Goal: Task Accomplishment & Management: Use online tool/utility

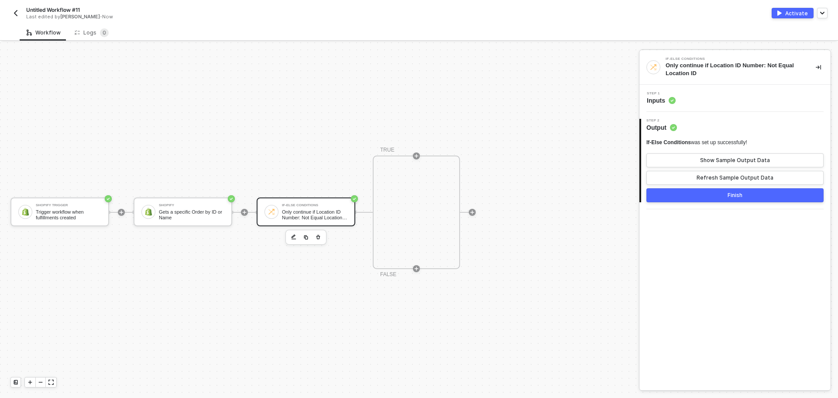
scroll to position [16, 0]
click at [89, 208] on div "Shopify Trigger Trigger workflow when fulfillments created" at bounding box center [68, 211] width 65 height 17
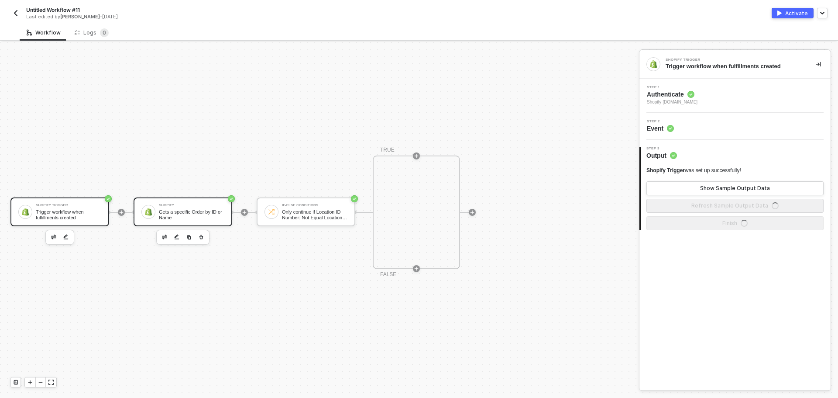
click at [163, 211] on div "Gets a specific Order by ID or Name" at bounding box center [191, 214] width 65 height 11
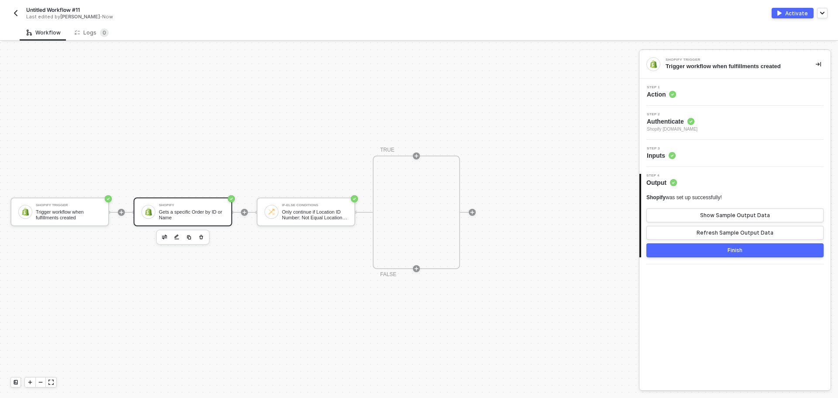
click at [199, 213] on div "Gets a specific Order by ID or Name" at bounding box center [191, 214] width 65 height 11
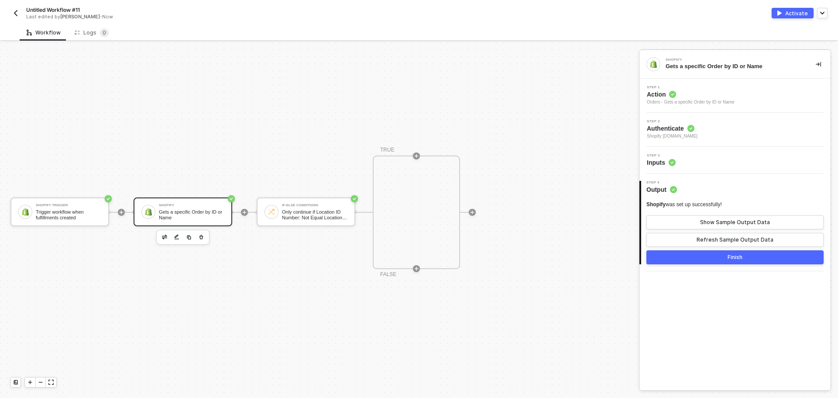
click at [182, 213] on div "Gets a specific Order by ID or Name" at bounding box center [191, 214] width 65 height 11
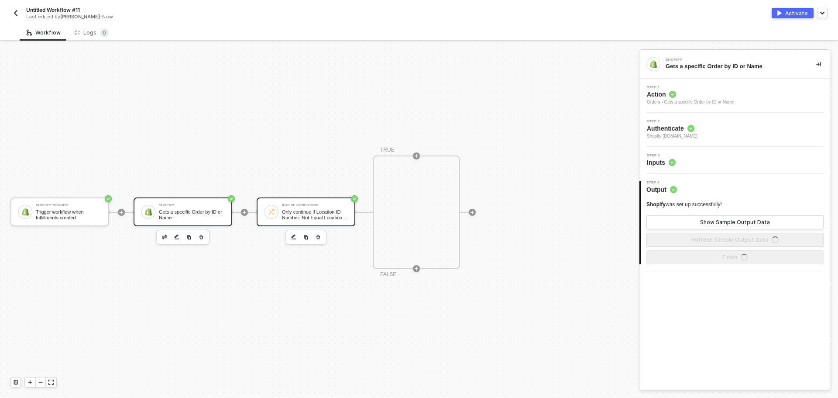
click at [282, 213] on div "Only continue if Location ID Number: Not Equal Location ID" at bounding box center [314, 214] width 65 height 11
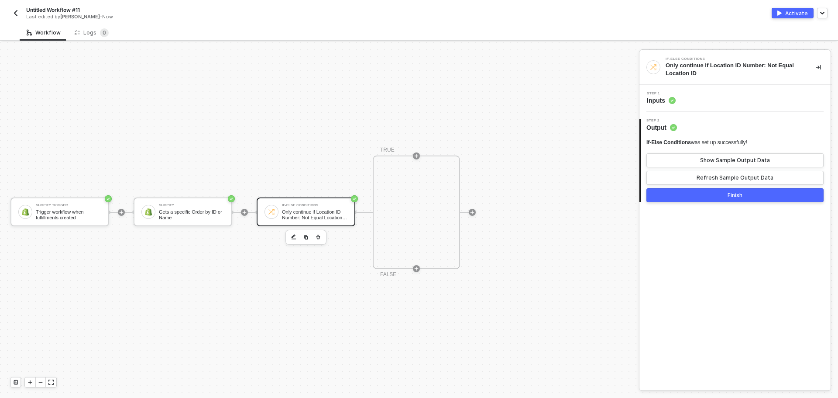
click at [731, 69] on div "Only continue if Location ID Number: Not Equal Location ID" at bounding box center [733, 70] width 136 height 16
click at [416, 157] on icon "icon-play" at bounding box center [416, 155] width 5 height 5
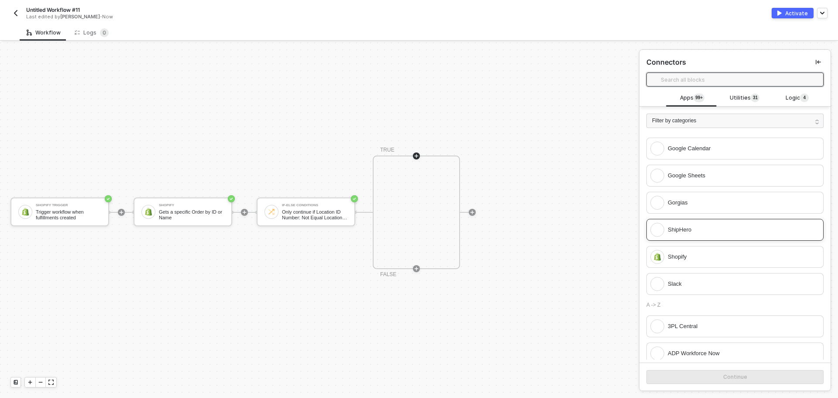
scroll to position [87, 0]
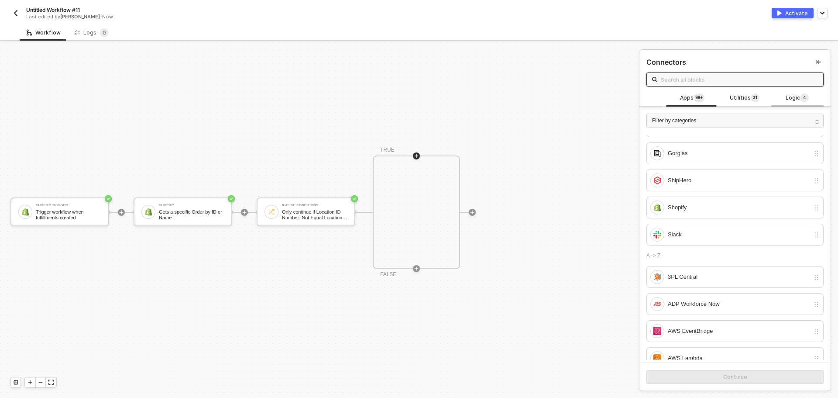
click at [785, 99] on span "Logic 4" at bounding box center [796, 98] width 23 height 10
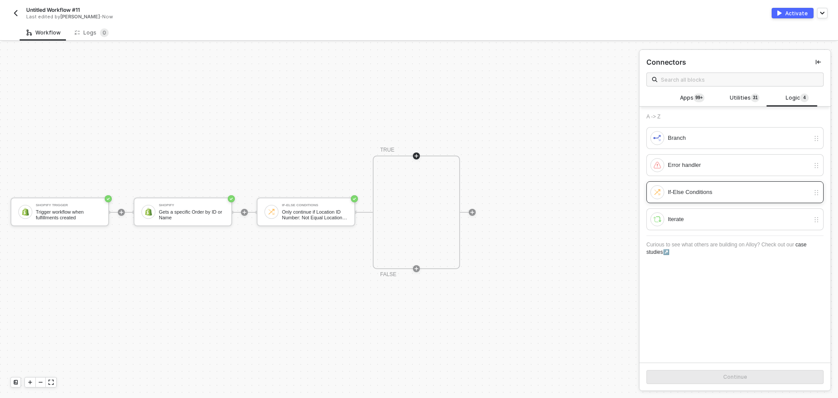
click at [710, 195] on div "If-Else Conditions" at bounding box center [739, 192] width 142 height 10
click at [717, 376] on button "Continue" at bounding box center [734, 377] width 177 height 14
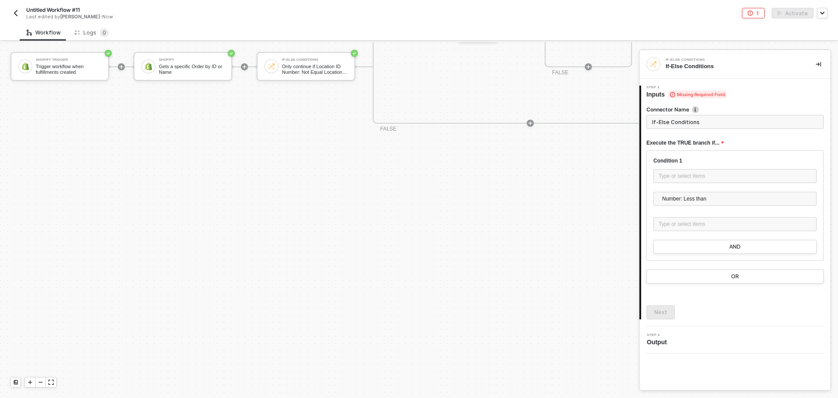
scroll to position [175, 0]
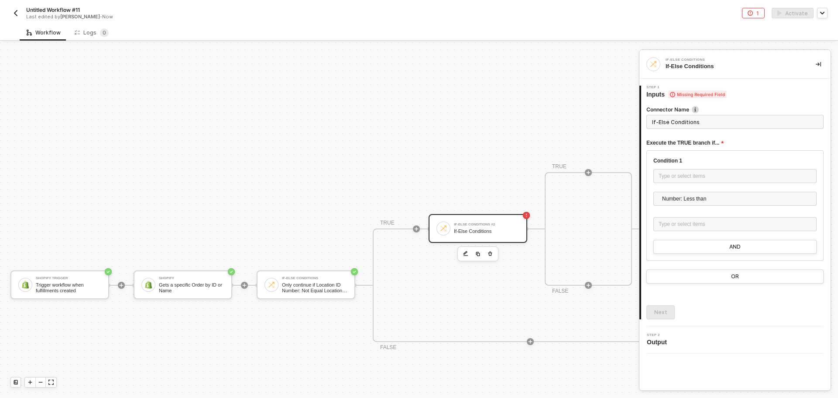
click at [491, 254] on icon "button" at bounding box center [490, 253] width 4 height 4
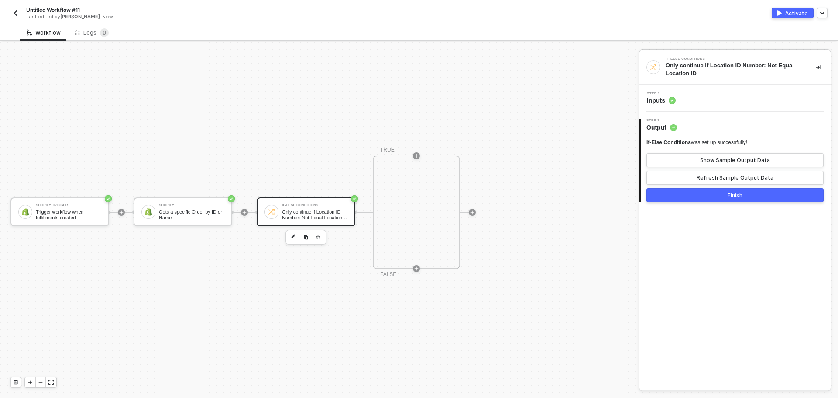
click at [286, 207] on div "If-Else Conditions Only continue if Location ID Number: Not Equal Location ID" at bounding box center [314, 211] width 65 height 17
click at [720, 102] on div "Step 1 Inputs" at bounding box center [735, 98] width 189 height 13
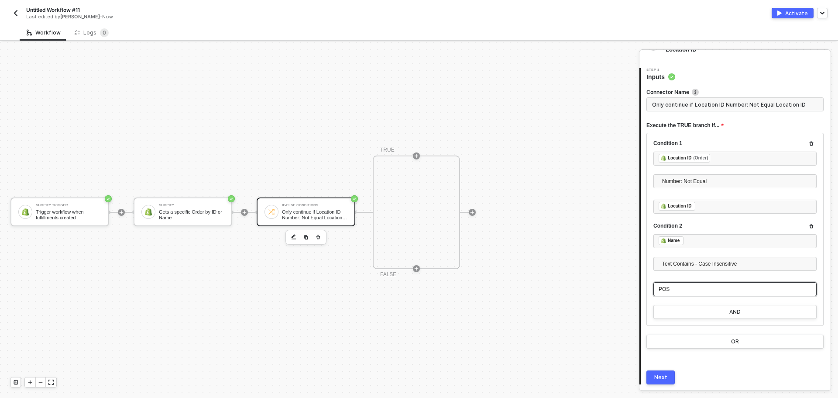
scroll to position [52, 0]
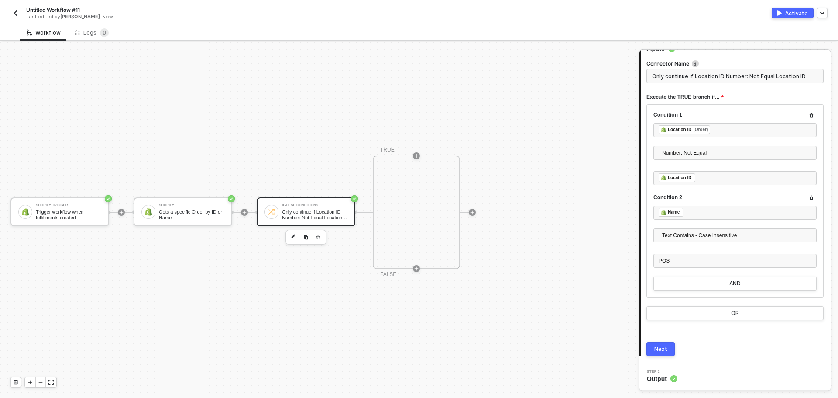
click at [537, 200] on div "Shopify Trigger Trigger workflow when fulfillments created Shopify Gets a speci…" at bounding box center [317, 211] width 634 height 371
click at [327, 210] on div "Only continue if Location ID Number: Not Equal Location ID" at bounding box center [314, 214] width 65 height 11
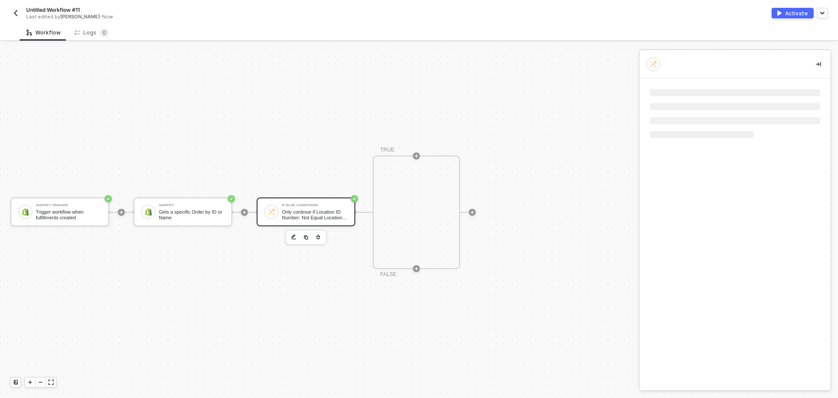
scroll to position [0, 0]
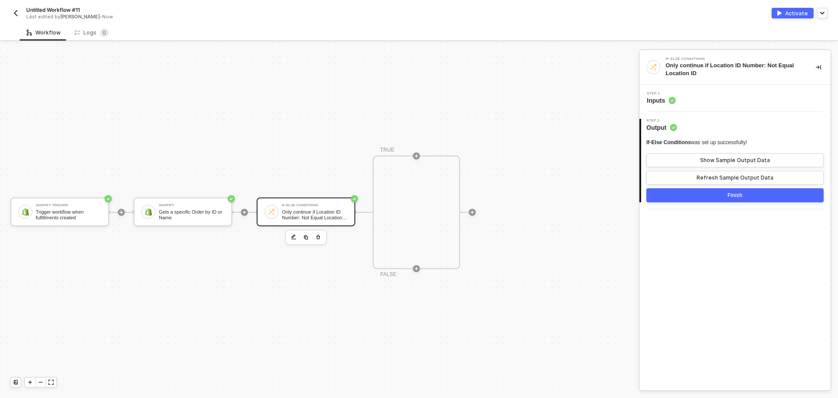
click at [311, 212] on div "Only continue if Location ID Number: Not Equal Location ID" at bounding box center [314, 214] width 65 height 11
click at [721, 104] on div "Step 1 Inputs" at bounding box center [735, 98] width 189 height 13
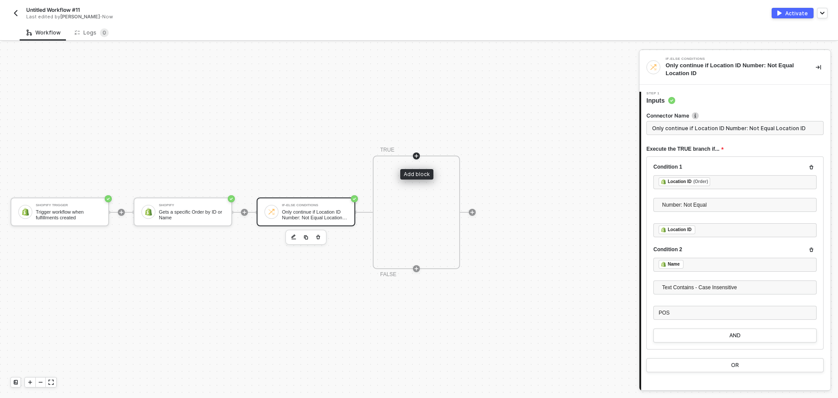
click at [416, 155] on icon "icon-play" at bounding box center [417, 156] width 4 height 4
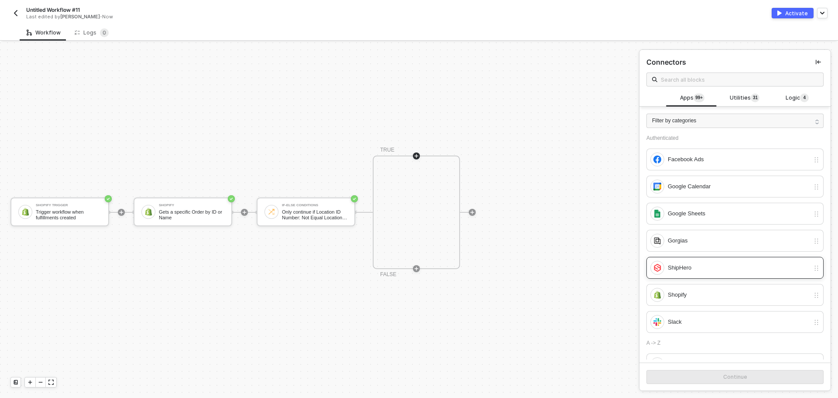
click at [699, 268] on div "ShipHero" at bounding box center [739, 268] width 142 height 10
click at [714, 374] on button "Continue" at bounding box center [734, 377] width 177 height 14
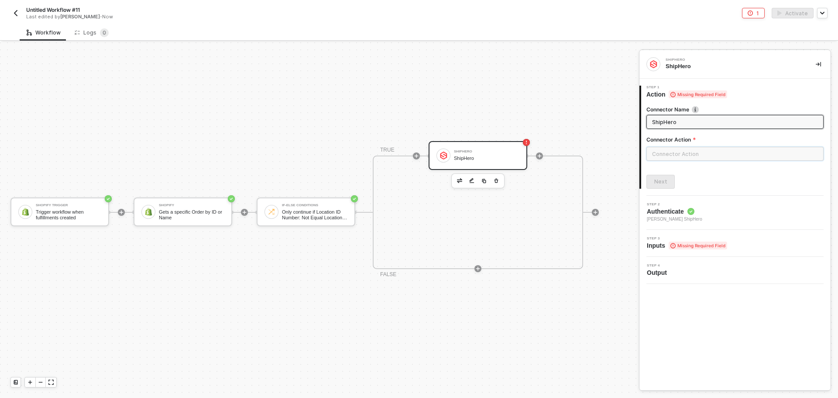
click at [685, 153] on input "text" at bounding box center [734, 154] width 177 height 14
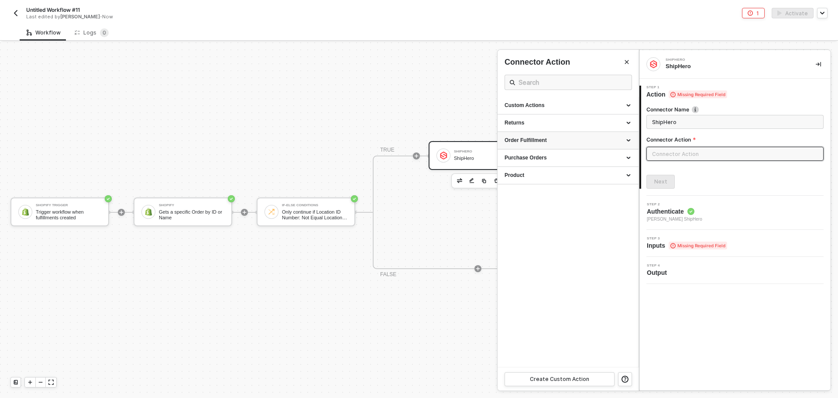
click at [561, 141] on div "Order Fulfillment" at bounding box center [567, 140] width 127 height 7
click at [562, 106] on div "Custom Actions" at bounding box center [567, 105] width 127 height 7
click at [552, 163] on div "Order Fulfillment" at bounding box center [567, 161] width 127 height 7
click at [630, 62] on button "Close" at bounding box center [626, 62] width 10 height 10
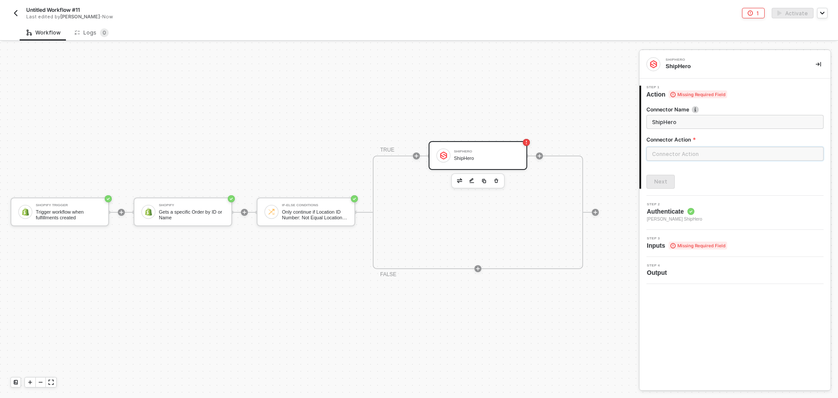
click at [683, 153] on input "text" at bounding box center [734, 154] width 177 height 14
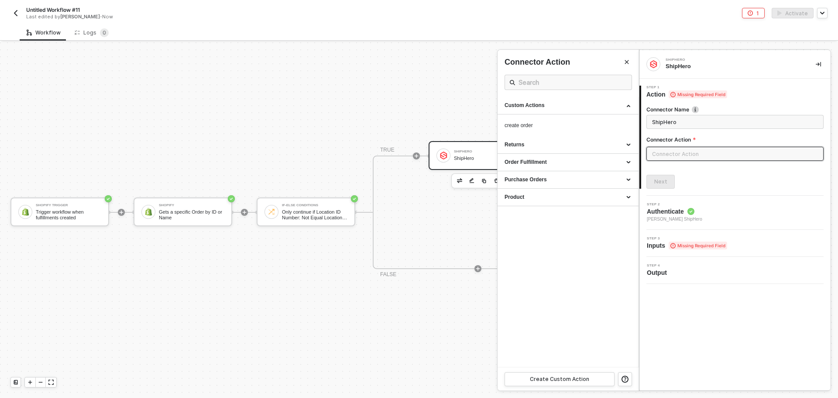
click at [454, 155] on div at bounding box center [419, 219] width 838 height 355
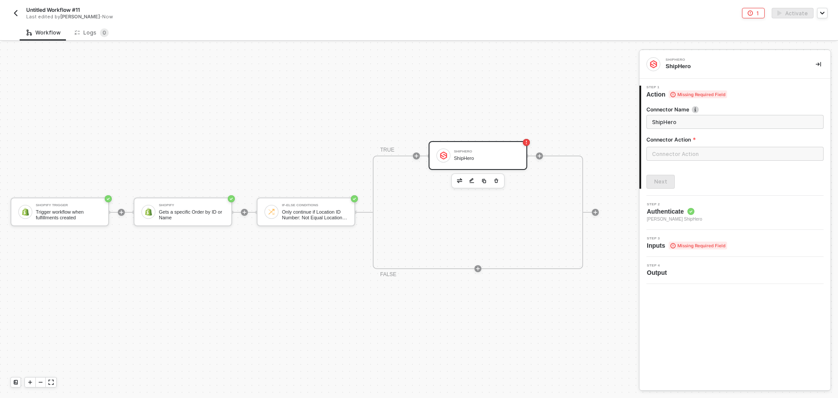
click at [498, 182] on icon "button" at bounding box center [496, 180] width 5 height 7
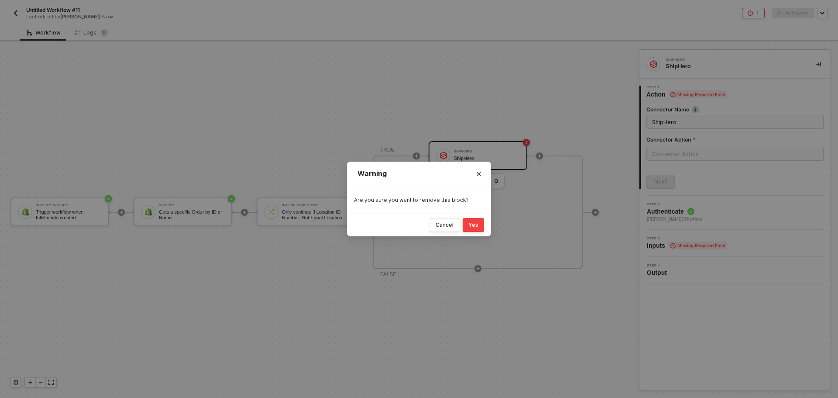
click at [479, 225] on button "Yes" at bounding box center [473, 225] width 21 height 14
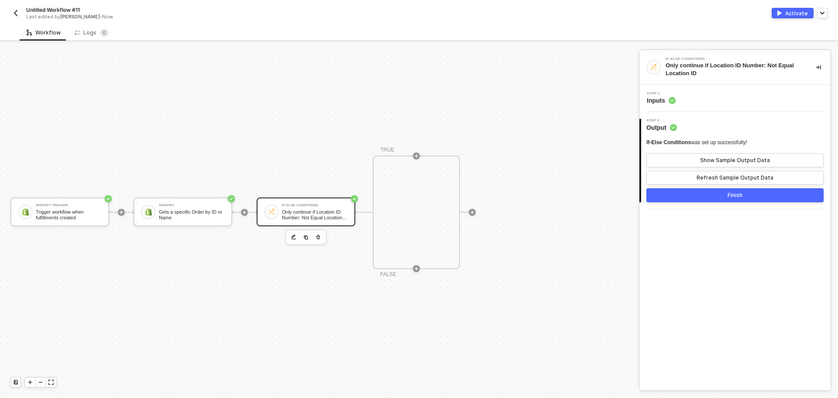
click at [421, 155] on div at bounding box center [431, 155] width 22 height 1
click at [420, 155] on div at bounding box center [431, 155] width 22 height 1
click at [411, 154] on div at bounding box center [416, 156] width 116 height 68
click at [417, 154] on icon "icon-play" at bounding box center [416, 155] width 5 height 5
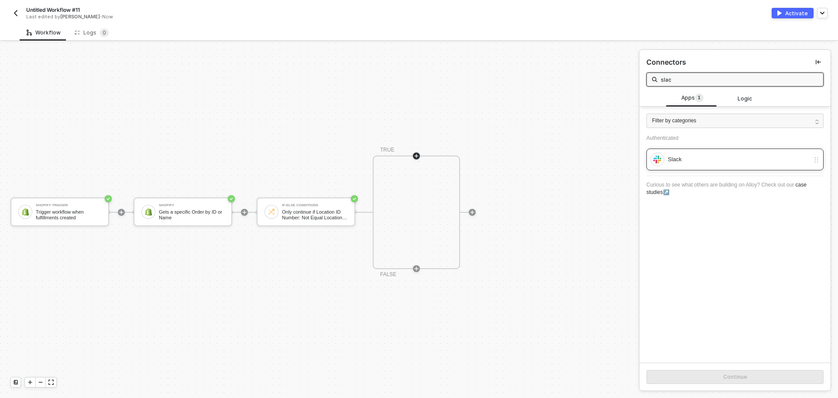
type input "slac"
click at [661, 152] on div "Slack" at bounding box center [729, 159] width 159 height 14
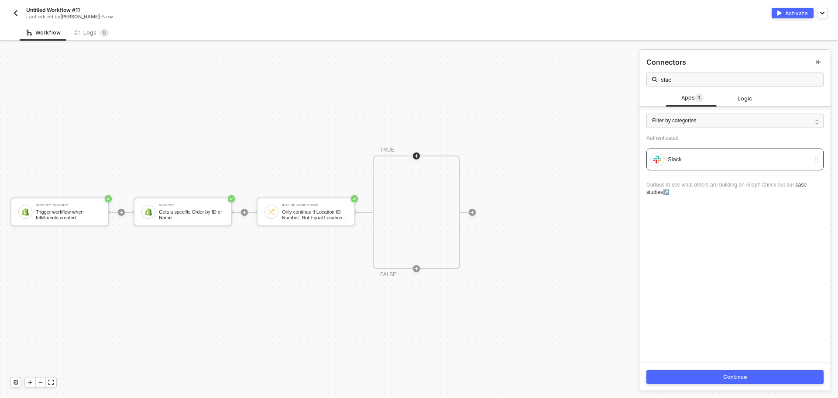
click at [712, 373] on button "Continue" at bounding box center [734, 377] width 177 height 14
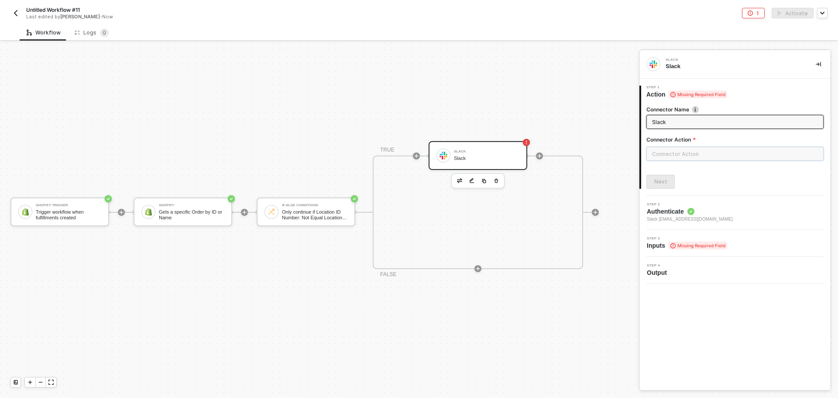
click at [682, 148] on input "text" at bounding box center [734, 154] width 177 height 14
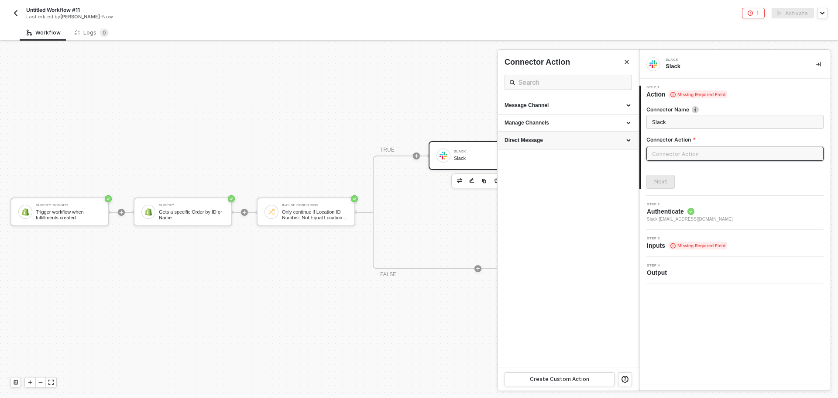
click at [558, 136] on div "Direct Message" at bounding box center [567, 140] width 141 height 17
click at [550, 162] on span "Post a message to another user" at bounding box center [535, 163] width 62 height 5
type input "Post a message to another user"
type input "Direct Message - Post"
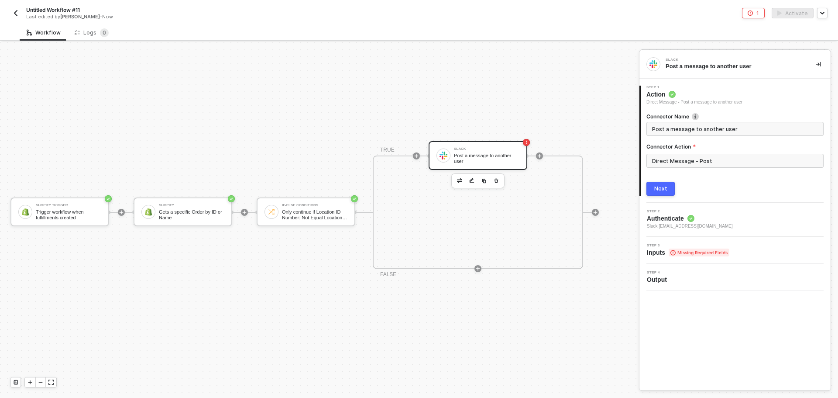
click at [666, 191] on div "Next" at bounding box center [660, 188] width 13 height 7
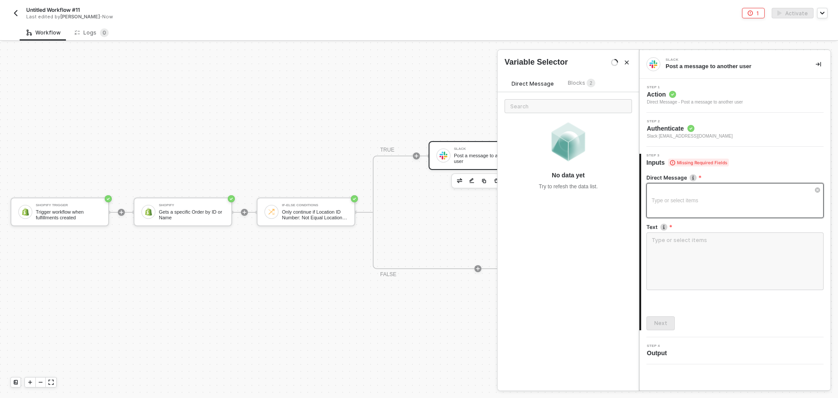
click at [683, 199] on div "Type or select items ﻿" at bounding box center [730, 200] width 158 height 8
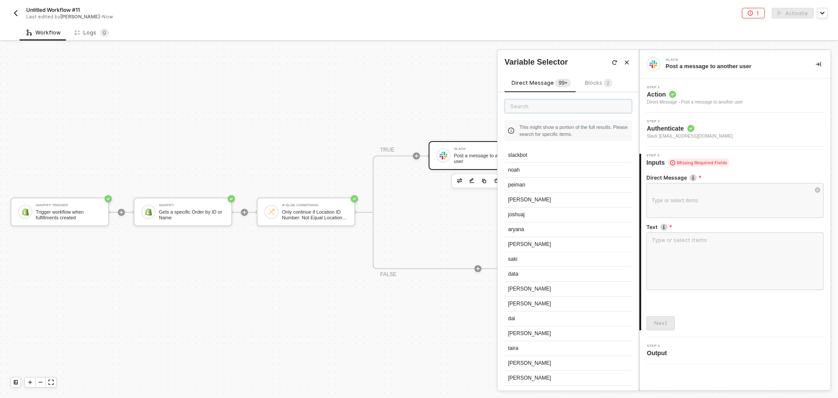
click at [534, 108] on input "text" at bounding box center [567, 106] width 127 height 14
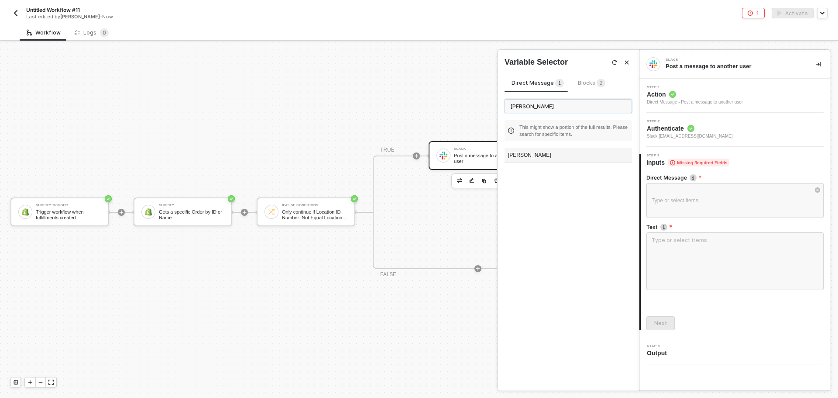
type input "tod"
click at [531, 158] on div "todd" at bounding box center [567, 155] width 127 height 15
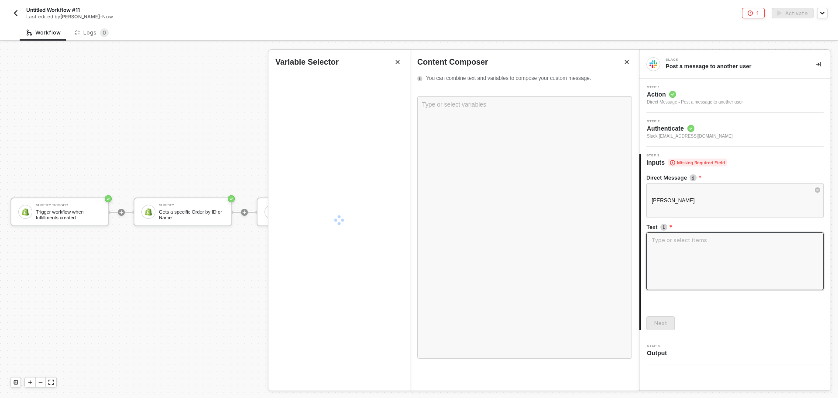
click at [681, 255] on textarea at bounding box center [734, 261] width 177 height 58
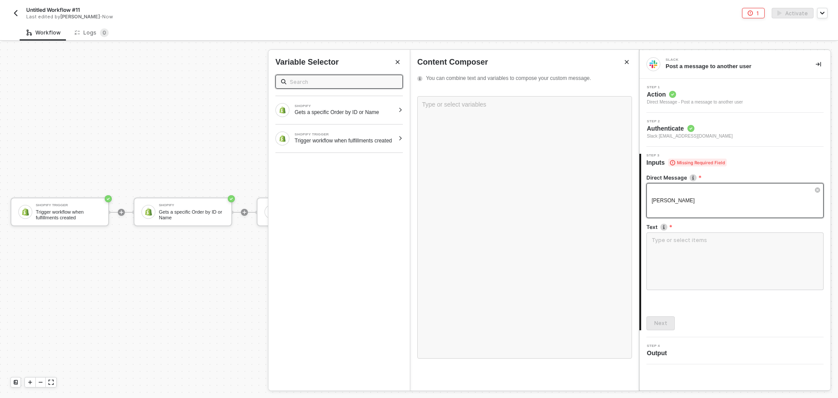
click at [682, 194] on div "todd" at bounding box center [734, 200] width 177 height 35
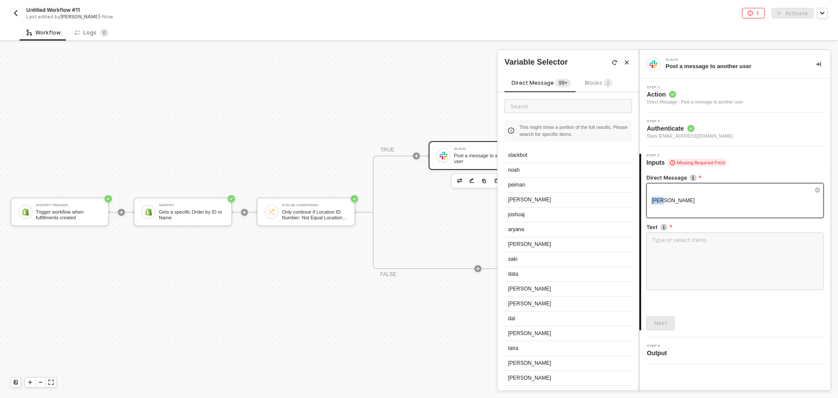
drag, startPoint x: 679, startPoint y: 200, endPoint x: 632, endPoint y: 197, distance: 46.3
click at [639, 197] on div "Slack Post a message to another user Step 1 Action Direct Message - Post a mess…" at bounding box center [738, 219] width 199 height 355
click at [677, 244] on textarea at bounding box center [734, 261] width 177 height 58
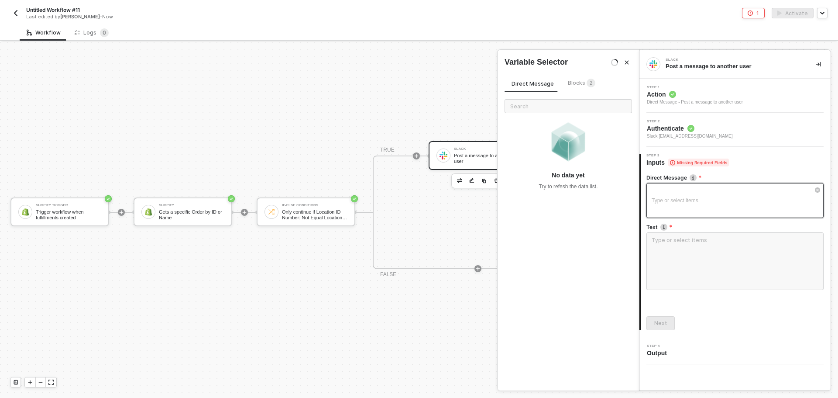
click at [680, 201] on div "Type or select items ﻿" at bounding box center [730, 200] width 158 height 8
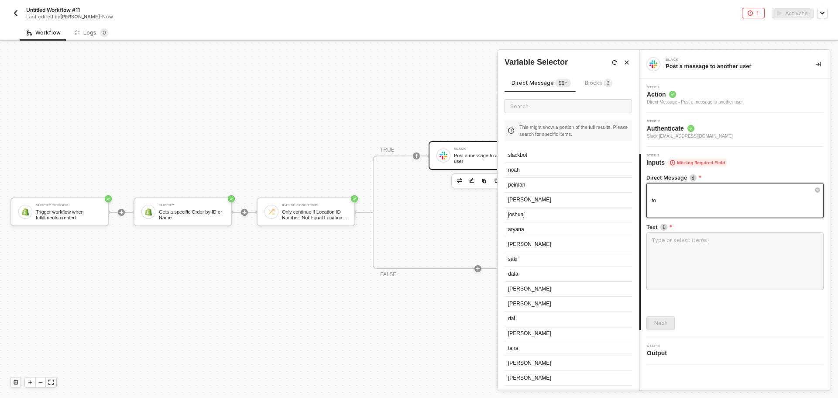
click at [682, 200] on div "to" at bounding box center [730, 200] width 158 height 8
click at [550, 106] on input "text" at bounding box center [567, 106] width 127 height 14
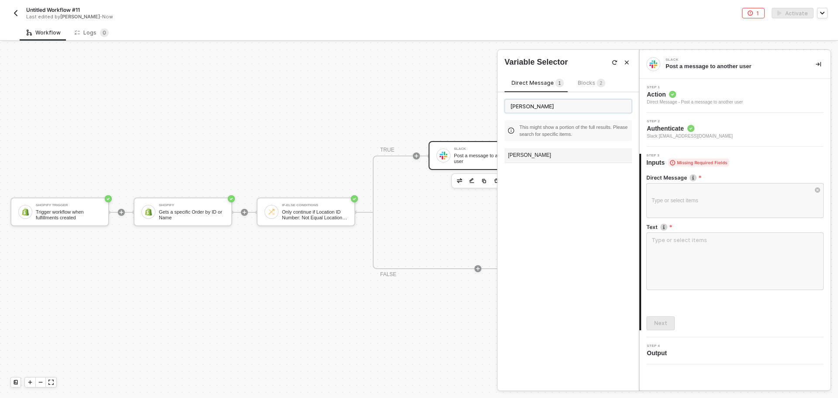
type input "todd"
click at [551, 158] on div "todd" at bounding box center [567, 155] width 127 height 15
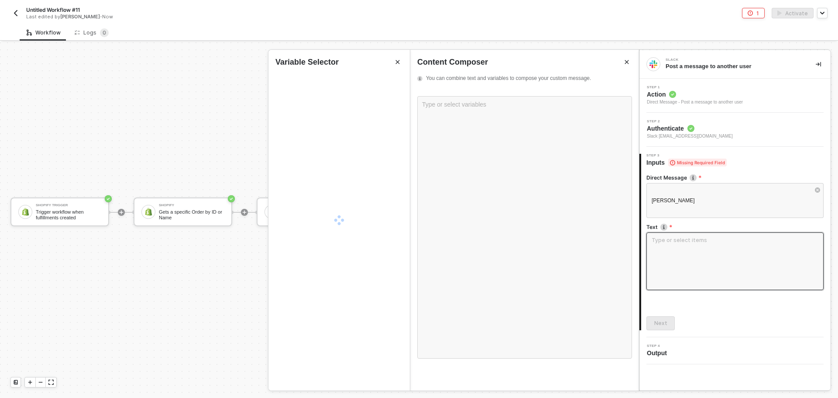
click at [672, 244] on textarea at bounding box center [734, 261] width 177 height 58
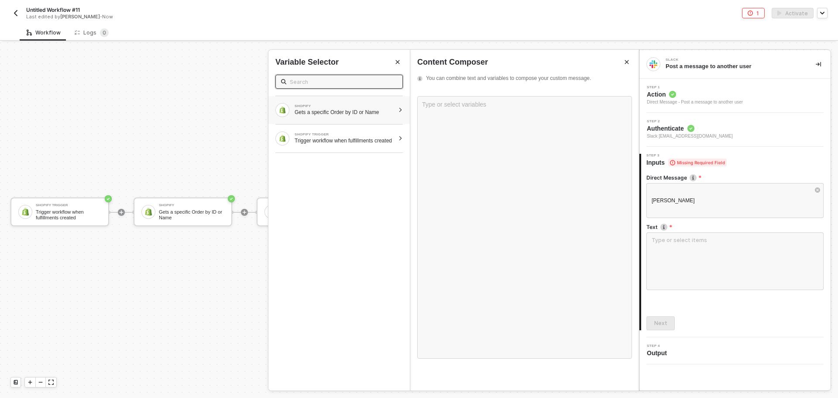
click at [357, 113] on div "Gets a specific Order by ID or Name" at bounding box center [345, 112] width 100 height 7
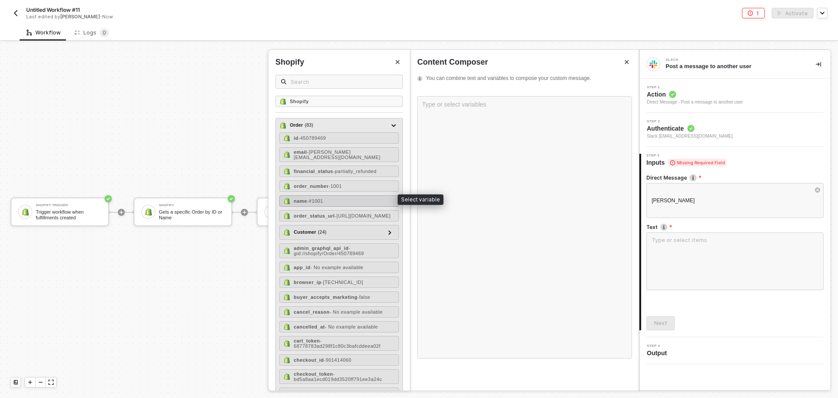
click at [361, 198] on div "name - #1001" at bounding box center [339, 200] width 120 height 11
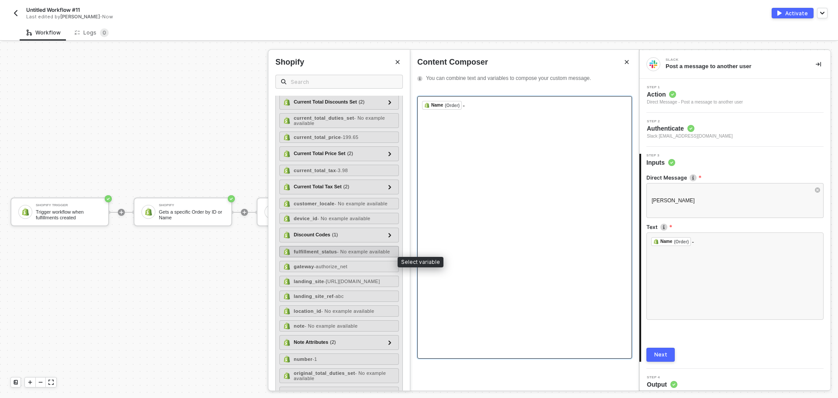
scroll to position [480, 0]
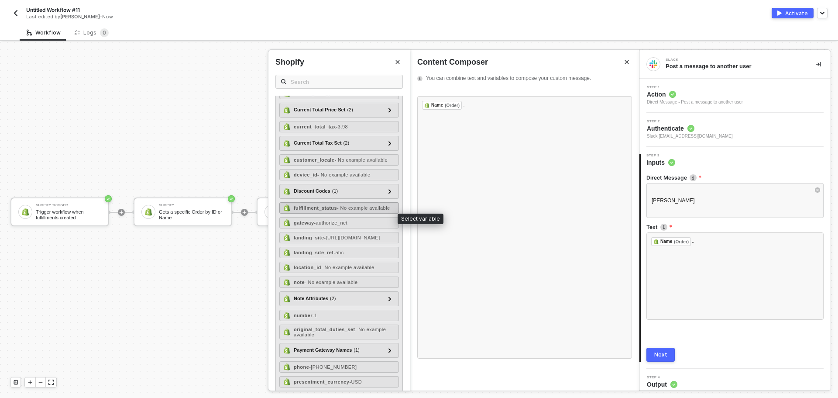
click at [349, 210] on div "fulfillment_status - No example available" at bounding box center [342, 207] width 96 height 5
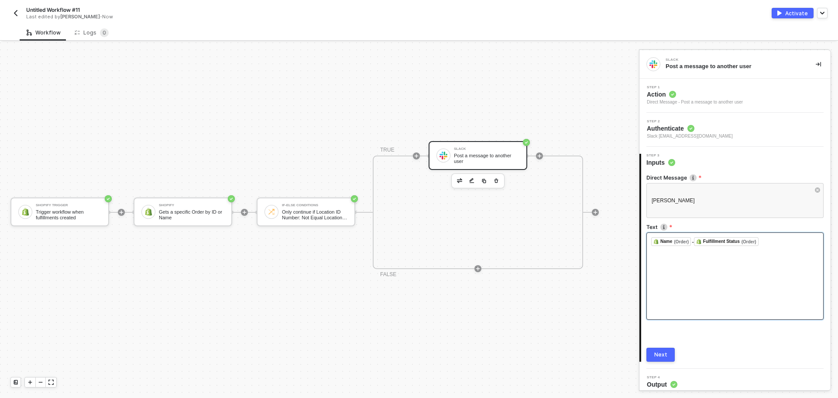
click at [767, 242] on div "﻿ Name (Order) ﻿ - Fulfillment Status (Order) ﻿ ﻿" at bounding box center [735, 241] width 168 height 9
click at [769, 241] on div "﻿ Name (Order) ﻿ - Fulfillment Status (Order) ﻿ ﻿" at bounding box center [735, 241] width 168 height 9
click at [766, 243] on div "﻿ Name (Order) ﻿ - Fulfillment Status (Order) ﻿ ﻿" at bounding box center [735, 241] width 168 height 9
click at [769, 241] on div "﻿ Name (Order) ﻿ - Fulfillment Status (Order) ﻿ ﻿" at bounding box center [735, 241] width 168 height 9
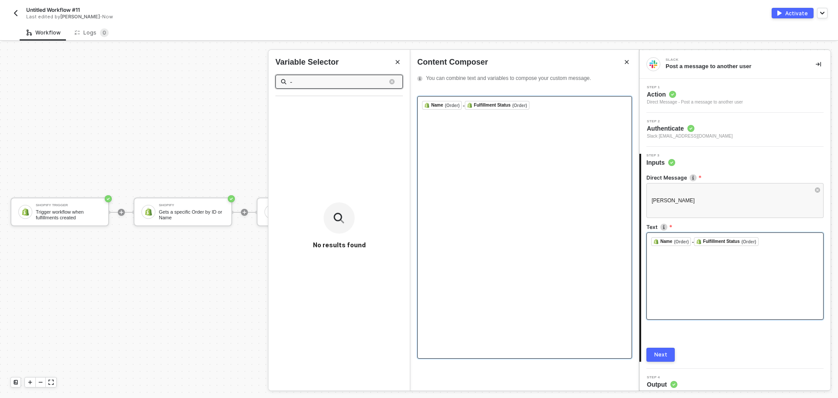
type input "-"
click at [543, 114] on div "﻿ Name (Order) ﻿ - Fulfillment Status (Order) ﻿ ﻿" at bounding box center [524, 227] width 215 height 262
click at [326, 82] on input "-" at bounding box center [337, 82] width 95 height 10
click at [391, 81] on icon "button" at bounding box center [392, 81] width 3 height 3
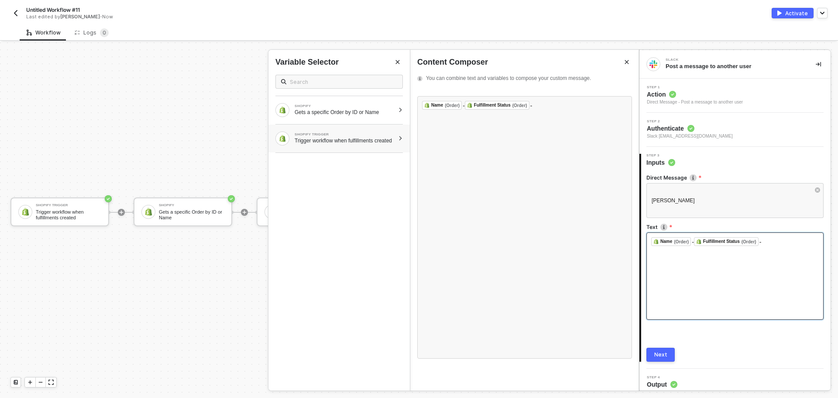
click at [351, 144] on div "Trigger workflow when fulfillments created" at bounding box center [345, 140] width 100 height 7
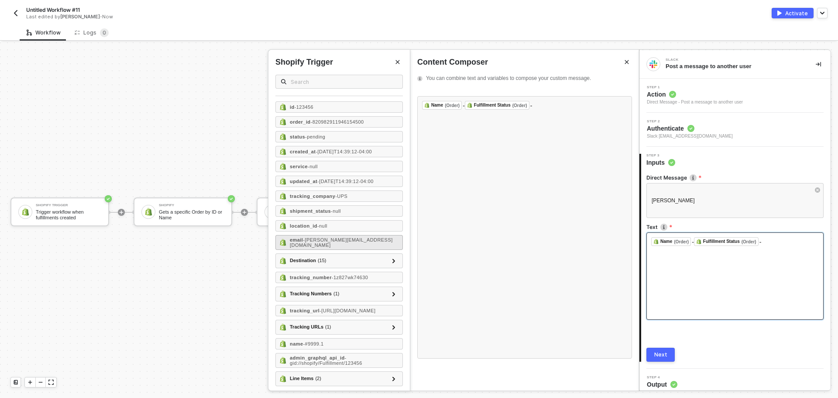
scroll to position [30, 0]
click at [398, 64] on icon "Close" at bounding box center [397, 61] width 5 height 5
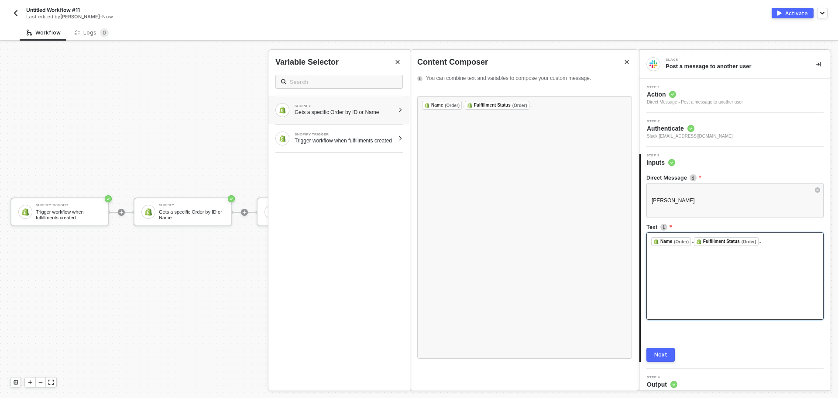
click at [369, 119] on div "SHOPIFY Gets a specific Order by ID or Name" at bounding box center [338, 110] width 141 height 28
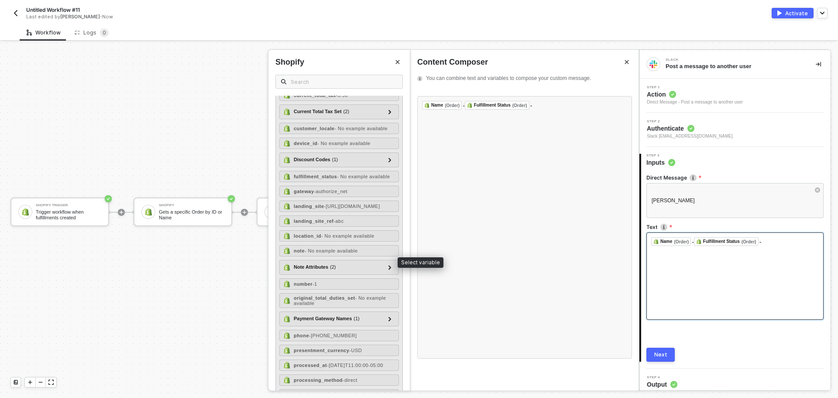
scroll to position [524, 0]
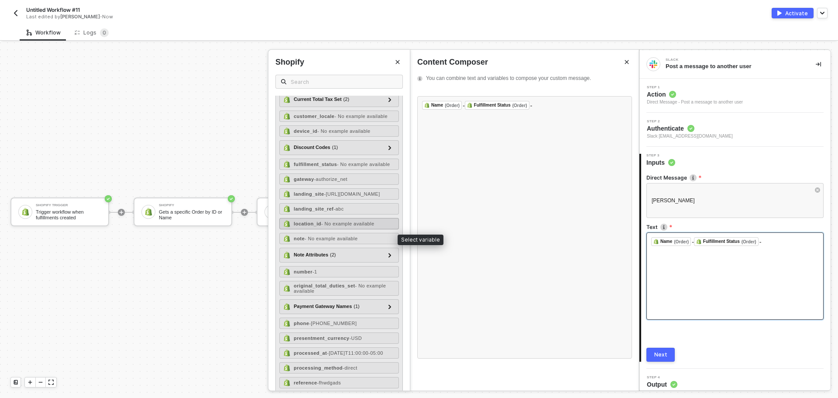
click at [362, 226] on span "- No example available" at bounding box center [347, 223] width 53 height 5
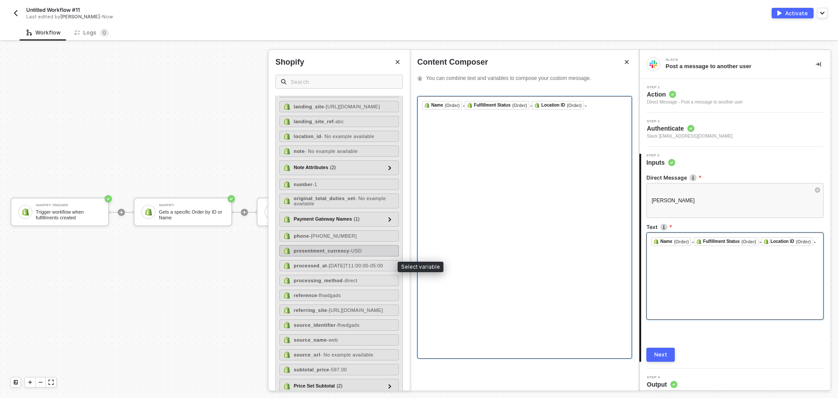
scroll to position [655, 0]
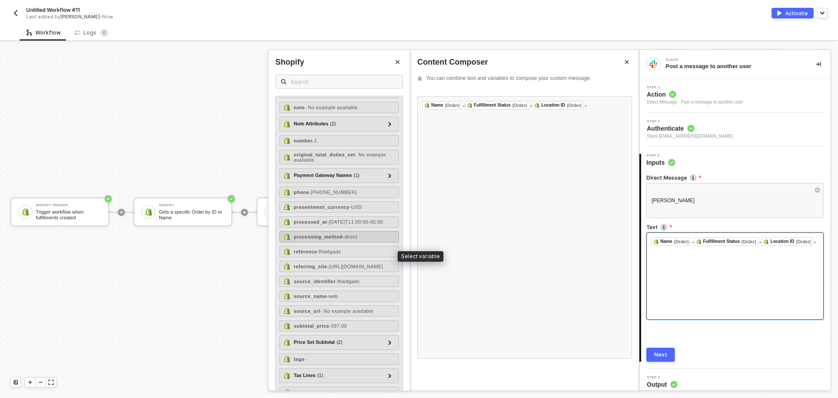
click at [357, 239] on span "- direct" at bounding box center [350, 236] width 15 height 5
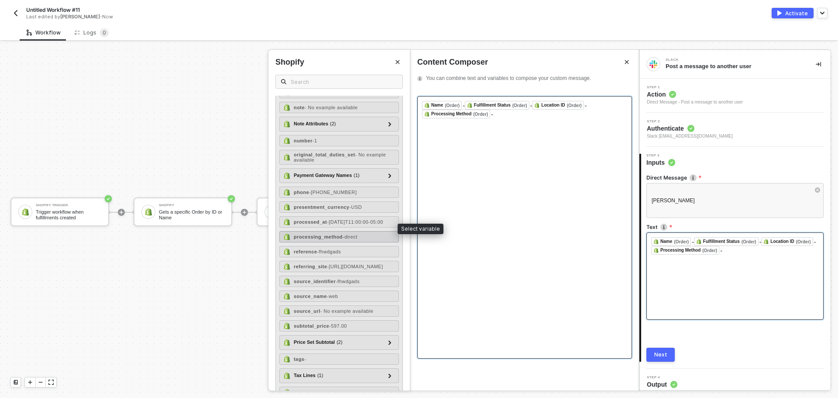
scroll to position [698, 0]
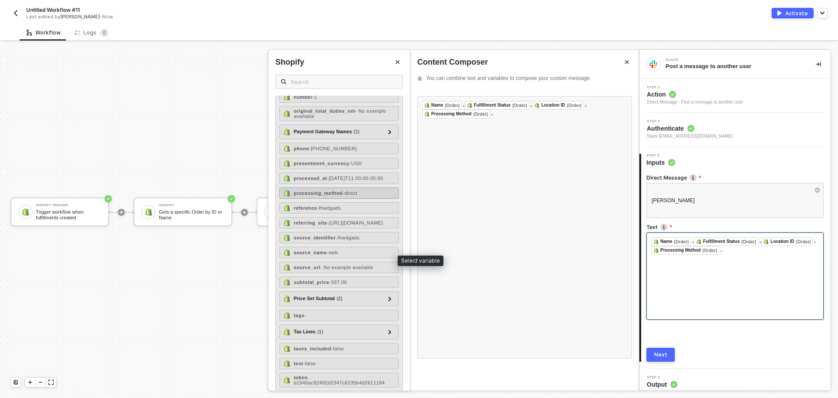
click at [358, 240] on span "- fhwdgads" at bounding box center [348, 237] width 24 height 5
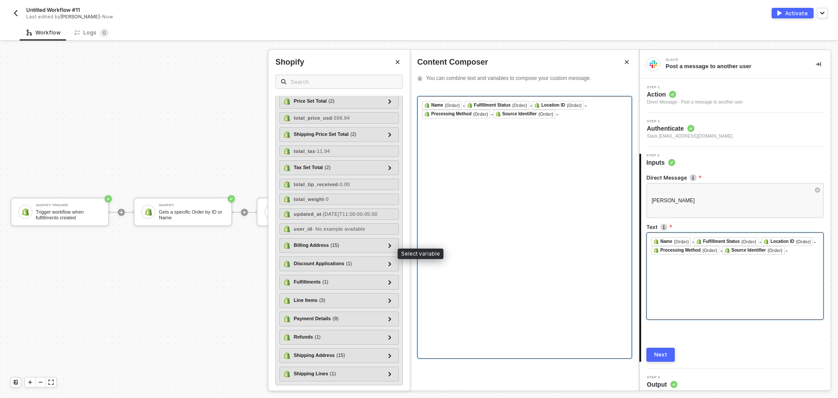
scroll to position [1117, 0]
click at [335, 276] on div "Fulfillments ( 1 )" at bounding box center [333, 280] width 101 height 10
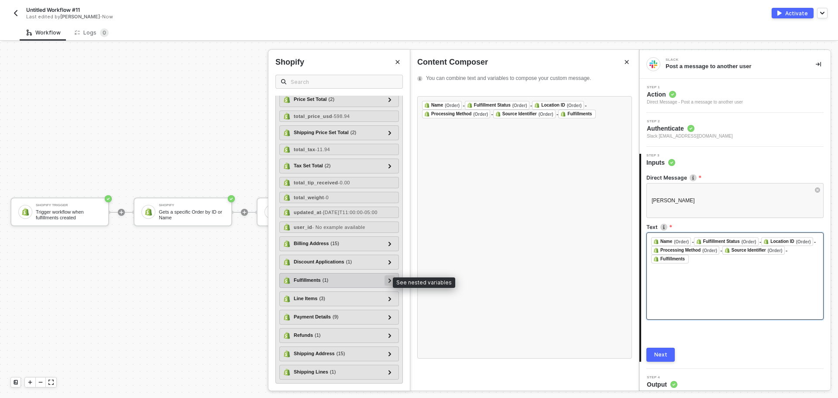
click at [388, 281] on icon at bounding box center [389, 280] width 3 height 4
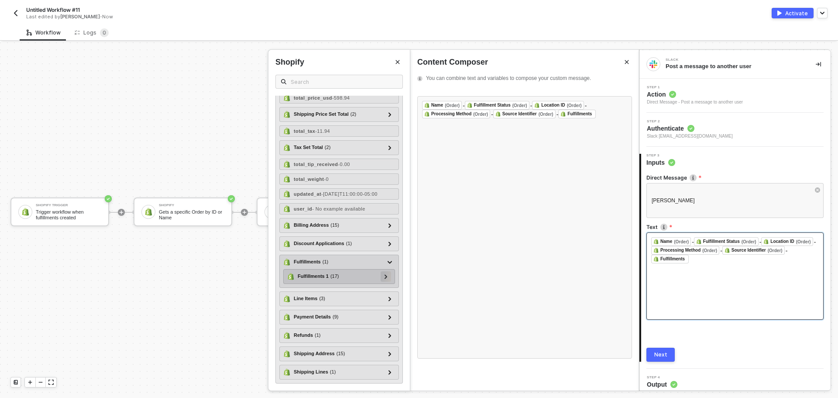
click at [384, 279] on div at bounding box center [386, 276] width 4 height 10
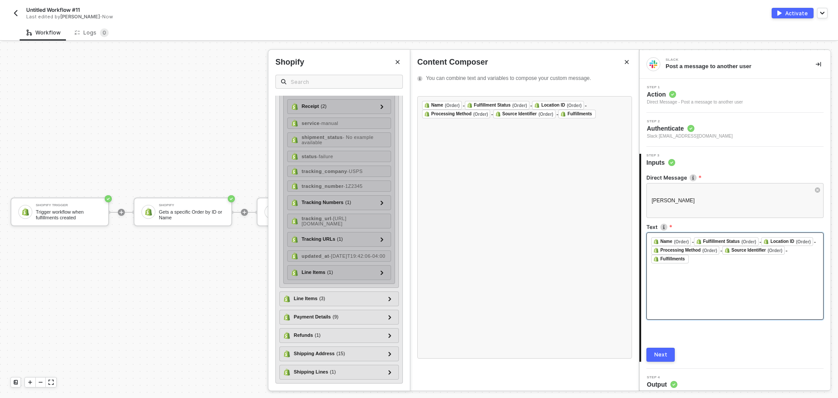
scroll to position [1435, 0]
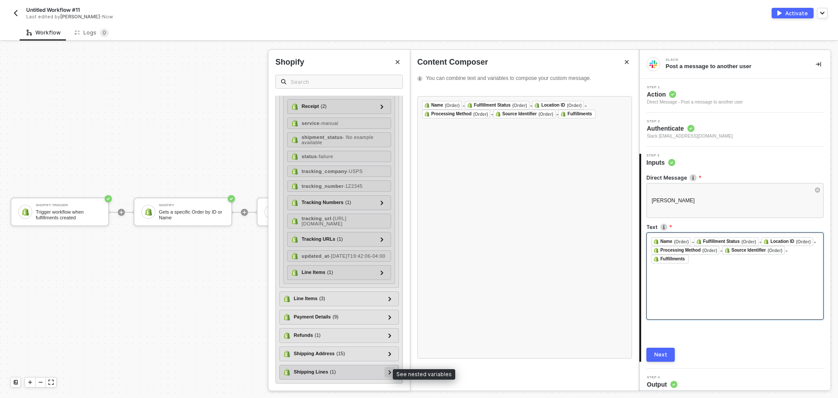
click at [386, 371] on div at bounding box center [389, 372] width 10 height 10
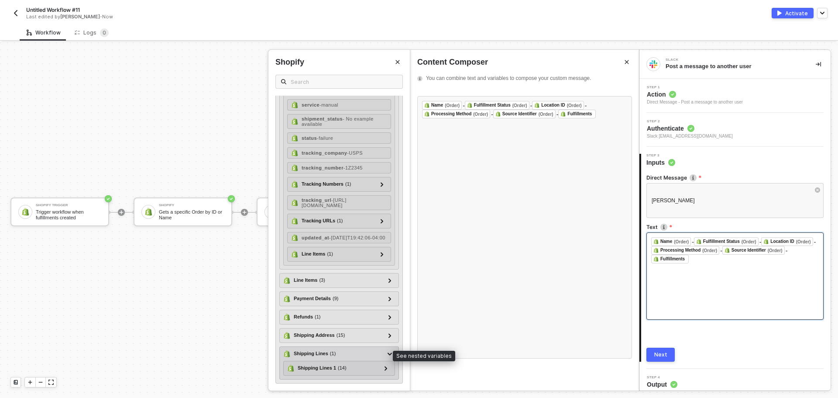
scroll to position [1453, 0]
click at [384, 365] on div at bounding box center [386, 368] width 4 height 10
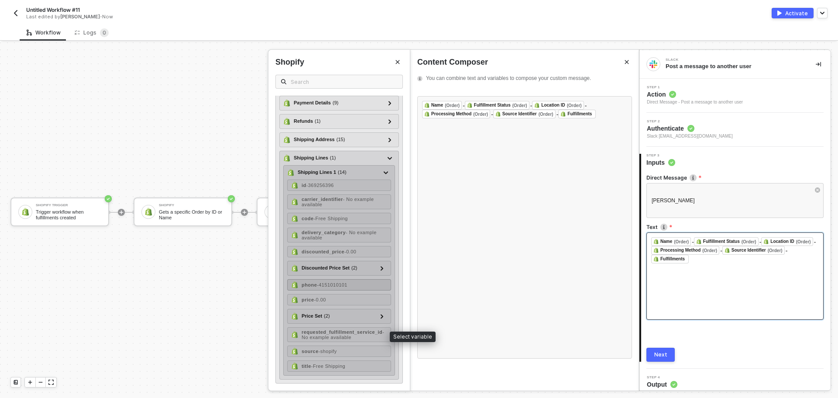
scroll to position [1649, 0]
click at [367, 350] on div "source - shopify" at bounding box center [339, 350] width 104 height 11
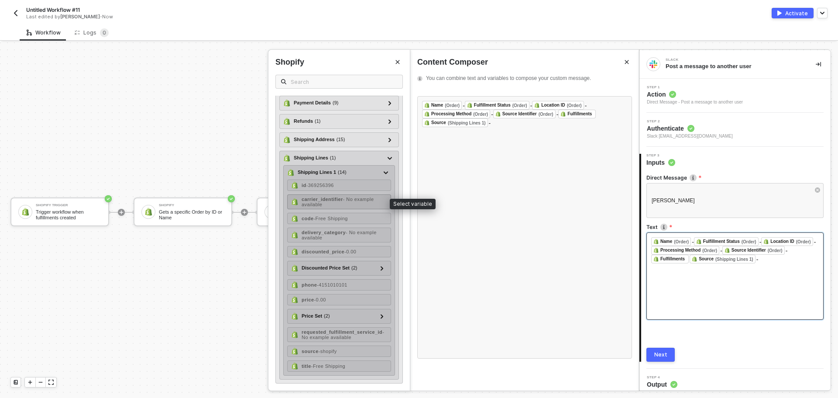
click at [358, 203] on div "carrier_identifier - No example available" at bounding box center [345, 201] width 86 height 10
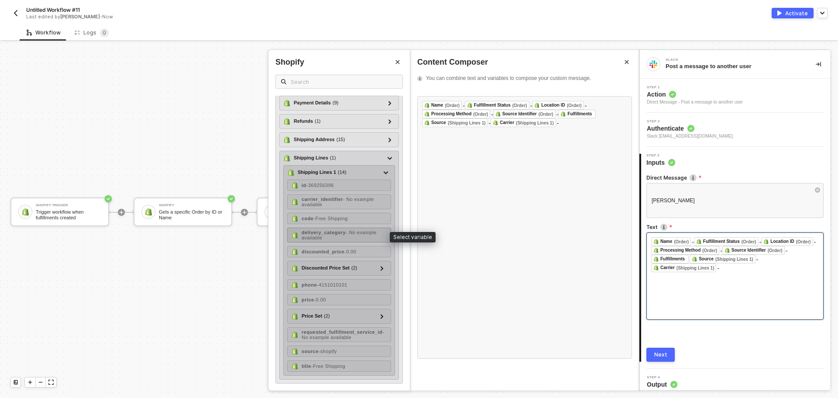
click at [349, 234] on span "- No example available" at bounding box center [339, 235] width 75 height 10
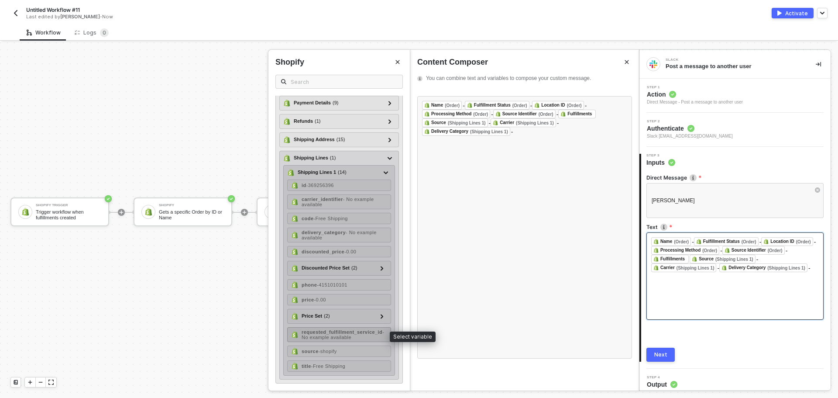
click at [354, 335] on span "- No example available" at bounding box center [343, 334] width 82 height 10
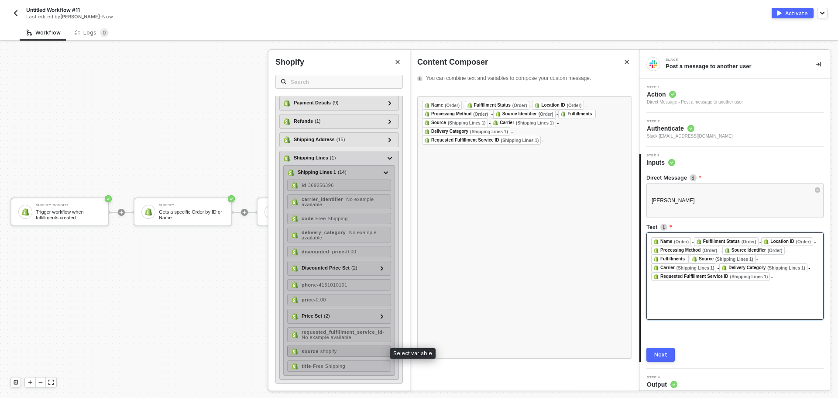
click at [350, 351] on div "source - shopify" at bounding box center [339, 350] width 104 height 11
click at [354, 366] on div "title - Free Shipping" at bounding box center [339, 365] width 104 height 11
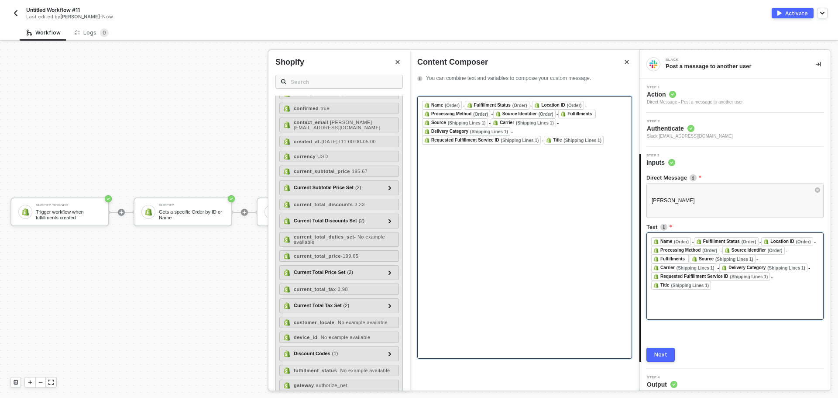
scroll to position [252, 0]
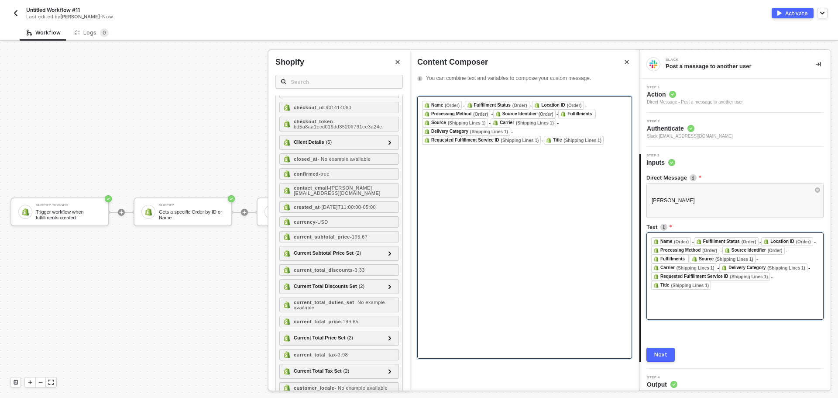
click at [517, 164] on div "﻿ Name (Order) ﻿ - Fulfillment Status (Order) ﻿ - Location ID (Order) ﻿ - Proce…" at bounding box center [524, 227] width 215 height 262
click at [515, 141] on div "﻿ Name (Order) ﻿ - Fulfillment Status (Order) ﻿ - Location ID (Order) ﻿ - Proce…" at bounding box center [524, 123] width 205 height 44
click at [323, 81] on input "text" at bounding box center [344, 82] width 106 height 10
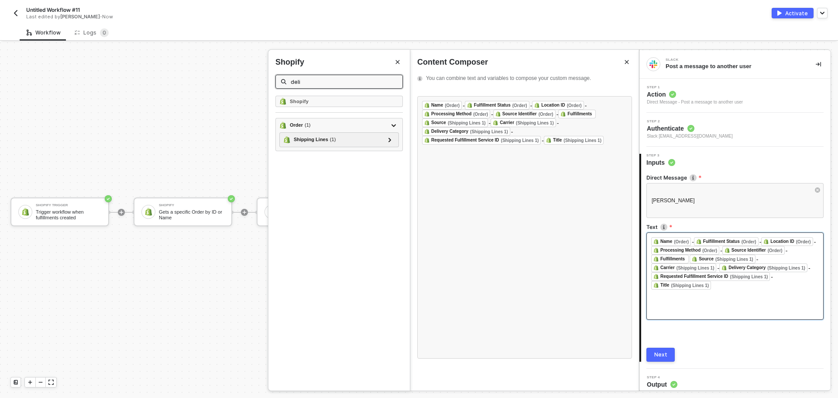
scroll to position [0, 0]
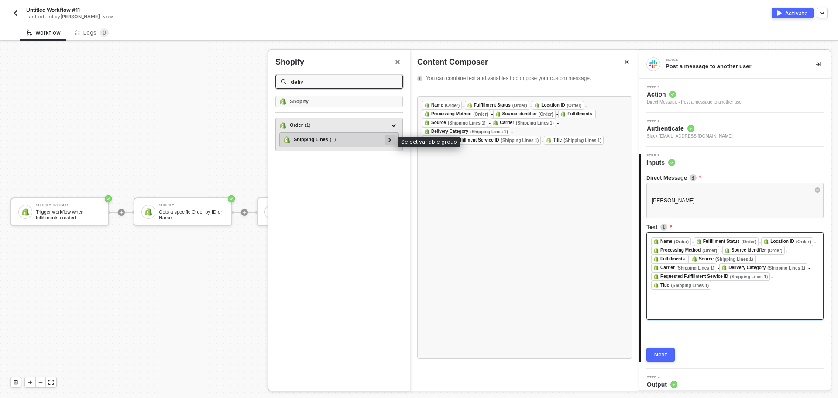
type input "deliv"
click at [390, 139] on icon at bounding box center [389, 139] width 3 height 4
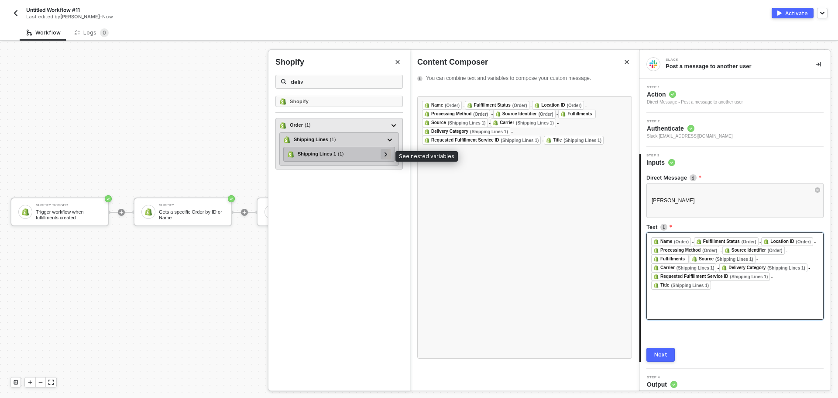
click at [388, 157] on div at bounding box center [385, 154] width 10 height 10
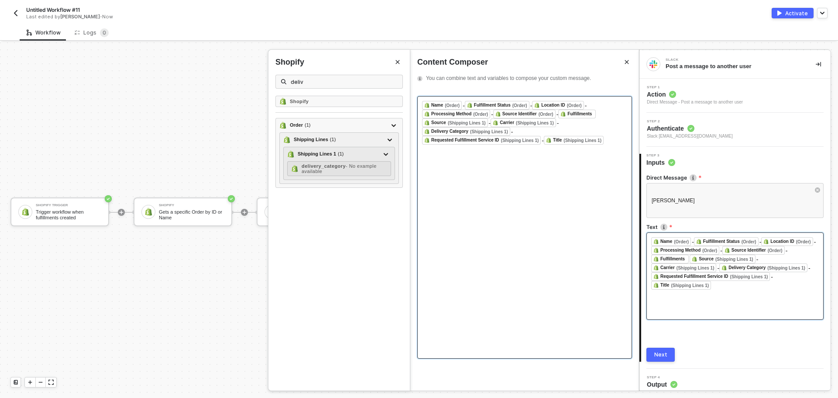
click at [544, 199] on div "﻿ Name (Order) ﻿ - Fulfillment Status (Order) ﻿ - Location ID (Order) ﻿ - Proce…" at bounding box center [524, 227] width 215 height 262
click at [398, 63] on icon "Close" at bounding box center [397, 61] width 5 height 5
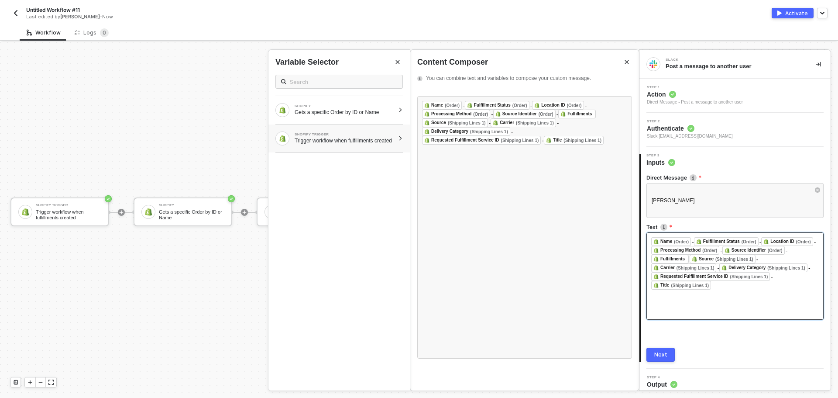
click at [359, 139] on div "Trigger workflow when fulfillments created" at bounding box center [345, 140] width 100 height 7
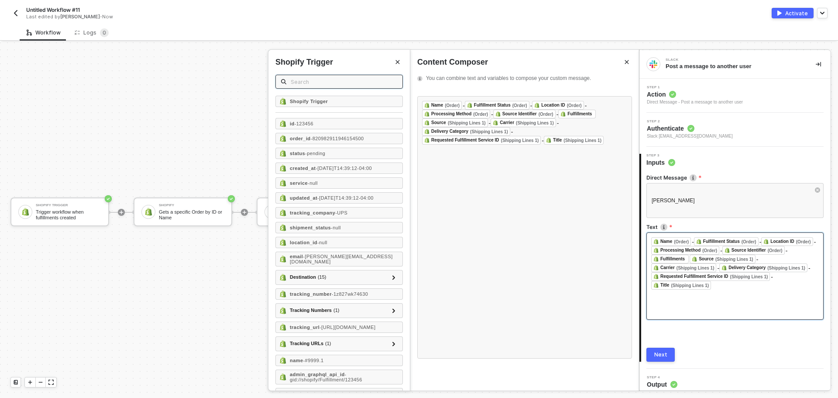
click at [331, 78] on input "text" at bounding box center [344, 82] width 106 height 10
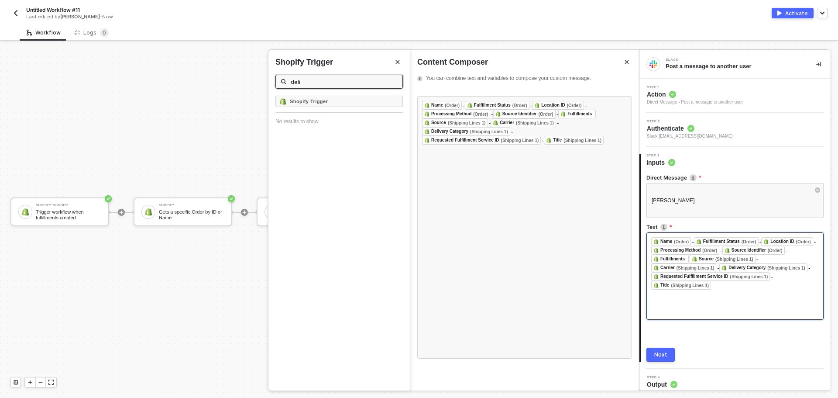
type input "deliv"
drag, startPoint x: 331, startPoint y: 78, endPoint x: 283, endPoint y: 83, distance: 48.7
click at [283, 83] on span "deliv" at bounding box center [338, 82] width 127 height 14
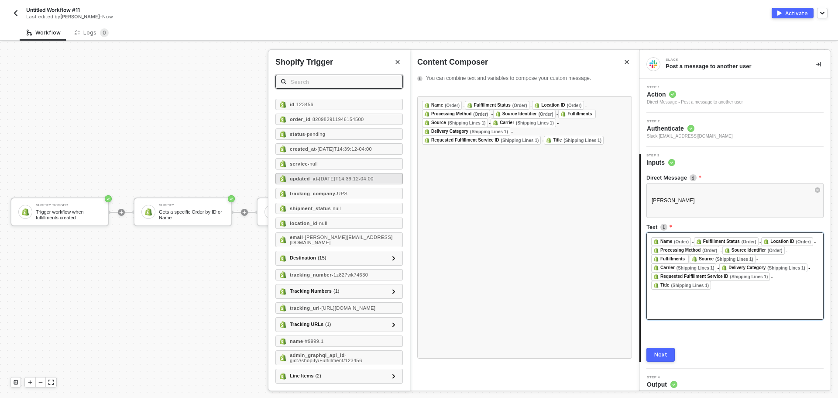
scroll to position [30, 0]
click at [532, 166] on div "﻿ Name (Order) ﻿ - Fulfillment Status (Order) ﻿ - Location ID (Order) ﻿ - Proce…" at bounding box center [524, 227] width 215 height 262
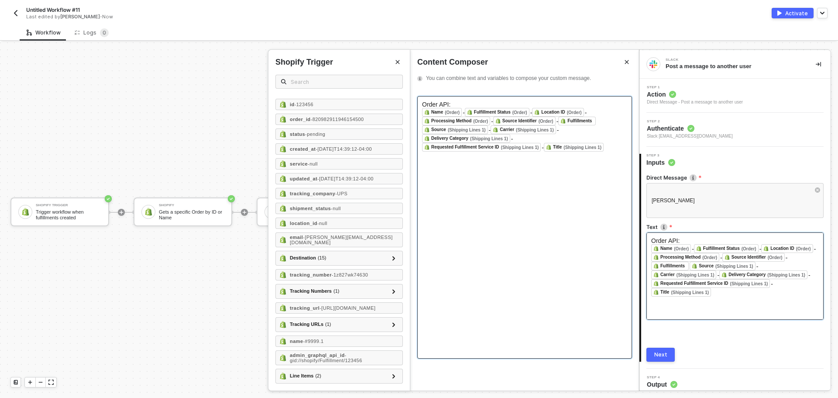
click at [501, 179] on div "Order API: ﻿ Name (Order) ﻿ - Fulfillment Status (Order) ﻿ - Location ID (Order…" at bounding box center [524, 227] width 215 height 262
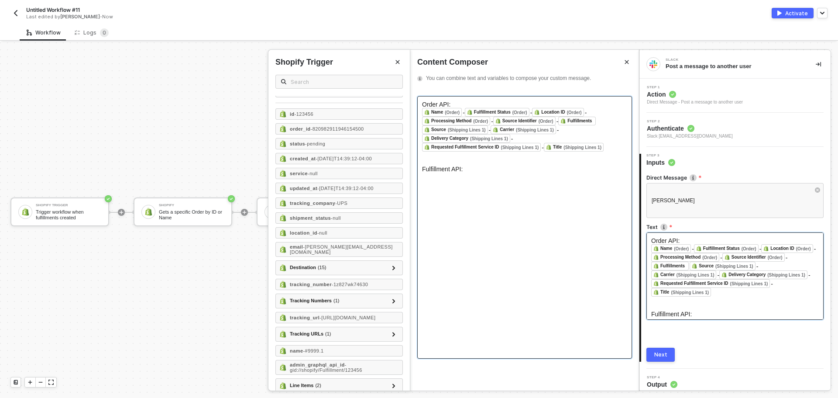
scroll to position [0, 0]
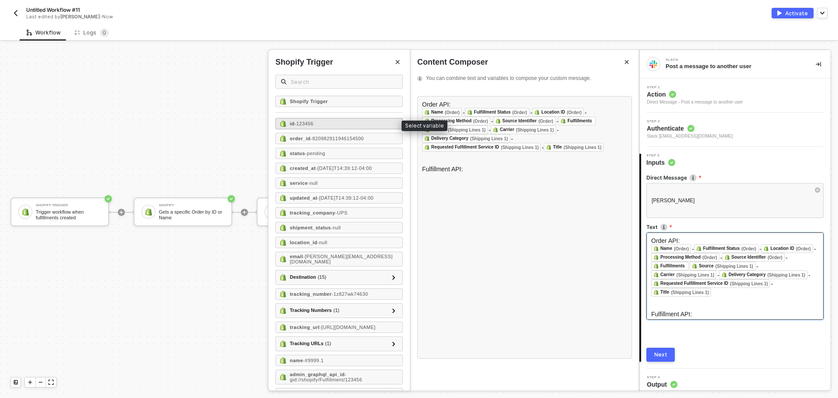
click at [342, 125] on div "id - 123456" at bounding box center [338, 123] width 127 height 11
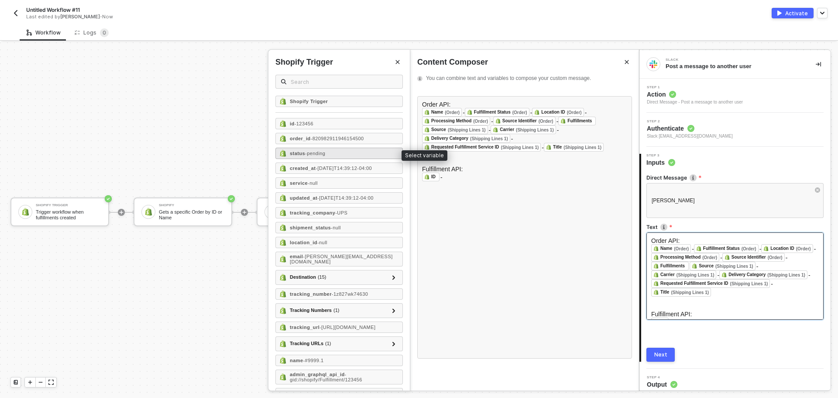
click at [335, 156] on div "status - pending" at bounding box center [338, 152] width 127 height 11
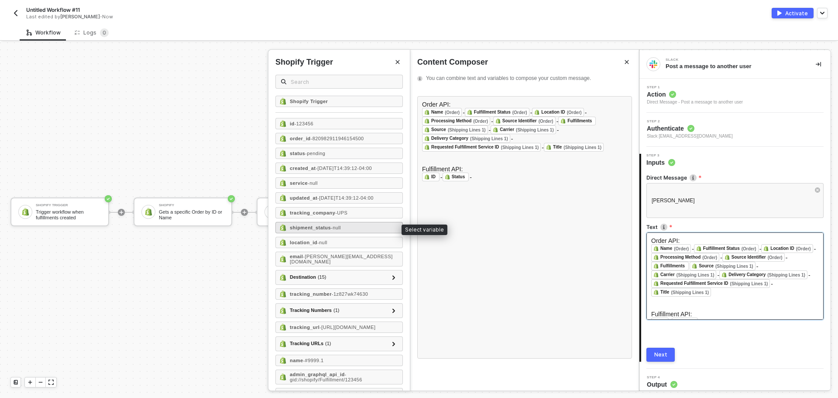
click at [346, 225] on div "shipment_status - null" at bounding box center [338, 227] width 127 height 11
click at [340, 241] on div "location_id - null" at bounding box center [338, 241] width 127 height 11
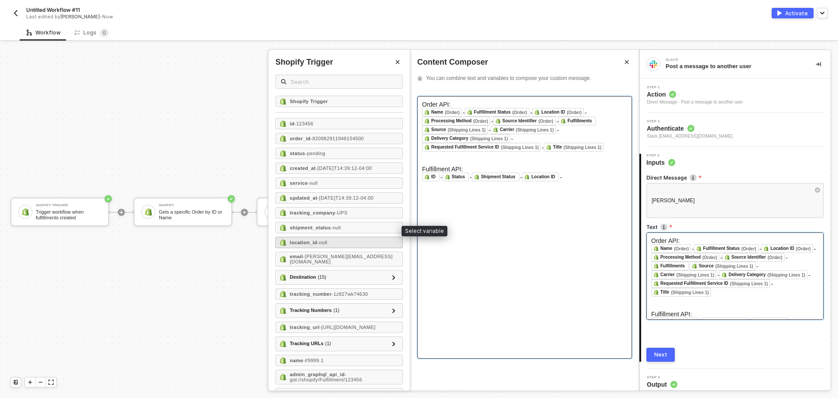
scroll to position [30, 0]
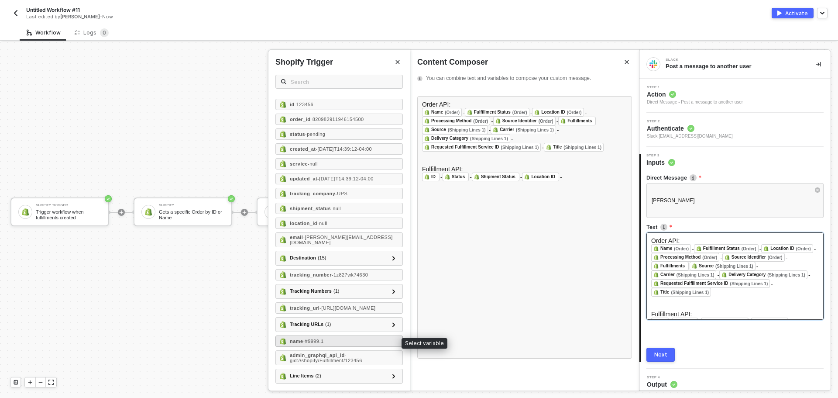
click at [360, 339] on div "name - #9999.1" at bounding box center [338, 340] width 127 height 11
click at [391, 253] on div at bounding box center [393, 258] width 4 height 10
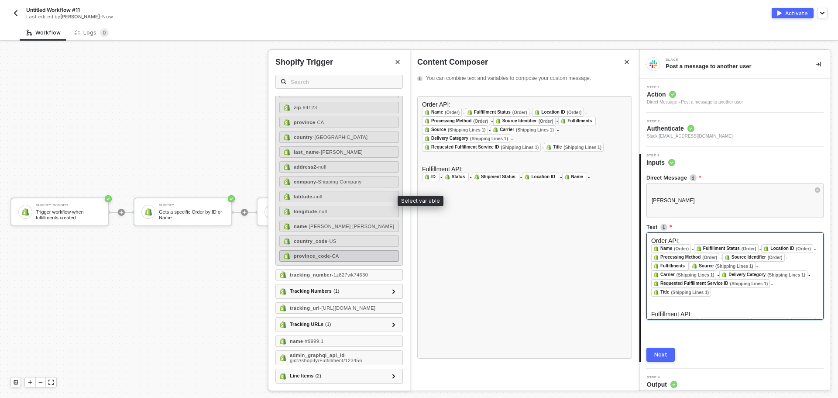
scroll to position [252, 0]
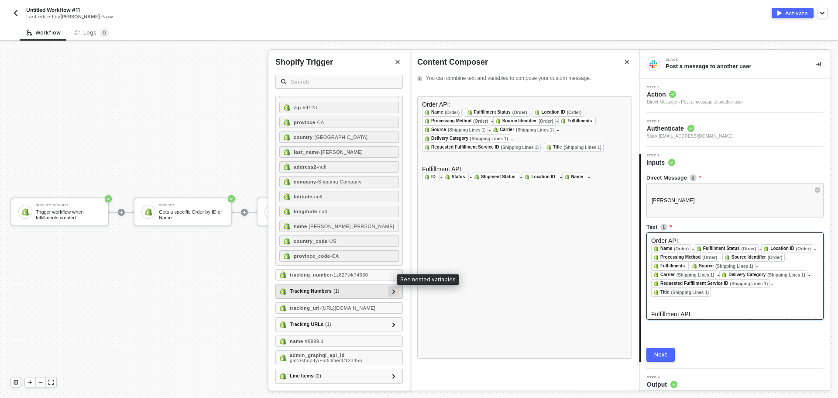
click at [388, 286] on div at bounding box center [393, 291] width 10 height 10
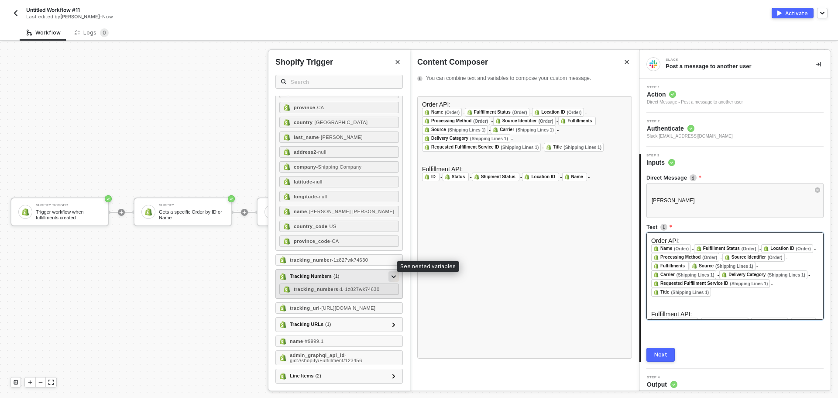
scroll to position [267, 0]
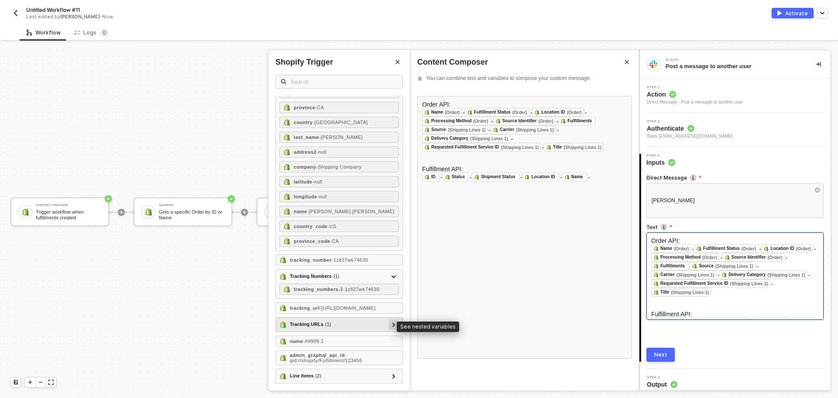
click at [390, 327] on div at bounding box center [393, 324] width 10 height 10
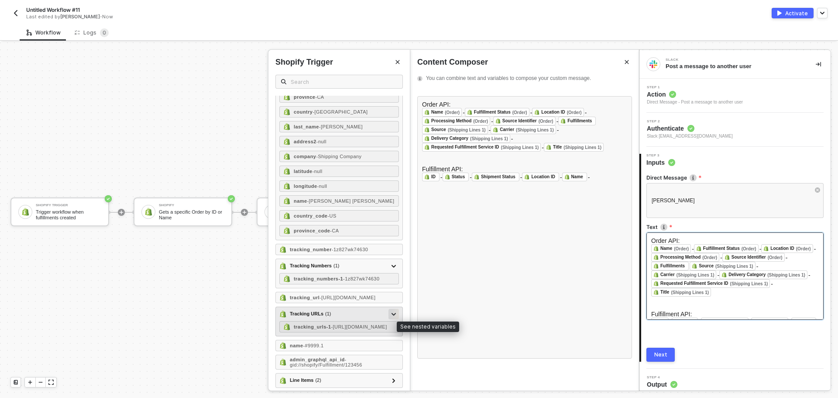
scroll to position [296, 0]
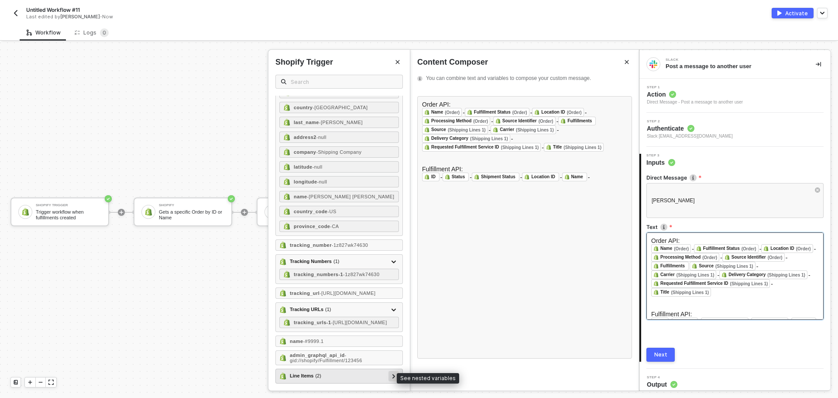
click at [391, 376] on div at bounding box center [393, 375] width 4 height 10
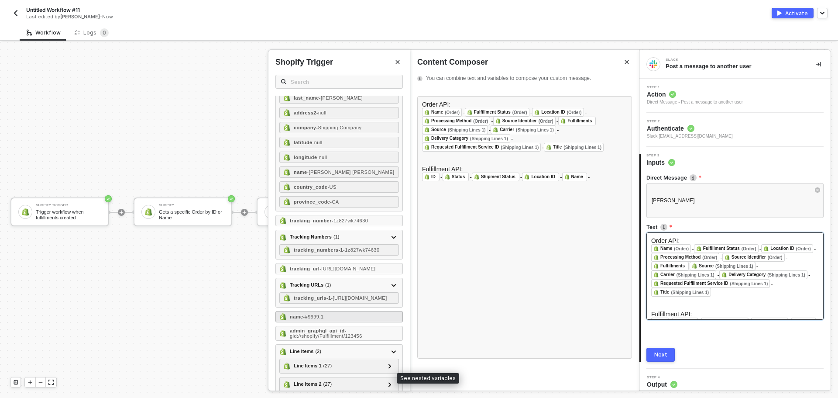
scroll to position [332, 0]
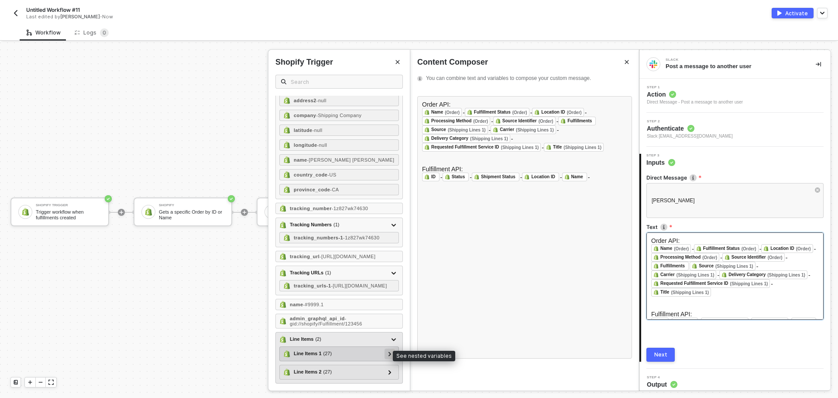
click at [386, 355] on div at bounding box center [389, 353] width 10 height 10
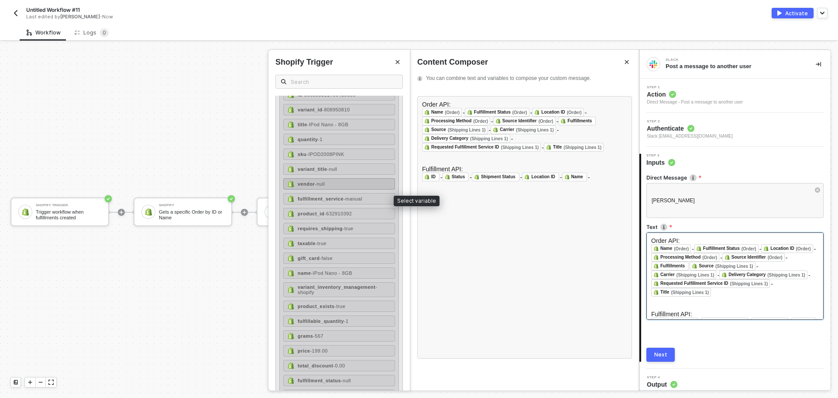
scroll to position [594, 0]
click at [349, 186] on span "- manual" at bounding box center [352, 183] width 19 height 5
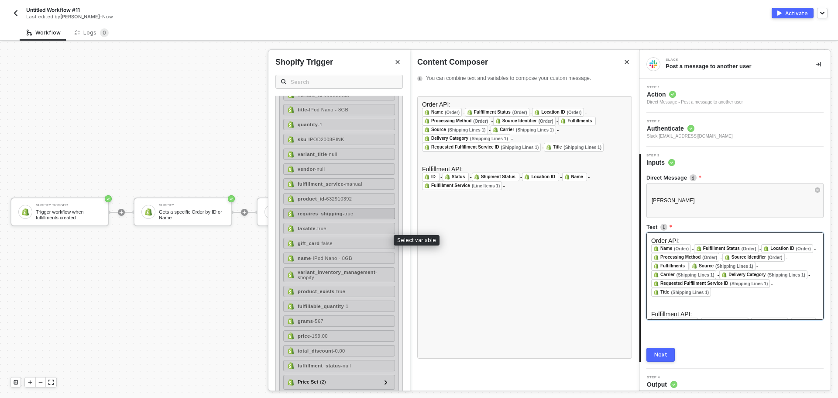
click at [363, 219] on div "requires_shipping - true" at bounding box center [339, 213] width 112 height 11
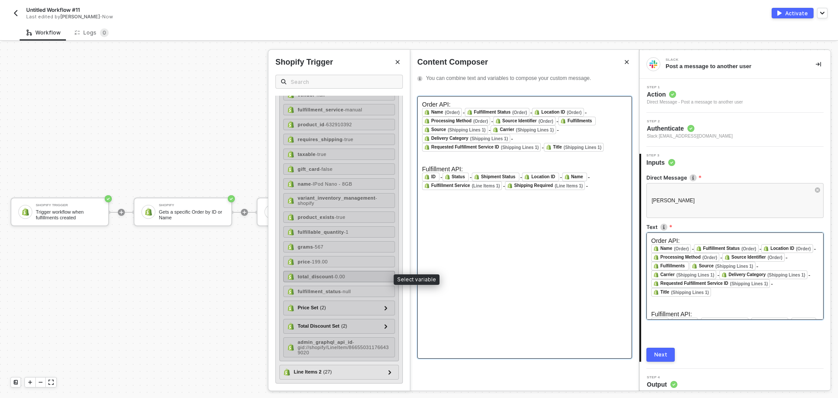
scroll to position [693, 0]
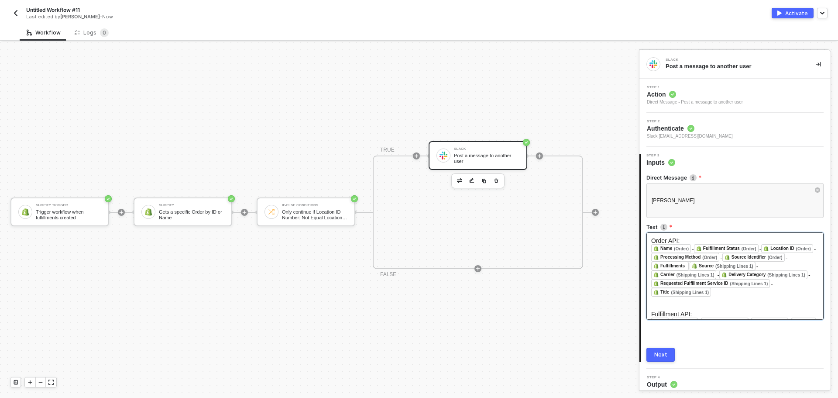
click at [662, 359] on button "Next" at bounding box center [660, 354] width 28 height 14
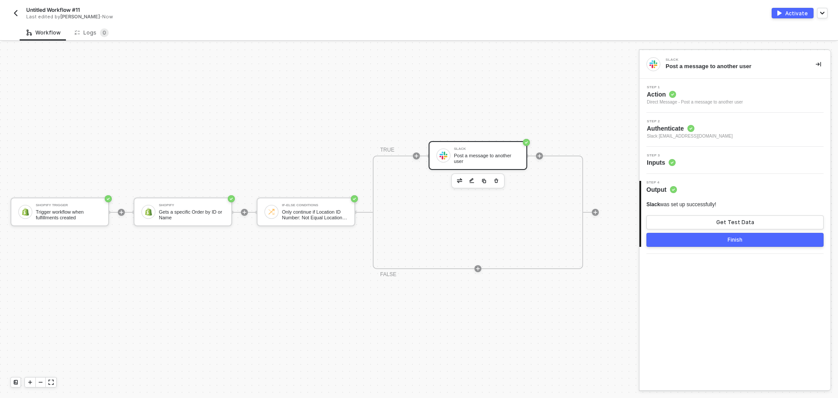
click at [58, 6] on span "Untitled Workflow #11" at bounding box center [53, 9] width 54 height 7
drag, startPoint x: 96, startPoint y: 14, endPoint x: 30, endPoint y: 11, distance: 66.8
click at [30, 11] on input "Untitled Workflow #11" at bounding box center [100, 10] width 148 height 10
type input "ShipHero BOPIS Inventory Fix"
click at [179, 0] on div "ShipHero BOPIS Inventory Fix Save Cancel Last edited by Todd Baxter - Now Activ…" at bounding box center [418, 12] width 817 height 24
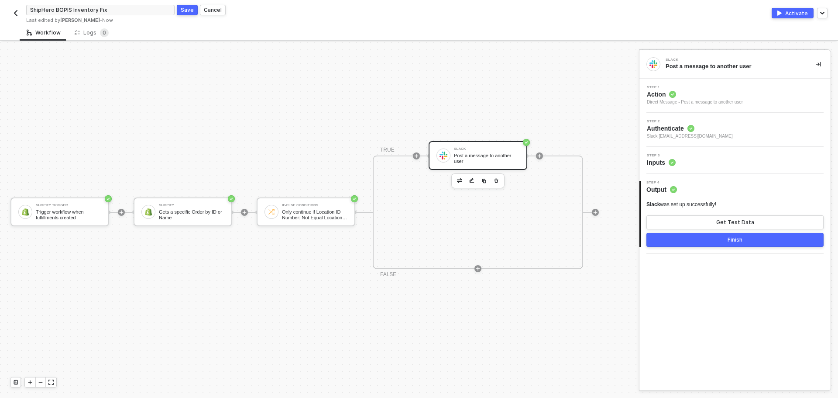
click at [184, 8] on div "Save" at bounding box center [187, 9] width 13 height 7
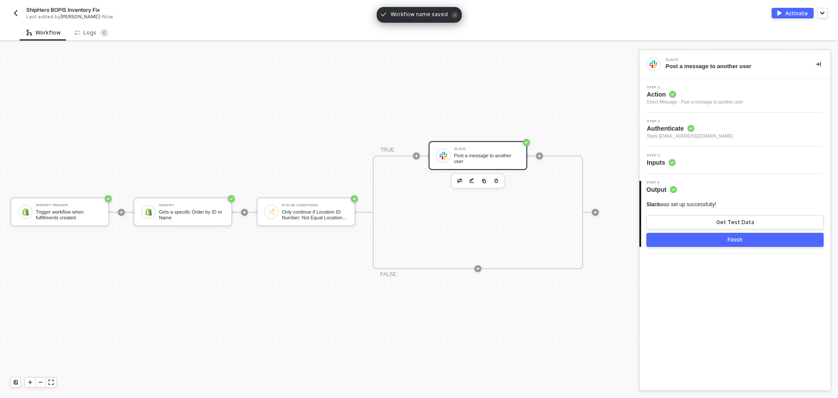
click at [797, 13] on div "Activate" at bounding box center [796, 13] width 23 height 7
click at [725, 101] on div "Direct Message - Post a message to another user" at bounding box center [695, 102] width 96 height 7
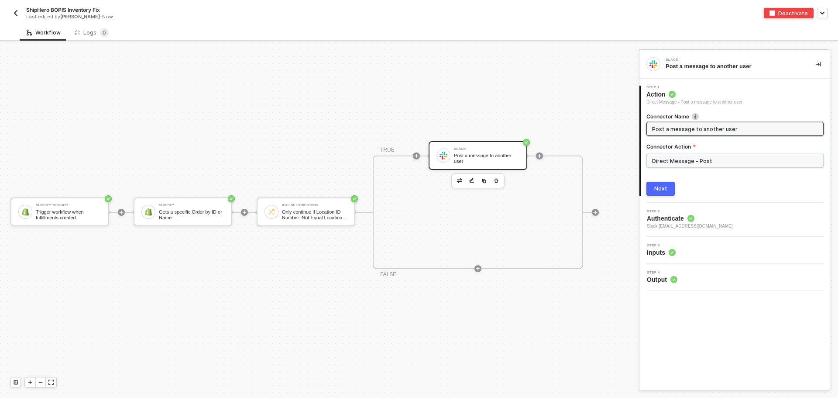
click at [709, 167] on input "Direct Message - Post" at bounding box center [734, 161] width 177 height 14
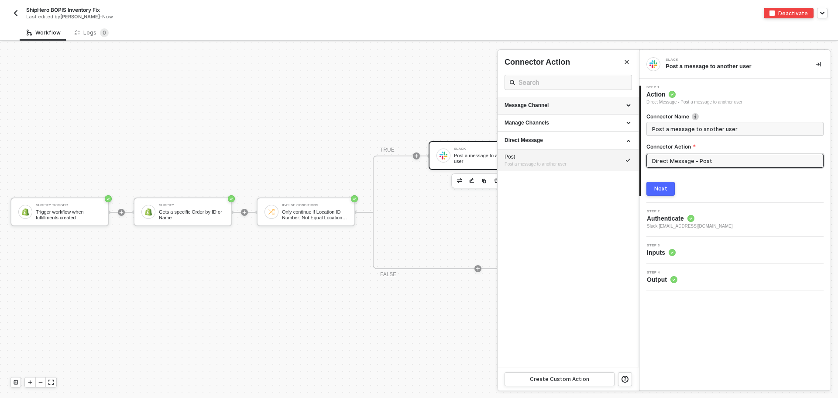
click at [571, 104] on div "Message Channel" at bounding box center [567, 105] width 127 height 7
click at [561, 124] on div "Post" at bounding box center [567, 121] width 127 height 7
type input "Post a message into a channel"
type input "Message Channel - Post"
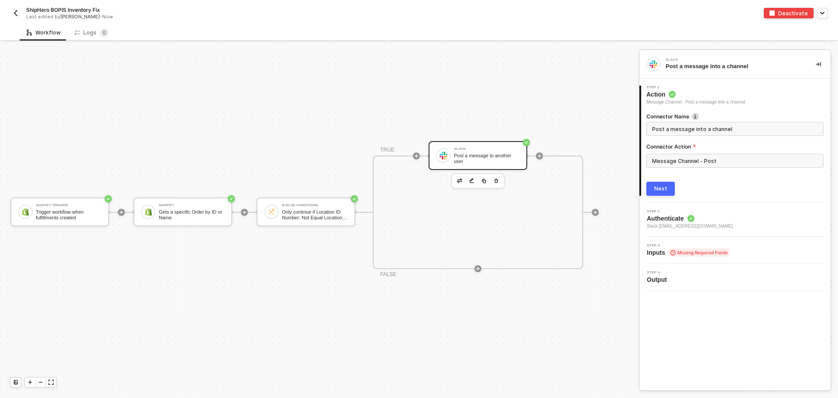
click at [668, 188] on button "Next" at bounding box center [660, 189] width 28 height 14
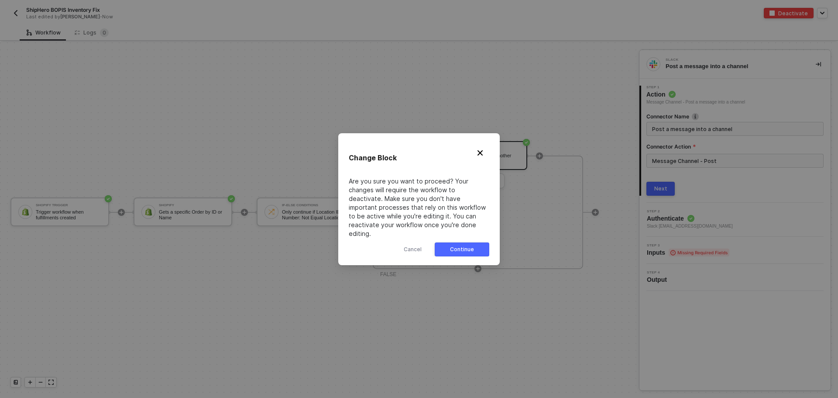
click at [469, 242] on button "Continue" at bounding box center [462, 249] width 55 height 14
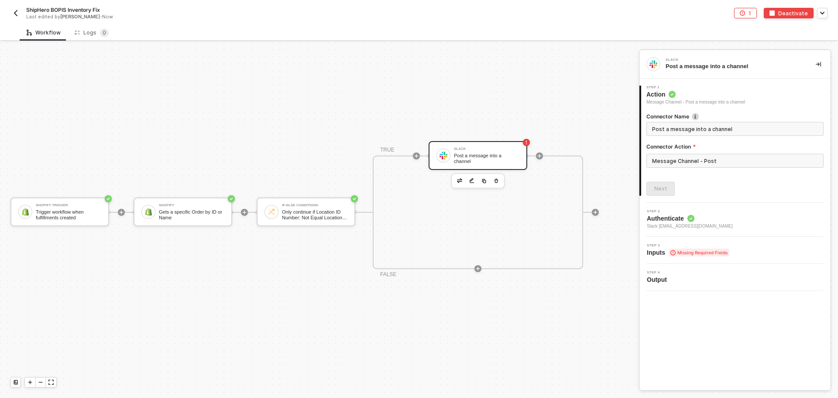
click at [682, 218] on div "1 Step 1 Action Message Channel - Post a message into a channel Connector Name …" at bounding box center [734, 185] width 191 height 212
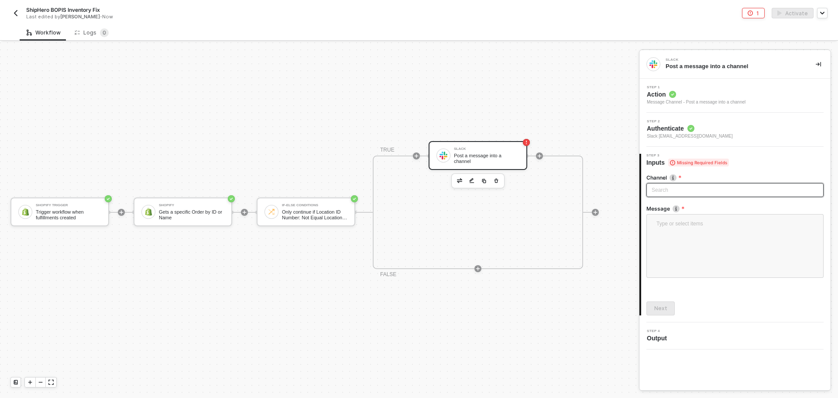
click at [682, 196] on div "Search" at bounding box center [734, 190] width 177 height 14
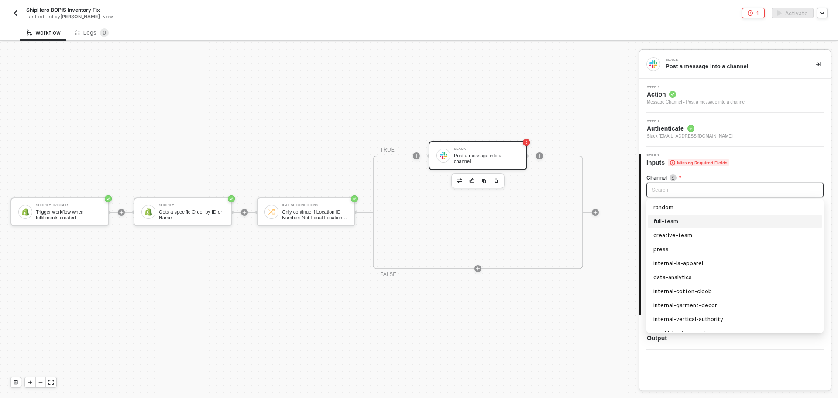
click at [700, 56] on div "Slack Post a message into a channel" at bounding box center [734, 64] width 191 height 28
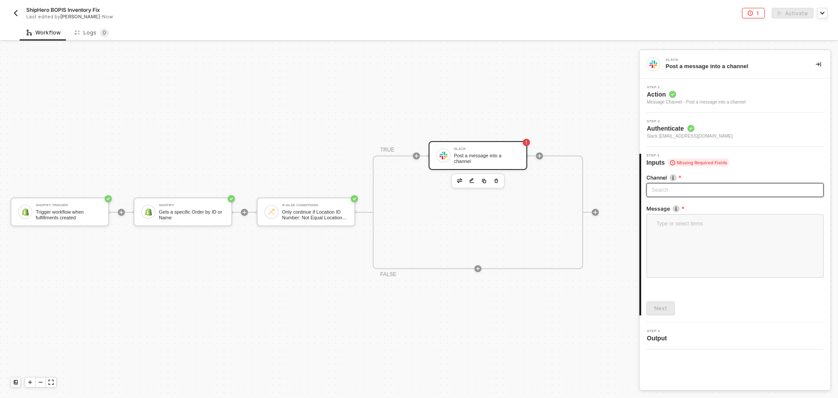
click at [688, 191] on div "Search" at bounding box center [734, 190] width 177 height 14
type input "alloy"
click at [686, 202] on div "alloytest" at bounding box center [734, 207] width 163 height 10
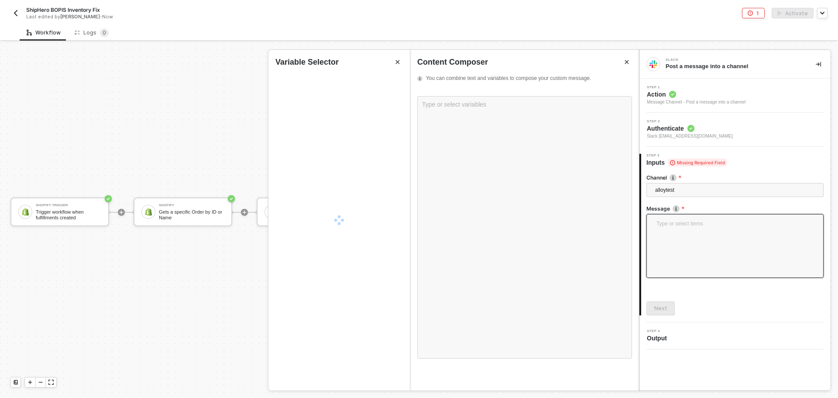
click at [686, 220] on textarea at bounding box center [734, 244] width 167 height 53
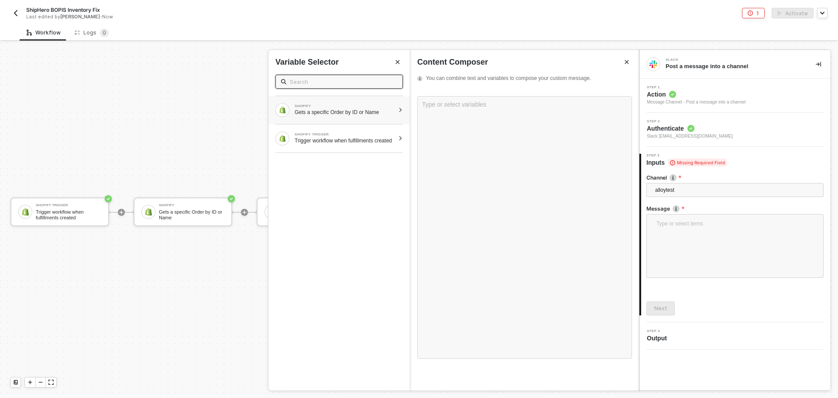
click at [332, 110] on div "Gets a specific Order by ID or Name" at bounding box center [345, 112] width 100 height 7
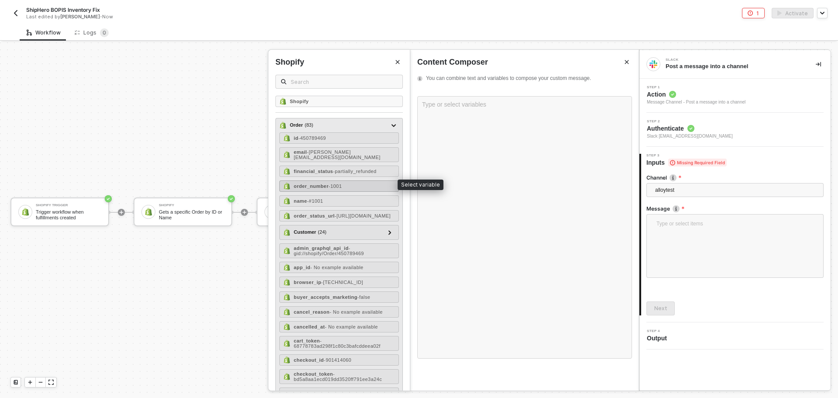
click at [338, 185] on span "- 1001" at bounding box center [335, 185] width 13 height 5
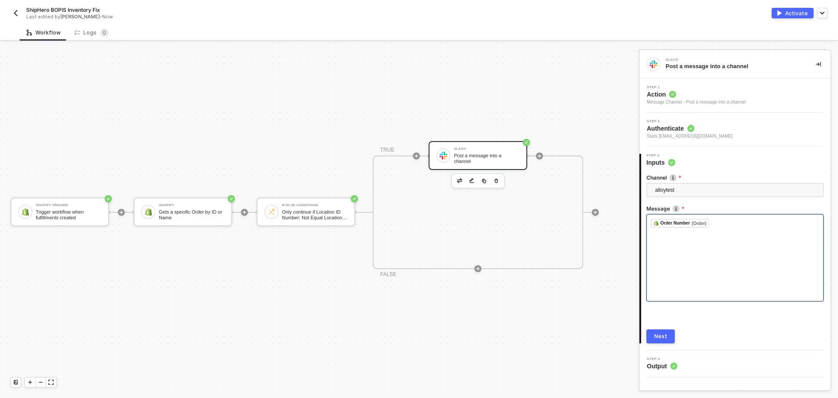
click at [730, 224] on div "﻿ Order Number (Order) ﻿ ﻿" at bounding box center [735, 223] width 168 height 9
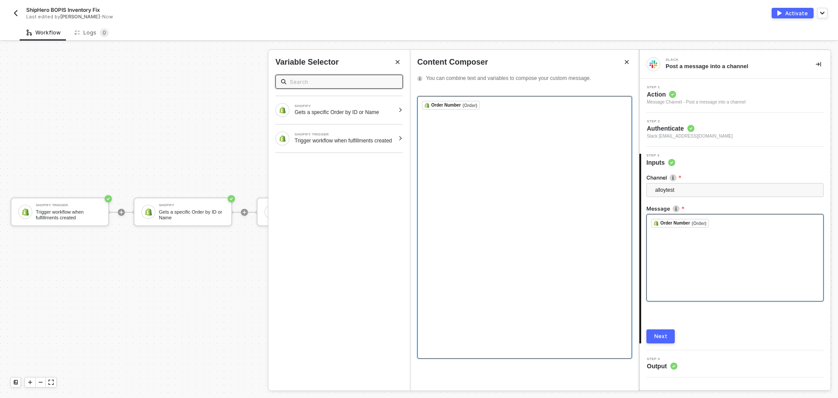
click at [535, 129] on div "﻿ Order Number (Order) ﻿ ﻿" at bounding box center [524, 227] width 215 height 262
click at [418, 105] on div "﻿ Order Number (Order) ﻿ ﻿" at bounding box center [524, 227] width 215 height 262
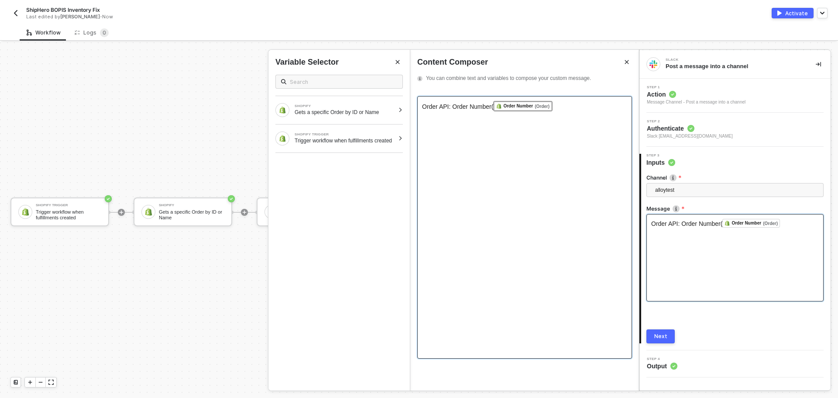
click at [592, 110] on div "Order API: Order Number( Order Number (Order) ﻿ ﻿" at bounding box center [524, 106] width 205 height 10
click at [398, 111] on div at bounding box center [400, 109] width 5 height 5
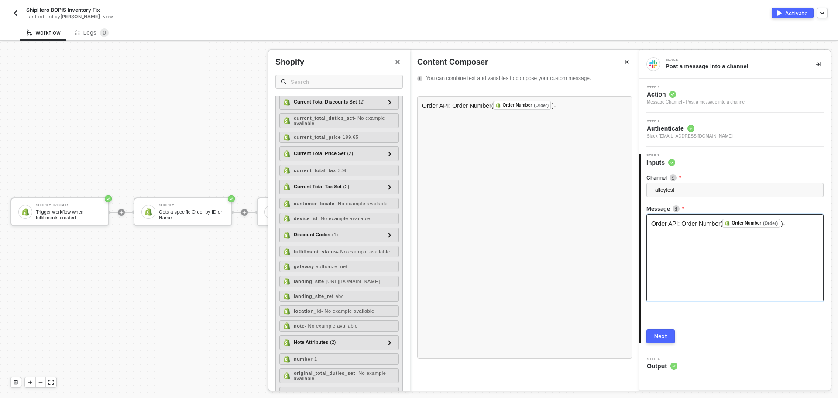
scroll to position [480, 0]
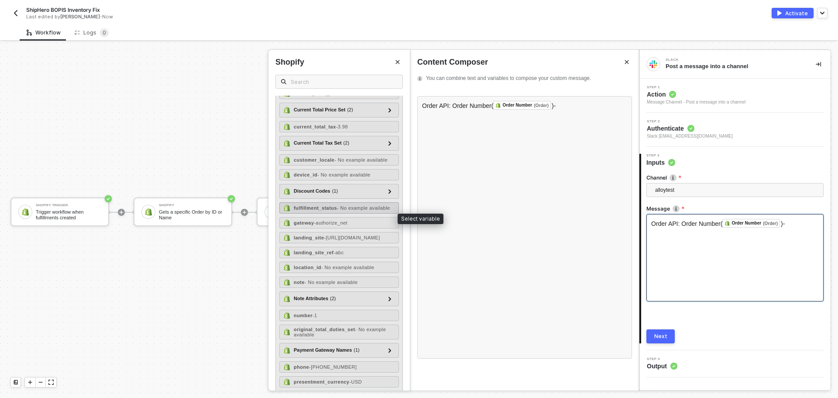
click at [331, 210] on strong "fulfillment_status" at bounding box center [315, 207] width 43 height 5
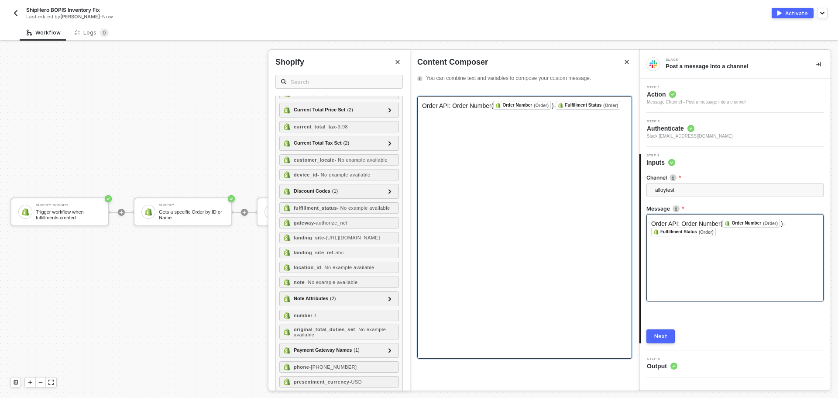
click at [552, 102] on span ")-" at bounding box center [554, 105] width 4 height 7
click at [542, 131] on div "Order API: Order Number( Order Number (Order) ﻿ )-Fulfillment Status( Fulfillme…" at bounding box center [524, 227] width 215 height 262
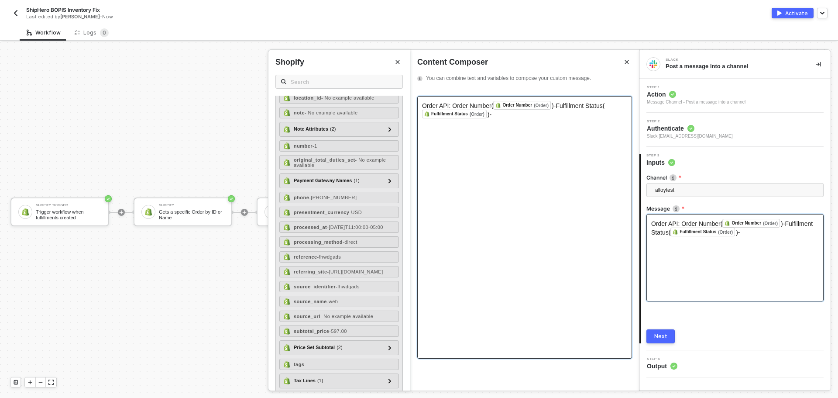
scroll to position [655, 0]
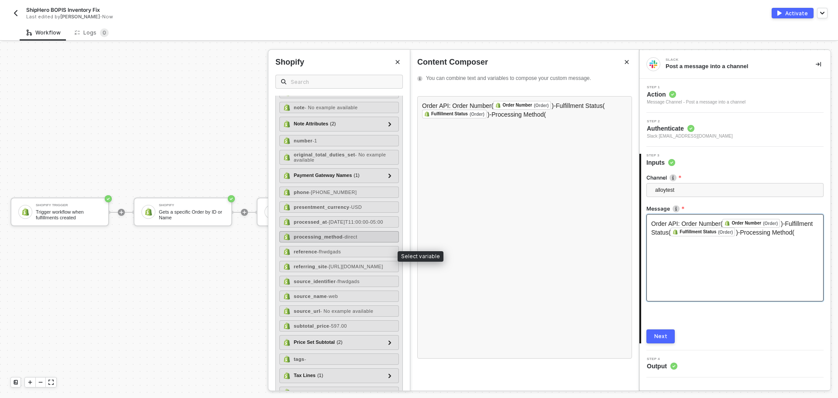
click at [347, 239] on span "- direct" at bounding box center [350, 236] width 15 height 5
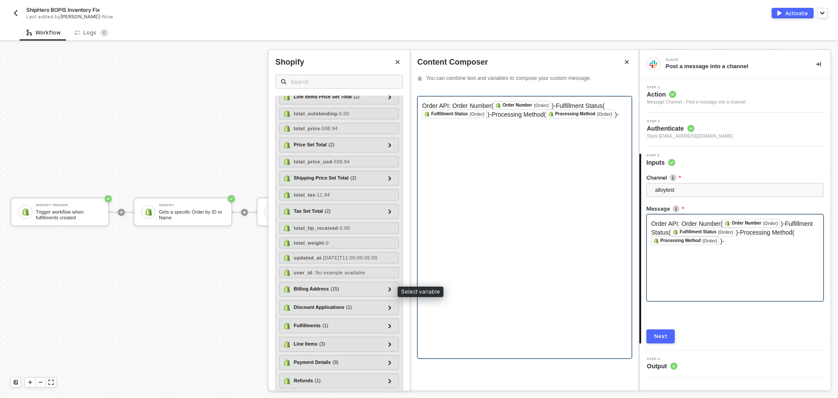
scroll to position [1091, 0]
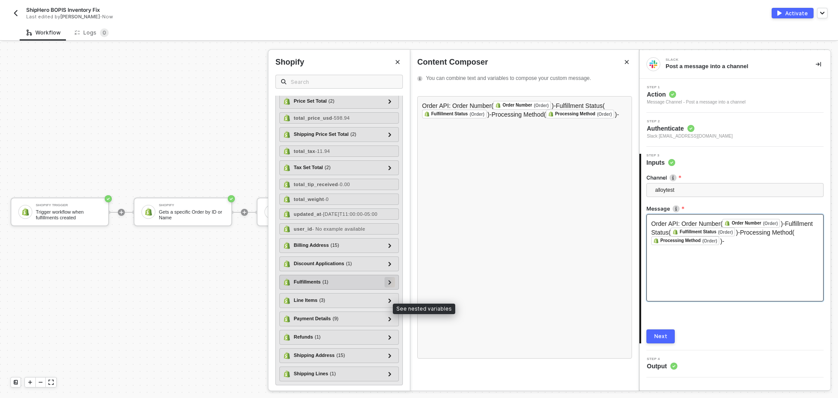
click at [388, 284] on icon at bounding box center [389, 282] width 3 height 4
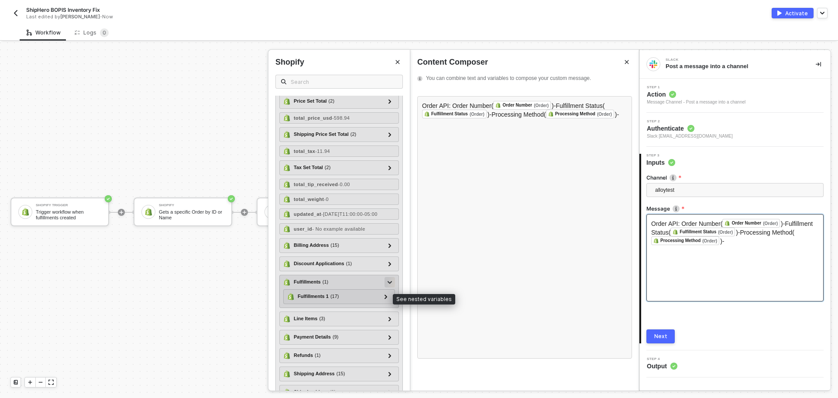
scroll to position [1135, 0]
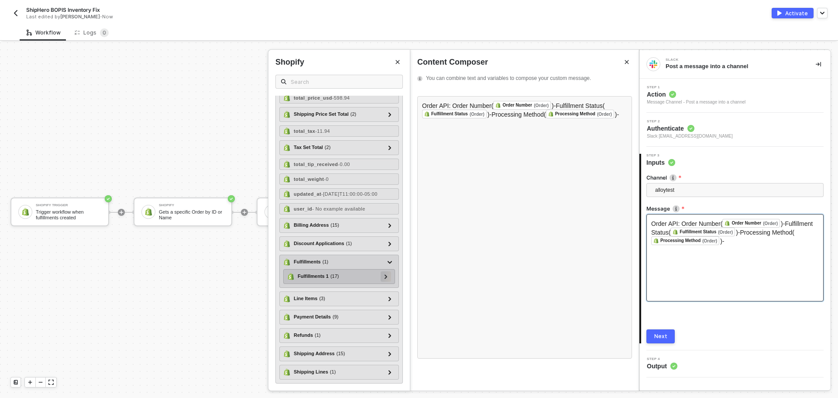
click at [384, 278] on icon at bounding box center [385, 276] width 3 height 4
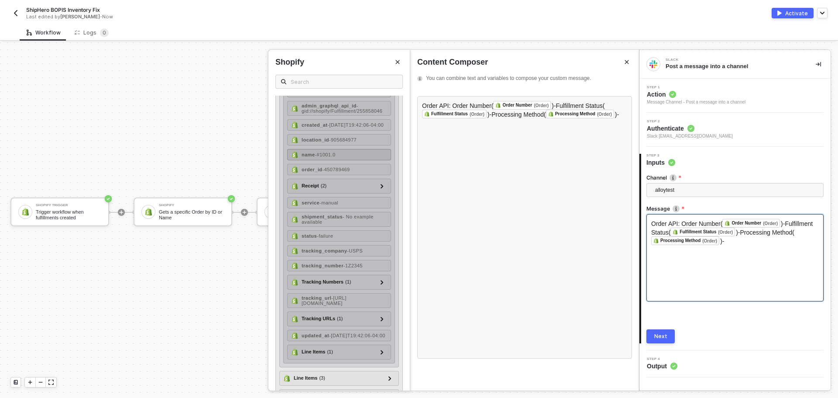
scroll to position [1310, 0]
click at [357, 206] on div "service - manual" at bounding box center [339, 200] width 104 height 11
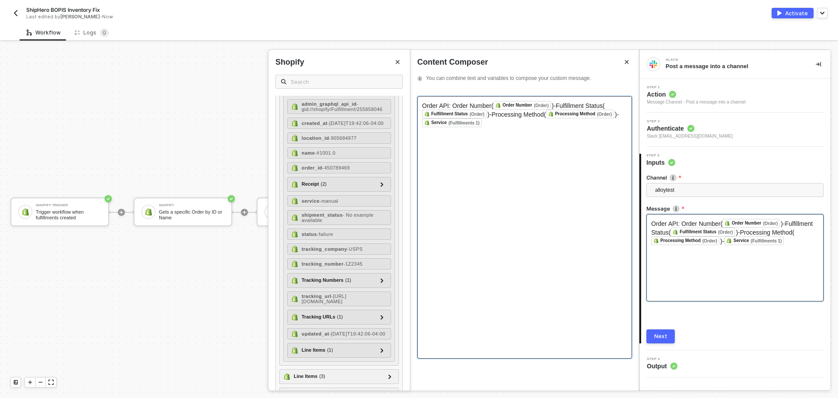
click at [419, 123] on div "Order API: Order Number( Order Number (Order) ﻿ )-Fulfillment Status( Fulfillme…" at bounding box center [524, 227] width 215 height 262
click at [512, 121] on div "Order API: Order Number( Order Number (Order) ﻿ )-Fulfillment Status( Fulfillme…" at bounding box center [524, 115] width 205 height 28
click at [420, 121] on div "Order API: Order Number( Order Number (Order) ﻿ )-Fulfillment Status( Fulfillme…" at bounding box center [524, 227] width 215 height 262
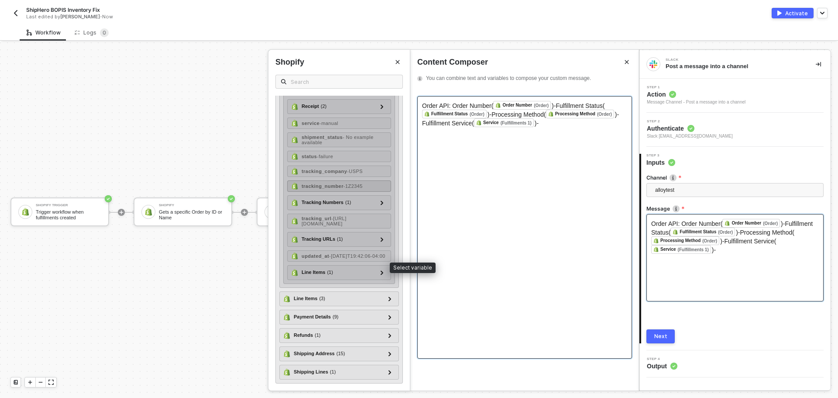
scroll to position [1354, 0]
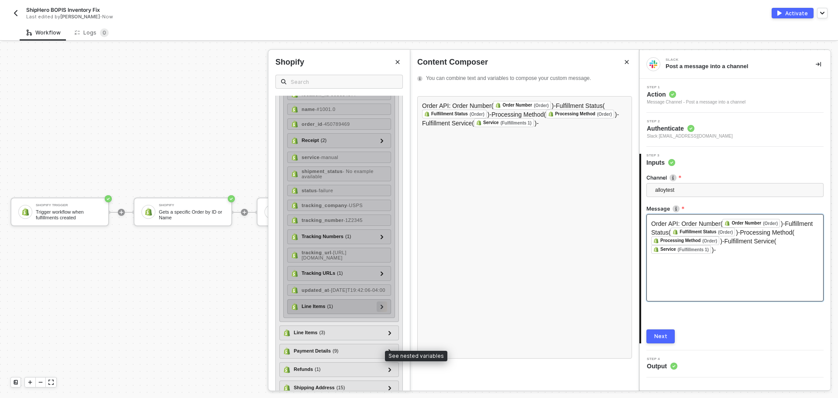
click at [378, 312] on div at bounding box center [382, 306] width 10 height 10
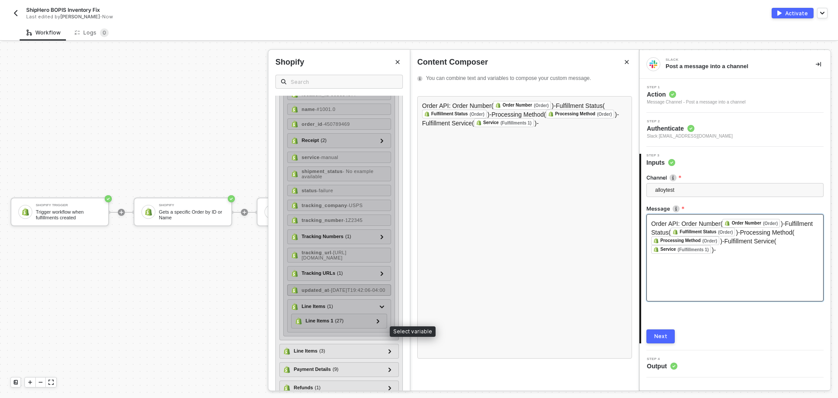
scroll to position [1453, 0]
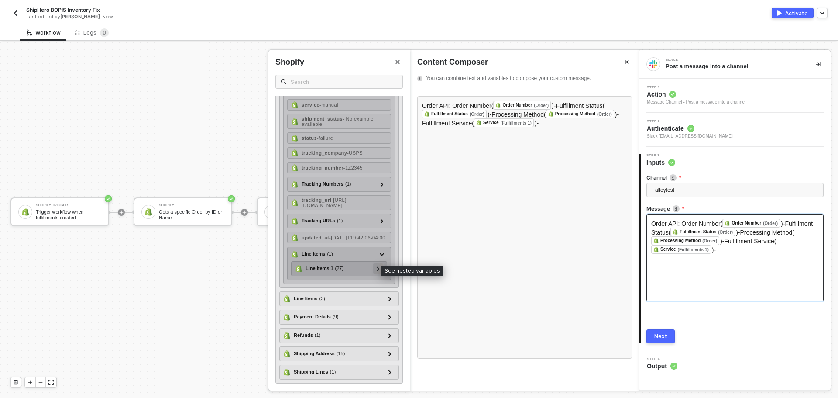
click at [376, 269] on div at bounding box center [378, 268] width 4 height 10
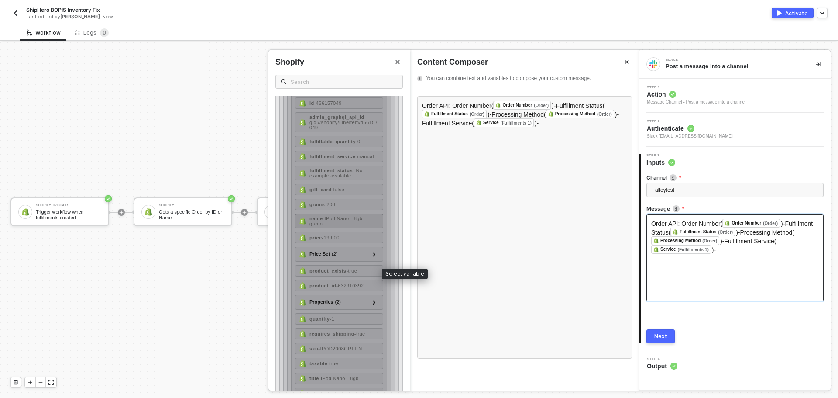
scroll to position [1540, 0]
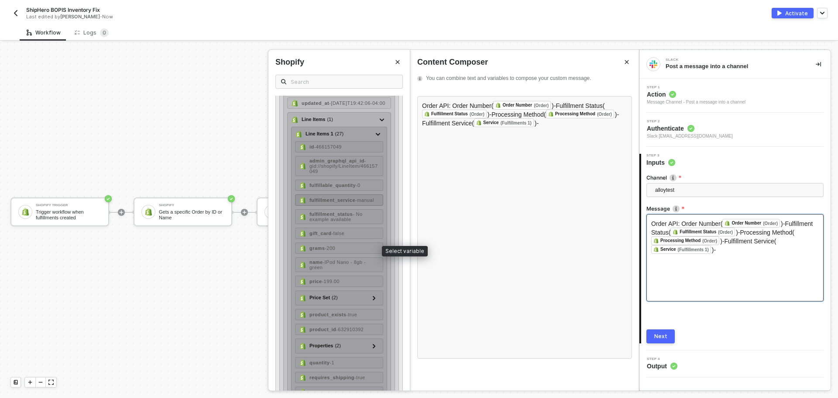
click at [356, 202] on div "fulfillment_service - manual" at bounding box center [341, 199] width 65 height 5
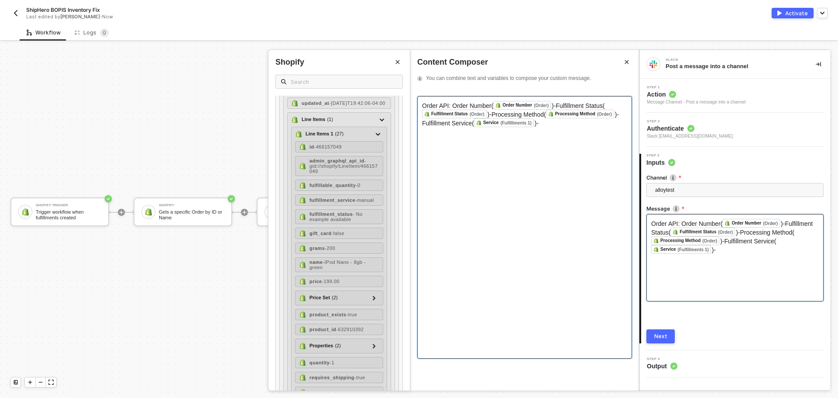
click at [559, 128] on div "Order API: Order Number( Order Number (Order) ﻿ )-Fulfillment Status( Fulfillme…" at bounding box center [524, 227] width 215 height 262
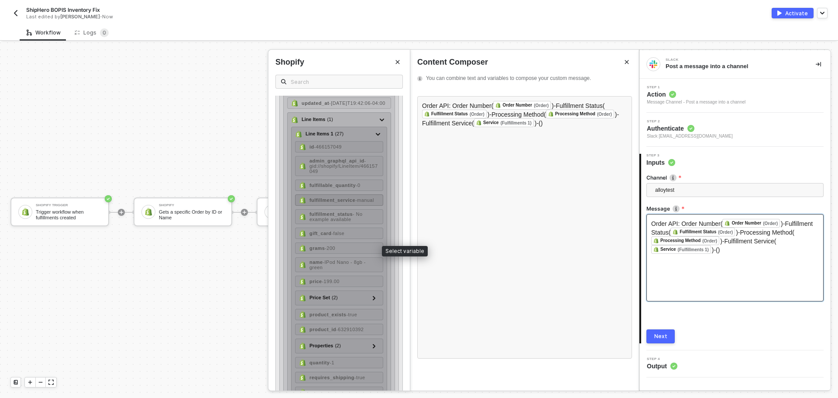
click at [346, 202] on strong "fulfillment_service" at bounding box center [332, 199] width 46 height 5
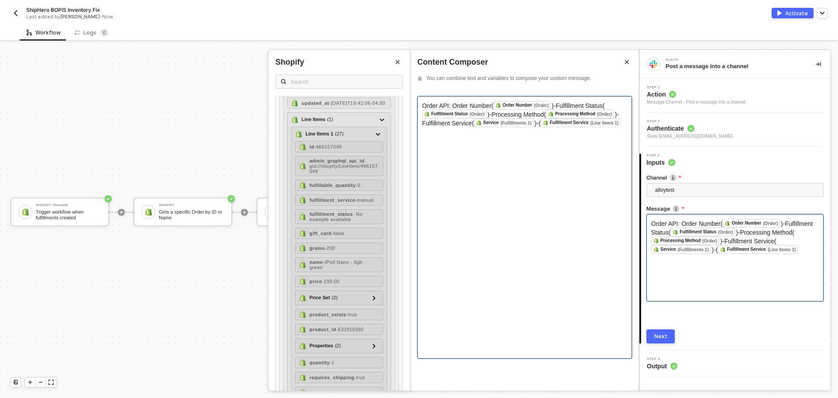
click at [535, 122] on span ")-(" at bounding box center [538, 123] width 6 height 7
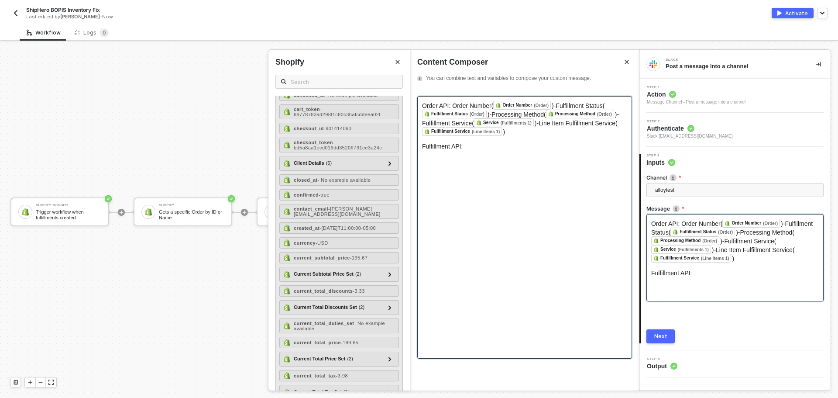
scroll to position [0, 0]
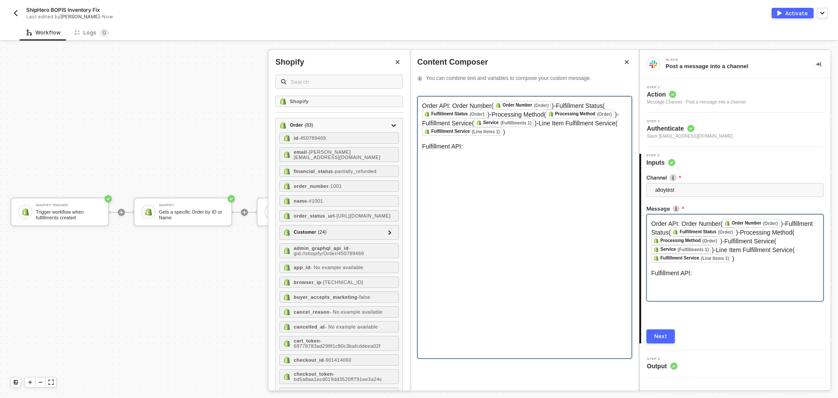
click at [554, 106] on span ")-Fulfillment Status(" at bounding box center [578, 105] width 53 height 7
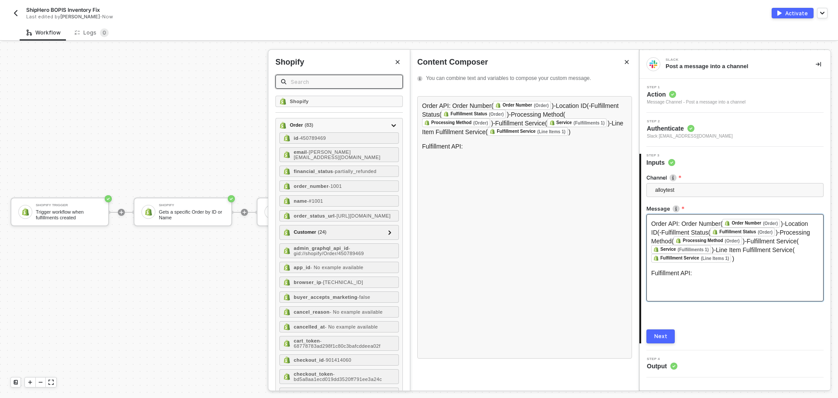
click at [343, 86] on input "text" at bounding box center [344, 82] width 106 height 10
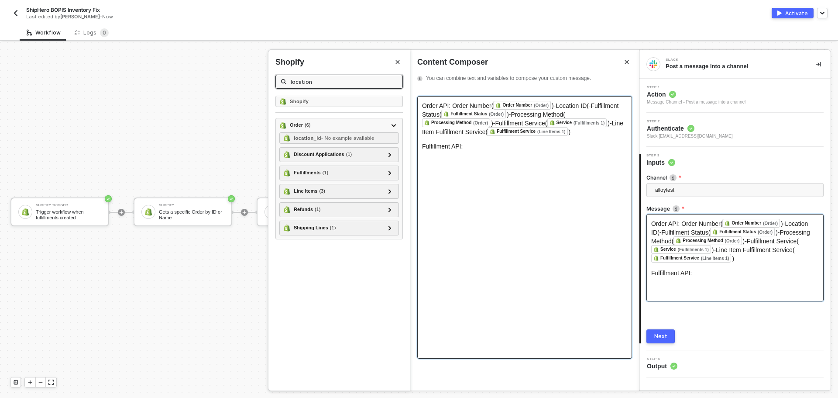
type input "location"
click at [589, 104] on span ")-Location ID(-Fulfillment Status(" at bounding box center [521, 110] width 198 height 16
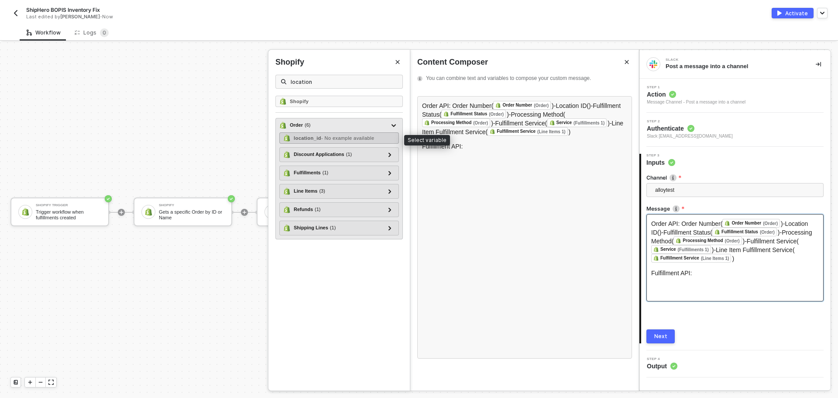
click at [363, 135] on span "- No example available" at bounding box center [347, 137] width 53 height 5
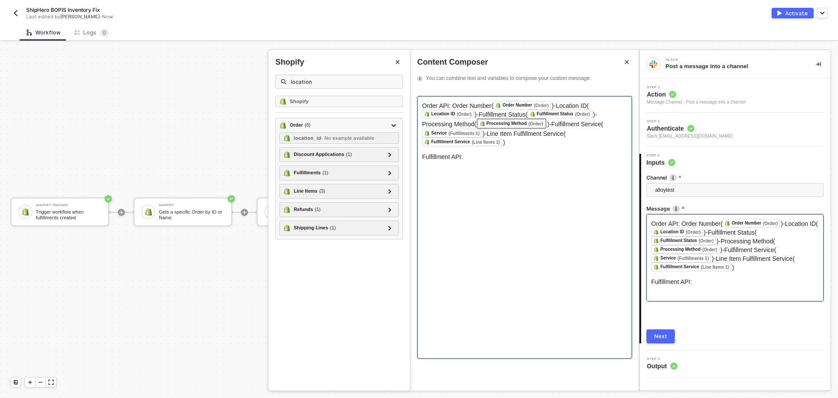
click at [512, 160] on div "Fulfillment API:" at bounding box center [524, 156] width 205 height 7
click at [499, 172] on div "Order API: Order Number( Order Number (Order) ﻿ )-Location ID( Location ID (Ord…" at bounding box center [524, 227] width 215 height 262
click at [400, 62] on icon "Close" at bounding box center [397, 61] width 5 height 5
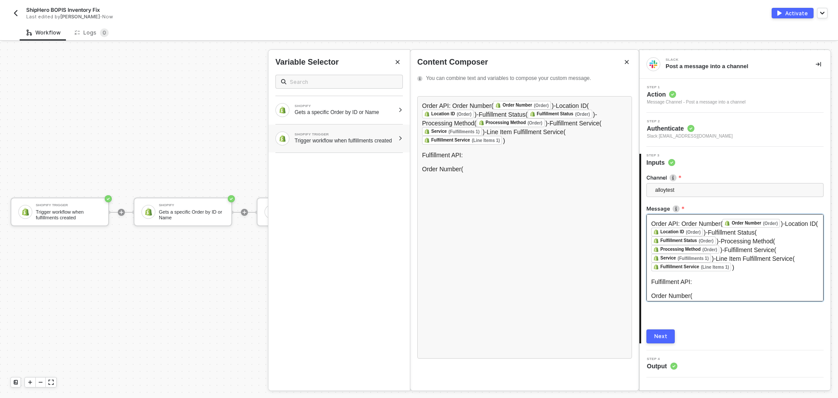
click at [364, 138] on div "Trigger workflow when fulfillments created" at bounding box center [345, 140] width 100 height 7
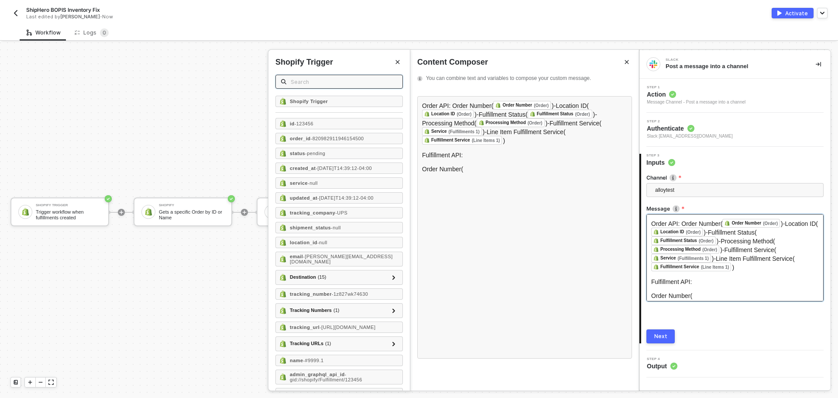
click at [329, 82] on input "text" at bounding box center [344, 82] width 106 height 10
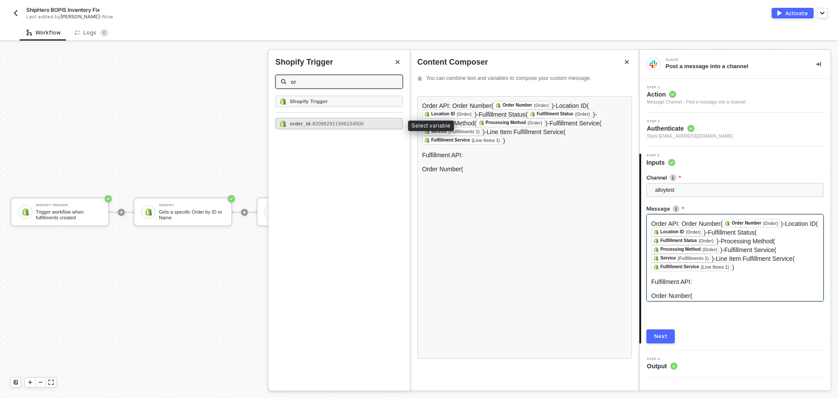
type input "o"
type input "n"
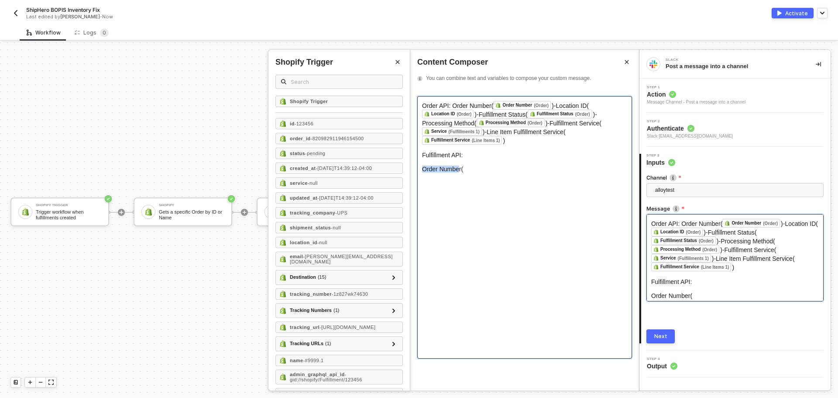
drag, startPoint x: 462, startPoint y: 163, endPoint x: 423, endPoint y: 167, distance: 38.6
click at [423, 167] on span "Order Number(" at bounding box center [442, 168] width 41 height 7
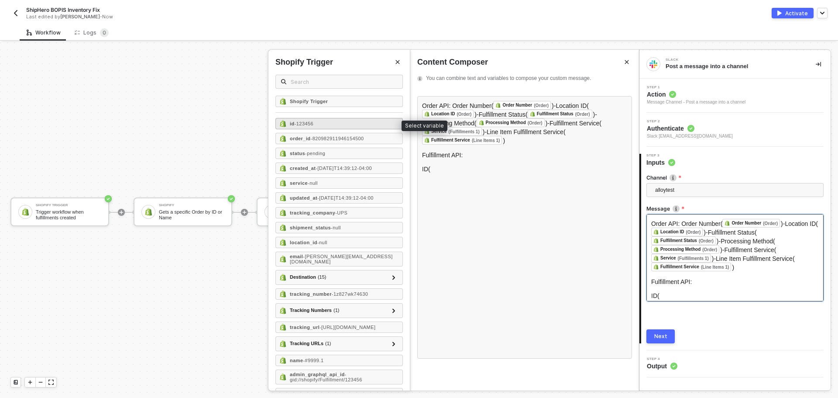
click at [323, 121] on div "id - 123456" at bounding box center [338, 123] width 127 height 11
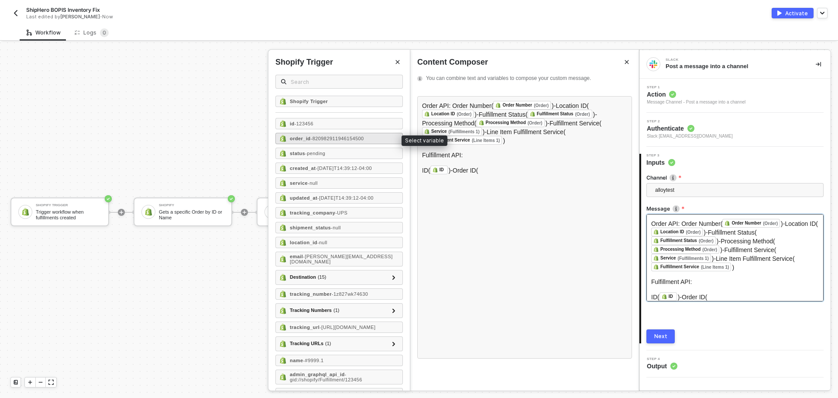
click at [345, 136] on span "- 820982911946154500" at bounding box center [337, 138] width 53 height 5
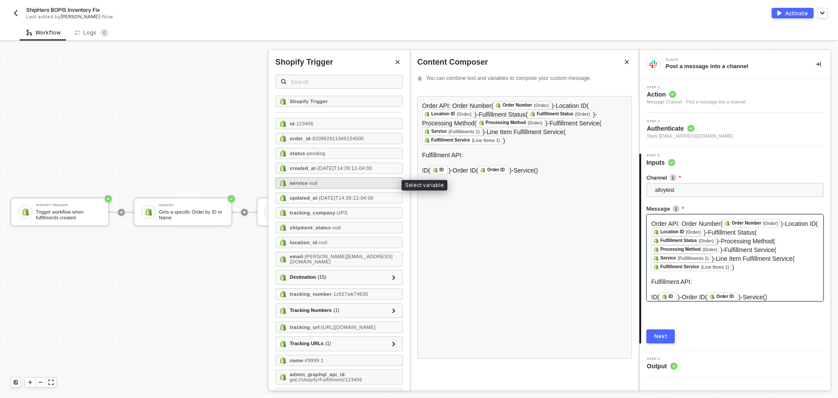
click at [333, 179] on div "service - null" at bounding box center [338, 182] width 127 height 11
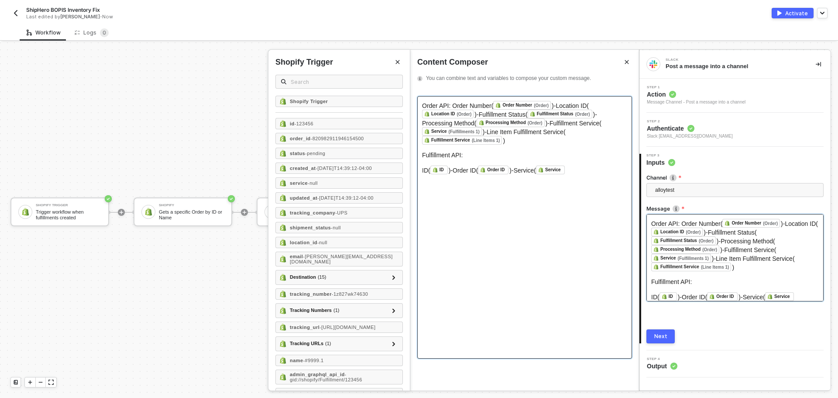
click at [576, 165] on div "ID( ID ﻿ )-Order ID( Order ID ﻿ )-Service( Service ﻿ ﻿" at bounding box center [524, 169] width 205 height 9
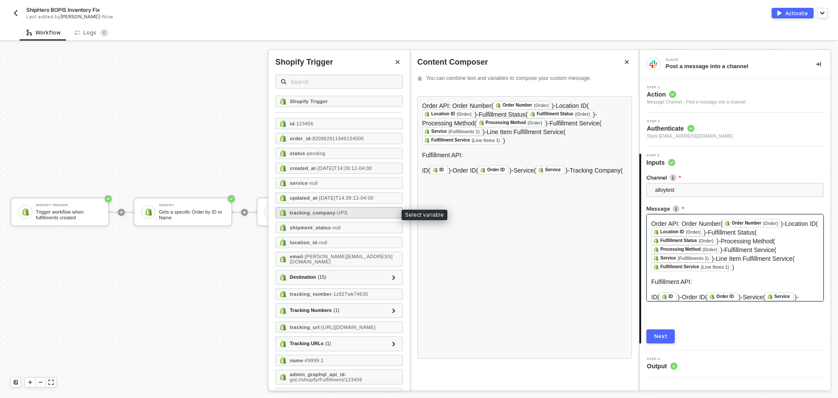
click at [310, 207] on div "tracking_company - UPS" at bounding box center [338, 212] width 127 height 11
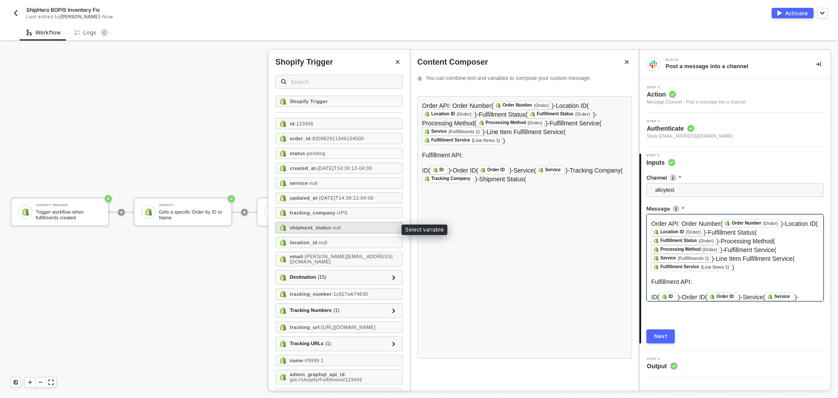
click at [325, 226] on strong "shipment_status" at bounding box center [310, 227] width 41 height 5
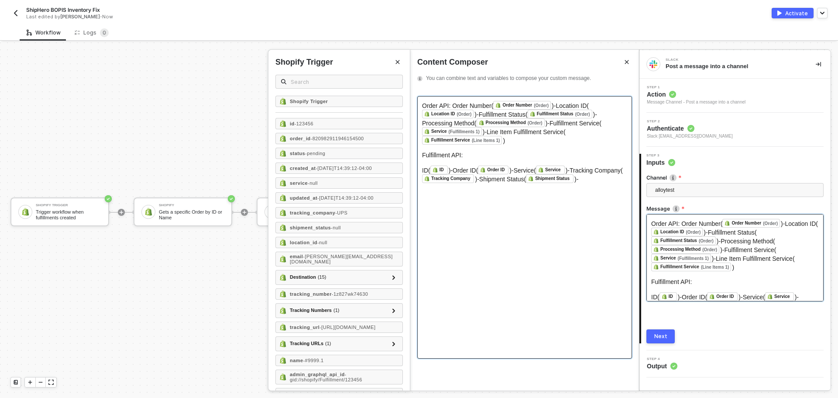
click at [511, 167] on span ")-Service(" at bounding box center [522, 170] width 27 height 7
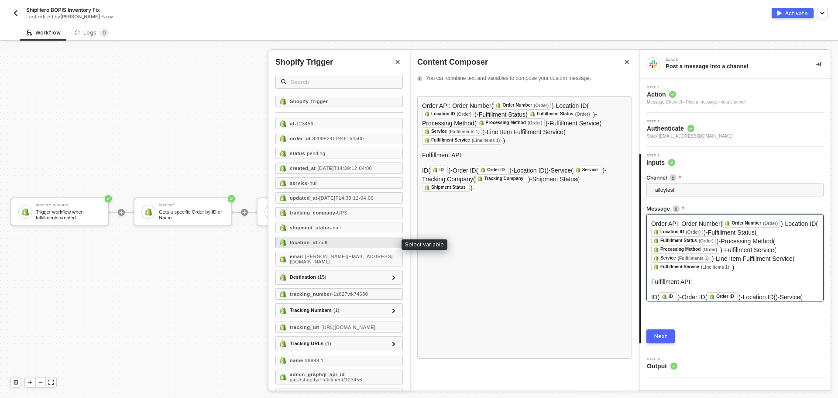
click at [352, 245] on div "location_id - null" at bounding box center [338, 241] width 127 height 11
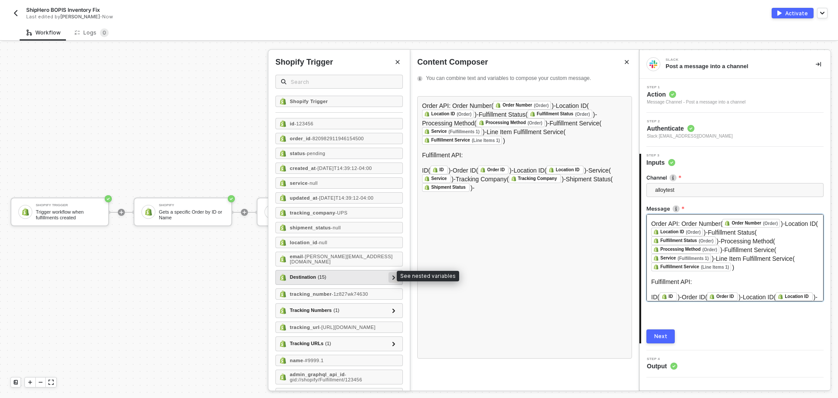
click at [391, 274] on div at bounding box center [393, 277] width 4 height 10
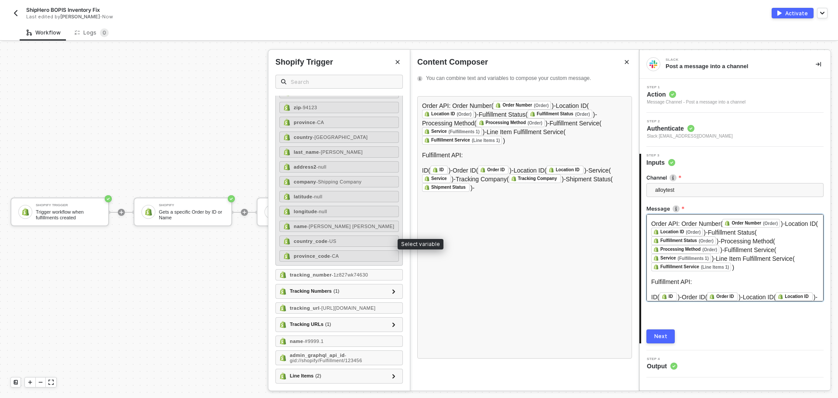
scroll to position [252, 0]
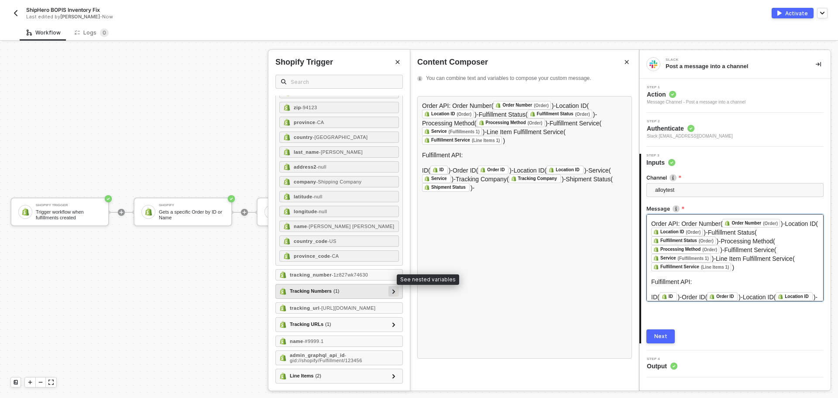
click at [390, 286] on div at bounding box center [393, 291] width 10 height 10
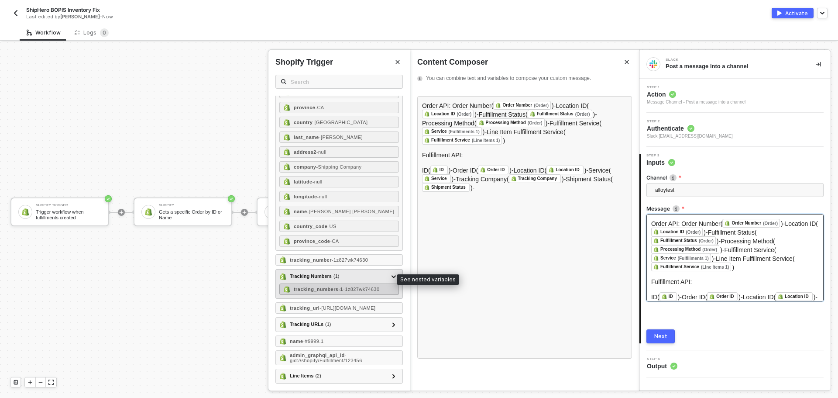
scroll to position [267, 0]
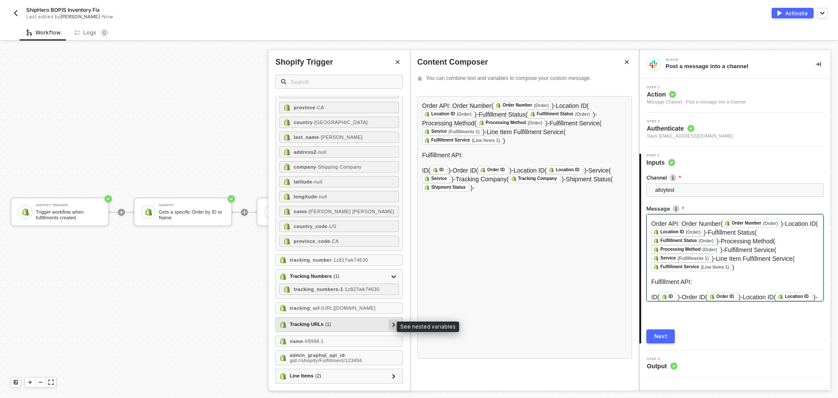
click at [391, 327] on div at bounding box center [393, 324] width 4 height 10
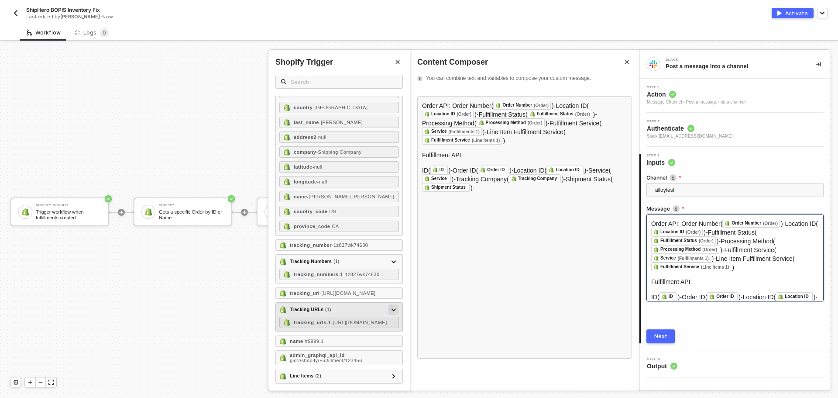
scroll to position [296, 0]
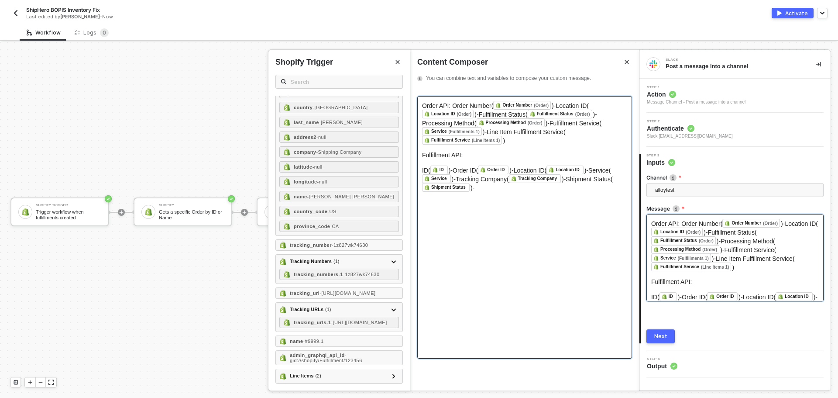
click at [521, 185] on div "ID( ID ﻿ )-Order ID( Order ID ﻿ )-Location ID( Location ID ﻿ )-Service( Service…" at bounding box center [524, 178] width 205 height 26
click at [345, 336] on div "name - #9999.1" at bounding box center [338, 340] width 127 height 11
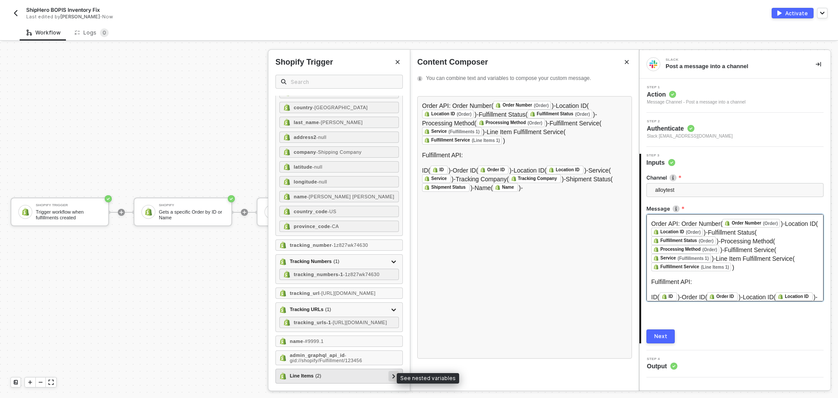
click at [392, 377] on icon at bounding box center [393, 376] width 3 height 4
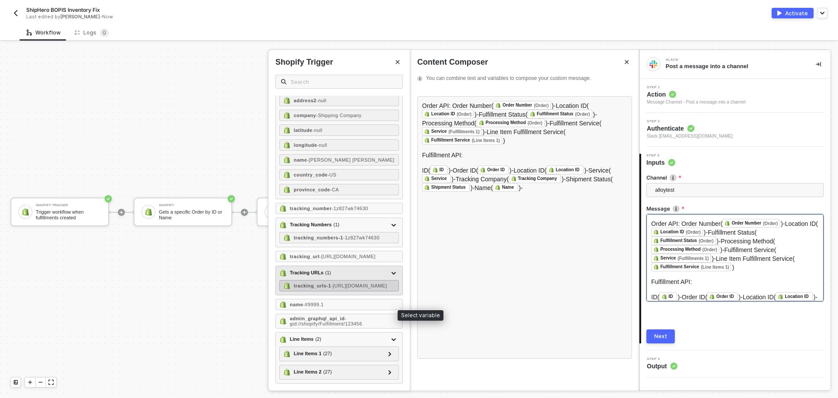
scroll to position [332, 0]
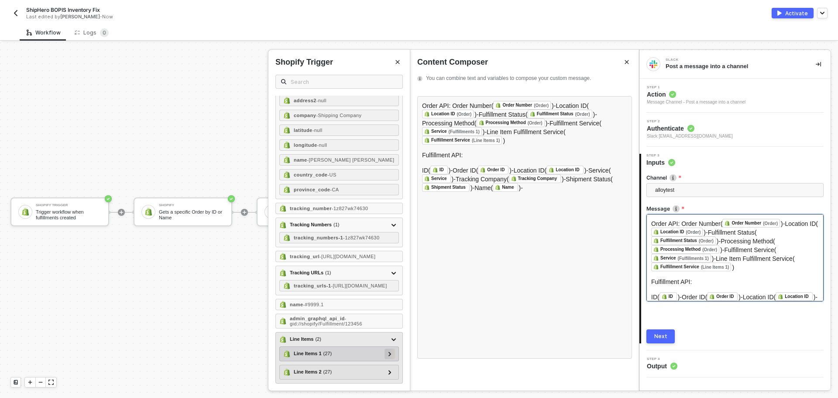
click at [385, 356] on div at bounding box center [389, 353] width 10 height 10
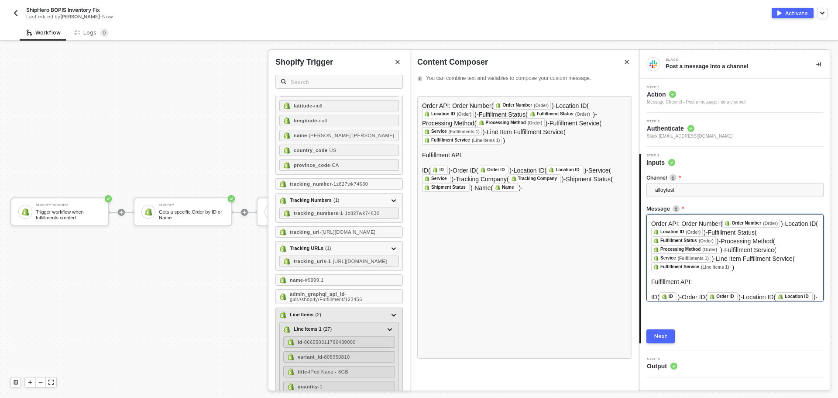
scroll to position [507, 0]
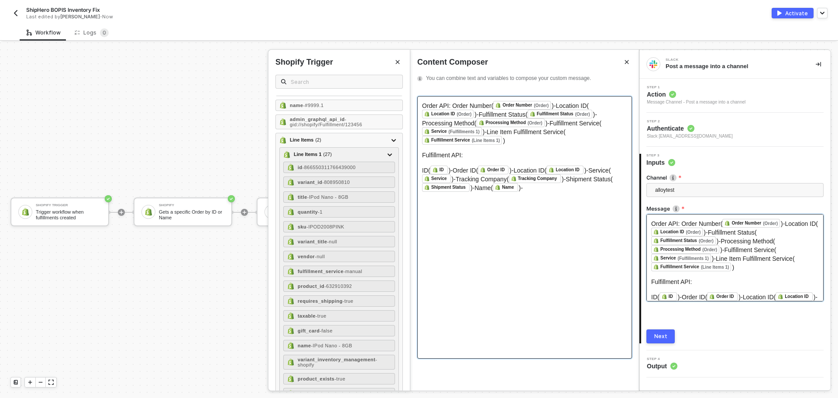
click at [562, 187] on div "Order API: Order Number( Order Number (Order) ﻿ )-Location ID( Location ID (Ord…" at bounding box center [524, 227] width 215 height 262
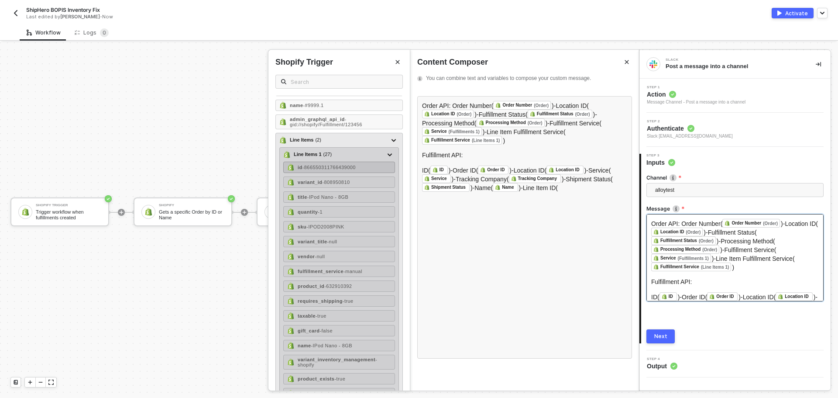
click at [336, 170] on span "- 866550311766439000" at bounding box center [328, 167] width 53 height 5
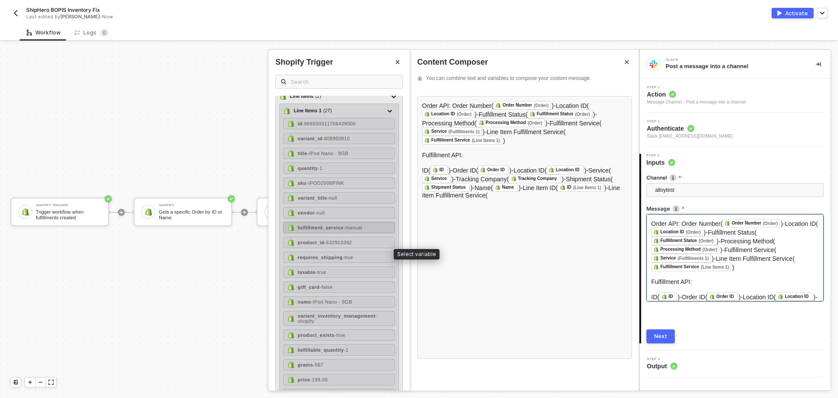
click at [357, 233] on div "fulfillment_service - manual" at bounding box center [339, 227] width 112 height 11
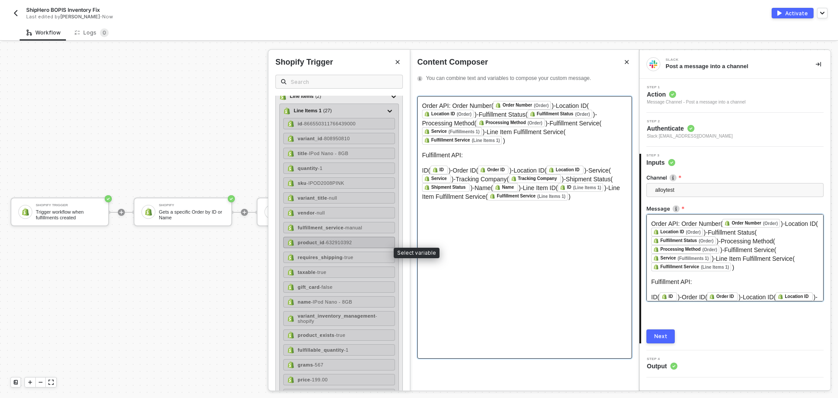
scroll to position [594, 0]
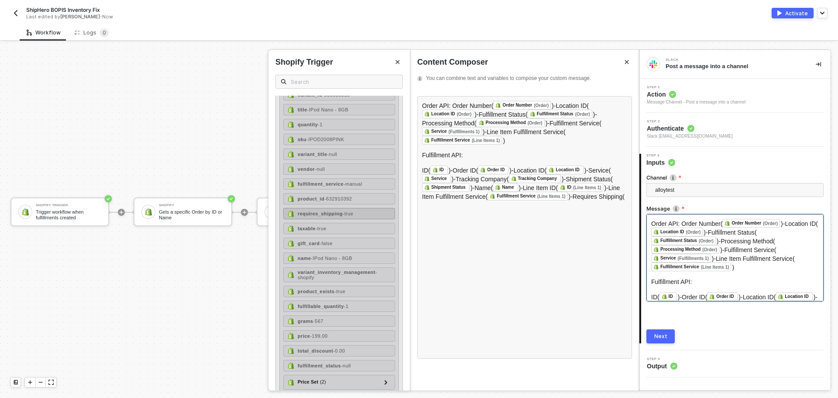
click at [349, 216] on span "- true" at bounding box center [348, 213] width 11 height 5
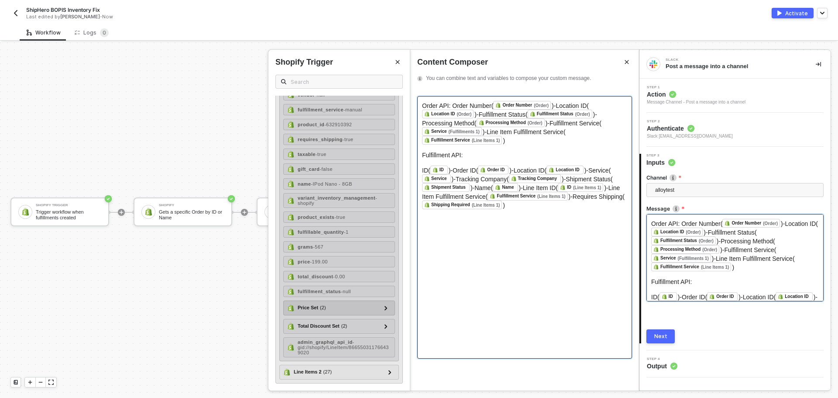
scroll to position [693, 0]
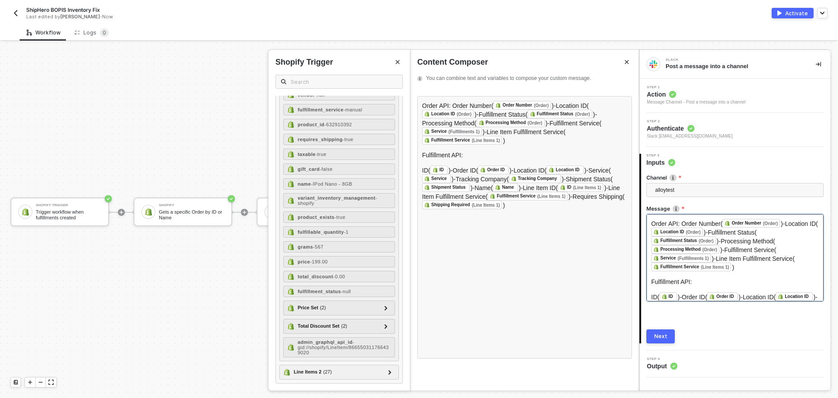
click at [666, 339] on button "Next" at bounding box center [660, 336] width 28 height 14
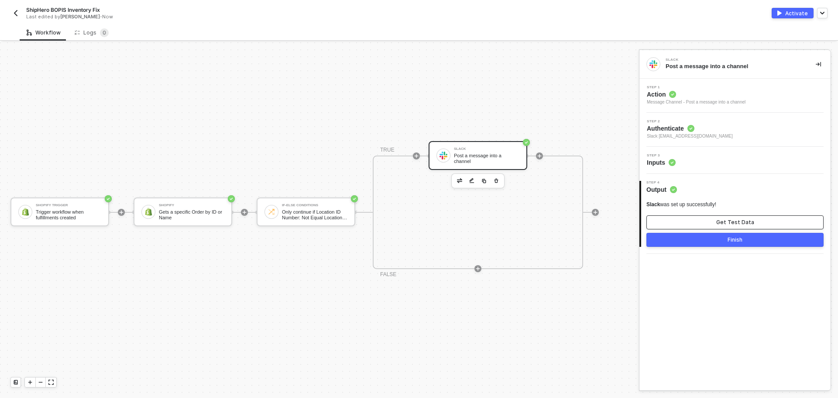
click at [723, 226] on button "Get Test Data" at bounding box center [734, 222] width 177 height 14
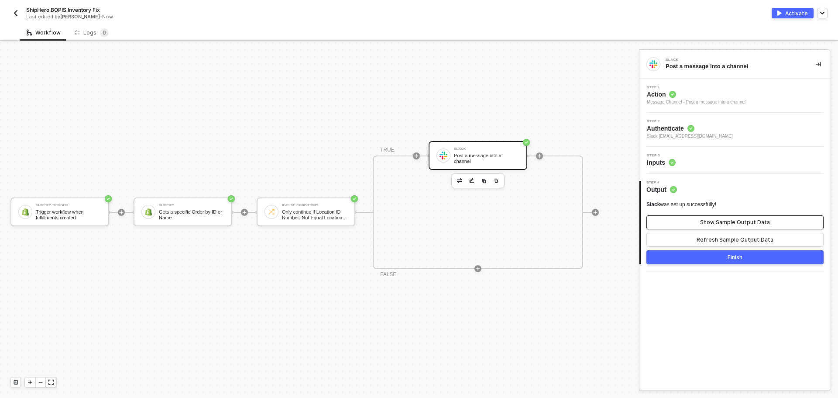
click at [723, 226] on button "Show Sample Output Data" at bounding box center [734, 222] width 177 height 14
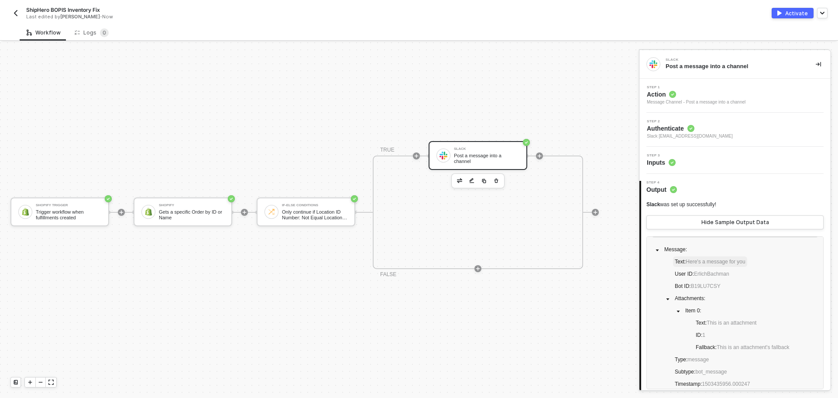
scroll to position [27, 0]
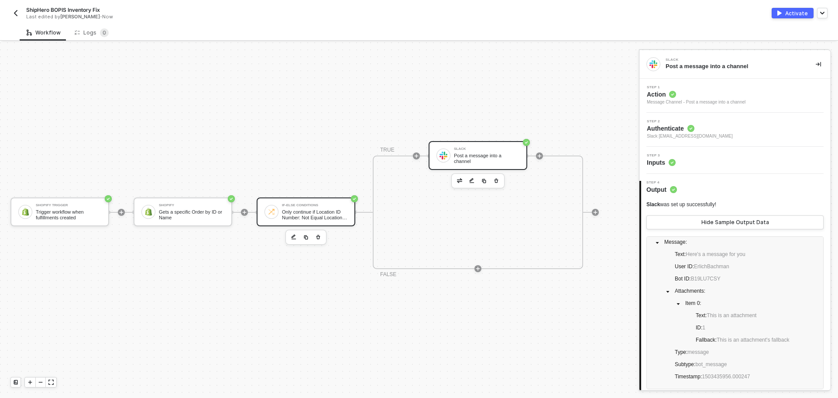
click at [317, 214] on div "Only continue if Location ID Number: Not Equal Location ID" at bounding box center [314, 214] width 65 height 11
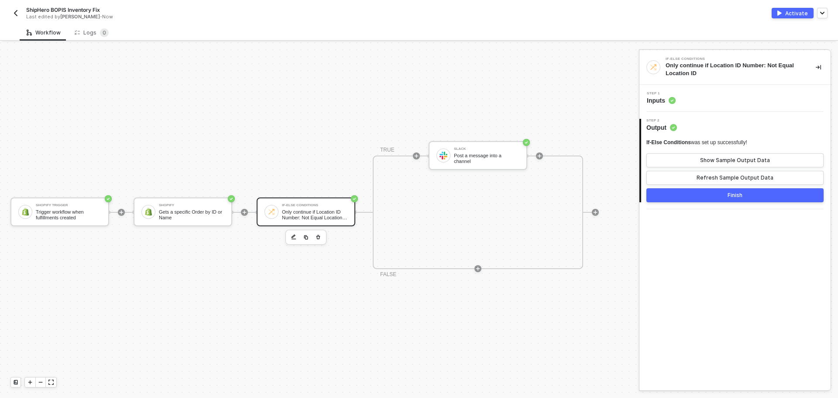
click at [759, 192] on button "Finish" at bounding box center [734, 195] width 177 height 14
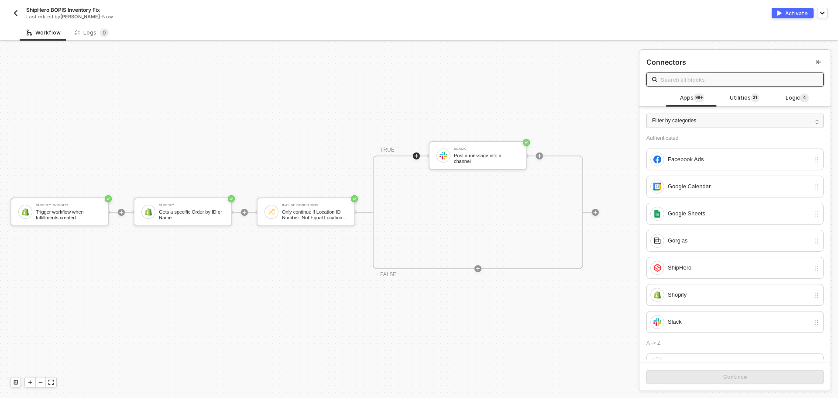
click at [796, 11] on div "Activate" at bounding box center [796, 13] width 23 height 7
click at [16, 12] on img "button" at bounding box center [15, 13] width 7 height 7
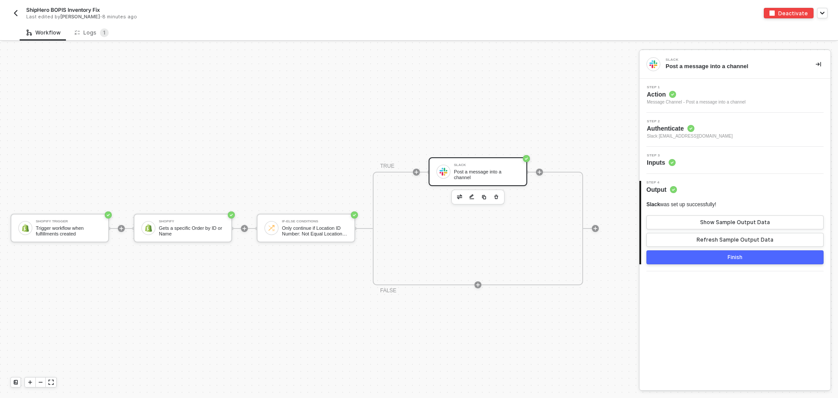
scroll to position [23, 0]
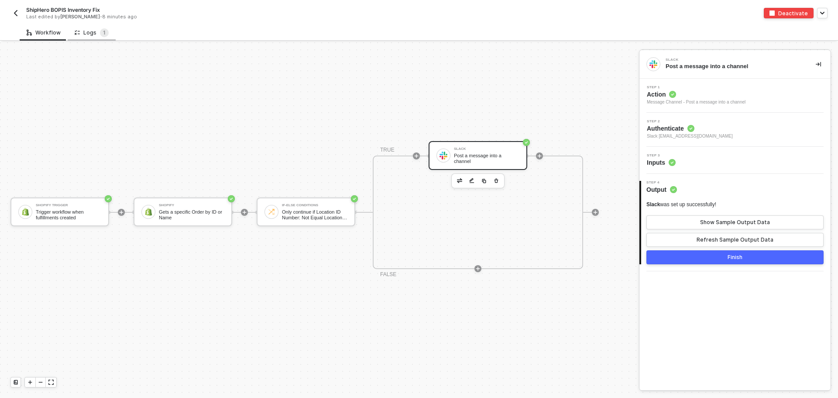
click at [103, 26] on div "Logs 1" at bounding box center [92, 32] width 48 height 16
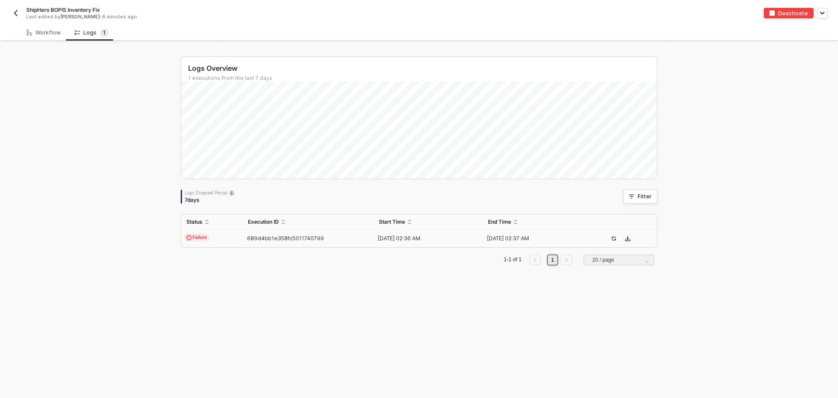
click at [207, 237] on td "Failure" at bounding box center [212, 238] width 62 height 17
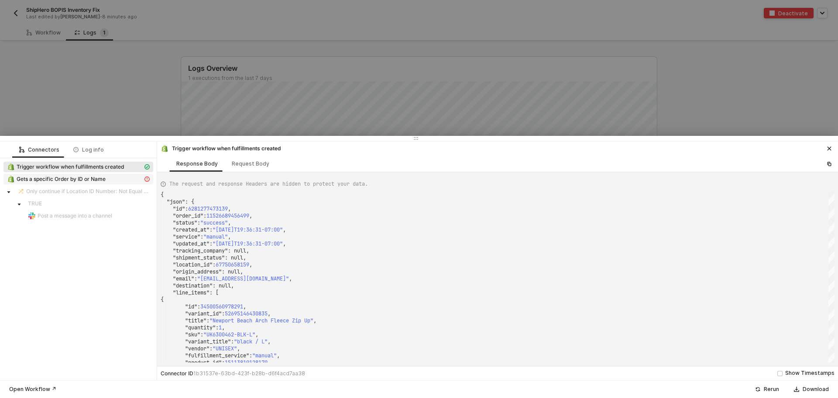
click at [58, 183] on span "Gets a specific Order by ID or Name" at bounding box center [78, 179] width 150 height 10
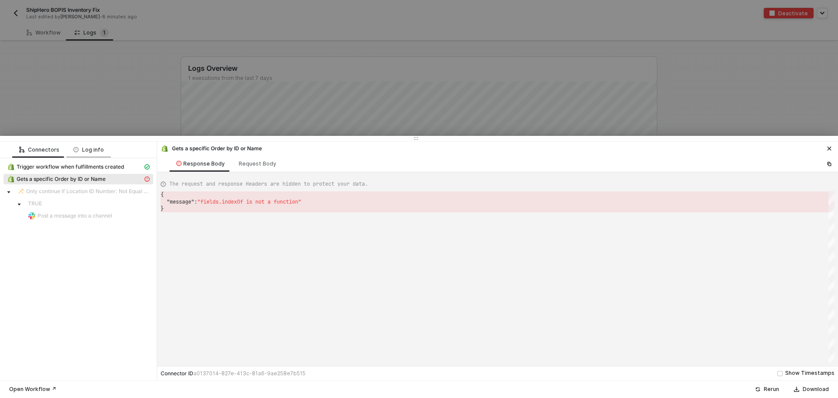
click at [97, 155] on div "Log info" at bounding box center [88, 149] width 45 height 16
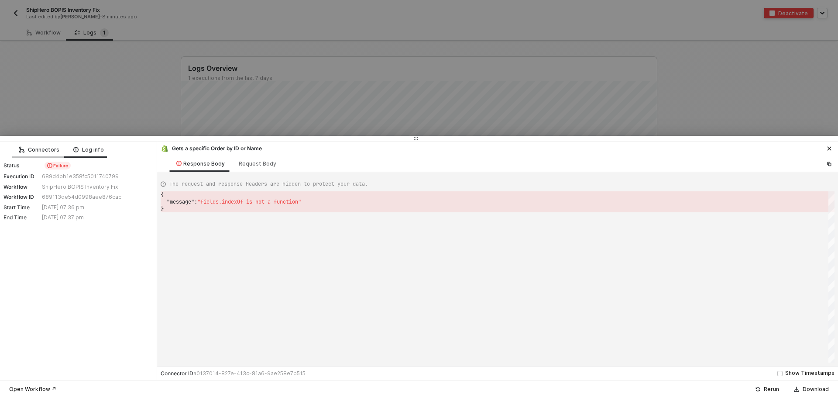
click at [56, 148] on div "Connectors" at bounding box center [39, 149] width 40 height 7
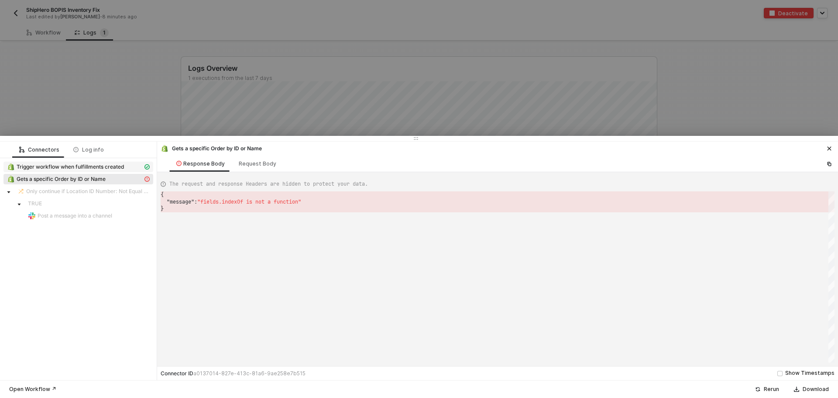
click at [109, 163] on span "Trigger workflow when fulfillments created" at bounding box center [70, 166] width 107 height 7
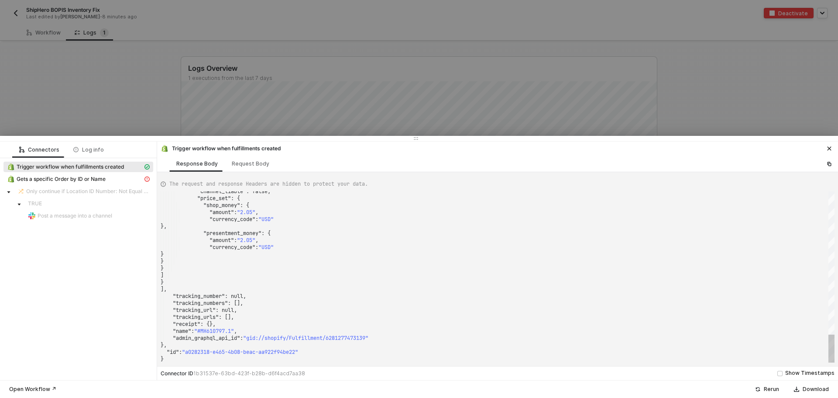
drag, startPoint x: 834, startPoint y: 356, endPoint x: 815, endPoint y: 210, distance: 147.0
click at [815, 210] on div "The request and response Headers are hidden to protect your data. "channel_liab…" at bounding box center [497, 269] width 681 height 194
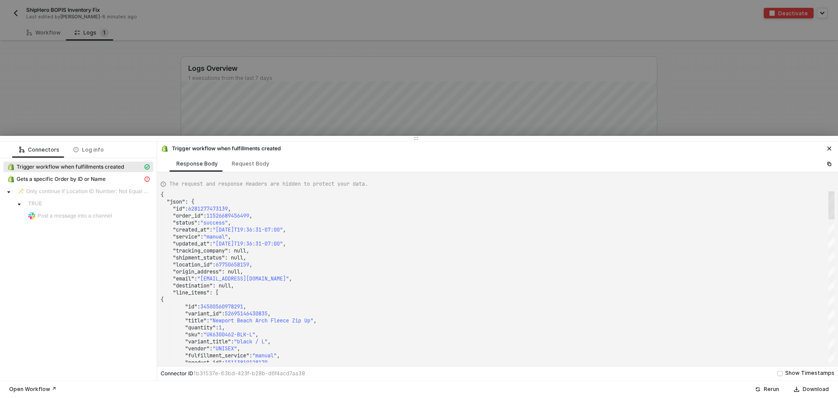
drag, startPoint x: 832, startPoint y: 345, endPoint x: 820, endPoint y: 138, distance: 206.7
click at [820, 138] on div "Connectors Log info Trigger workflow when fulfillments created Gets a specific …" at bounding box center [419, 267] width 838 height 262
click at [216, 222] on span ""success"" at bounding box center [213, 222] width 27 height 7
click at [211, 225] on span ""success"" at bounding box center [213, 222] width 27 height 7
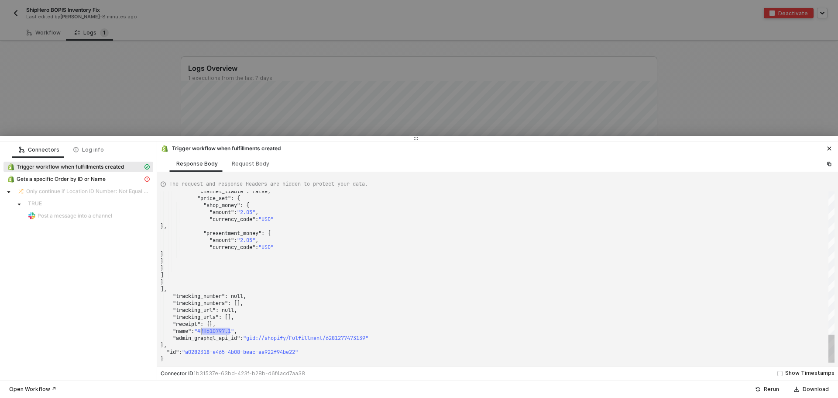
drag, startPoint x: 230, startPoint y: 329, endPoint x: 202, endPoint y: 329, distance: 28.4
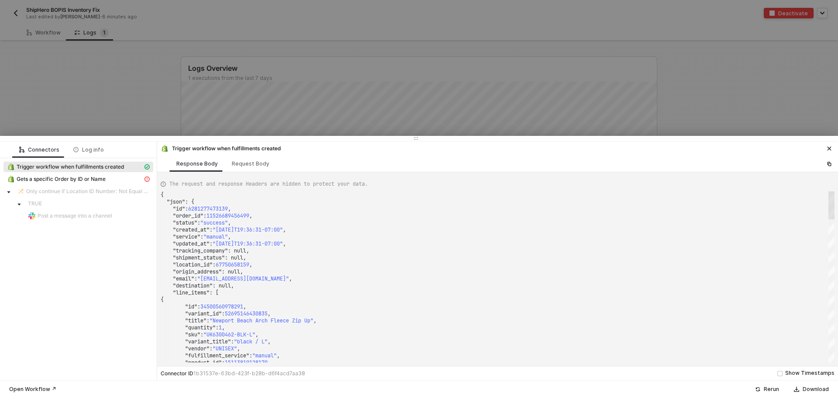
drag, startPoint x: 830, startPoint y: 349, endPoint x: 809, endPoint y: 147, distance: 203.5
click at [809, 147] on div "Trigger workflow when fulfillments created Response Body Request Body The reque…" at bounding box center [497, 260] width 681 height 238
drag, startPoint x: 252, startPoint y: 215, endPoint x: 211, endPoint y: 216, distance: 41.0
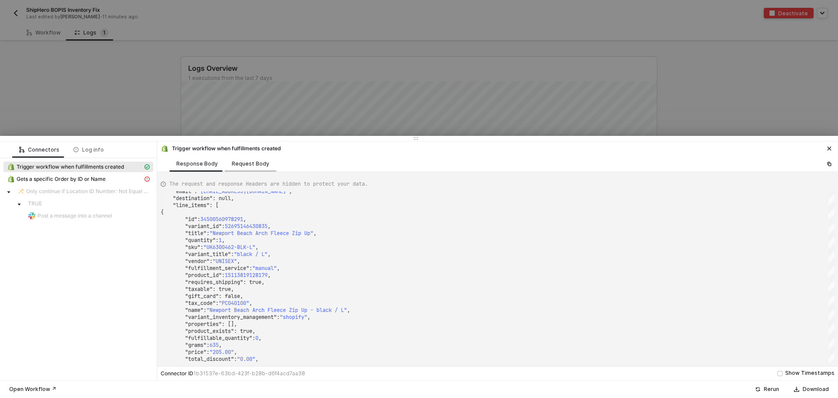
click at [241, 169] on div "Request Body" at bounding box center [250, 163] width 51 height 16
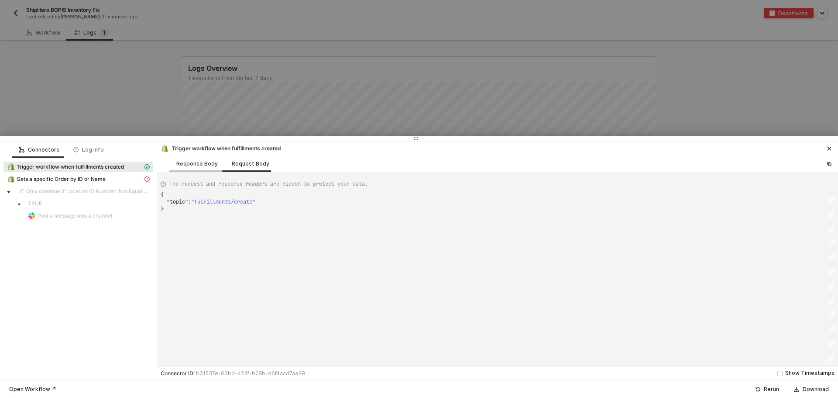
click at [206, 165] on div "Response Body" at bounding box center [196, 163] width 41 height 7
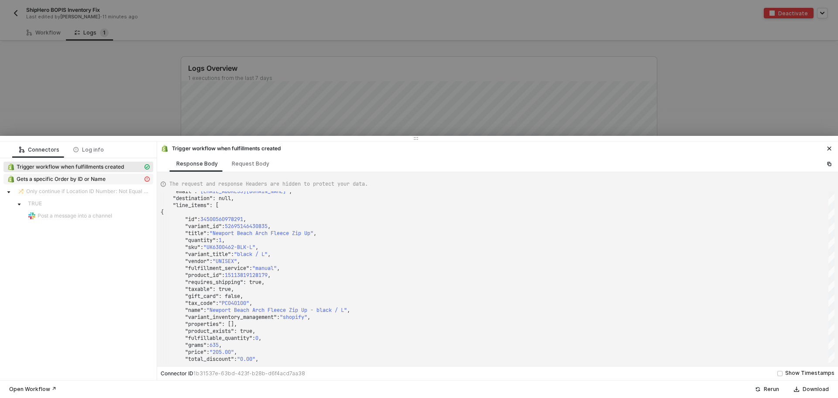
click at [86, 179] on span "Gets a specific Order by ID or Name" at bounding box center [61, 178] width 89 height 7
type textarea "{ "message": "fields.indexOf is not a function" }"
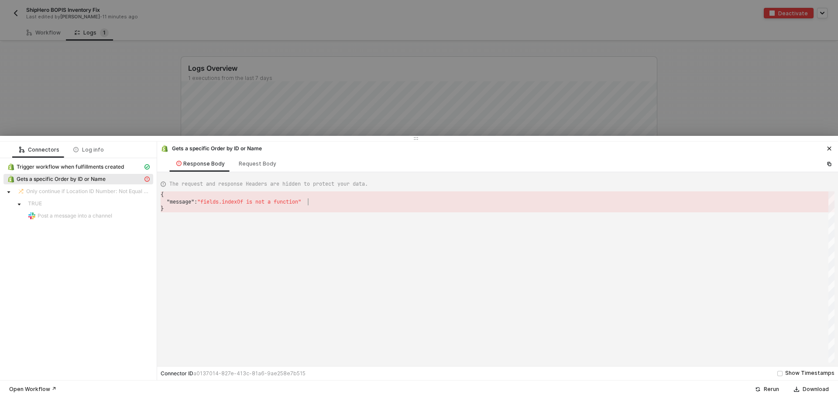
scroll to position [0, 3]
click at [827, 146] on icon "icon-close" at bounding box center [828, 148] width 5 height 5
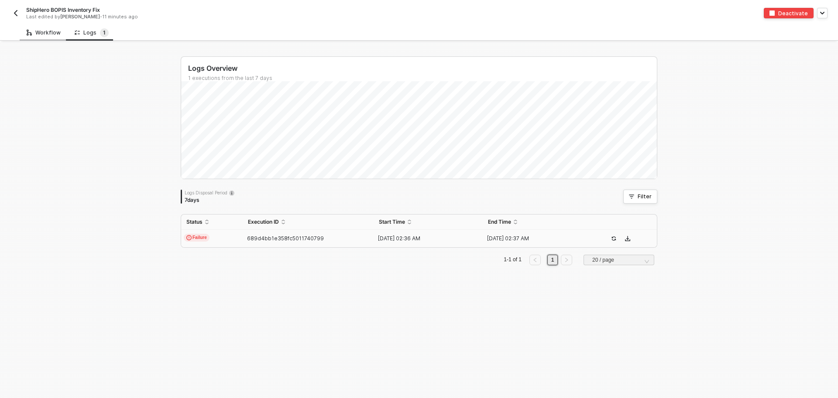
click at [49, 33] on div "Workflow" at bounding box center [44, 32] width 34 height 7
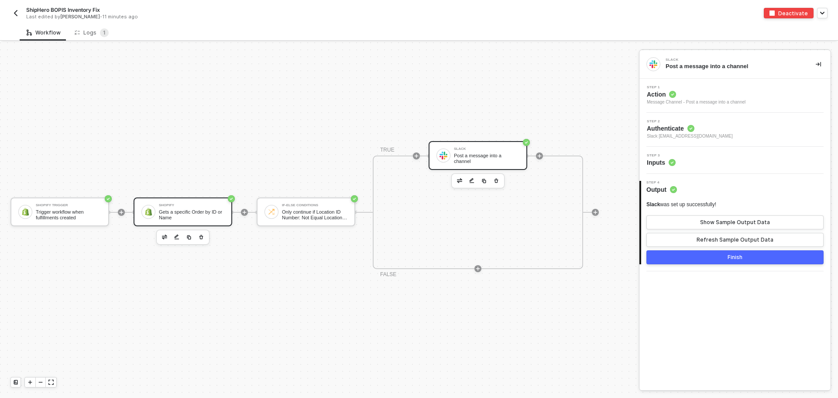
click at [182, 203] on div "Shopify Gets a specific Order by ID or Name" at bounding box center [191, 211] width 65 height 17
click at [697, 130] on span "Authenticate" at bounding box center [672, 128] width 51 height 9
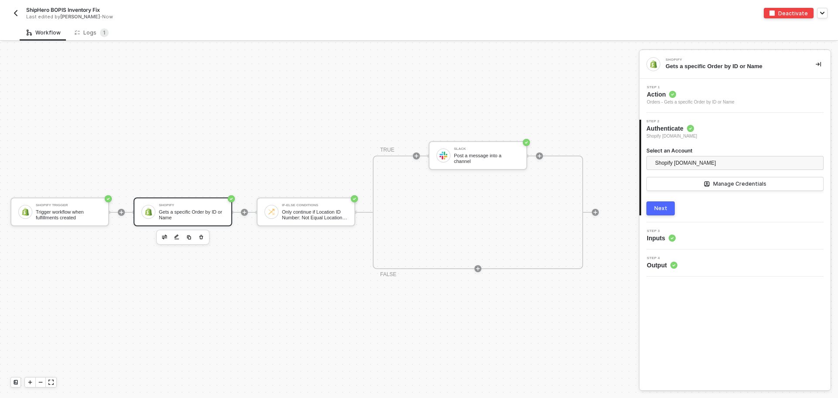
click at [667, 204] on button "Next" at bounding box center [660, 208] width 28 height 14
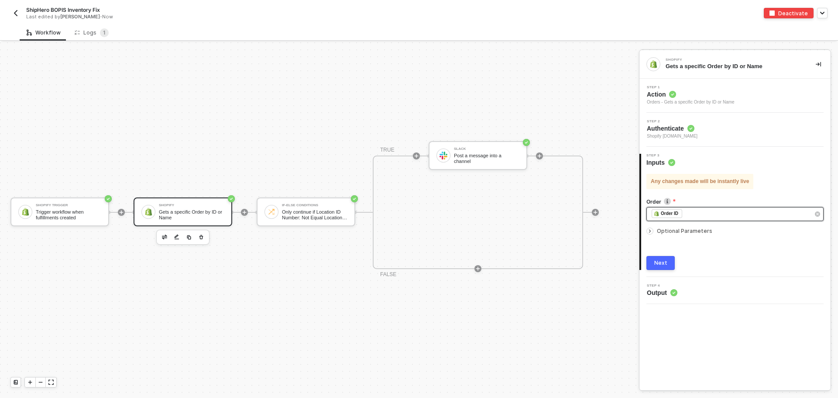
click at [699, 213] on div "﻿ ﻿ Order ID ﻿" at bounding box center [730, 214] width 158 height 10
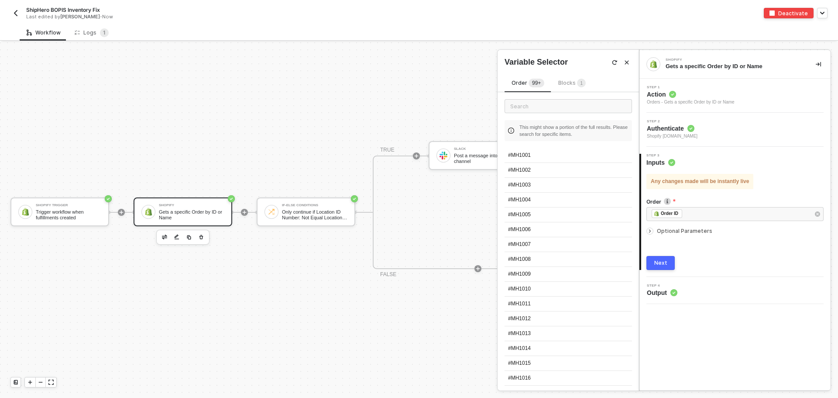
click at [697, 230] on span "Optional Parameters" at bounding box center [684, 230] width 55 height 7
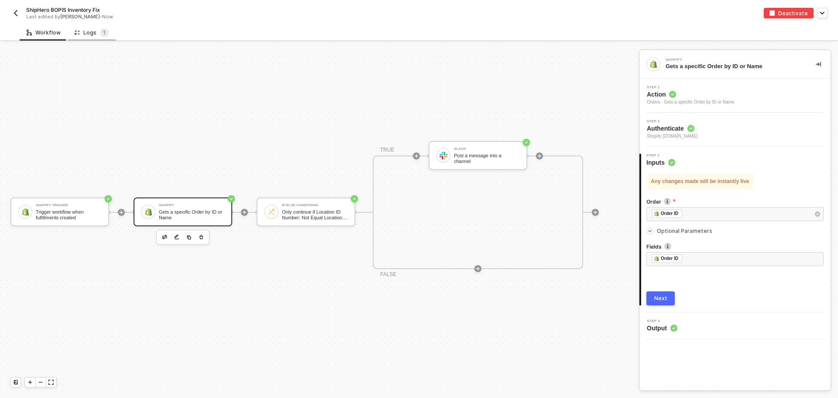
click at [91, 39] on div "Logs 1" at bounding box center [92, 32] width 48 height 16
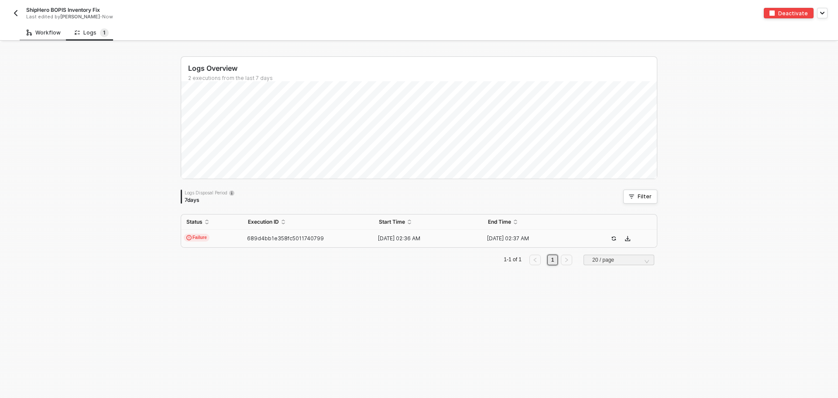
click at [23, 34] on div "Workflow" at bounding box center [44, 32] width 48 height 16
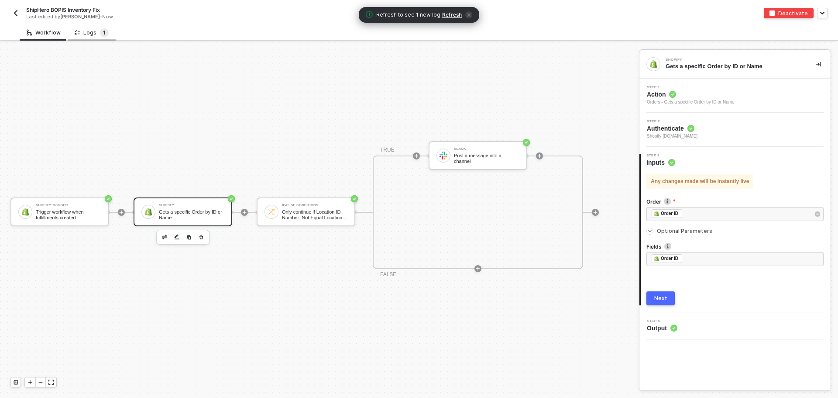
click at [100, 34] on sup "1" at bounding box center [104, 32] width 9 height 9
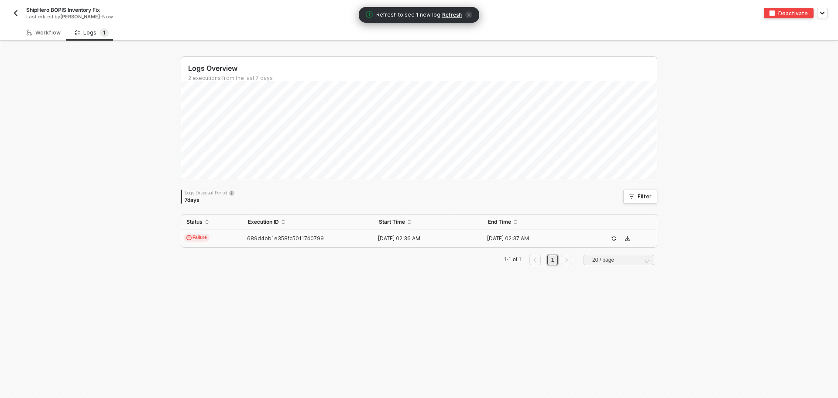
click at [238, 236] on td "Failure" at bounding box center [212, 238] width 62 height 17
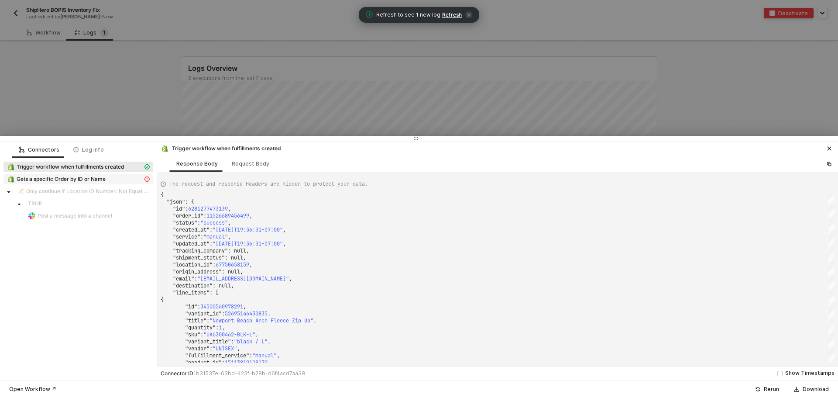
click at [124, 177] on div "Gets a specific Order by ID or Name" at bounding box center [75, 179] width 136 height 8
type textarea "{ "message": "fields.indexOf is not a function" }"
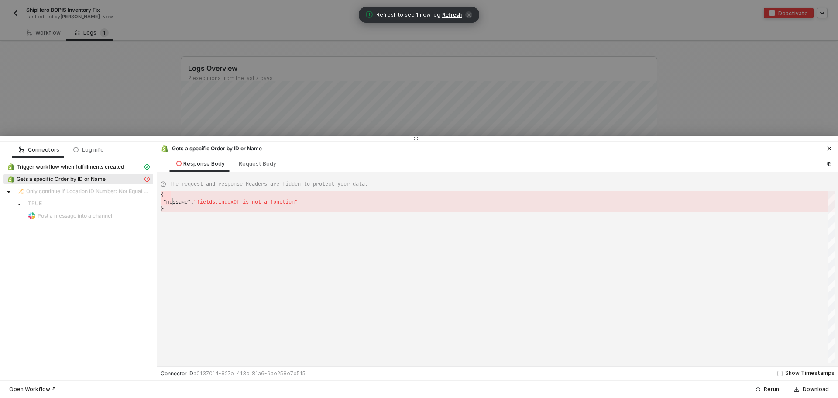
drag, startPoint x: 325, startPoint y: 196, endPoint x: 171, endPoint y: 201, distance: 153.2
click at [171, 201] on div "{ · · "message" : "fields.indexOf is not a function" }" at bounding box center [498, 276] width 674 height 171
drag, startPoint x: 161, startPoint y: 195, endPoint x: 188, endPoint y: 214, distance: 33.8
click at [831, 148] on icon "icon-close" at bounding box center [828, 148] width 5 height 5
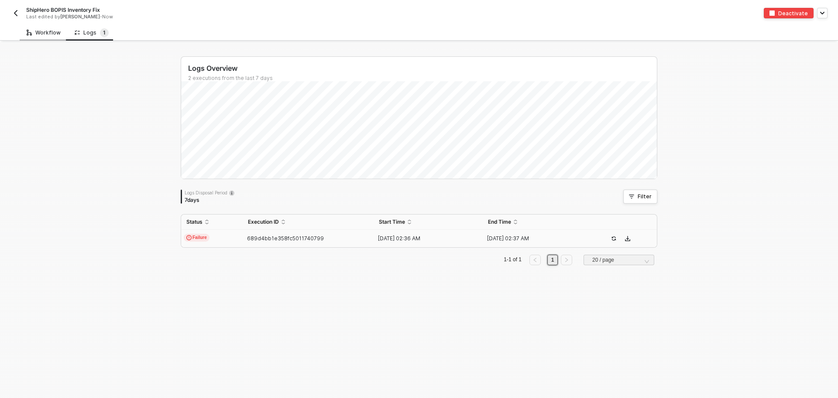
click at [43, 33] on div "Workflow" at bounding box center [44, 32] width 34 height 7
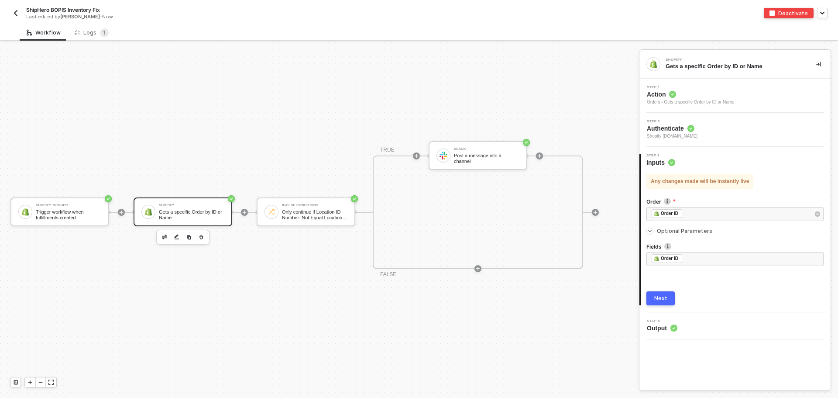
click at [148, 283] on div "Shopify Trigger Trigger workflow when fulfillments created Shopify Gets a speci…" at bounding box center [317, 211] width 634 height 371
click at [79, 27] on div "Logs 1" at bounding box center [92, 32] width 48 height 16
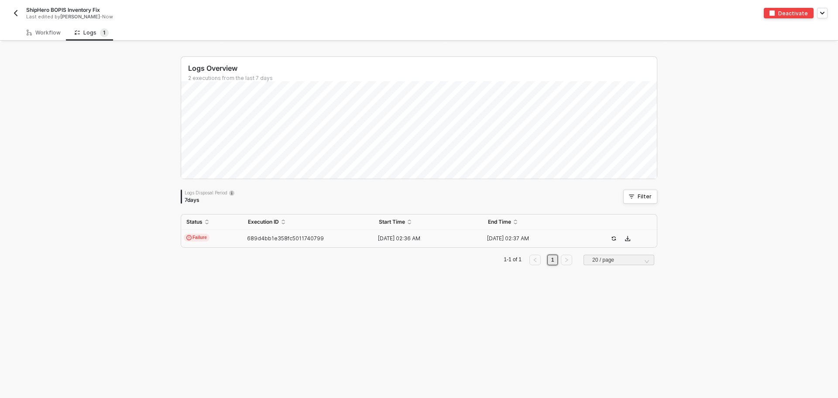
click at [229, 239] on td "Failure" at bounding box center [212, 238] width 62 height 17
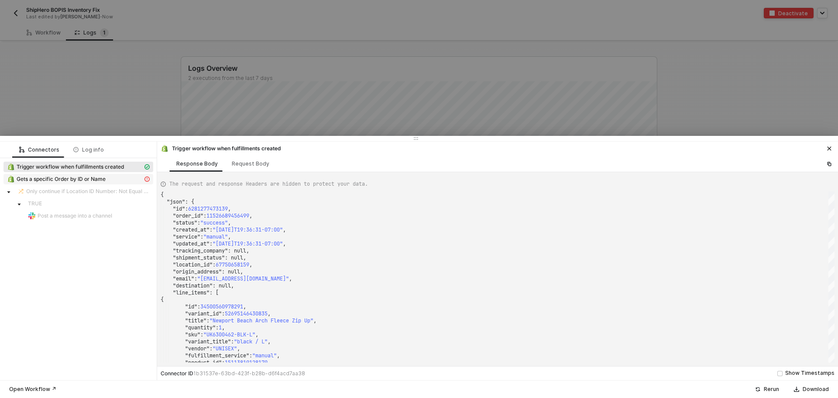
click at [103, 175] on span "Gets a specific Order by ID or Name" at bounding box center [61, 178] width 89 height 7
type textarea "{ "message": "fields.indexOf is not a function" }"
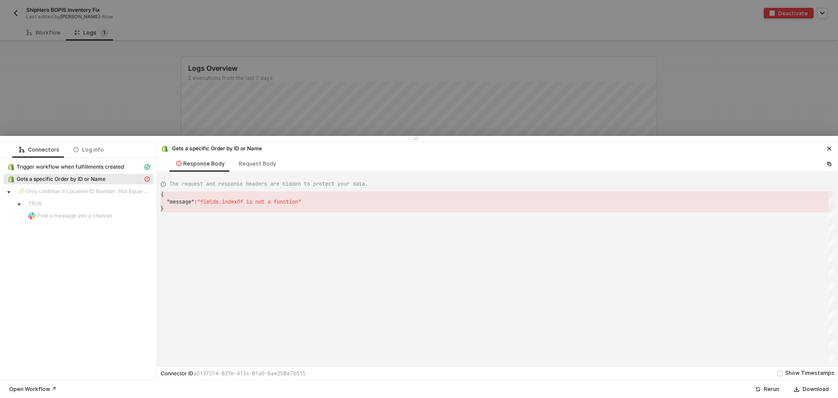
click at [88, 61] on div at bounding box center [419, 199] width 838 height 398
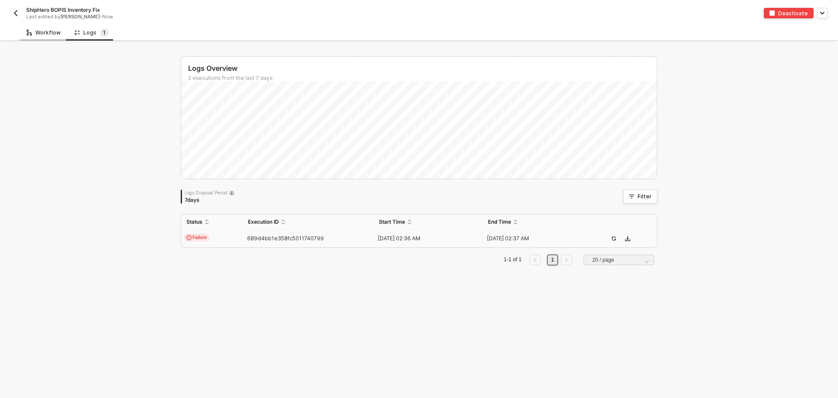
click at [48, 28] on div "Workflow" at bounding box center [44, 32] width 48 height 16
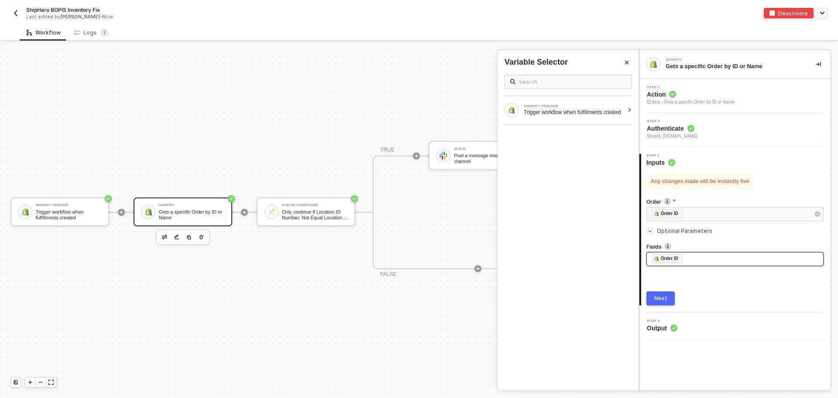
click at [720, 262] on div "﻿ ﻿ Order ID ﻿" at bounding box center [734, 259] width 167 height 10
click at [714, 262] on div "﻿ ﻿ Order ID ﻿" at bounding box center [734, 259] width 167 height 10
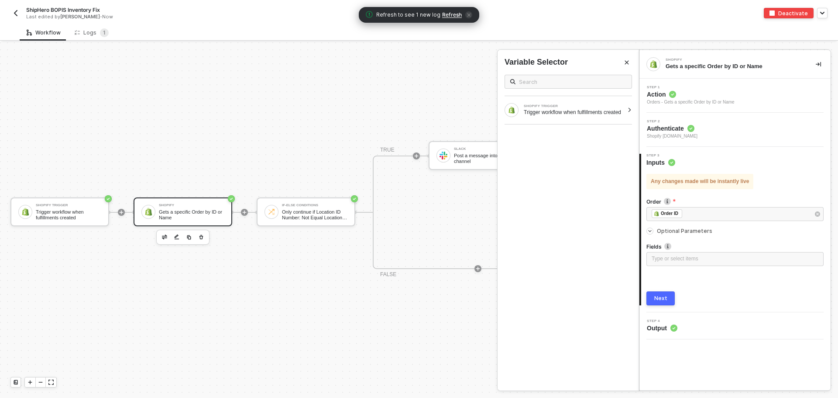
click at [716, 279] on div "Any changes made will be instantly live Order Specifies order id ﻿ ﻿ Order ID ﻿…" at bounding box center [734, 236] width 177 height 138
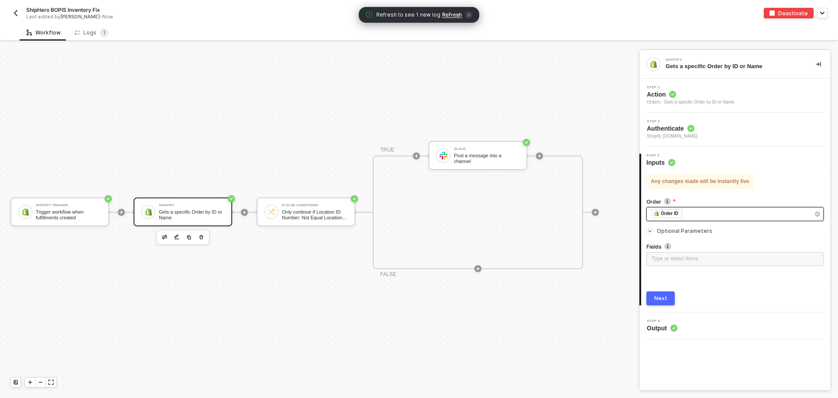
click at [692, 215] on div "﻿ ﻿ Order ID ﻿" at bounding box center [730, 214] width 158 height 10
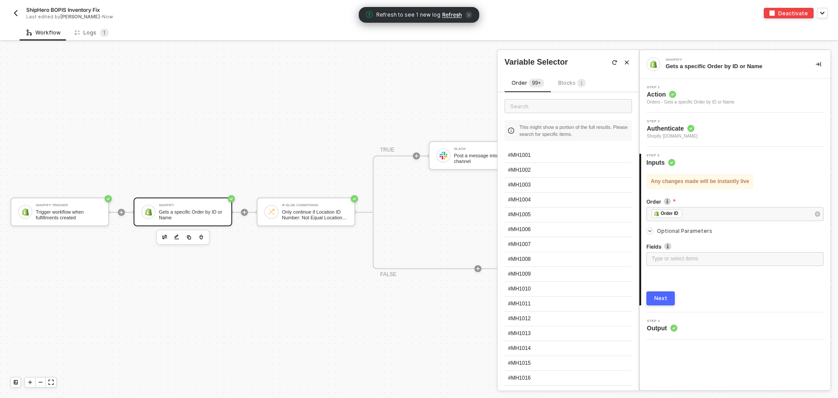
click at [664, 301] on div "Next" at bounding box center [660, 298] width 13 height 7
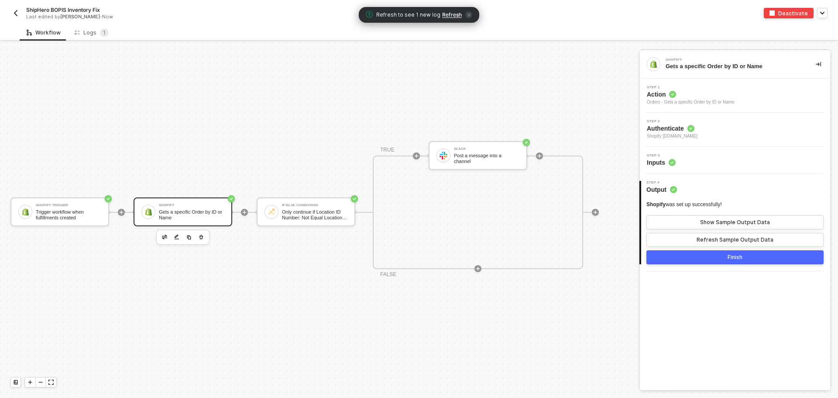
click at [770, 264] on div "4 Step 4 Output Shopify was set up successfully! Show Sample Output Data Refres…" at bounding box center [734, 222] width 191 height 97
click at [699, 251] on button "Finish" at bounding box center [734, 257] width 177 height 14
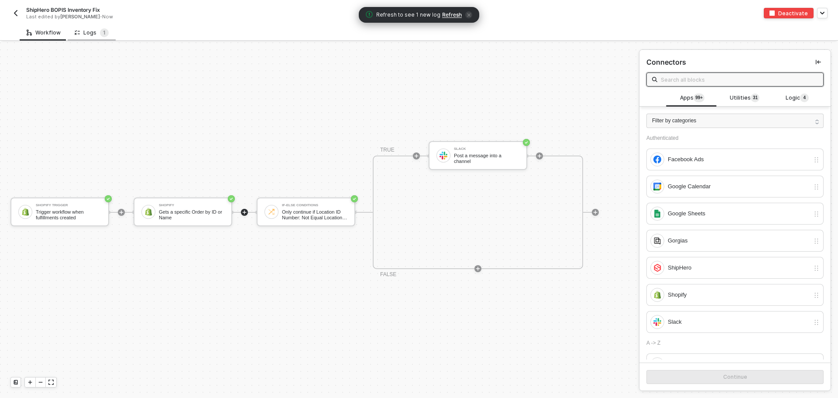
click at [86, 34] on div "Logs 1" at bounding box center [92, 32] width 34 height 9
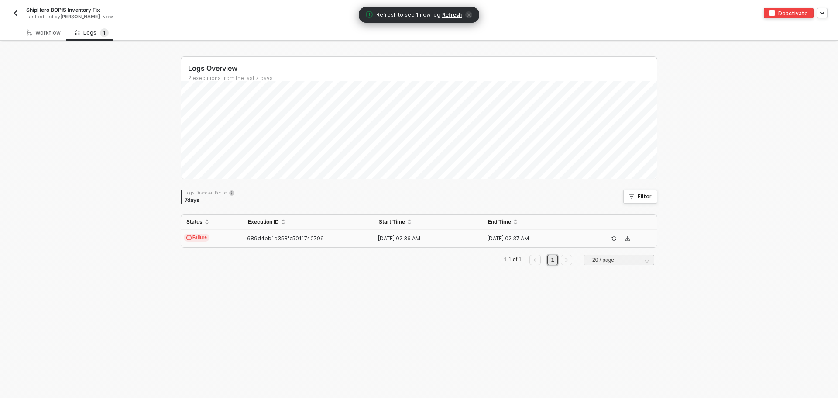
click at [454, 13] on span "Refresh" at bounding box center [452, 14] width 20 height 7
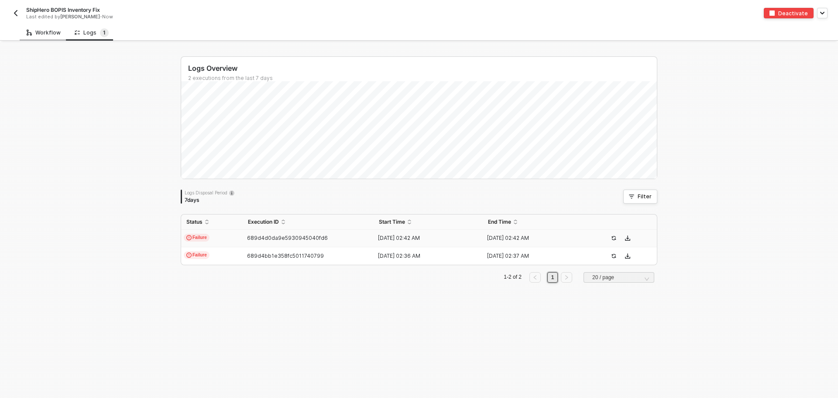
click at [46, 31] on div "Workflow" at bounding box center [44, 32] width 34 height 7
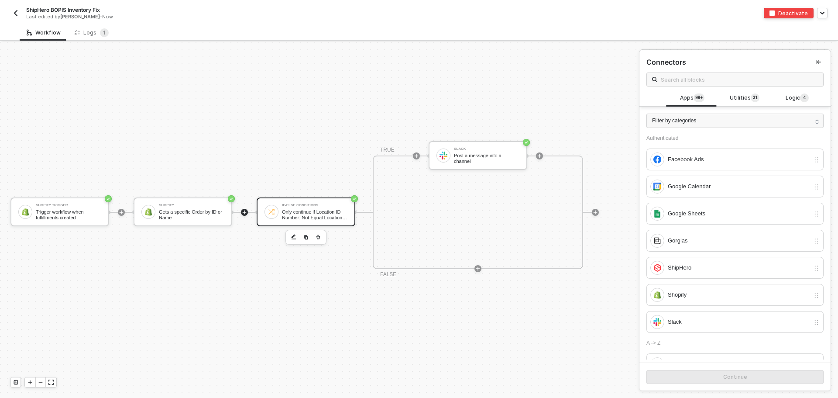
click at [289, 211] on div "Only continue if Location ID Number: Not Equal Location ID" at bounding box center [314, 214] width 65 height 11
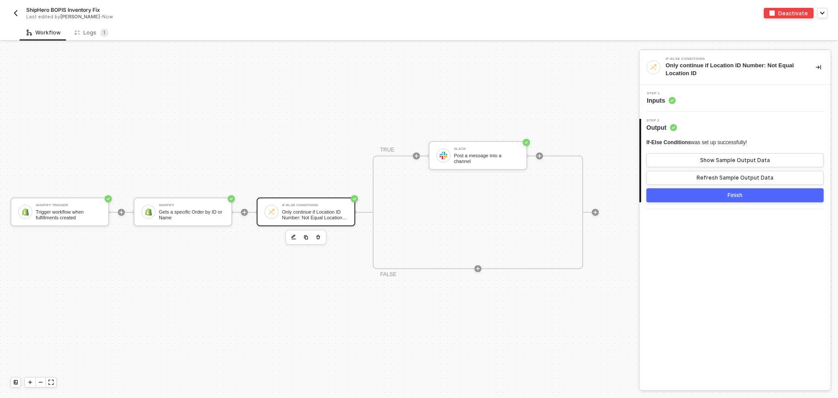
click at [715, 125] on div "Step 2 Output" at bounding box center [735, 125] width 189 height 13
click at [721, 103] on div "Step 1 Inputs" at bounding box center [735, 98] width 189 height 13
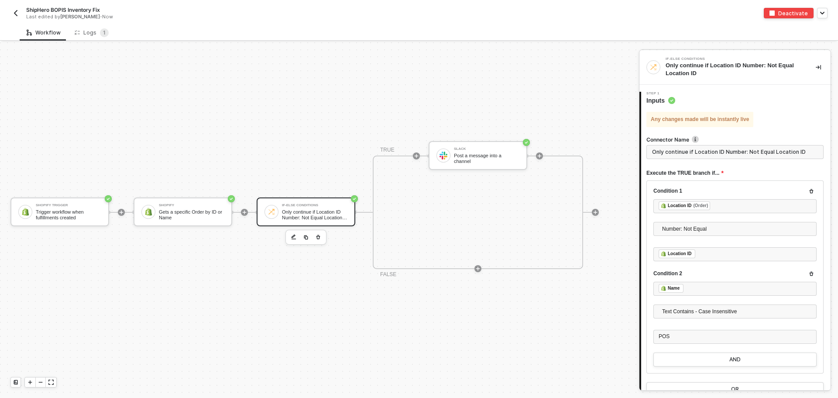
scroll to position [44, 0]
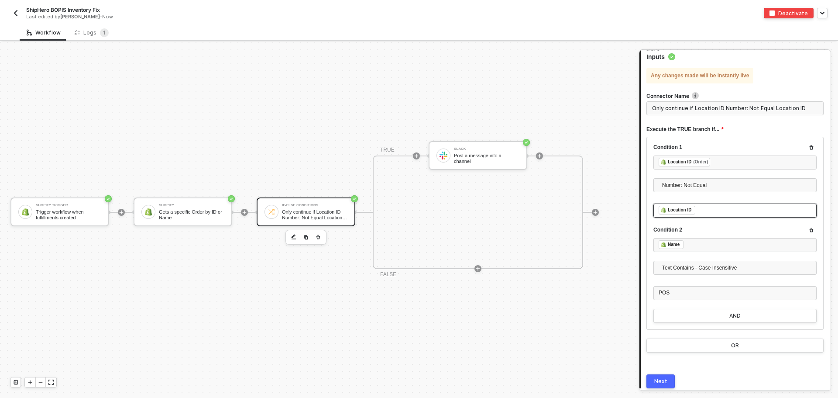
click at [726, 212] on div "﻿ ﻿ Location ID ﻿" at bounding box center [734, 211] width 153 height 10
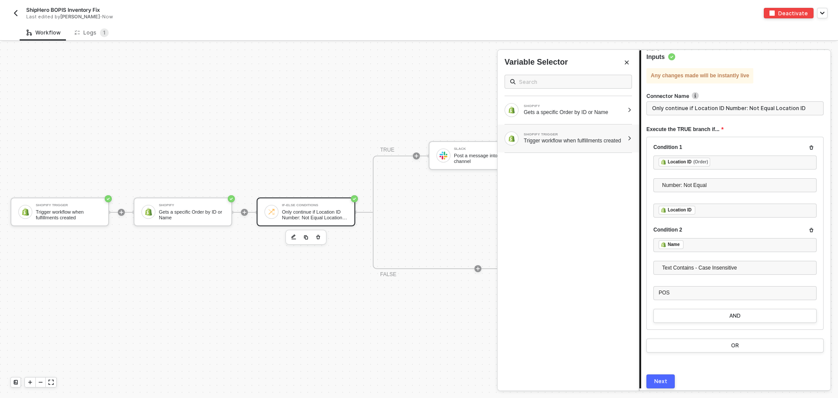
click at [627, 136] on div "SHOPIFY TRIGGER Trigger workflow when fulfillments created" at bounding box center [567, 138] width 141 height 28
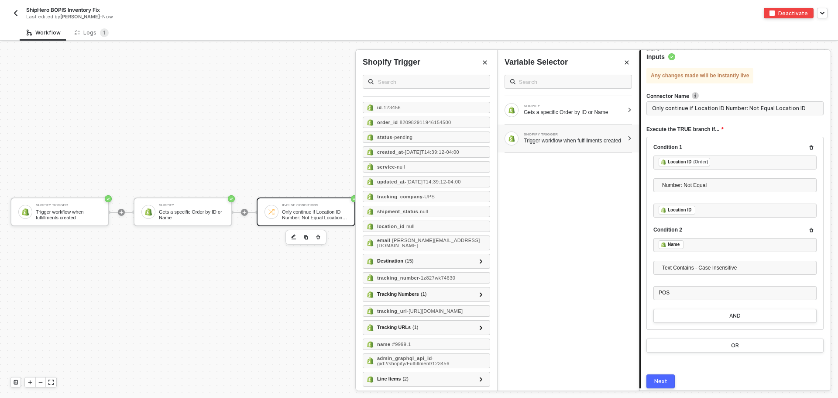
scroll to position [30, 0]
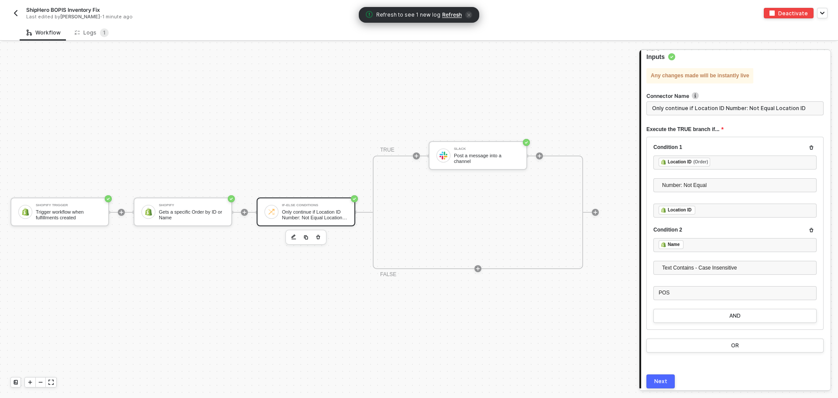
click at [157, 144] on div "Shopify Trigger Trigger workflow when fulfillments created Shopify Gets a speci…" at bounding box center [317, 211] width 634 height 371
click at [96, 32] on div "Logs 1" at bounding box center [92, 32] width 34 height 9
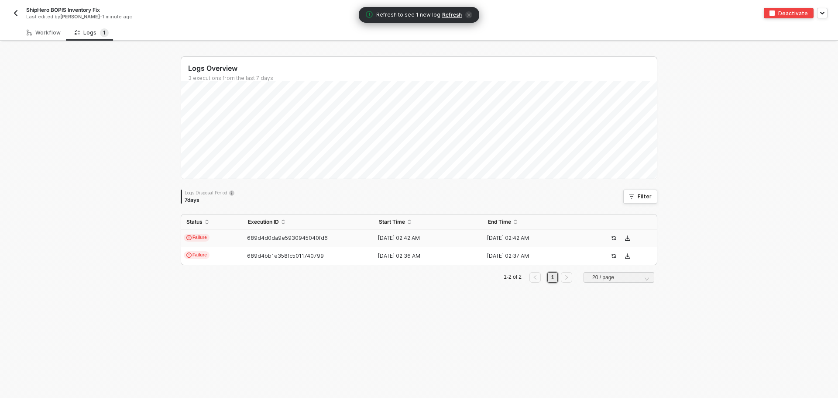
click at [448, 14] on span "Refresh" at bounding box center [452, 14] width 20 height 7
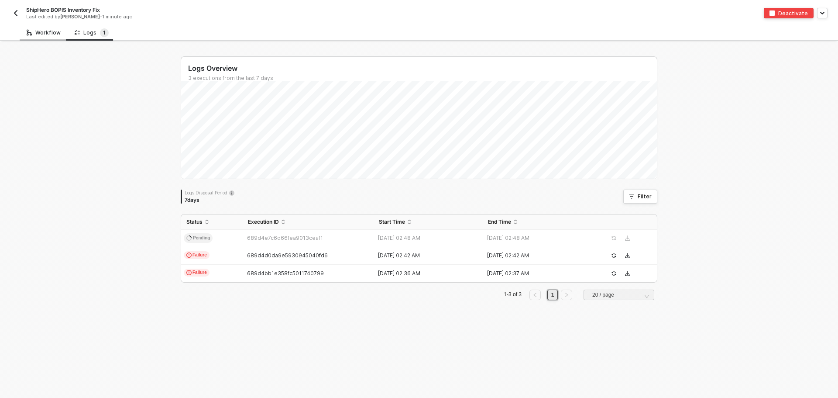
click at [48, 39] on div "Workflow" at bounding box center [44, 32] width 48 height 16
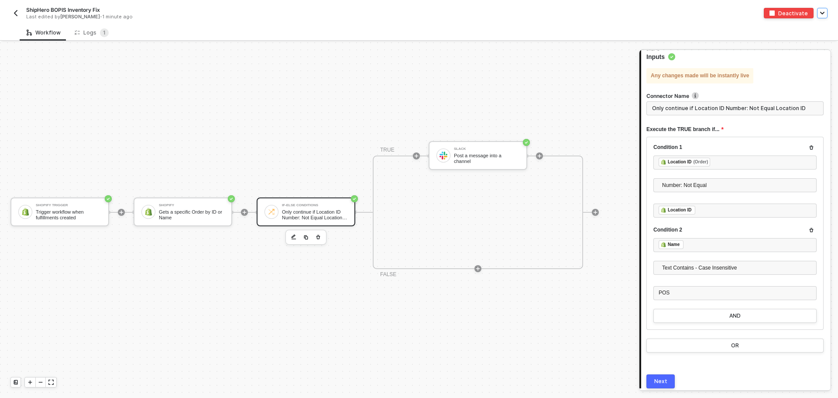
click at [819, 14] on button "button" at bounding box center [822, 13] width 10 height 10
click at [100, 34] on sup "1" at bounding box center [104, 32] width 9 height 9
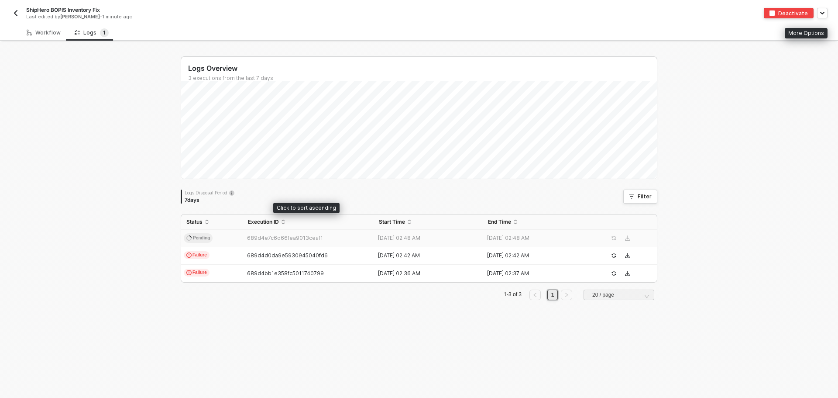
click at [247, 236] on span "689d4e7c6d66fea9013ceaf1" at bounding box center [285, 237] width 76 height 7
click at [46, 34] on div "Workflow" at bounding box center [44, 32] width 34 height 7
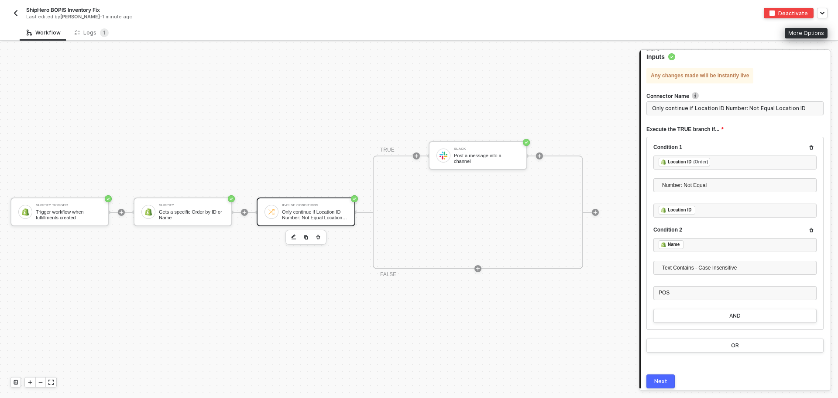
click at [665, 384] on div "Next" at bounding box center [660, 380] width 13 height 7
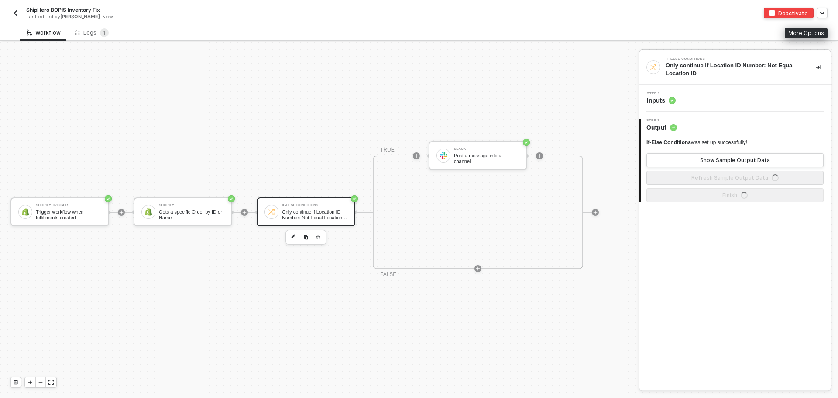
scroll to position [0, 0]
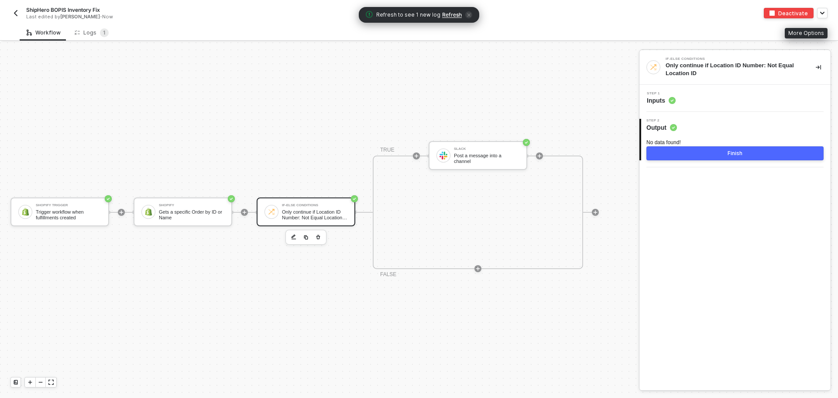
click at [449, 10] on div "Refresh to see 1 new log Refresh" at bounding box center [419, 15] width 120 height 16
click at [449, 17] on span "Refresh" at bounding box center [452, 14] width 20 height 7
click at [79, 33] on div "Logs 1" at bounding box center [92, 32] width 34 height 9
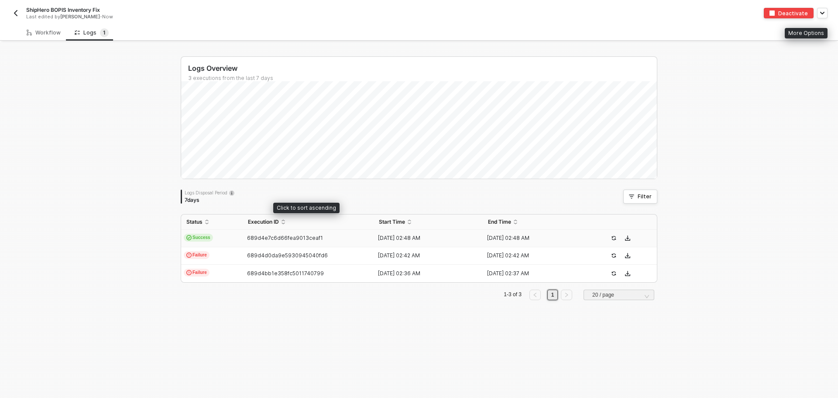
click at [229, 236] on td "Success" at bounding box center [212, 238] width 62 height 17
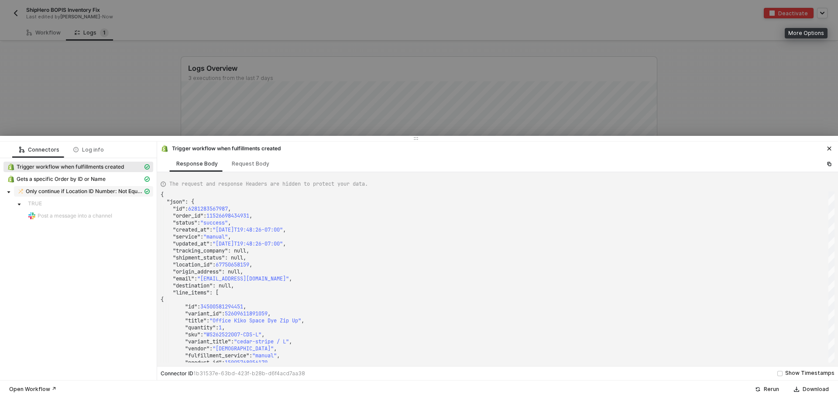
click at [86, 196] on span "Only continue if Location ID Number: Not Equal Location ID" at bounding box center [83, 191] width 139 height 10
type textarea "{ "resulting_path": "FALSE" }"
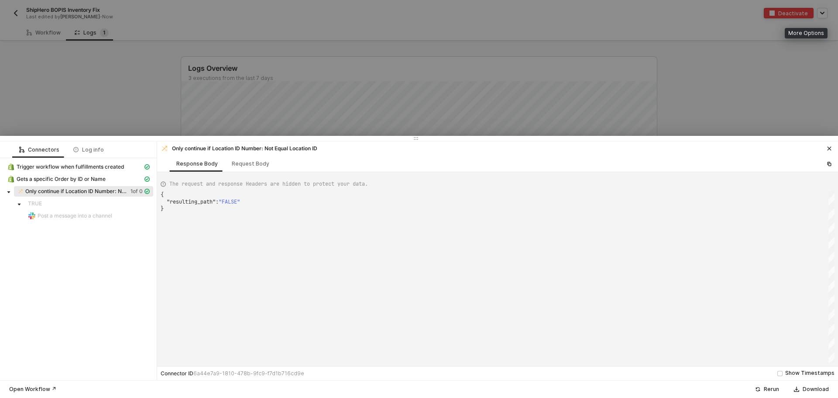
click at [825, 147] on button "button" at bounding box center [829, 148] width 10 height 10
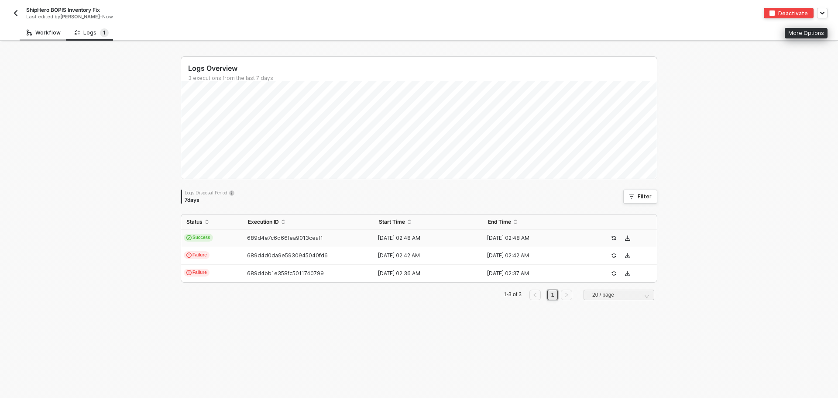
click at [49, 34] on div "Workflow" at bounding box center [44, 32] width 34 height 7
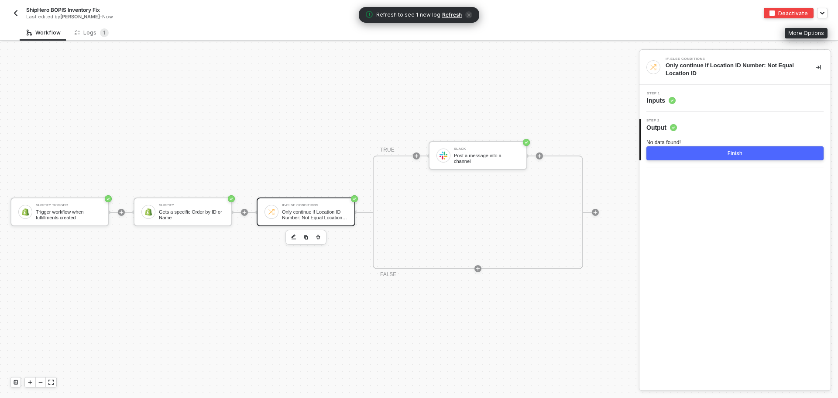
click at [286, 209] on div "Only continue if Location ID Number: Not Equal Location ID" at bounding box center [314, 214] width 65 height 11
click at [480, 141] on div "Slack Post a message into a channel" at bounding box center [477, 155] width 99 height 29
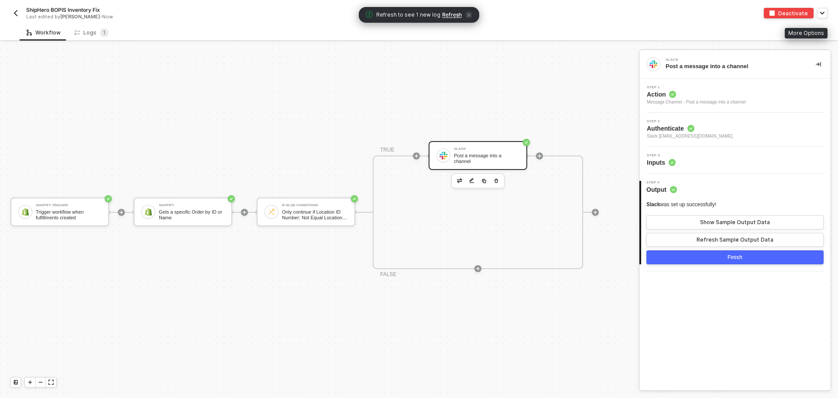
click at [716, 129] on div "Step 2 Authenticate Slack todd@madhappy.com" at bounding box center [735, 130] width 189 height 20
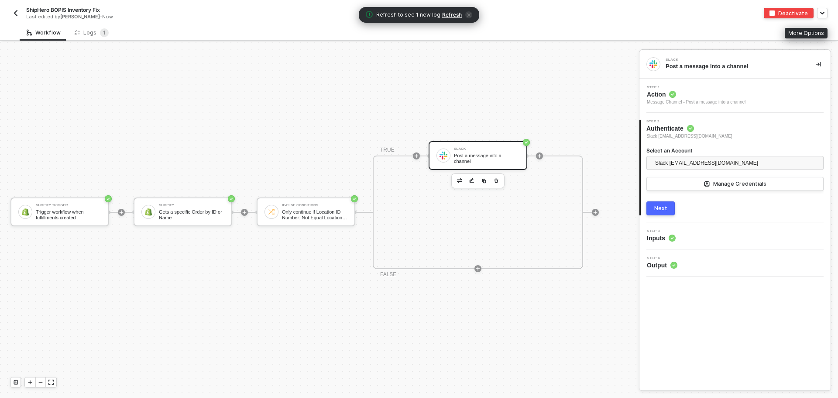
click at [694, 105] on div "Message Channel - Post a message into a channel" at bounding box center [696, 102] width 99 height 7
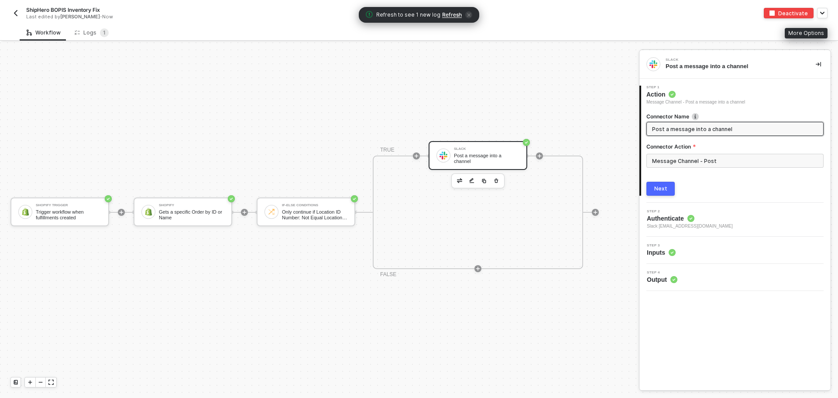
click at [713, 243] on div "3 Step 3 Inputs" at bounding box center [734, 249] width 191 height 27
click at [688, 246] on div "Step 3 Inputs" at bounding box center [735, 249] width 189 height 13
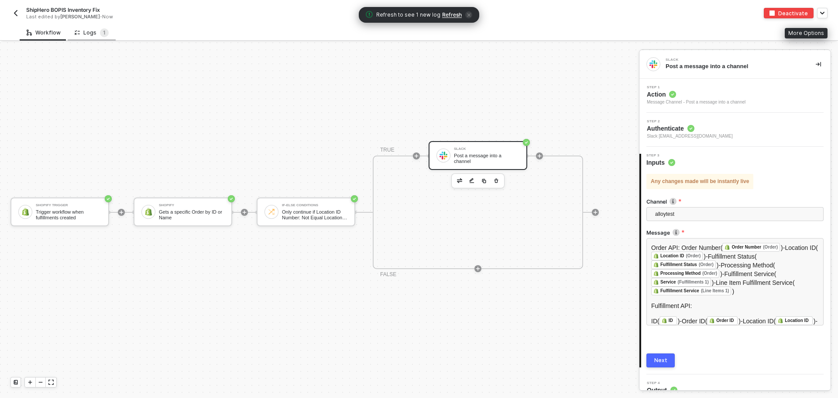
click at [81, 35] on div "Logs 1" at bounding box center [92, 32] width 34 height 9
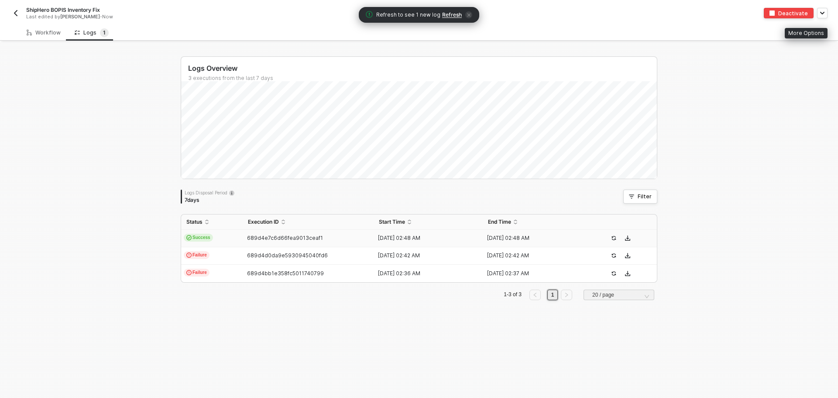
click at [199, 235] on span "Success" at bounding box center [198, 237] width 29 height 8
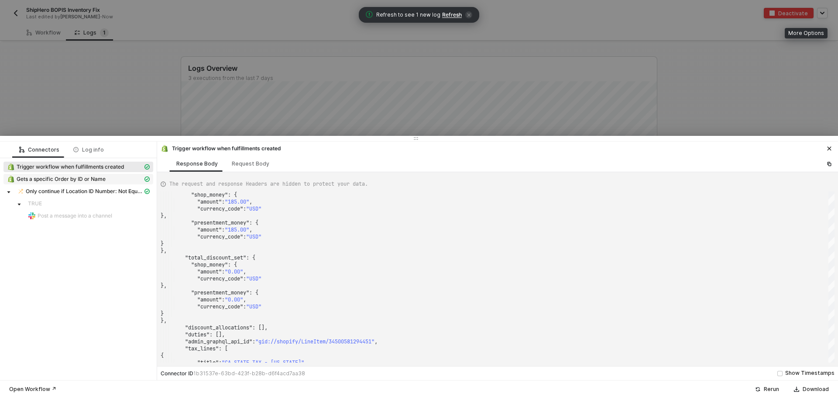
click at [89, 175] on div "Gets a specific Order by ID or Name" at bounding box center [75, 179] width 136 height 8
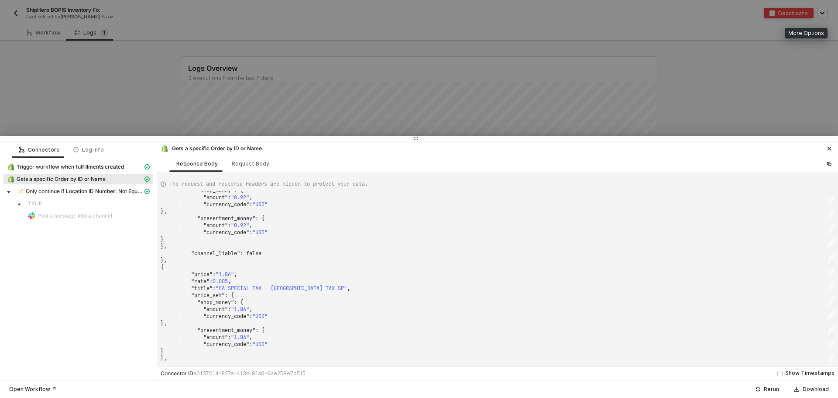
click at [58, 205] on div "TRUE" at bounding box center [89, 203] width 122 height 7
click at [60, 194] on span "Only continue if Location ID Number: Not Equal Location ID" at bounding box center [84, 191] width 117 height 7
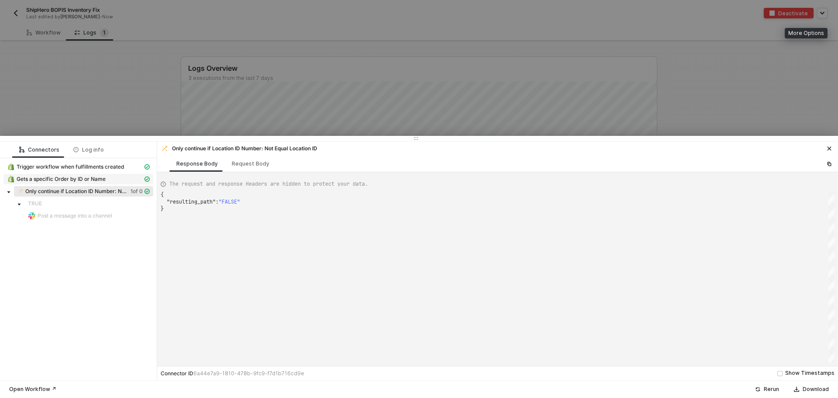
click at [99, 177] on span "Gets a specific Order by ID or Name" at bounding box center [61, 178] width 89 height 7
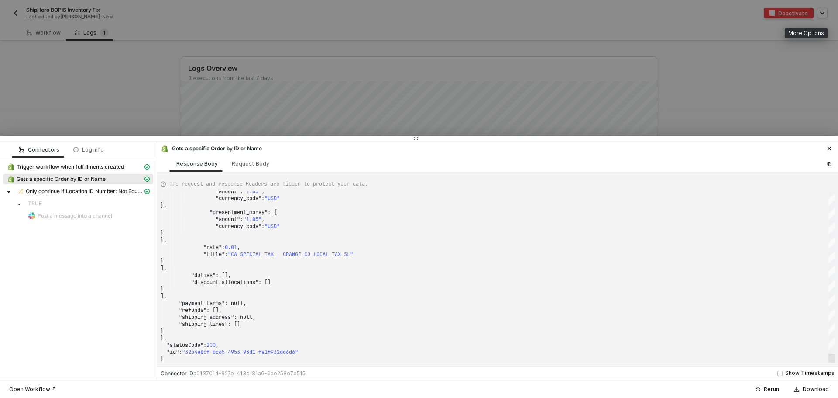
drag, startPoint x: 831, startPoint y: 243, endPoint x: 824, endPoint y: 368, distance: 125.4
click at [824, 368] on div "Gets a specific Order by ID or Name Response Body Request Body The request and …" at bounding box center [497, 260] width 681 height 238
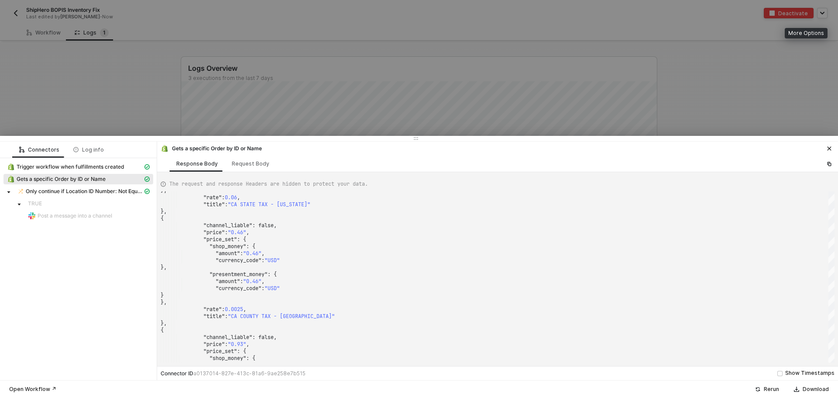
click at [92, 219] on div "Post a message into a channel" at bounding box center [89, 216] width 122 height 8
click at [45, 203] on div "TRUE" at bounding box center [89, 203] width 122 height 7
click at [51, 190] on span "Only continue if Location ID Number: Not Equal Location ID" at bounding box center [84, 191] width 117 height 7
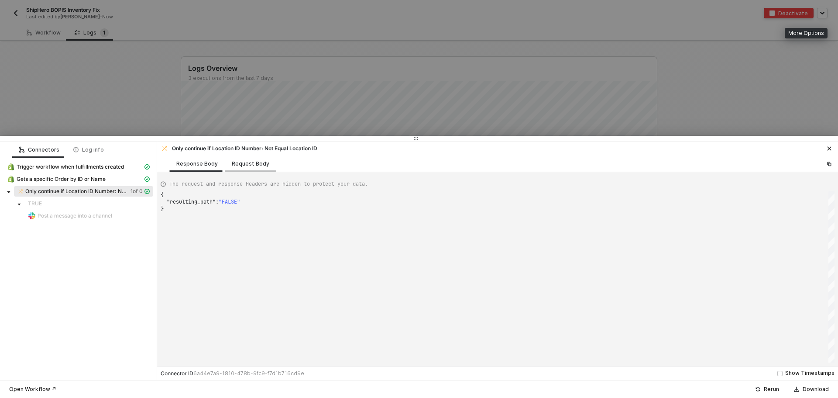
click at [246, 159] on div "Request Body" at bounding box center [250, 163] width 51 height 16
type textarea "{ "conditionSets": [ { "uuid": "e600ce89-3b06-4fa8-dcb7-7ca64f27cb2a", "conditi…"
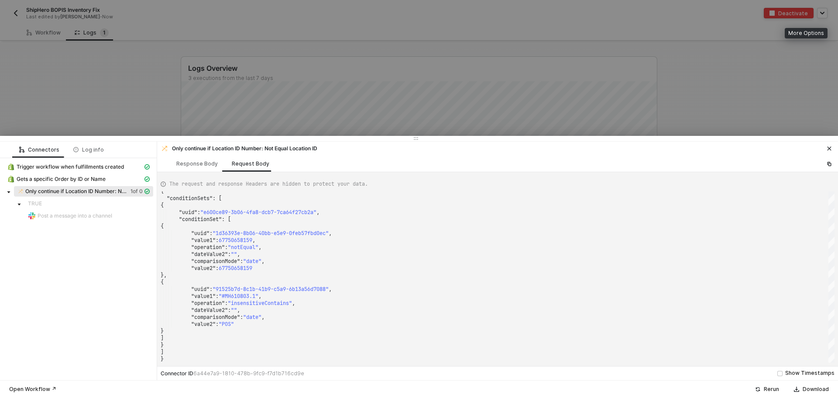
click at [830, 147] on icon "icon-close" at bounding box center [829, 149] width 4 height 4
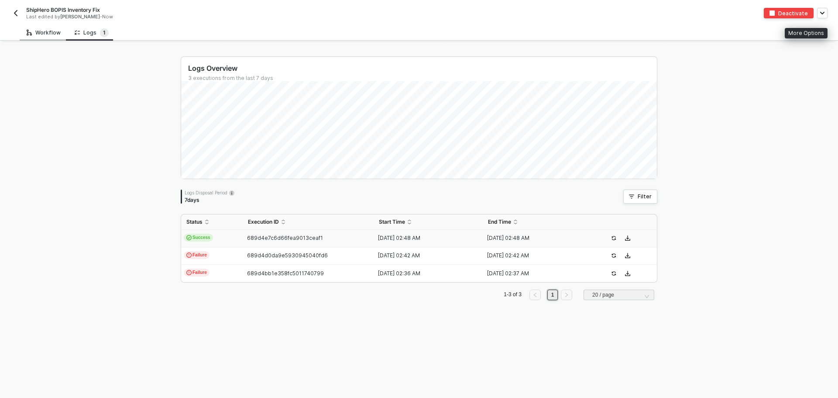
click at [31, 36] on icon at bounding box center [29, 32] width 5 height 8
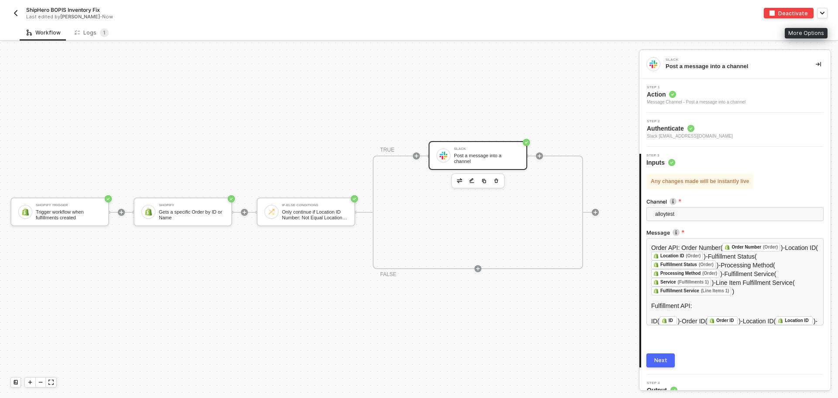
click at [463, 153] on div "Post a message into a channel" at bounding box center [486, 158] width 65 height 11
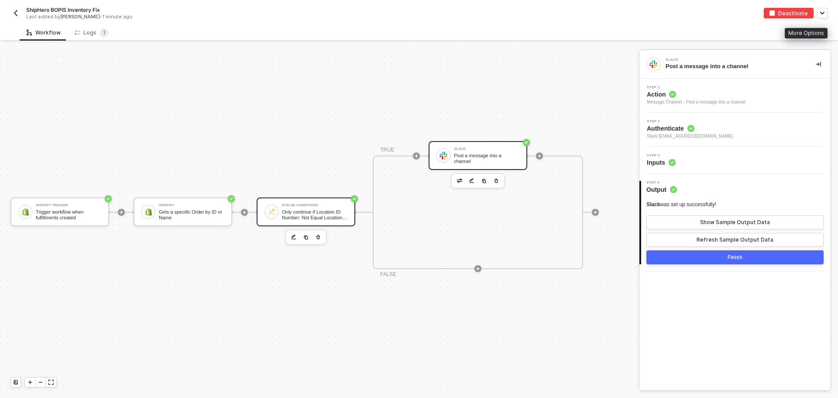
click at [312, 203] on div "If-Else Conditions" at bounding box center [314, 204] width 65 height 3
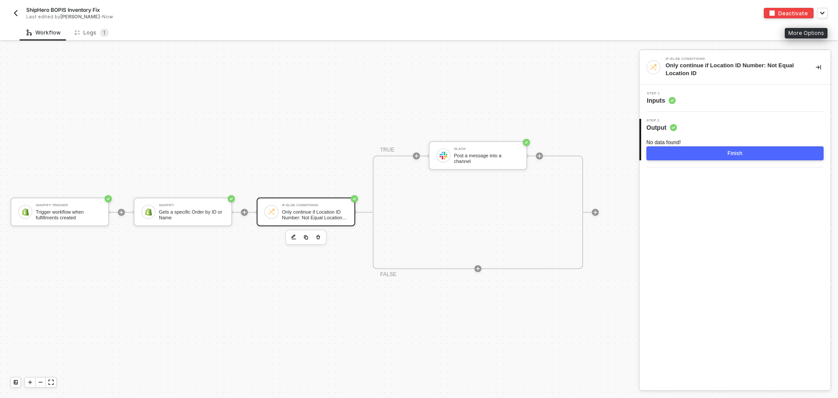
click at [716, 133] on div "No data found! Finish" at bounding box center [734, 146] width 177 height 28
click at [717, 130] on div "Step 2 Output" at bounding box center [735, 125] width 189 height 13
click at [703, 104] on div "Step 1 Inputs" at bounding box center [735, 98] width 189 height 13
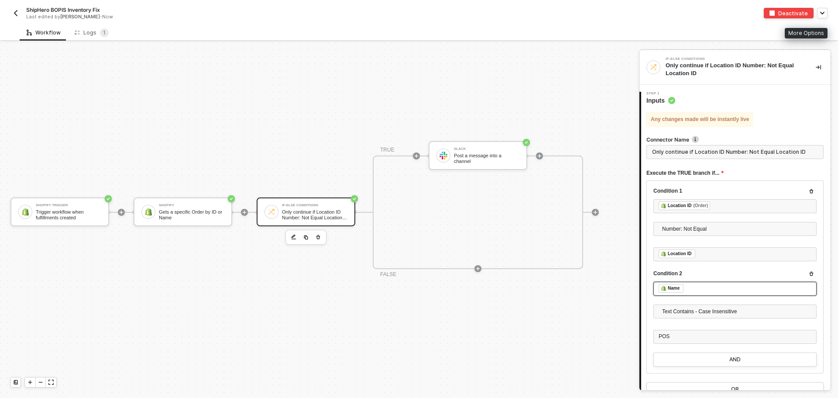
click at [719, 292] on div "﻿ ﻿ Name ﻿" at bounding box center [734, 289] width 153 height 10
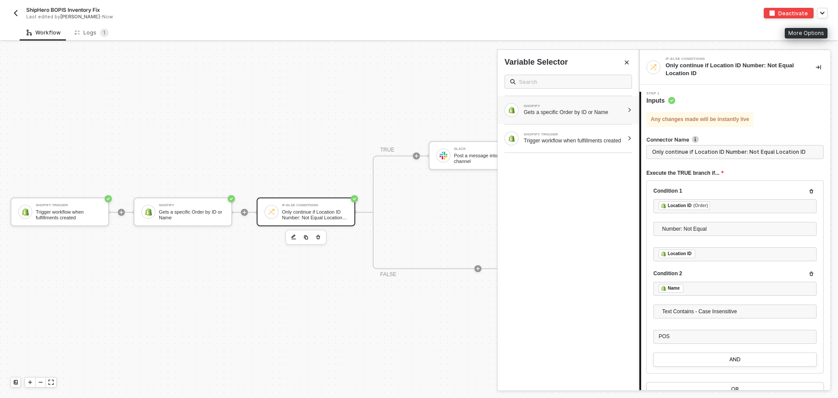
click at [569, 108] on div "SHOPIFY Gets a specific Order by ID or Name" at bounding box center [574, 109] width 100 height 11
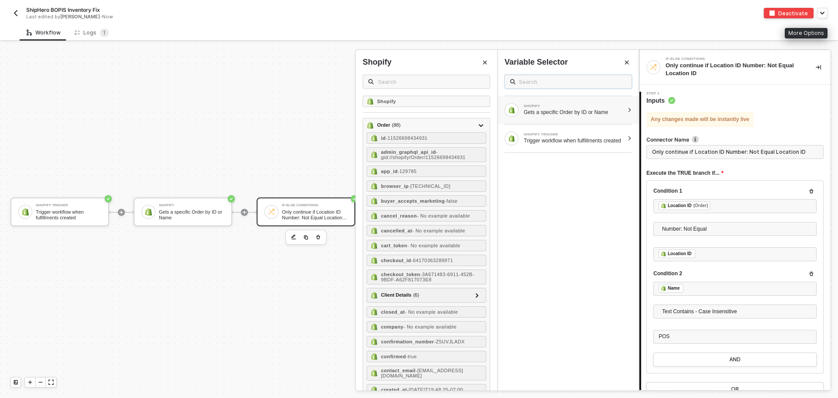
click at [548, 78] on input "text" at bounding box center [572, 82] width 107 height 10
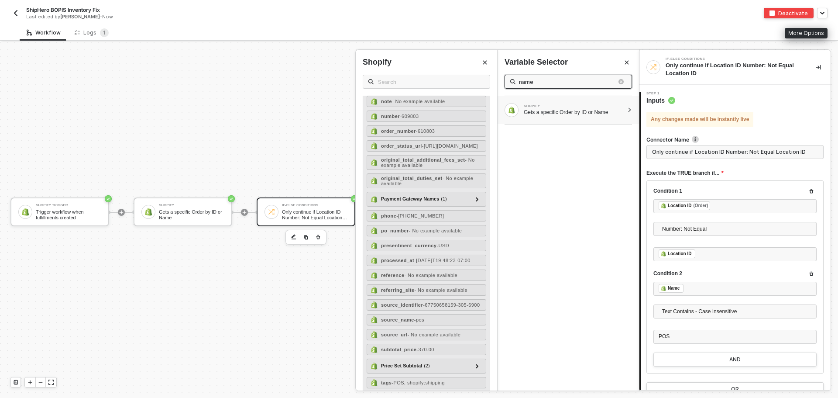
scroll to position [567, 0]
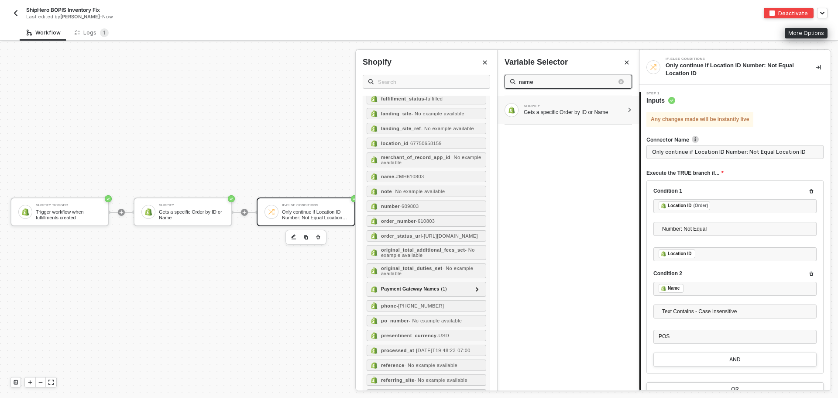
type input "name"
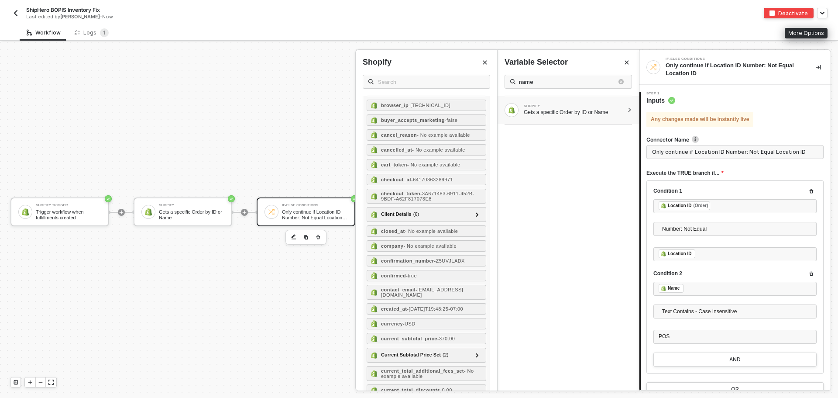
scroll to position [0, 0]
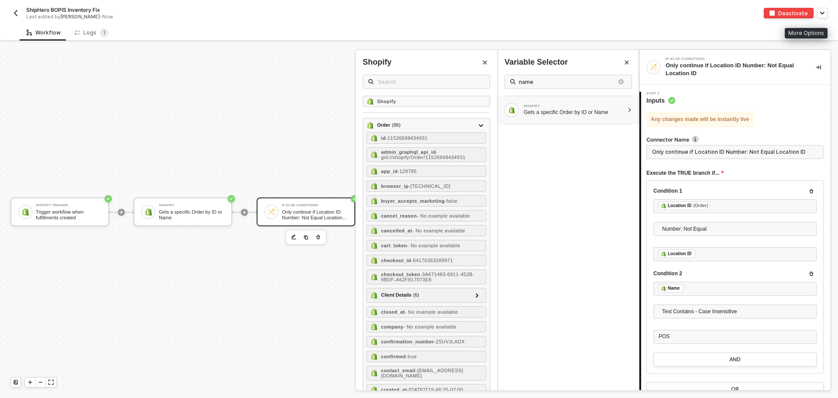
click at [489, 63] on button "Close" at bounding box center [485, 62] width 10 height 10
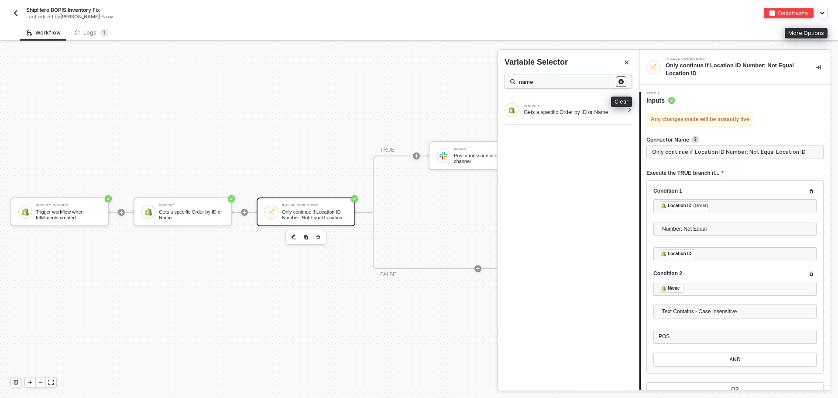
click at [620, 81] on icon "button" at bounding box center [620, 81] width 5 height 5
click at [577, 81] on input "text" at bounding box center [572, 82] width 107 height 10
click at [630, 141] on div at bounding box center [629, 138] width 5 height 5
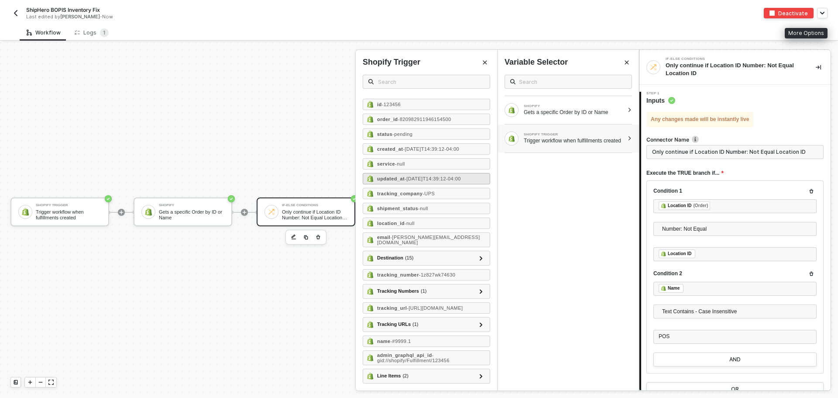
scroll to position [30, 0]
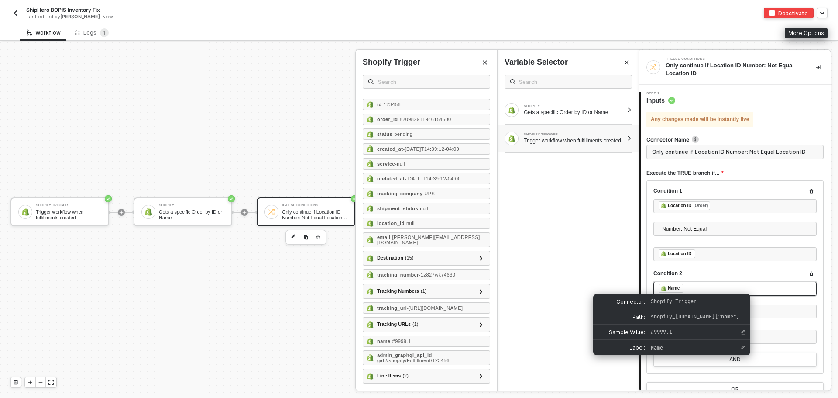
click at [668, 288] on div "Name" at bounding box center [674, 288] width 12 height 8
click at [675, 330] on span "#9999.1" at bounding box center [689, 332] width 79 height 8
click at [744, 329] on icon "Edit Sample Value" at bounding box center [742, 331] width 5 height 5
click at [577, 192] on div "SHOPIFY Gets a specific Order by ID or Name SHOPIFY TRIGGER Trigger workflow wh…" at bounding box center [567, 229] width 141 height 322
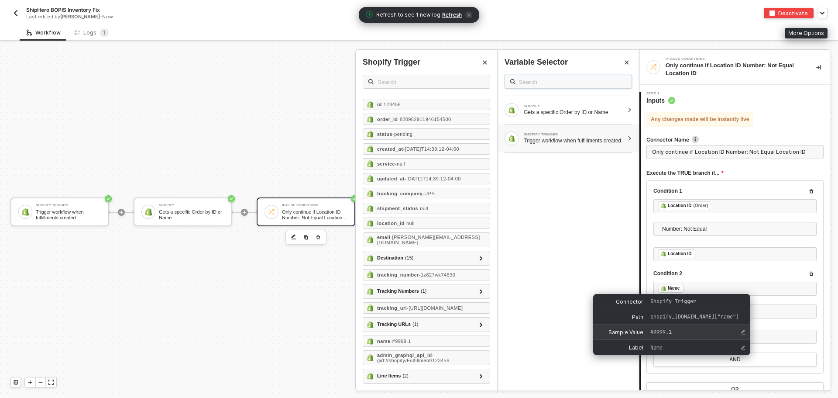
click at [528, 82] on input "text" at bounding box center [572, 82] width 107 height 10
type input "Name"
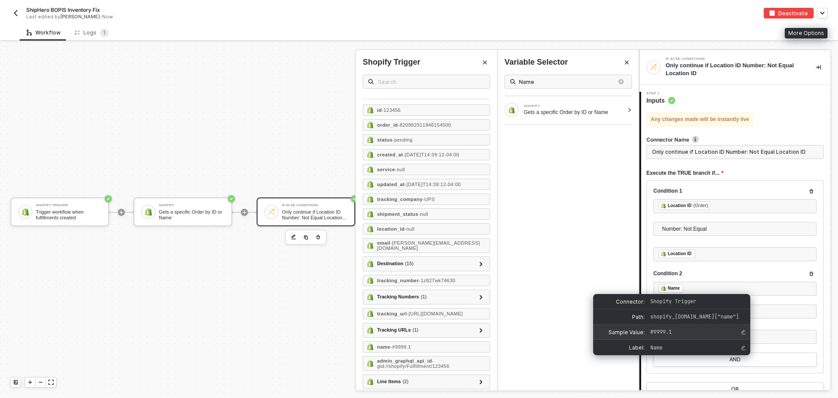
scroll to position [0, 0]
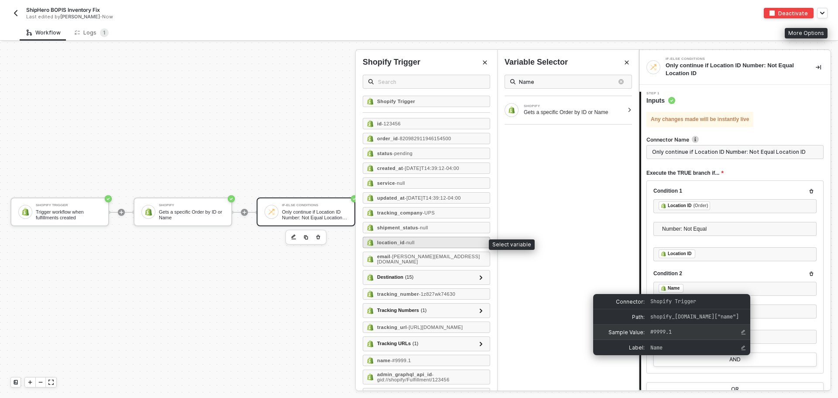
click at [436, 241] on div "location_id - null" at bounding box center [426, 241] width 127 height 11
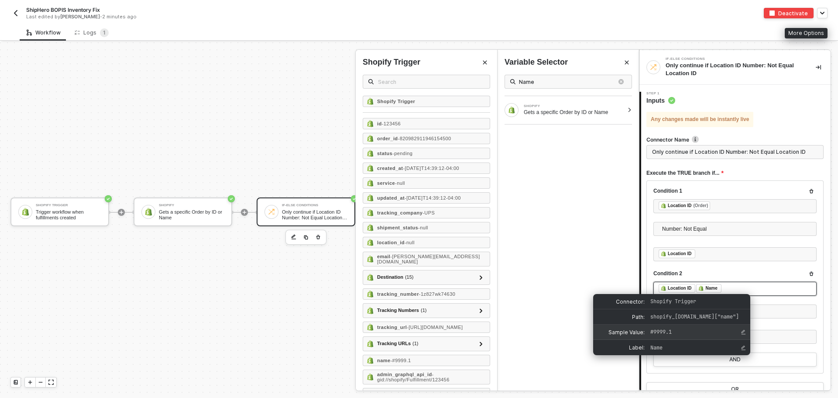
click at [739, 286] on div "﻿ ﻿ Location ID ﻿ ﻿ Name ﻿" at bounding box center [734, 289] width 153 height 10
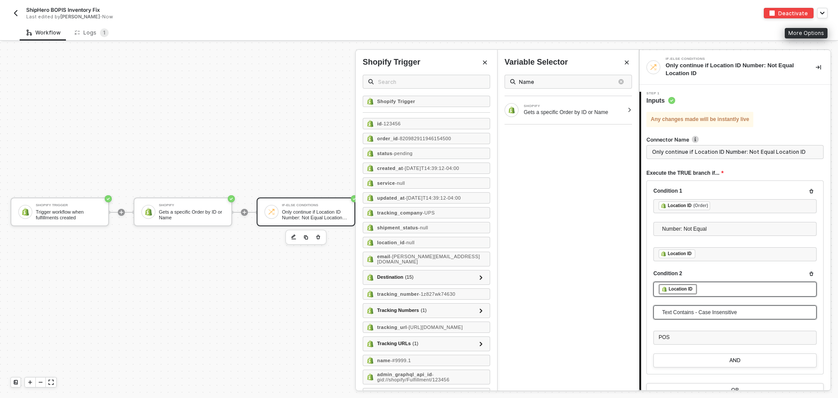
click at [720, 317] on span "Text Contains - Case Insensitive" at bounding box center [736, 311] width 149 height 13
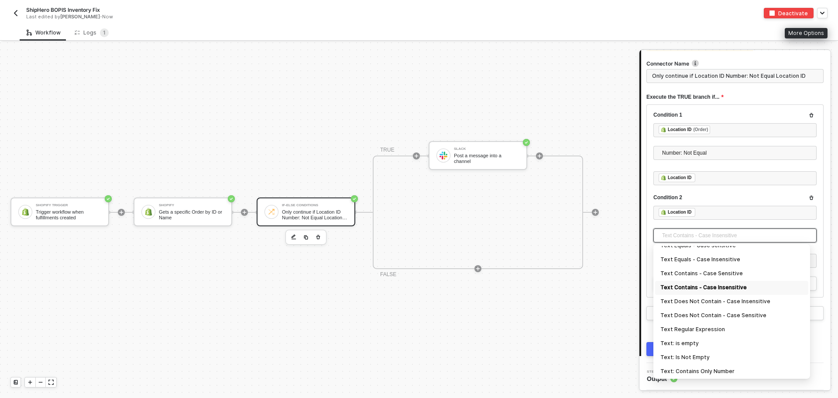
scroll to position [262, 0]
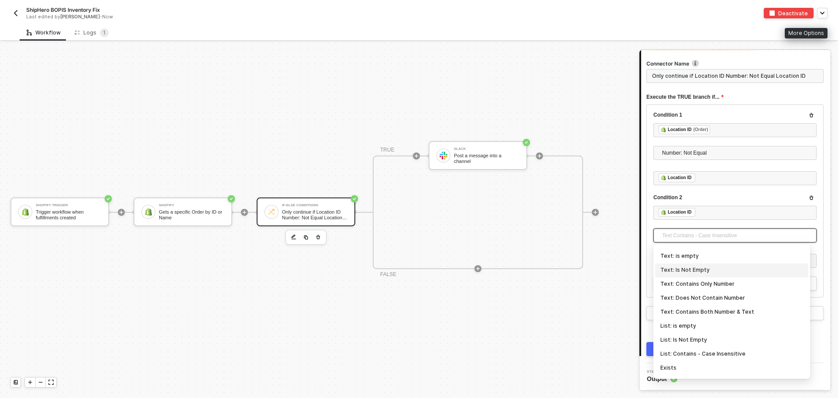
click at [711, 273] on div "Text: Is Not Empty" at bounding box center [731, 270] width 143 height 10
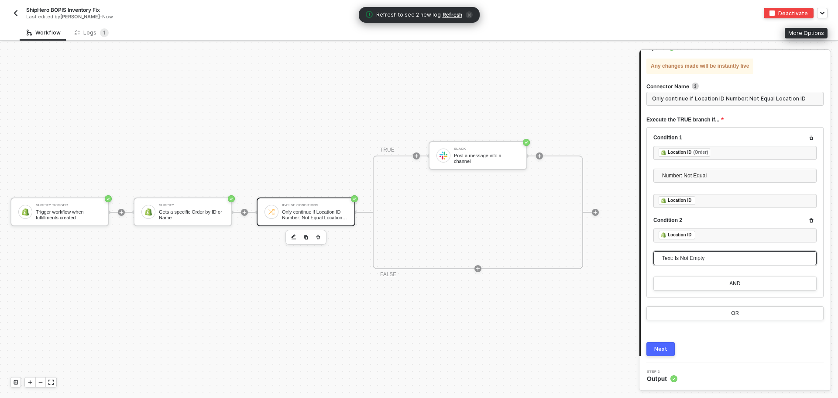
click at [709, 257] on span "Text: Is Not Empty" at bounding box center [736, 257] width 149 height 13
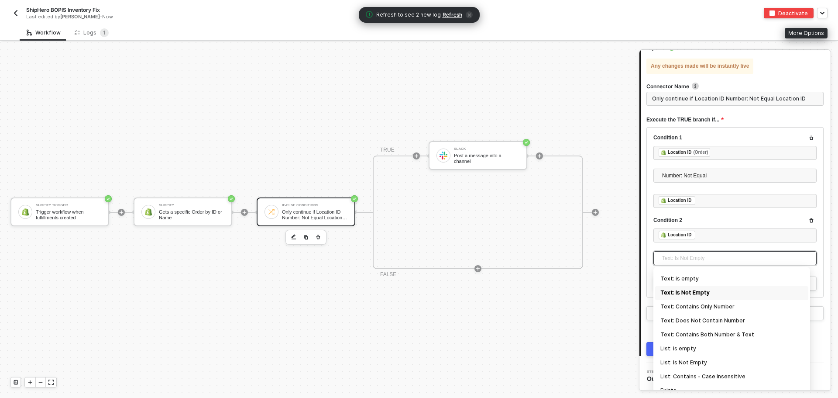
click at [711, 260] on span "Text: Is Not Empty" at bounding box center [736, 257] width 149 height 13
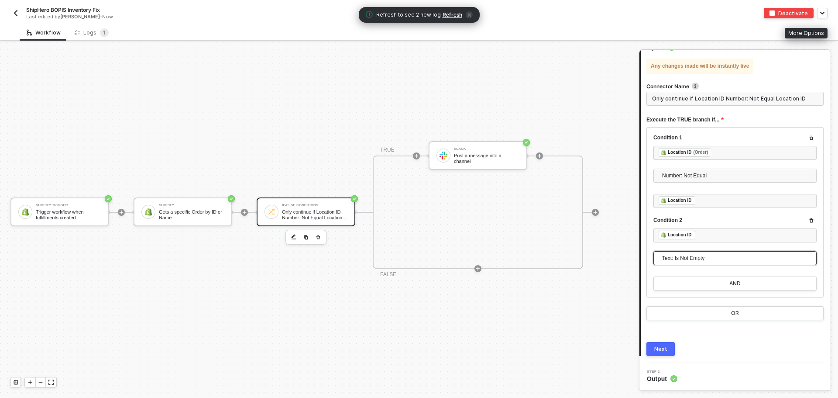
click at [670, 351] on button "Next" at bounding box center [660, 349] width 28 height 14
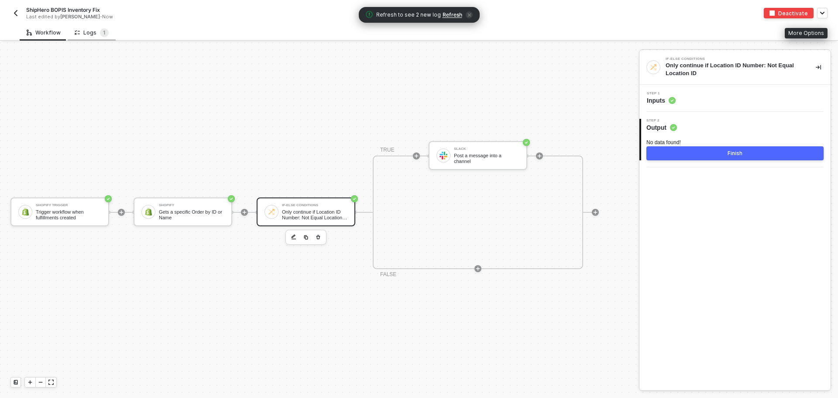
click at [77, 33] on icon at bounding box center [77, 32] width 5 height 7
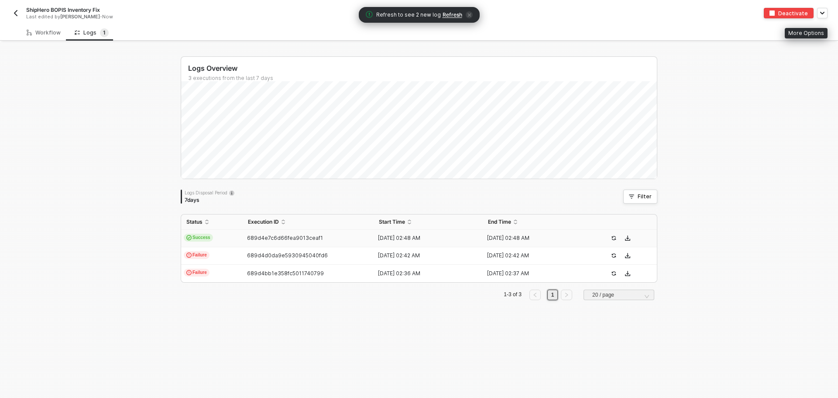
click at [233, 238] on td "Success" at bounding box center [212, 238] width 62 height 17
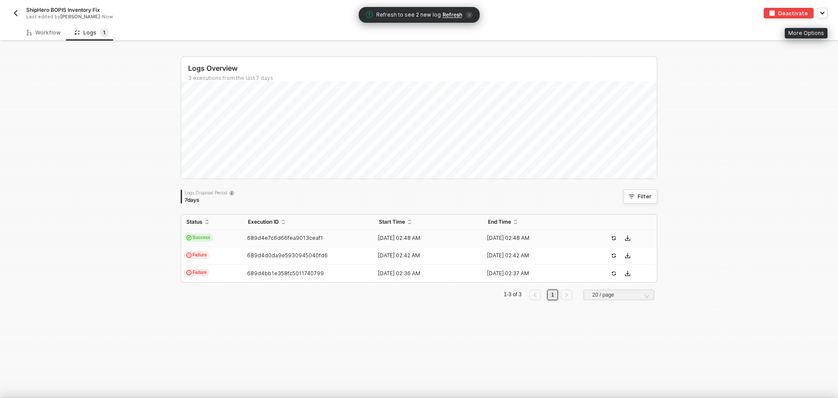
type textarea "{ "json": { "id": 6281283567987, "order_id": 11526698434931, "status": "success…"
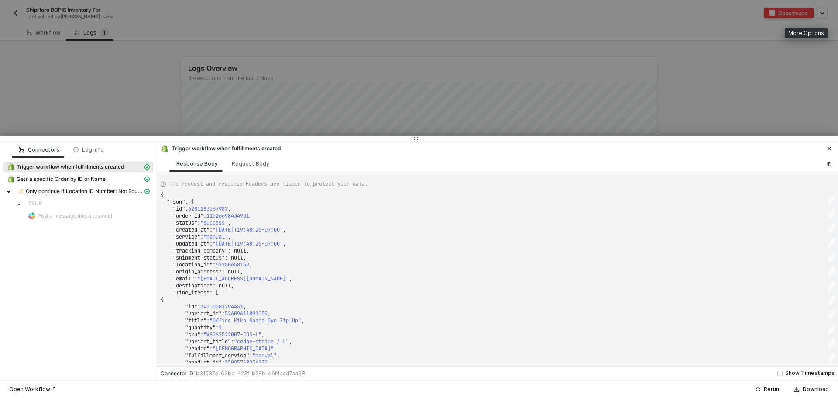
click at [827, 148] on icon "icon-close" at bounding box center [828, 148] width 5 height 5
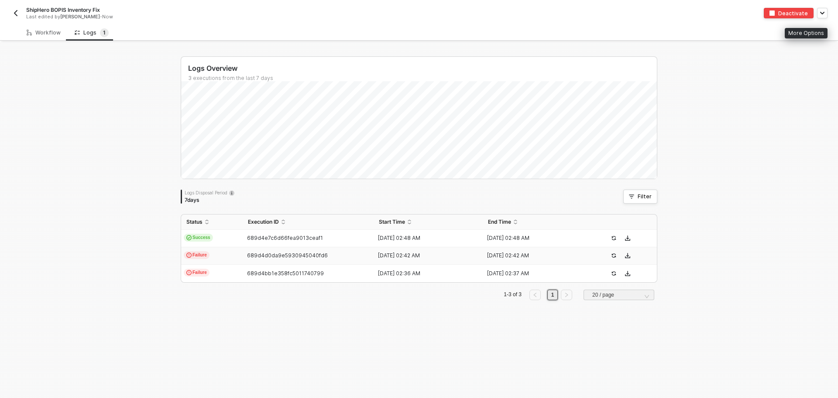
click at [212, 251] on td "Failure" at bounding box center [212, 255] width 62 height 17
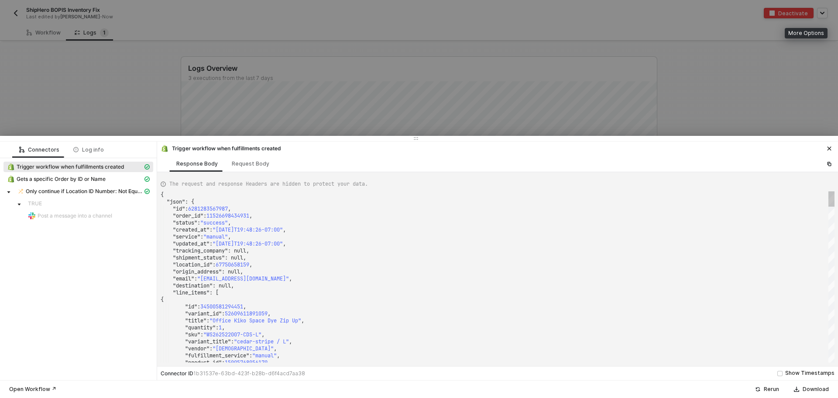
type textarea "{ "json": { "id": 6281280913779, "order_id": 11526694338931, "status": "success…"
drag, startPoint x: 233, startPoint y: 239, endPoint x: 213, endPoint y: 236, distance: 20.6
drag, startPoint x: 210, startPoint y: 236, endPoint x: 229, endPoint y: 236, distance: 18.8
click at [826, 150] on button "button" at bounding box center [829, 148] width 10 height 10
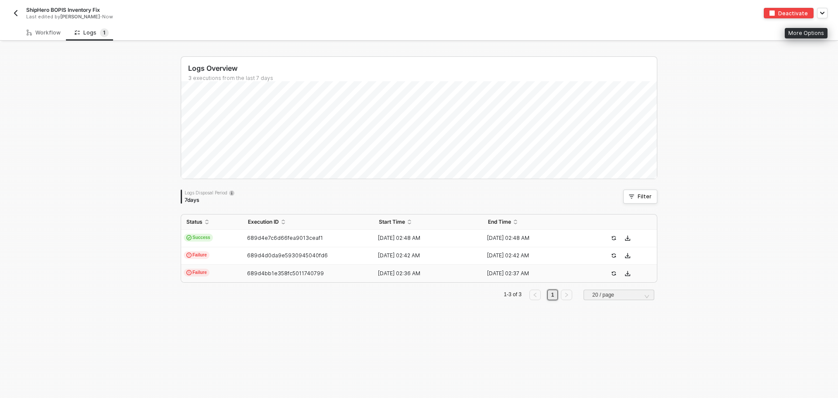
click at [205, 274] on td "Failure" at bounding box center [212, 272] width 62 height 17
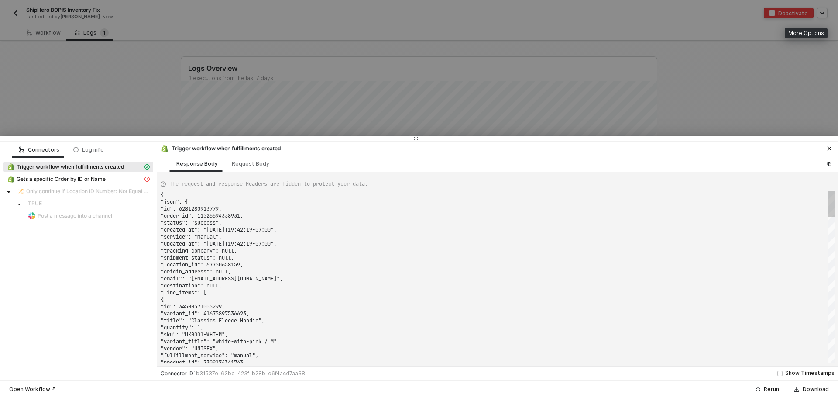
type textarea "{ "json": { "id": 6281277473139, "order_id": 11526689456499, "status": "success…"
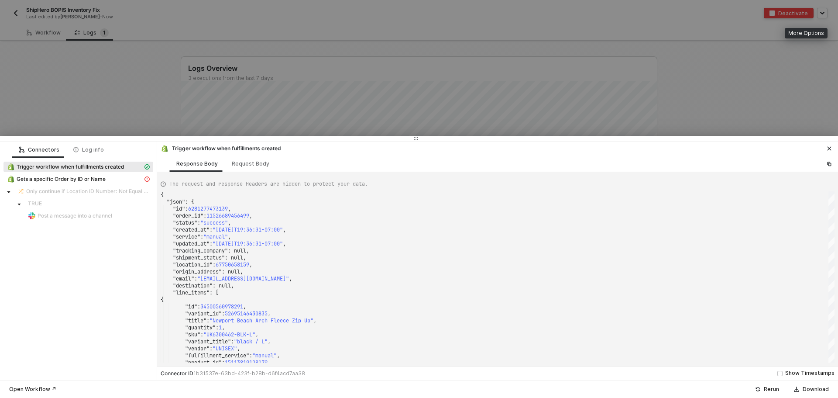
click at [830, 147] on icon "icon-close" at bounding box center [828, 148] width 5 height 5
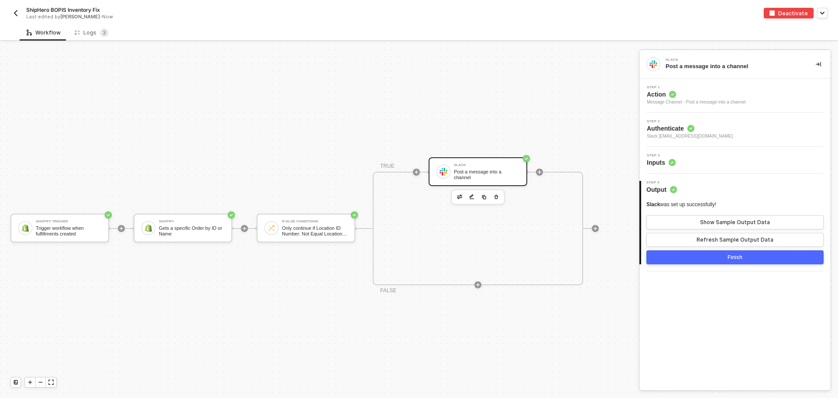
scroll to position [23, 0]
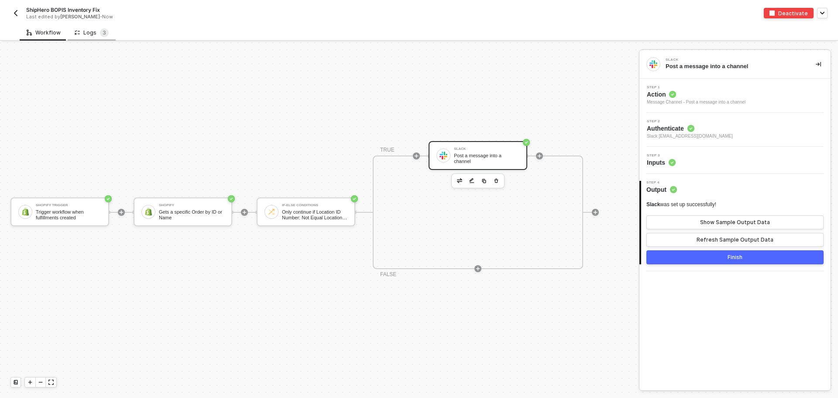
click at [92, 31] on div "Logs 3" at bounding box center [92, 32] width 34 height 9
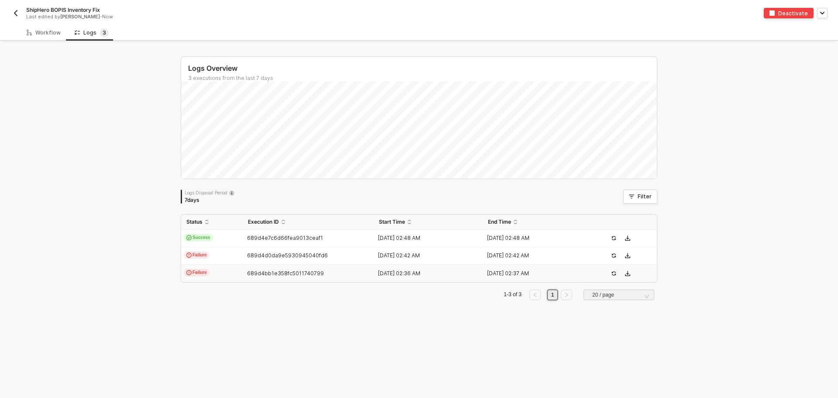
click at [221, 271] on td "Failure" at bounding box center [212, 272] width 62 height 17
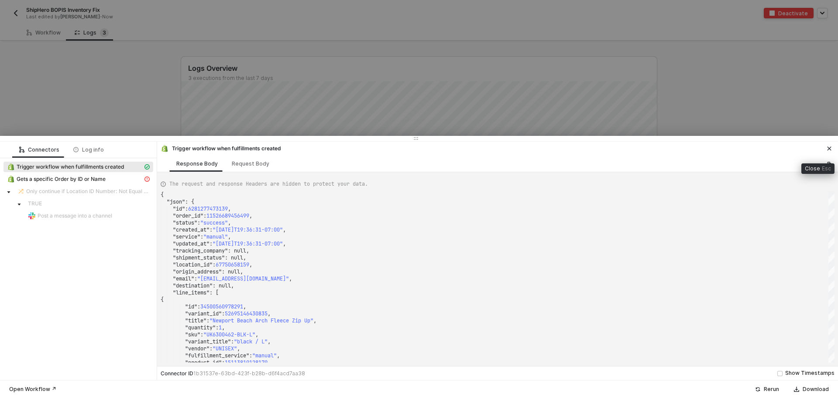
click at [832, 150] on button "button" at bounding box center [829, 148] width 10 height 10
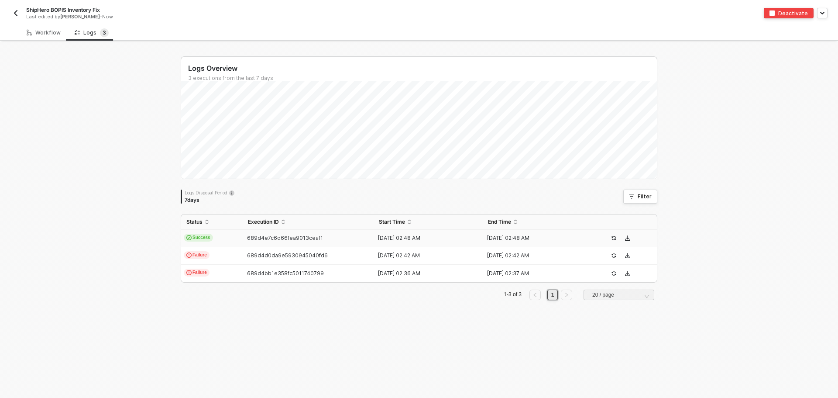
click at [220, 236] on td "Success" at bounding box center [212, 238] width 62 height 17
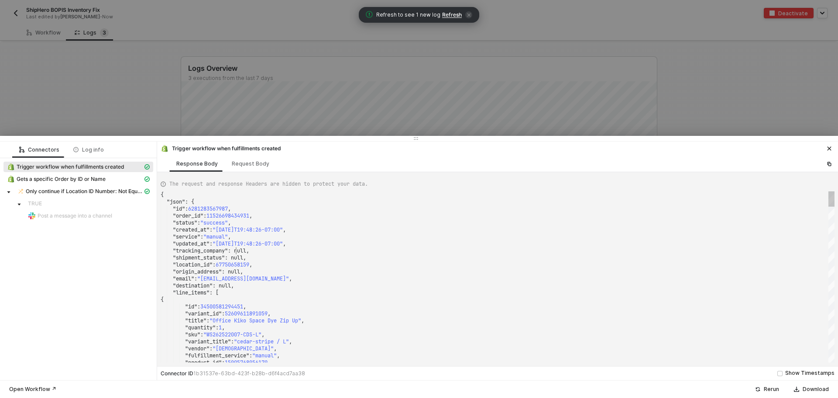
scroll to position [0, 0]
drag, startPoint x: 236, startPoint y: 251, endPoint x: 248, endPoint y: 252, distance: 11.8
drag, startPoint x: 248, startPoint y: 252, endPoint x: 237, endPoint y: 250, distance: 10.6
drag, startPoint x: 237, startPoint y: 250, endPoint x: 208, endPoint y: 265, distance: 32.6
click at [208, 265] on span ""location_id"" at bounding box center [193, 264] width 40 height 7
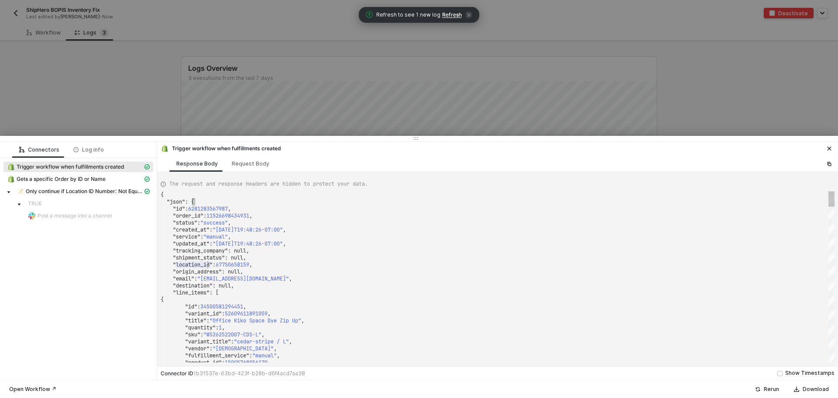
click at [355, 273] on div ""origin_address" : null," at bounding box center [498, 271] width 674 height 7
click at [354, 224] on div ""status" : "success" ," at bounding box center [498, 222] width 674 height 7
click at [351, 207] on div ""id" : 6281283567987 ," at bounding box center [498, 208] width 674 height 7
click at [332, 186] on span "The request and response Headers are hidden to protect your data." at bounding box center [268, 184] width 199 height 8
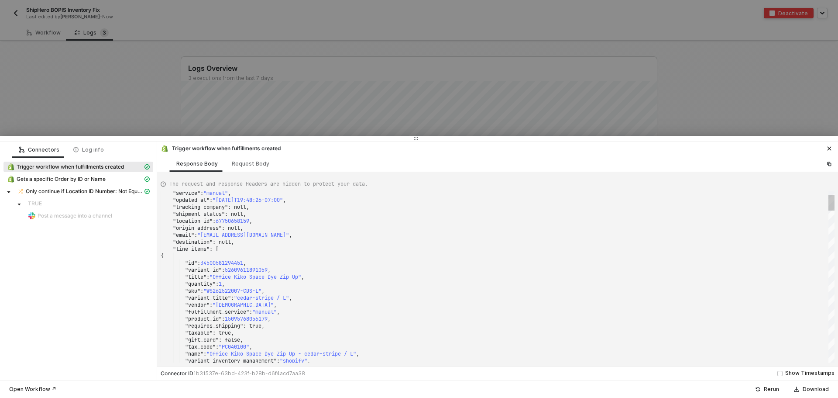
type textarea ""sku": "WS262522007-CDS-L", "variant_title": "cedar-stripe / L", "vendor": "FEM…"
click at [277, 310] on span ""manual"" at bounding box center [264, 311] width 24 height 7
click at [429, 325] on div ""requires_shipping" : true," at bounding box center [498, 325] width 674 height 7
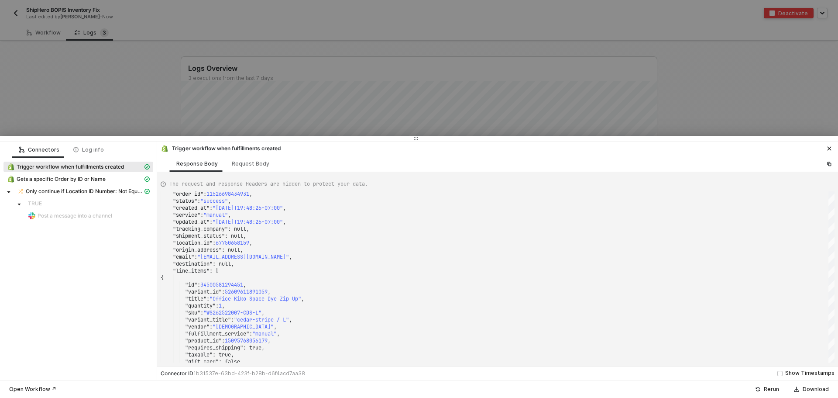
drag, startPoint x: 141, startPoint y: 55, endPoint x: 149, endPoint y: 71, distance: 18.3
click at [141, 55] on div at bounding box center [419, 199] width 838 height 398
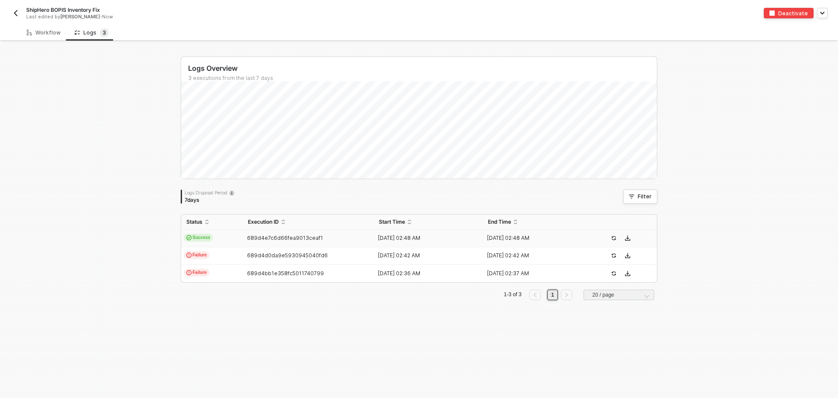
click at [223, 237] on td "Success" at bounding box center [212, 238] width 62 height 17
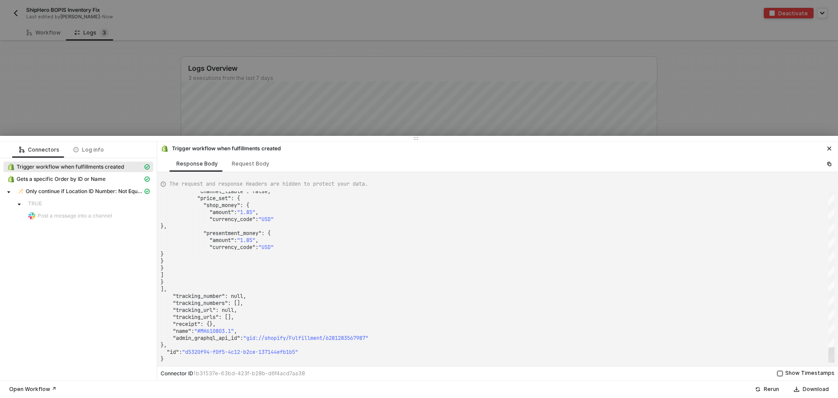
drag, startPoint x: 831, startPoint y: 230, endPoint x: 826, endPoint y: 369, distance: 138.9
click at [826, 369] on div "Trigger workflow when fulfillments created Response Body Request Body The reque…" at bounding box center [497, 260] width 681 height 238
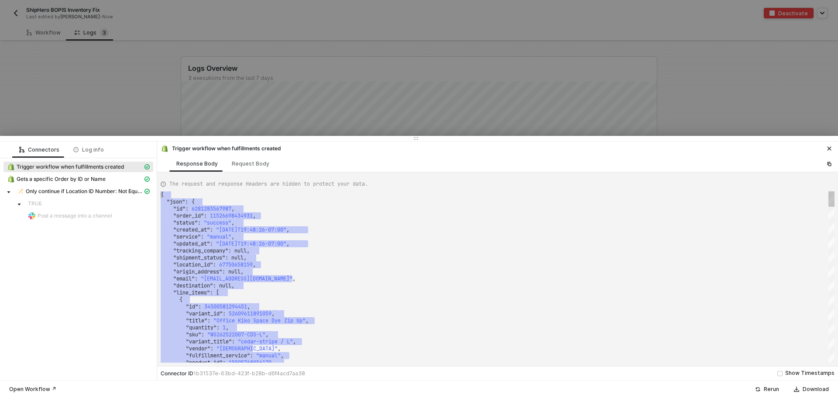
drag, startPoint x: 172, startPoint y: 361, endPoint x: 177, endPoint y: 141, distance: 220.4
type textarea ""location_id": 67750658159, "origin_address": null, "email": "m.ramirez199789@g…"
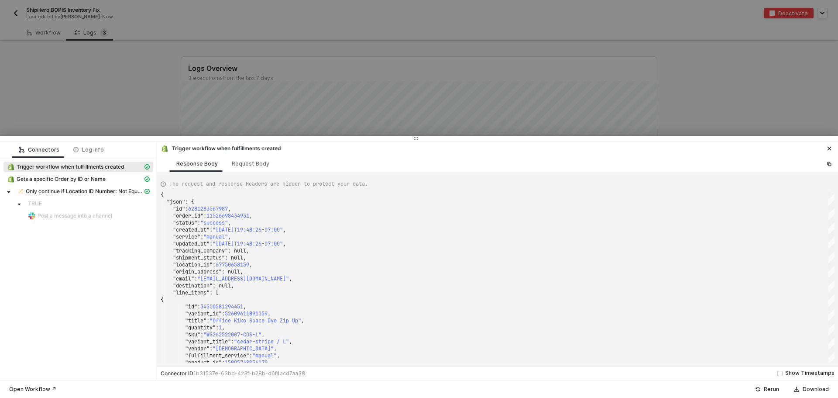
click at [59, 115] on div at bounding box center [419, 199] width 838 height 398
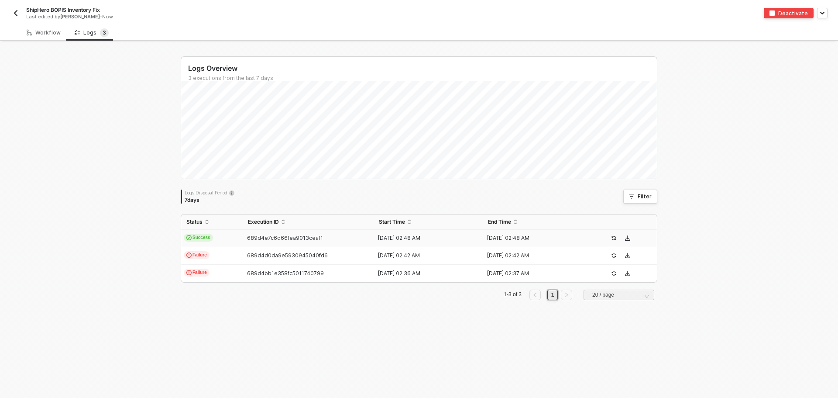
click at [18, 8] on button "button" at bounding box center [15, 13] width 10 height 10
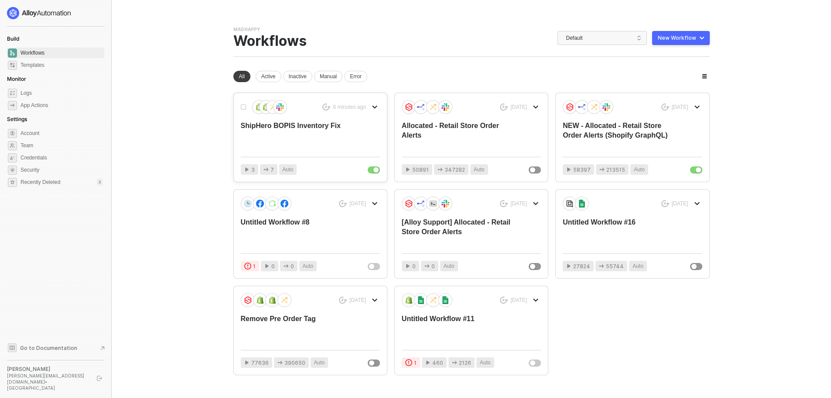
click at [315, 127] on div "ShipHero BOPIS Inventory Fix" at bounding box center [296, 135] width 111 height 29
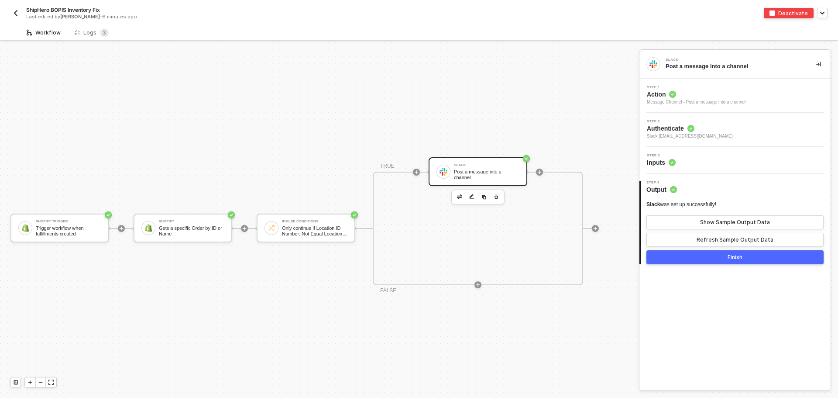
scroll to position [23, 0]
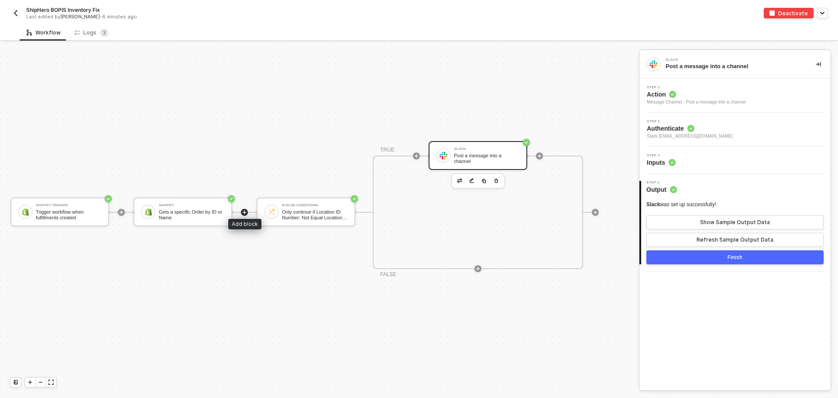
click at [243, 210] on icon "icon-play" at bounding box center [245, 212] width 4 height 4
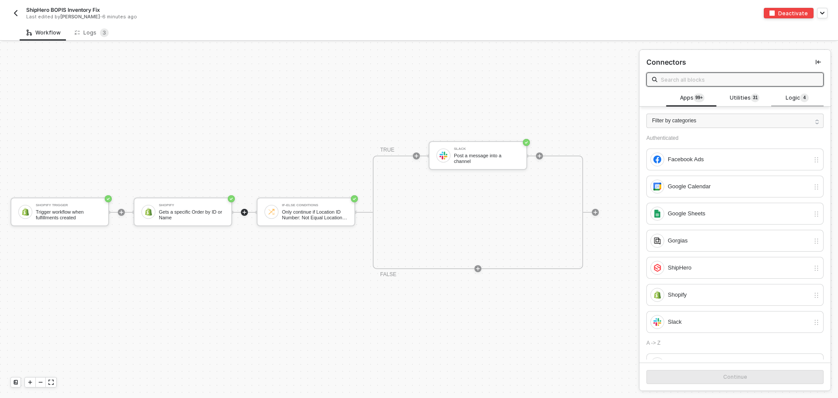
click at [787, 100] on span "Logic 4" at bounding box center [796, 98] width 23 height 10
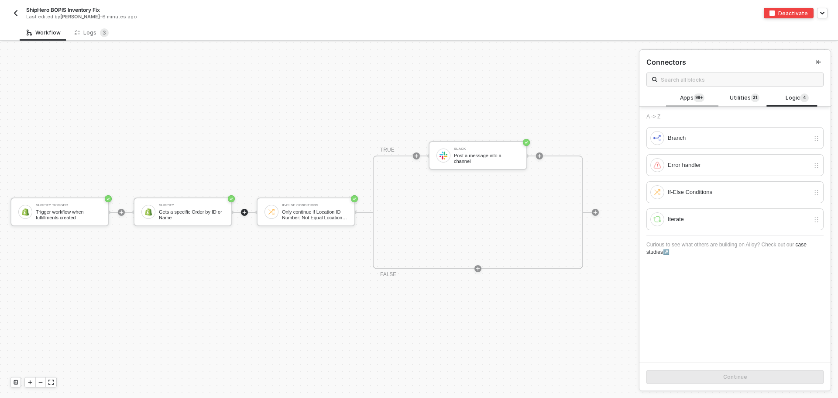
click at [684, 99] on span "Apps 99+" at bounding box center [692, 98] width 24 height 10
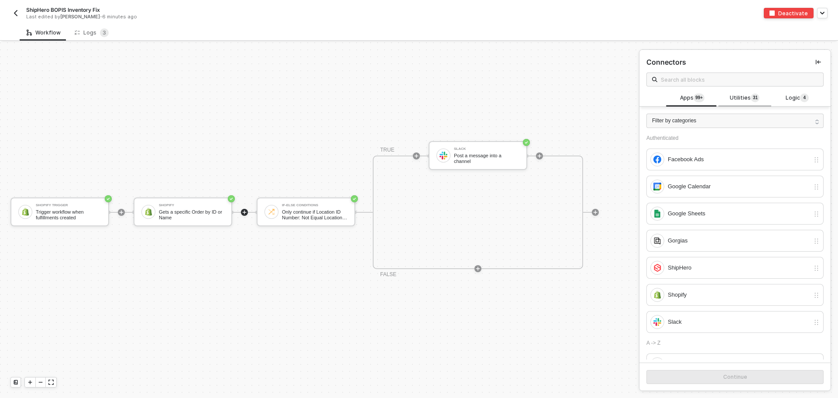
click at [751, 99] on sup "3 1" at bounding box center [755, 97] width 9 height 9
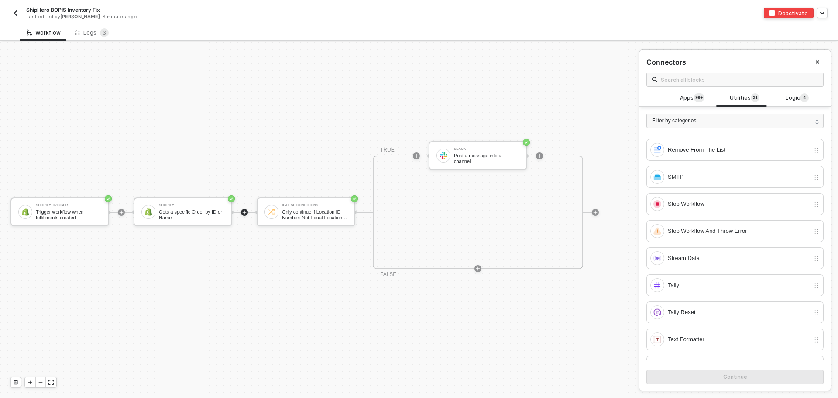
scroll to position [305, 0]
click at [785, 103] on span "Logic 4" at bounding box center [796, 98] width 23 height 10
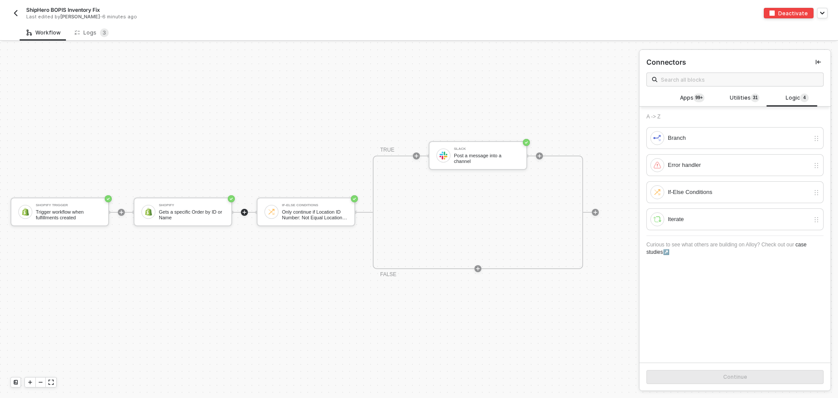
click at [367, 363] on div "Shopify Trigger Trigger workflow when fulfillments created Shopify Gets a speci…" at bounding box center [317, 211] width 634 height 371
click at [732, 97] on span "Utilities 3 1" at bounding box center [745, 98] width 30 height 10
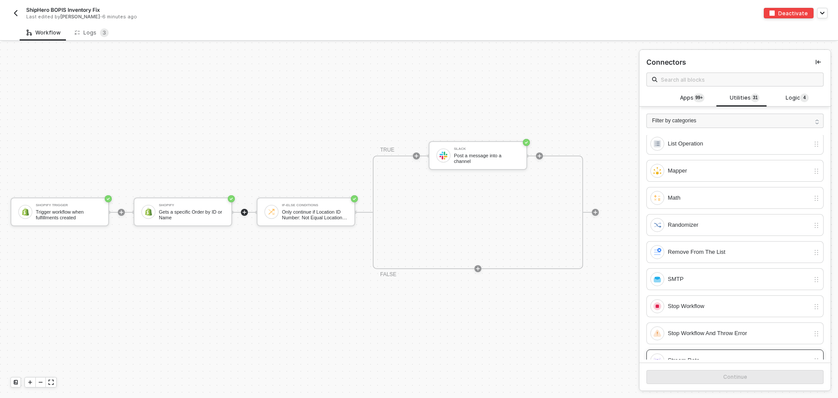
scroll to position [393, 0]
click at [713, 167] on div "List Operation" at bounding box center [729, 172] width 159 height 14
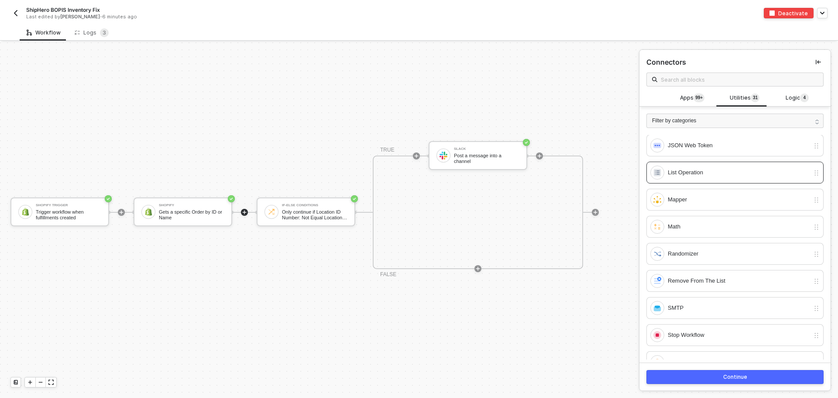
click at [739, 382] on button "Continue" at bounding box center [734, 377] width 177 height 14
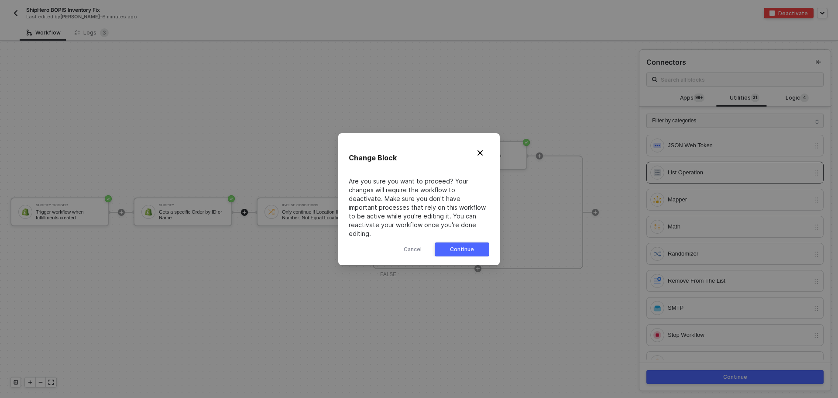
click at [482, 244] on button "Continue" at bounding box center [462, 249] width 55 height 14
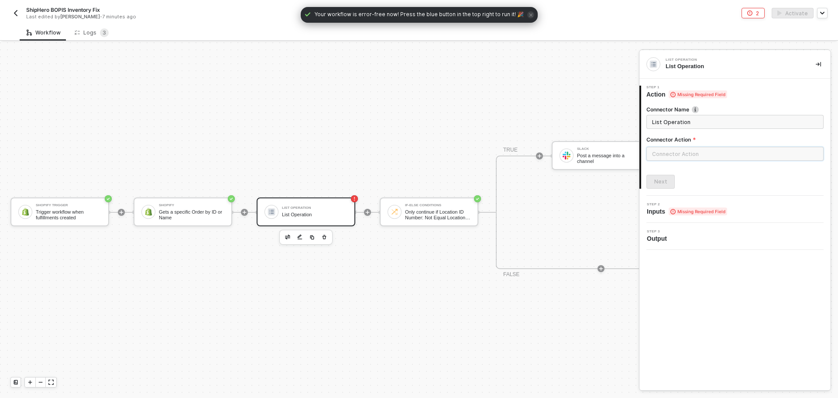
click at [688, 156] on input "text" at bounding box center [734, 154] width 177 height 14
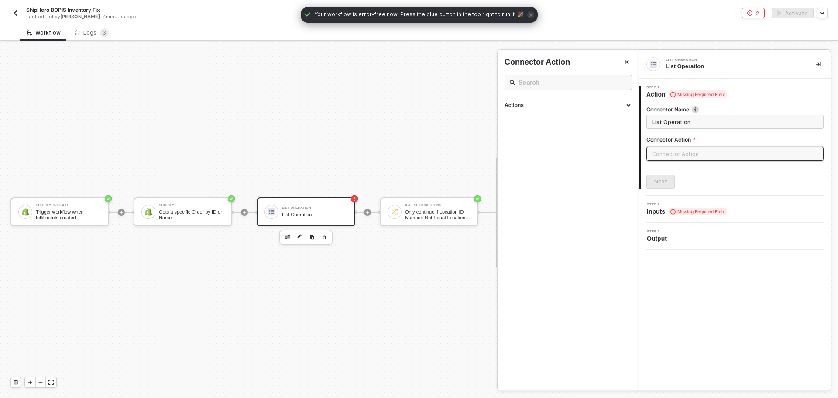
click at [686, 156] on input "text" at bounding box center [734, 154] width 177 height 14
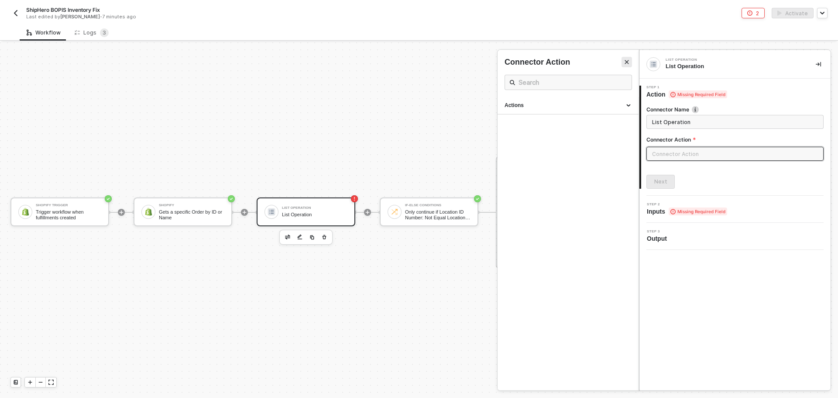
click at [631, 58] on button "Close" at bounding box center [626, 62] width 10 height 10
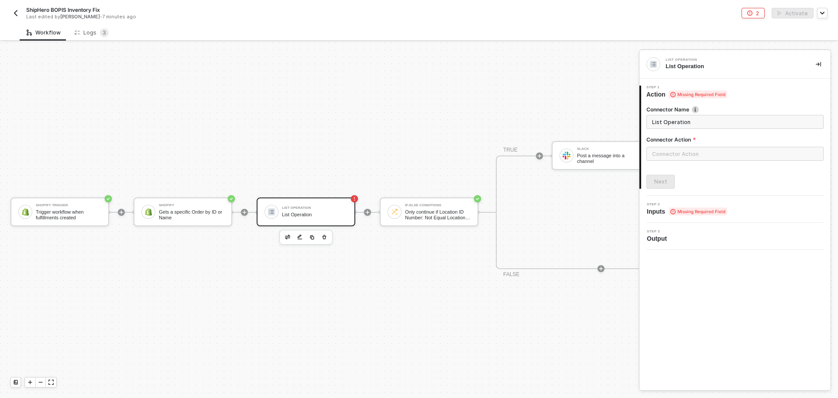
click at [822, 67] on button "button" at bounding box center [818, 64] width 10 height 10
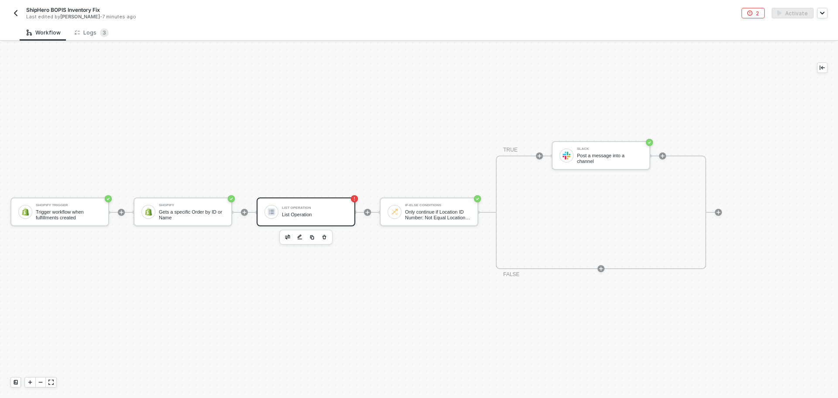
scroll to position [16, 0]
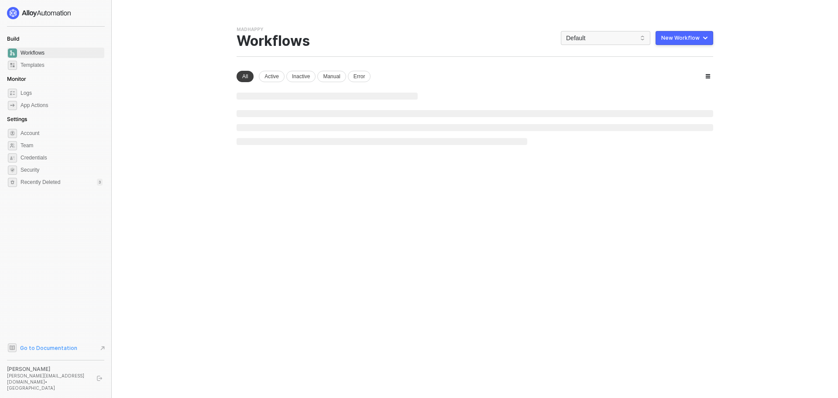
click at [33, 351] on span "Go to Documentation" at bounding box center [48, 347] width 57 height 7
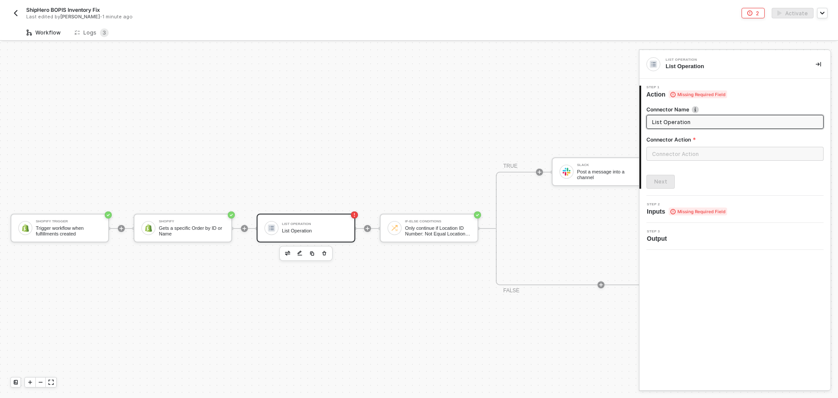
scroll to position [23, 0]
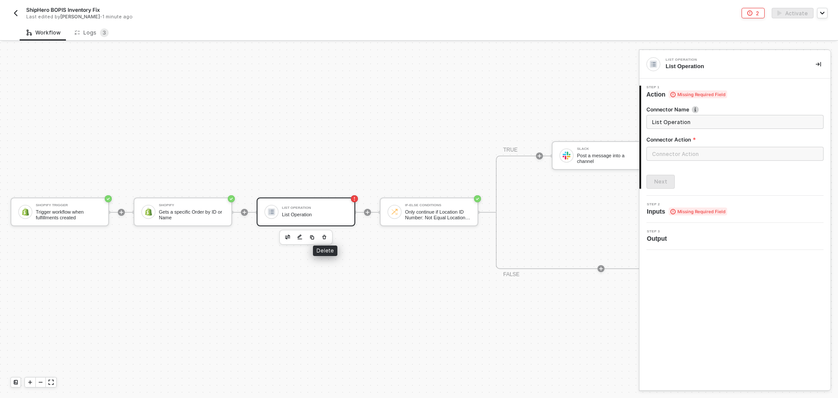
click at [326, 233] on icon "button" at bounding box center [324, 236] width 5 height 7
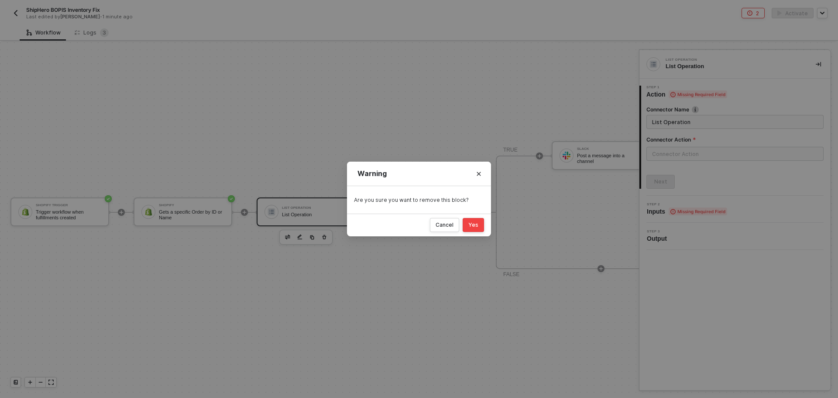
click at [479, 227] on button "Yes" at bounding box center [473, 225] width 21 height 14
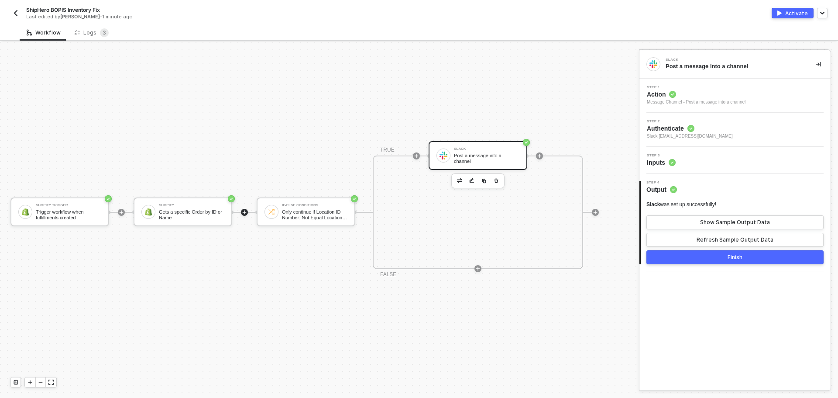
click at [124, 209] on icon "icon-play" at bounding box center [121, 211] width 5 height 5
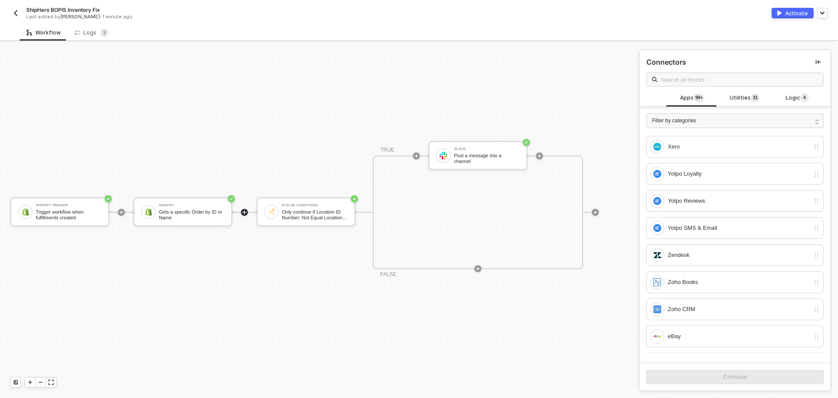
scroll to position [4592, 0]
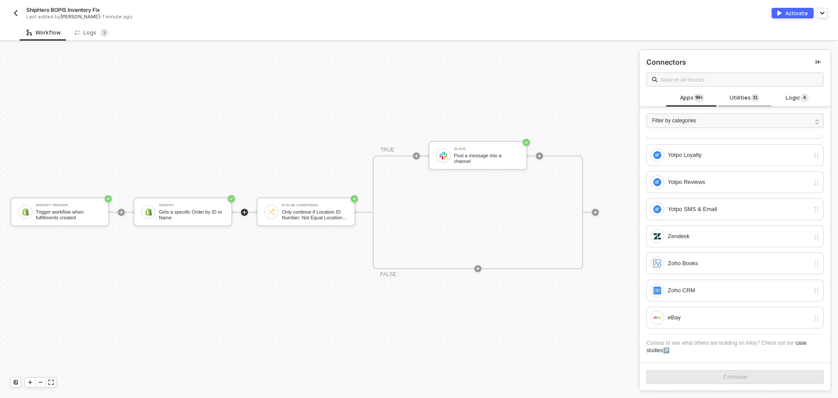
click at [731, 97] on span "Utilities 3 1" at bounding box center [745, 98] width 30 height 10
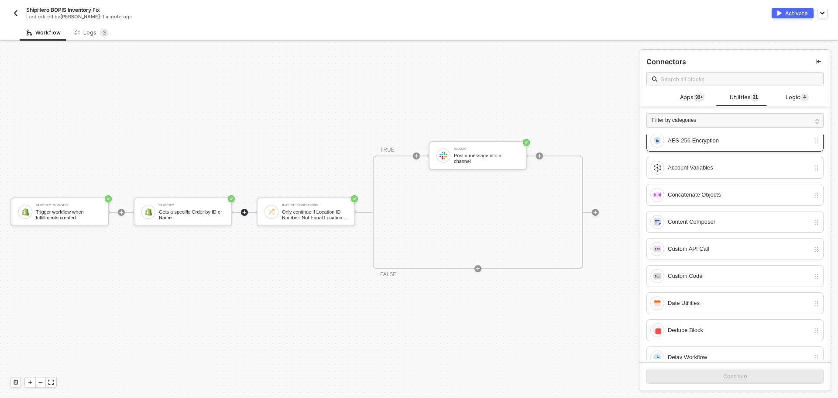
scroll to position [0, 0]
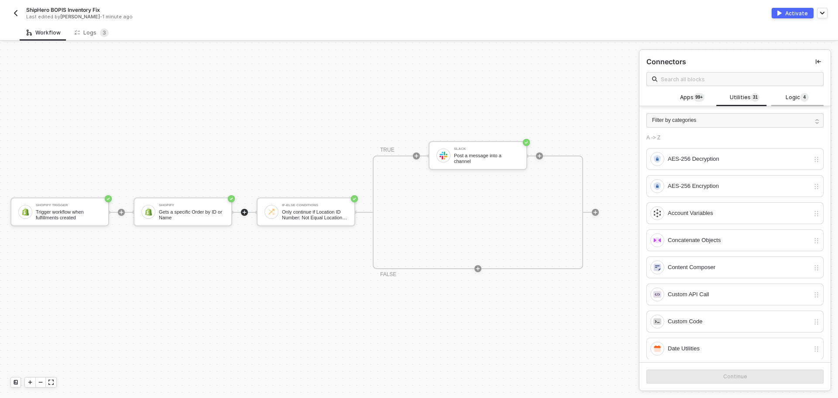
click at [800, 99] on span "4" at bounding box center [804, 98] width 9 height 10
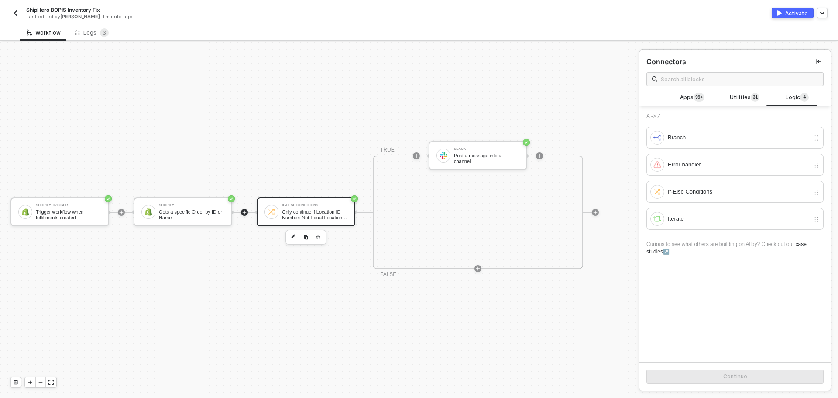
click at [315, 203] on div "If-Else Conditions" at bounding box center [314, 204] width 65 height 3
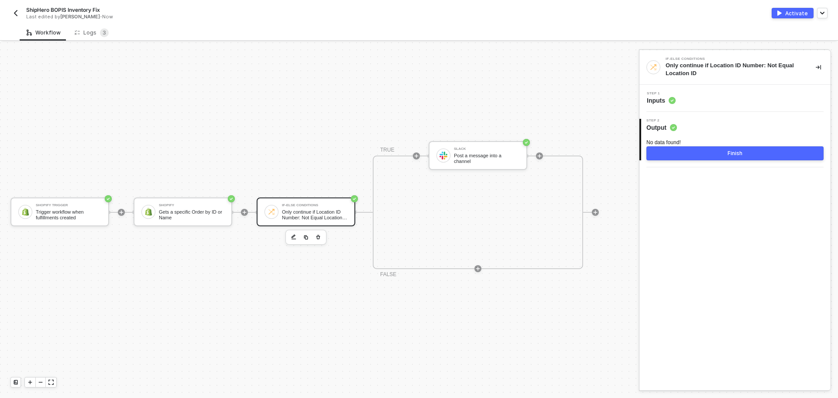
click at [716, 114] on div "2 Step 2 Output No data found! Finish" at bounding box center [734, 139] width 191 height 55
click at [716, 110] on div "Step 1 Inputs" at bounding box center [734, 98] width 191 height 27
click at [718, 106] on div "Step 1 Inputs" at bounding box center [734, 98] width 191 height 27
click at [720, 94] on div "Step 1 Inputs" at bounding box center [735, 98] width 189 height 13
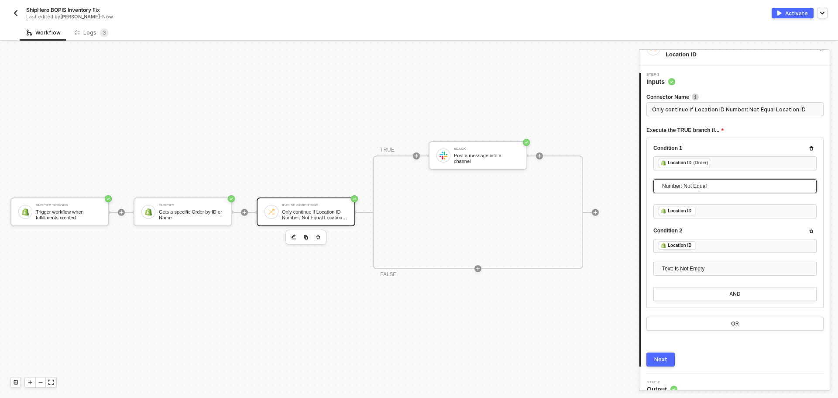
scroll to position [29, 0]
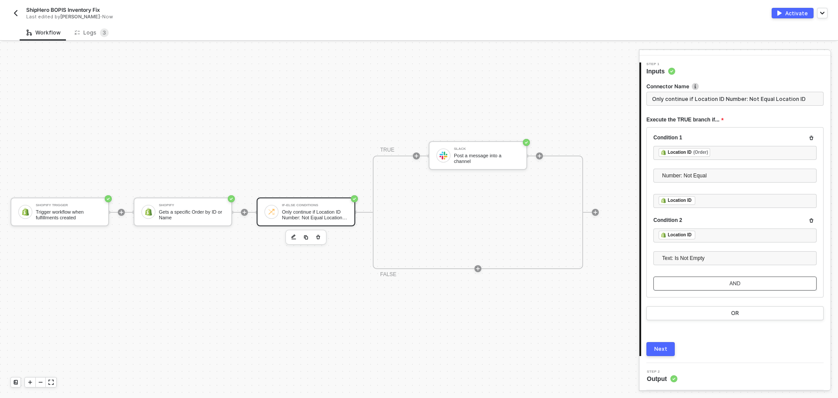
click at [754, 287] on button "AND" at bounding box center [734, 283] width 163 height 14
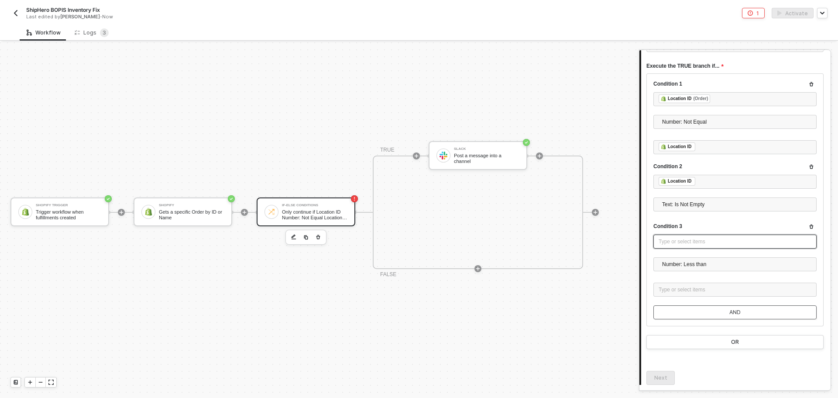
scroll to position [68, 0]
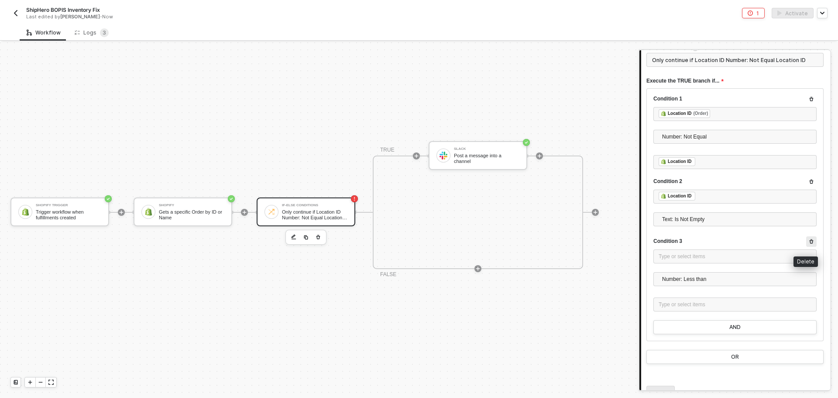
click at [807, 243] on button "button" at bounding box center [811, 241] width 10 height 10
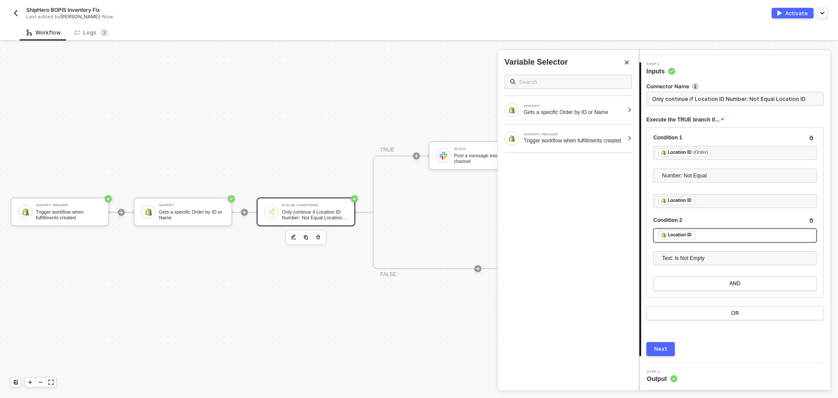
click at [713, 236] on div "﻿ ﻿ Location ID ﻿" at bounding box center [734, 235] width 153 height 10
click at [599, 138] on div "Trigger workflow when fulfillments created" at bounding box center [574, 140] width 100 height 7
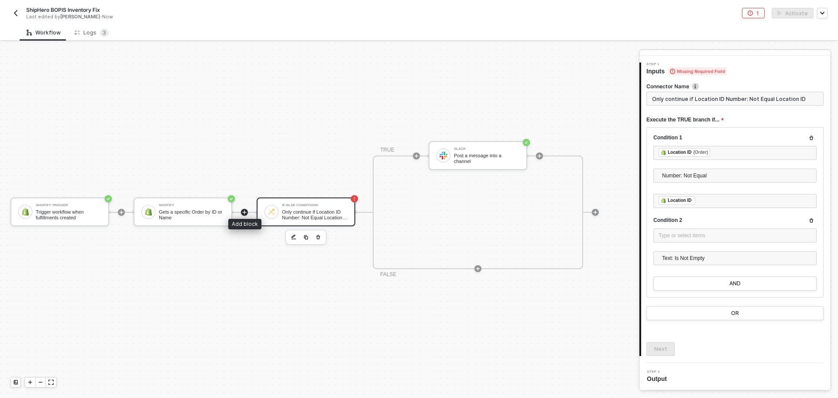
click at [243, 209] on icon "icon-play" at bounding box center [244, 211] width 5 height 5
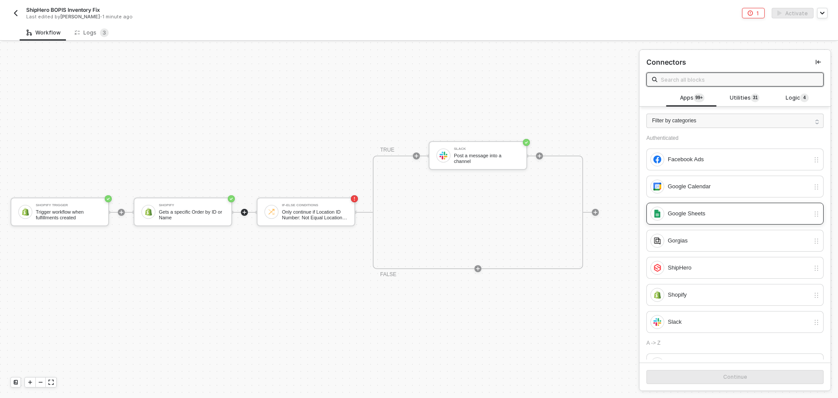
click at [714, 210] on div "Google Sheets" at bounding box center [739, 214] width 142 height 10
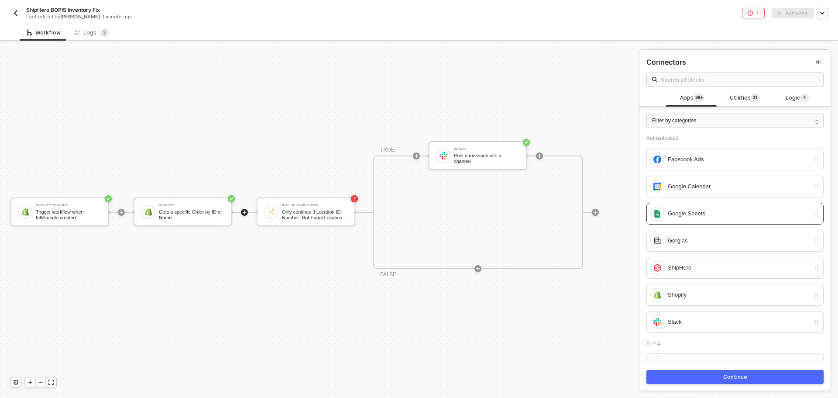
click at [726, 379] on div "Continue" at bounding box center [735, 376] width 24 height 7
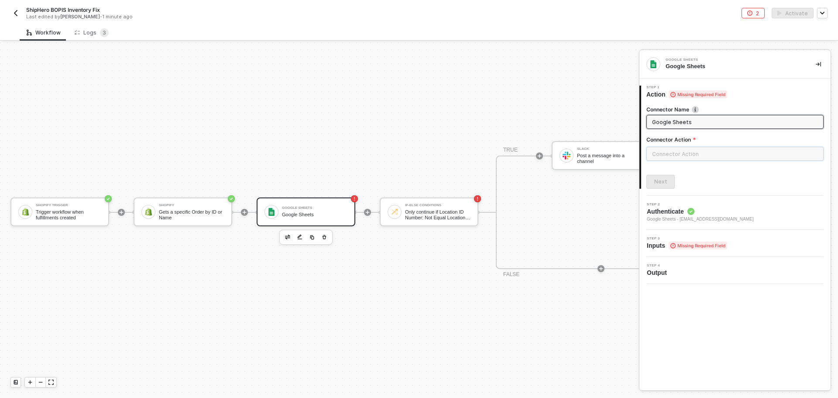
click at [679, 156] on input "text" at bounding box center [734, 154] width 177 height 14
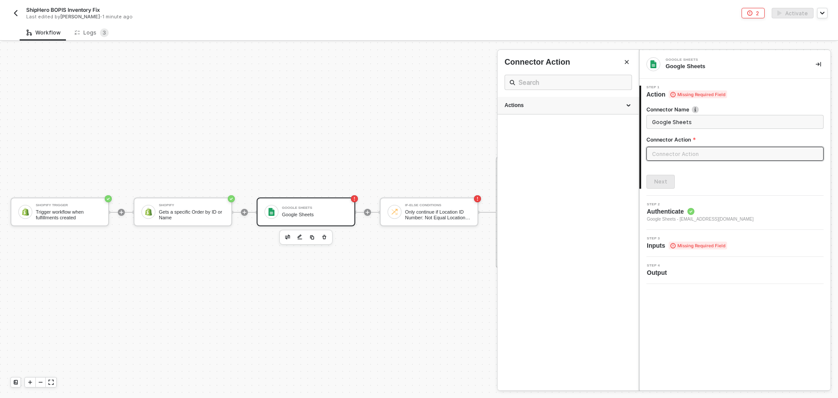
click at [528, 108] on div "Actions" at bounding box center [567, 105] width 127 height 7
click at [562, 144] on div "Read" at bounding box center [567, 143] width 127 height 7
type input "Fetch rows from a Sheet"
type input "Read"
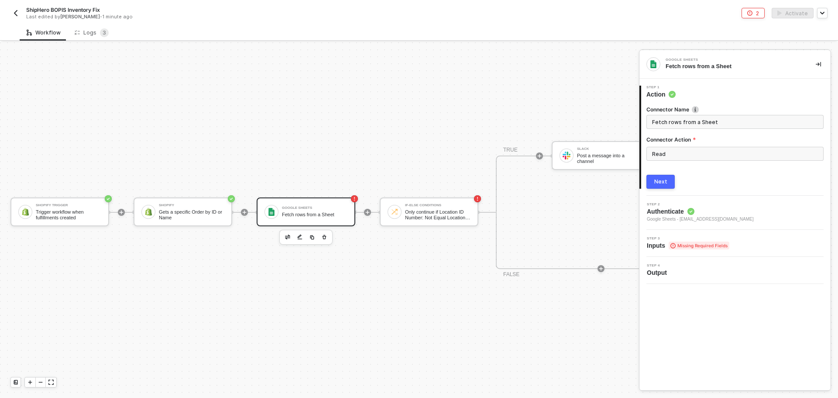
click at [668, 183] on button "Next" at bounding box center [660, 182] width 28 height 14
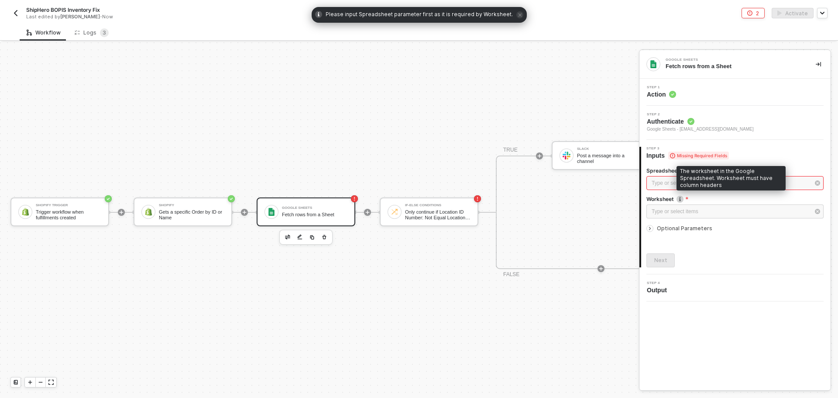
click at [680, 185] on div "The worksheet in the Google Spreadsheet. Worksheet must have column headers" at bounding box center [730, 178] width 109 height 24
click at [661, 180] on div "Type or select items ﻿" at bounding box center [730, 183] width 158 height 8
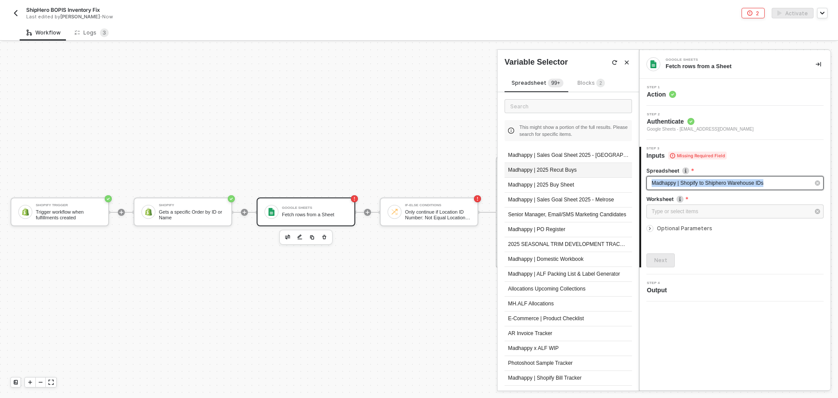
drag, startPoint x: 754, startPoint y: 182, endPoint x: 569, endPoint y: 172, distance: 185.7
click at [639, 172] on div "Google Sheets Fetch rows from a Sheet Step 1 Action Step 2 Authenticate Google …" at bounding box center [738, 219] width 199 height 355
click at [746, 182] on div "Warehouse" at bounding box center [730, 183] width 158 height 8
click at [746, 182] on div "Type or select items ﻿" at bounding box center [730, 183] width 158 height 8
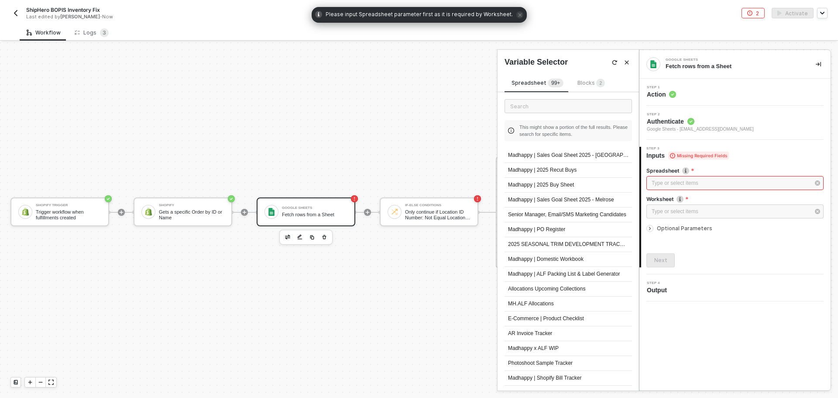
click at [732, 127] on div "Step 2 Authenticate Google Sheets - todd@madhappy.com" at bounding box center [735, 123] width 189 height 20
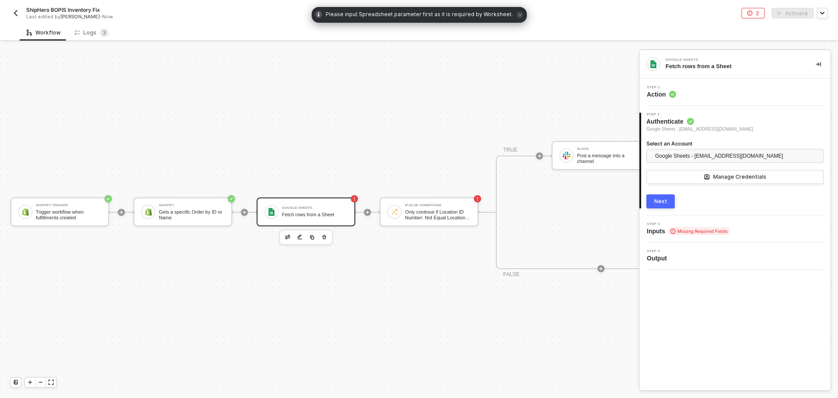
click at [713, 86] on div "Step 1 Action" at bounding box center [735, 92] width 189 height 13
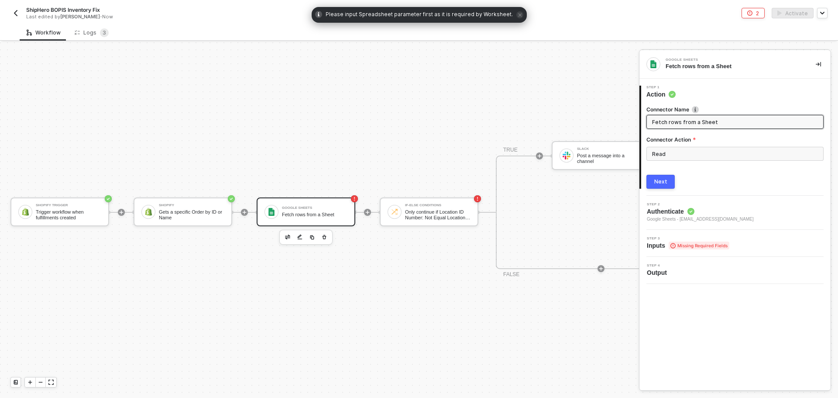
click at [666, 178] on button "Next" at bounding box center [660, 182] width 28 height 14
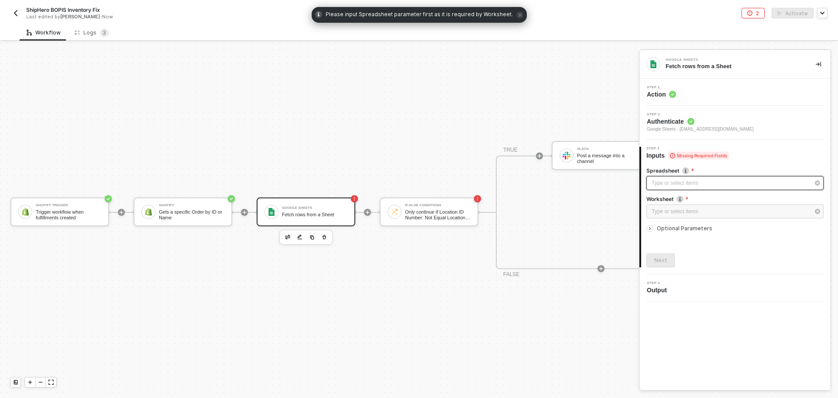
click at [707, 185] on div "Type or select items ﻿" at bounding box center [730, 183] width 158 height 8
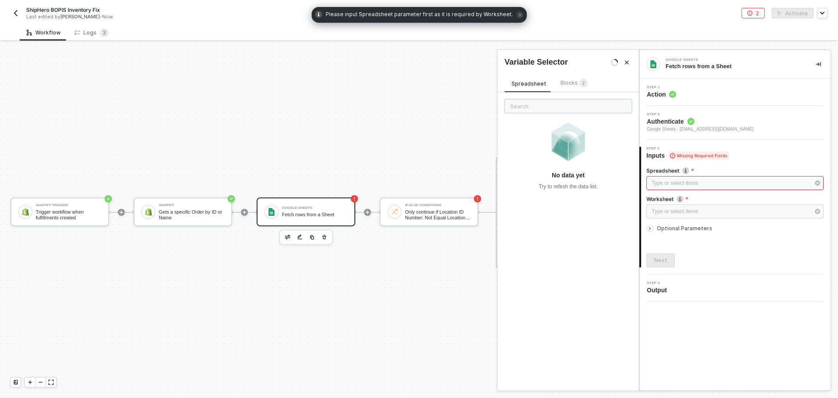
click at [558, 105] on input "text" at bounding box center [567, 106] width 127 height 14
click at [686, 177] on div "Type or select items ﻿" at bounding box center [734, 183] width 177 height 14
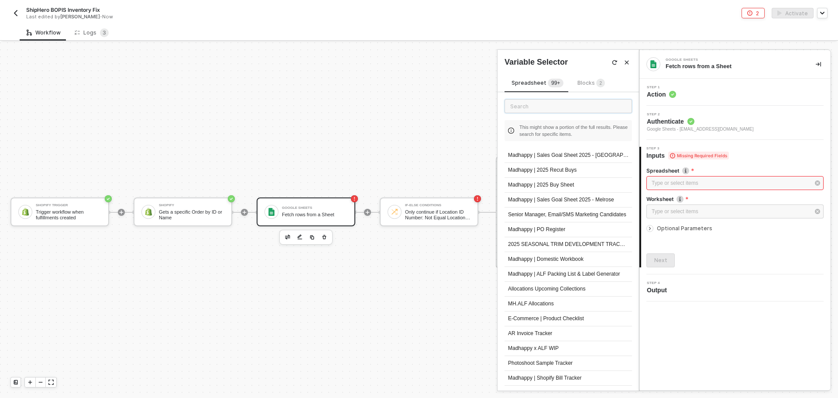
click at [558, 109] on input "text" at bounding box center [567, 106] width 127 height 14
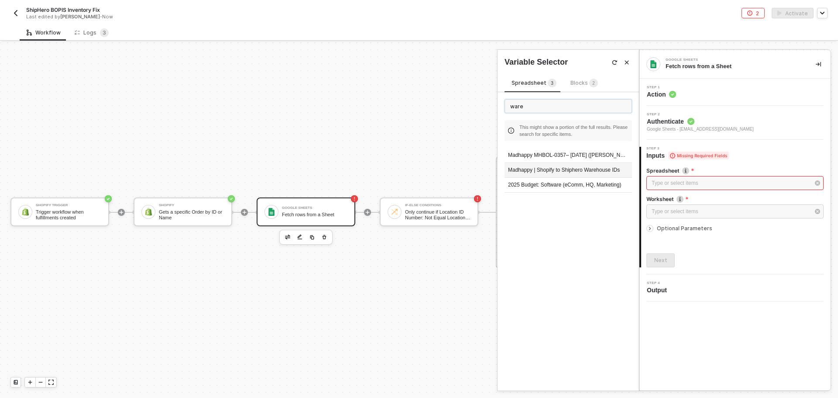
type input "ware"
click at [575, 172] on div "Madhappy | Shopify to Shiphero Warehouse IDs" at bounding box center [567, 170] width 127 height 15
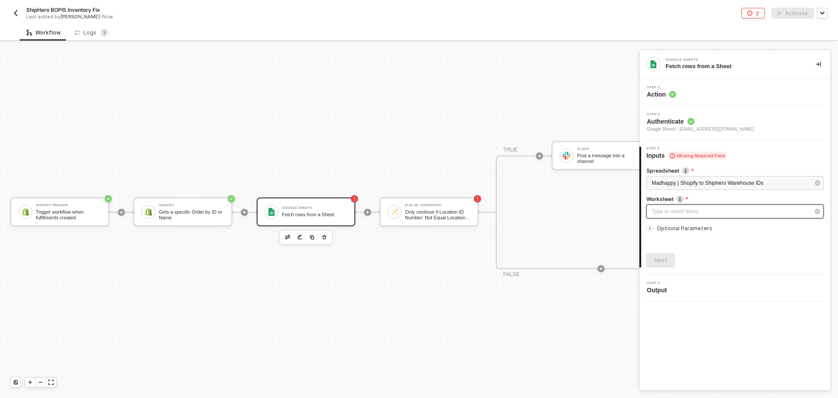
click at [672, 206] on div "Type or select items ﻿" at bounding box center [734, 211] width 177 height 14
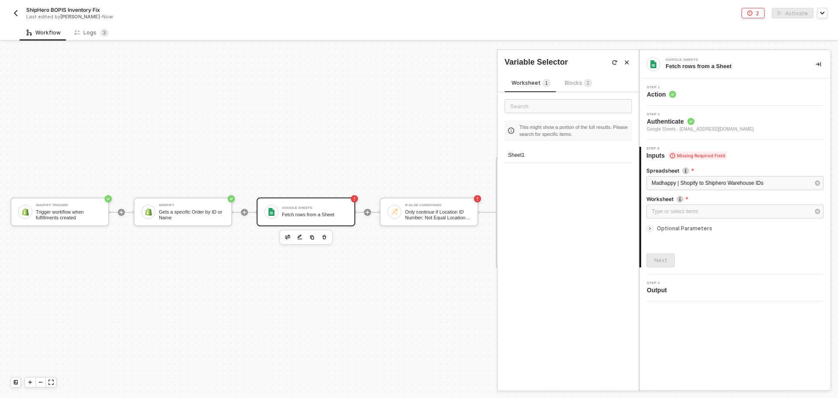
click at [558, 163] on div "Sheet1" at bounding box center [567, 159] width 127 height 22
click at [558, 152] on div "Sheet1" at bounding box center [567, 155] width 127 height 15
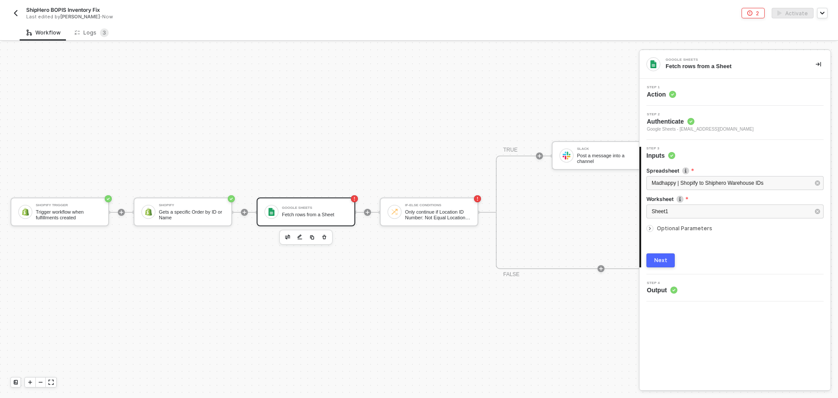
click at [660, 226] on span "Optional Parameters" at bounding box center [684, 228] width 55 height 7
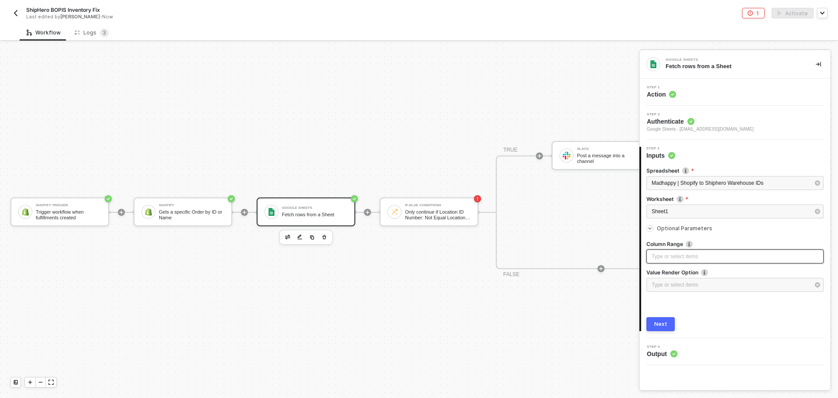
click at [672, 255] on div "Type or select items ﻿" at bounding box center [734, 256] width 167 height 8
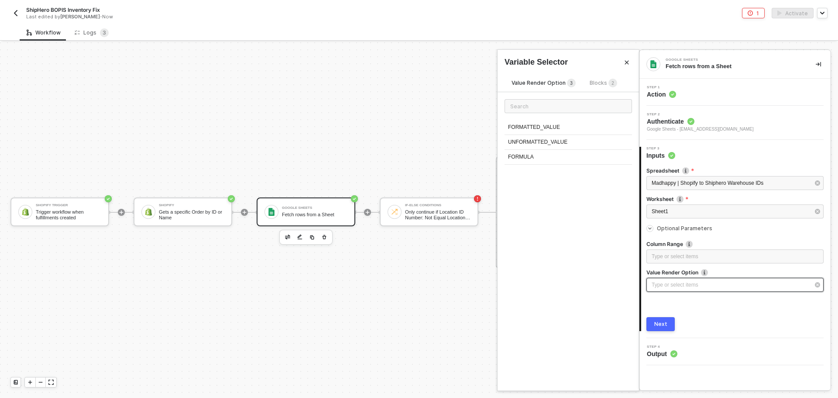
click at [673, 282] on div "Type or select items ﻿" at bounding box center [730, 285] width 158 height 8
click at [676, 256] on div "Type or select items ﻿" at bounding box center [734, 256] width 167 height 8
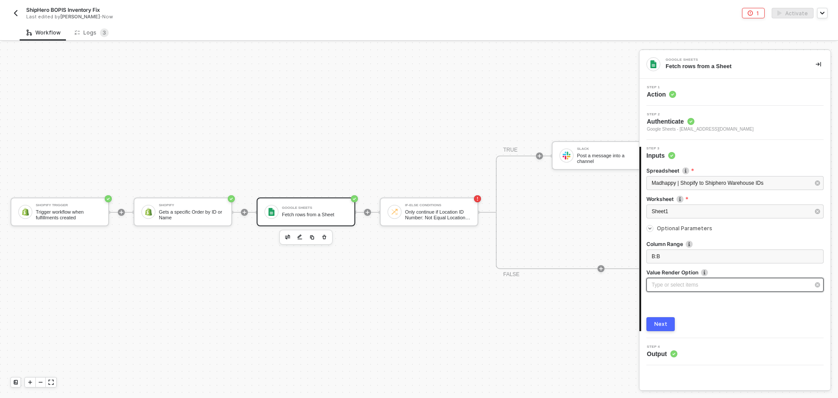
click at [690, 282] on div "Type or select items ﻿" at bounding box center [730, 285] width 158 height 8
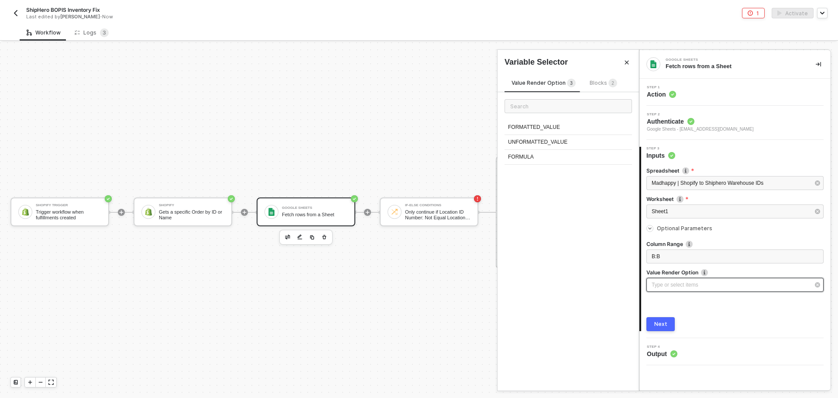
click at [690, 282] on div "Type or select items ﻿" at bounding box center [730, 285] width 158 height 8
click at [547, 139] on div "UNFORMATTED_VALUE" at bounding box center [567, 142] width 127 height 15
click at [697, 257] on div "B:B" at bounding box center [734, 256] width 167 height 8
click at [677, 227] on span "Optional Parameters" at bounding box center [684, 228] width 55 height 7
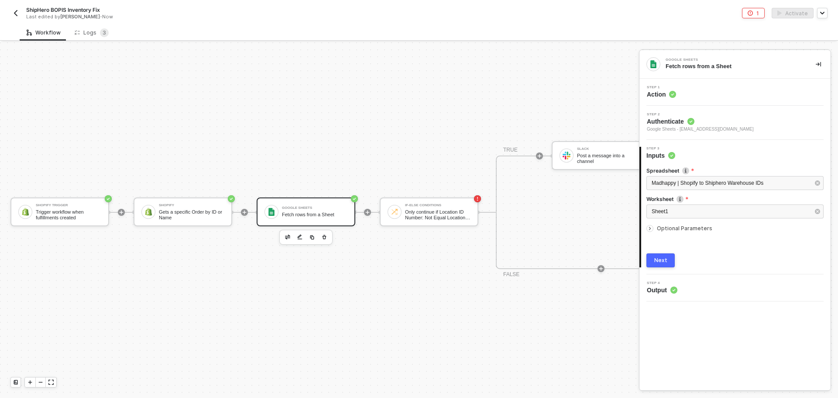
click at [677, 227] on span "Optional Parameters" at bounding box center [684, 228] width 55 height 7
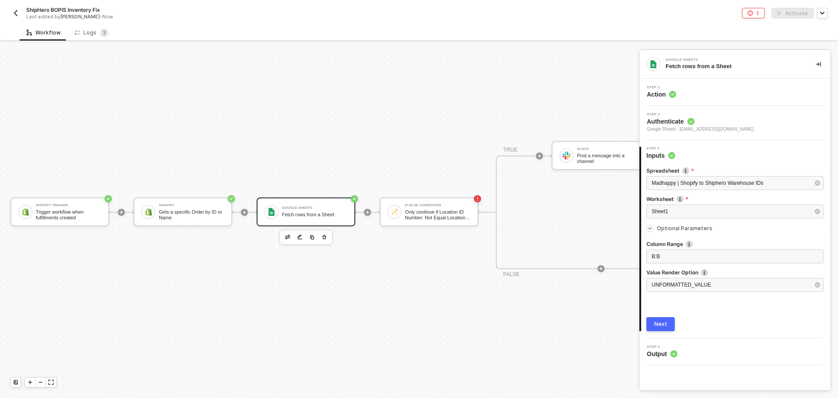
click at [685, 86] on div "Step 1 Action" at bounding box center [735, 92] width 189 height 13
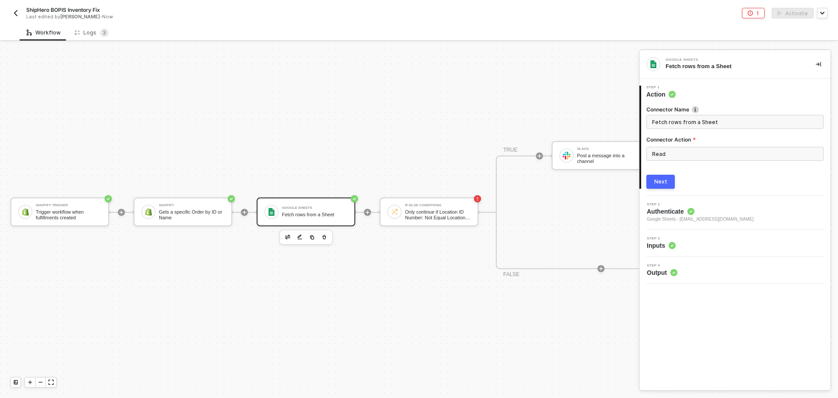
click at [666, 178] on div "Next" at bounding box center [660, 181] width 13 height 7
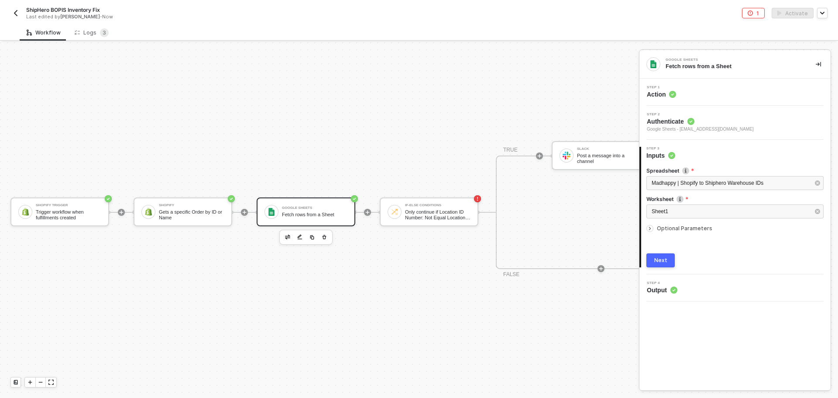
click at [645, 226] on div "Spreadsheet Madhappy | Shopify to Shiphero Warehouse IDs Worksheet Sheet1 Optio…" at bounding box center [735, 213] width 189 height 107
click at [648, 226] on icon "icon-arrow-right-small" at bounding box center [649, 228] width 5 height 5
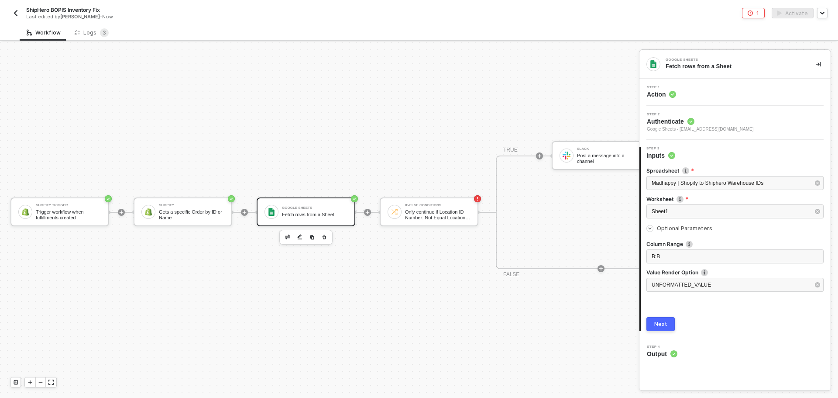
click at [82, 315] on div "Shopify Trigger Trigger workflow when fulfillments created Shopify Gets a speci…" at bounding box center [361, 211] width 722 height 371
click at [669, 254] on div "B:B" at bounding box center [734, 256] width 167 height 8
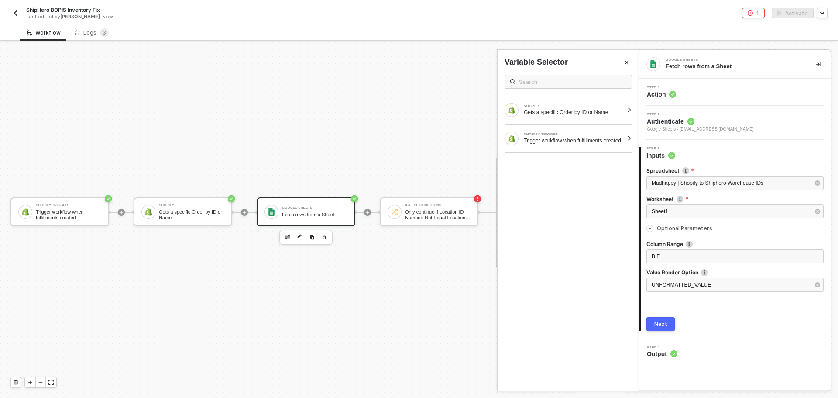
click at [700, 308] on div "Spreadsheet Madhappy | Shopify to Shiphero Warehouse IDs Worksheet Sheet1 Optio…" at bounding box center [734, 245] width 177 height 171
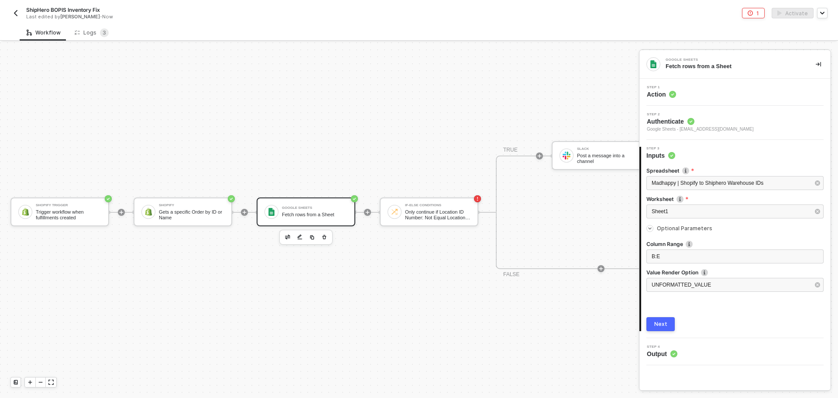
click at [663, 327] on button "Next" at bounding box center [660, 324] width 28 height 14
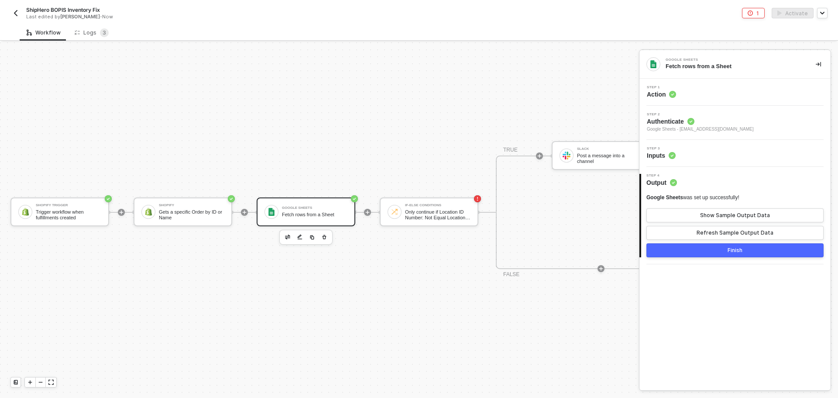
click at [695, 154] on div "Step 3 Inputs" at bounding box center [735, 153] width 189 height 13
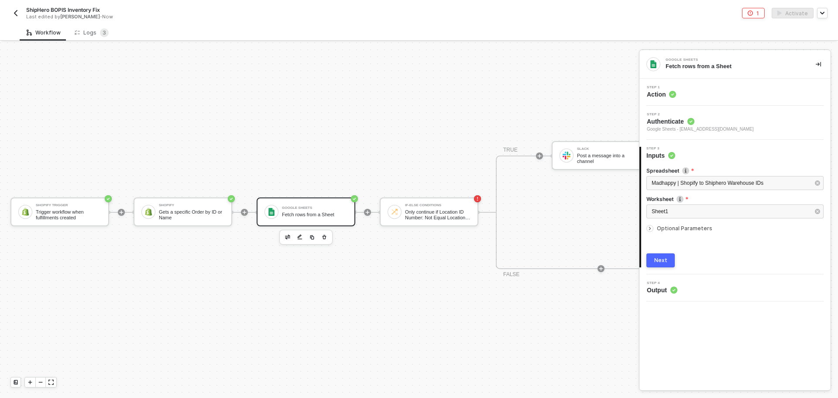
click at [674, 231] on div "Optional Parameters" at bounding box center [734, 228] width 177 height 10
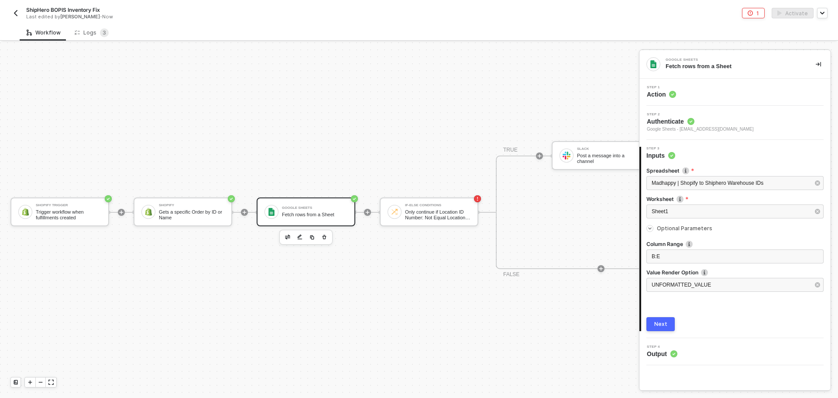
click at [216, 326] on div "Shopify Trigger Trigger workflow when fulfillments created Shopify Gets a speci…" at bounding box center [361, 211] width 722 height 371
click at [355, 344] on div "Shopify Trigger Trigger workflow when fulfillments created Shopify Gets a speci…" at bounding box center [361, 211] width 722 height 371
click at [415, 209] on div "Only continue if Location ID Number: Not Equal Location ID" at bounding box center [437, 214] width 65 height 11
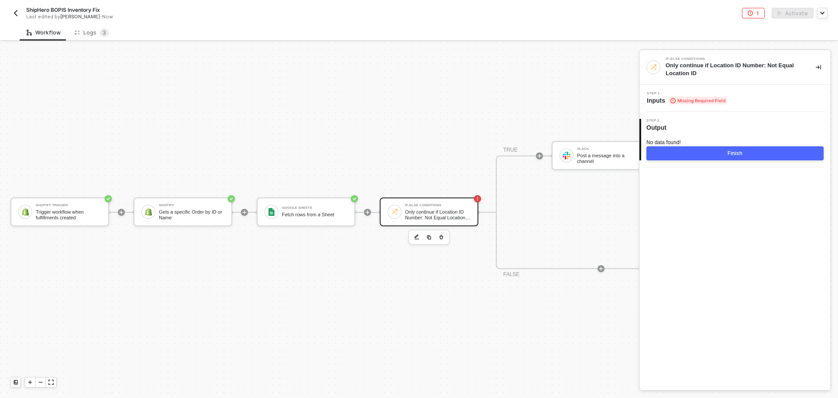
click at [720, 90] on div "Step 1 Inputs Missing Required Field" at bounding box center [734, 98] width 191 height 27
click at [725, 94] on span "Step 1" at bounding box center [687, 93] width 80 height 3
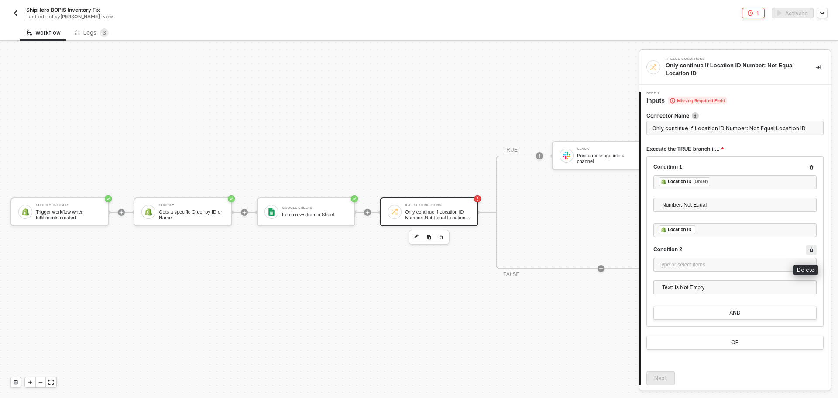
click at [806, 247] on button "button" at bounding box center [811, 249] width 10 height 10
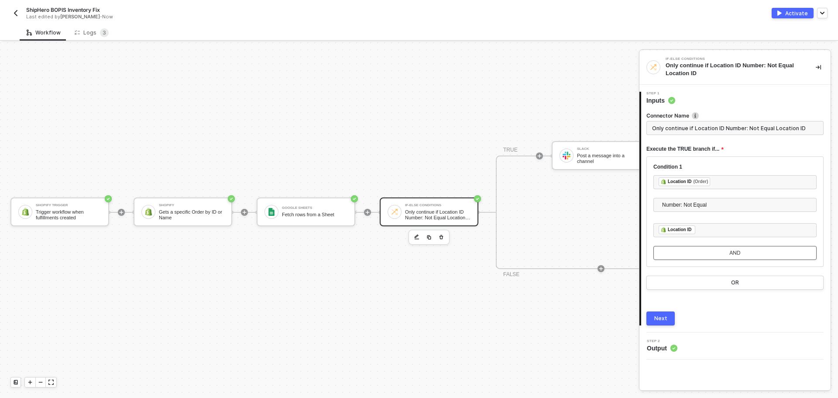
click at [776, 251] on button "AND" at bounding box center [734, 253] width 163 height 14
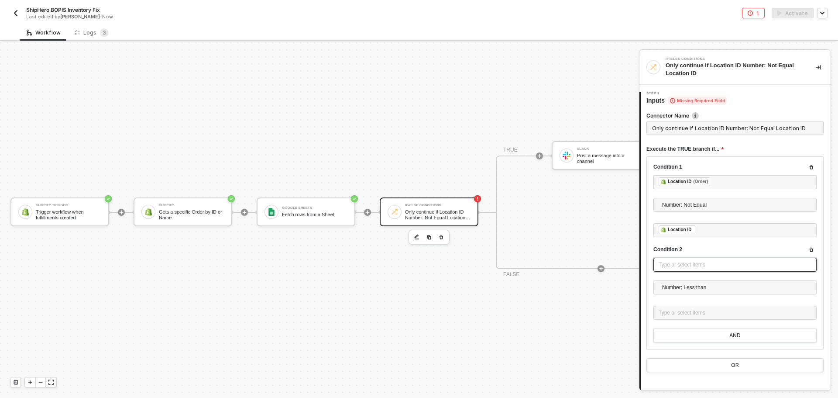
click at [727, 261] on div "Type or select items ﻿" at bounding box center [734, 264] width 153 height 8
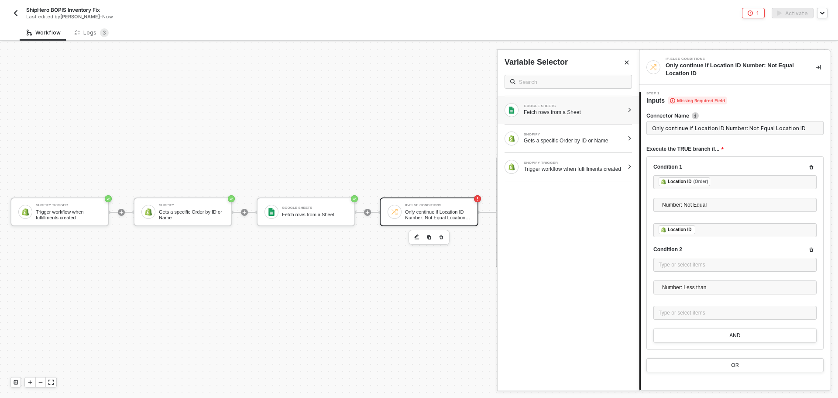
click at [573, 120] on div "GOOGLE SHEETS Fetch rows from a Sheet" at bounding box center [567, 110] width 141 height 28
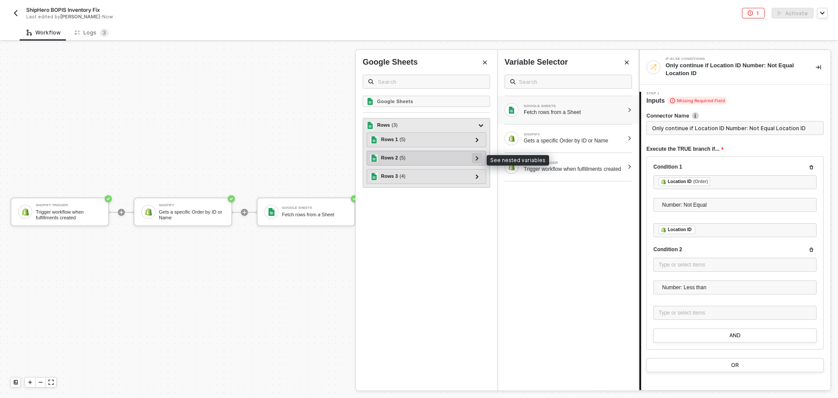
click at [475, 161] on div at bounding box center [477, 158] width 4 height 10
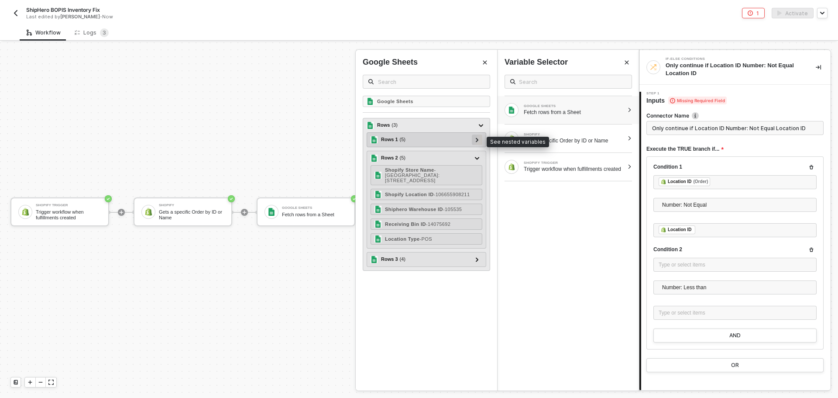
click at [477, 139] on icon at bounding box center [477, 139] width 3 height 4
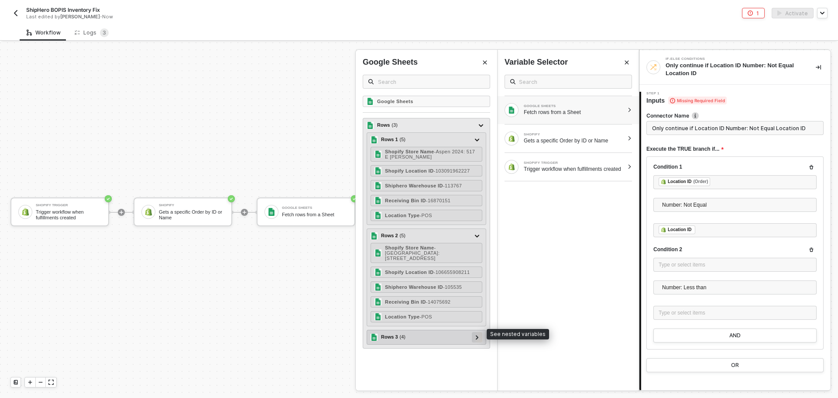
click at [479, 332] on div at bounding box center [477, 337] width 4 height 10
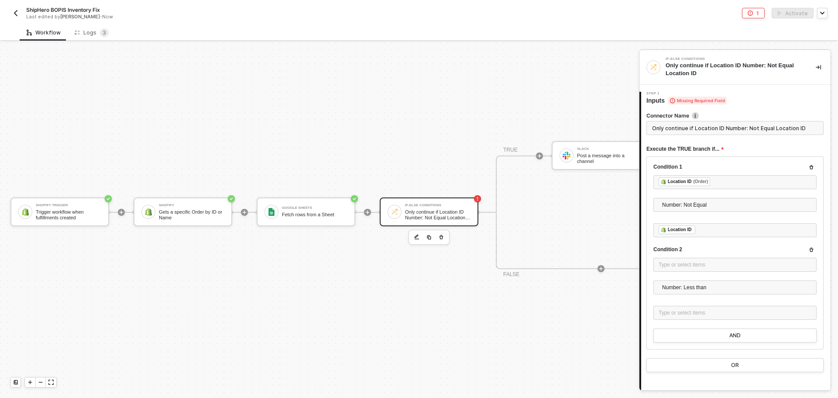
click at [324, 203] on div "Google Sheets Fetch rows from a Sheet" at bounding box center [314, 211] width 65 height 17
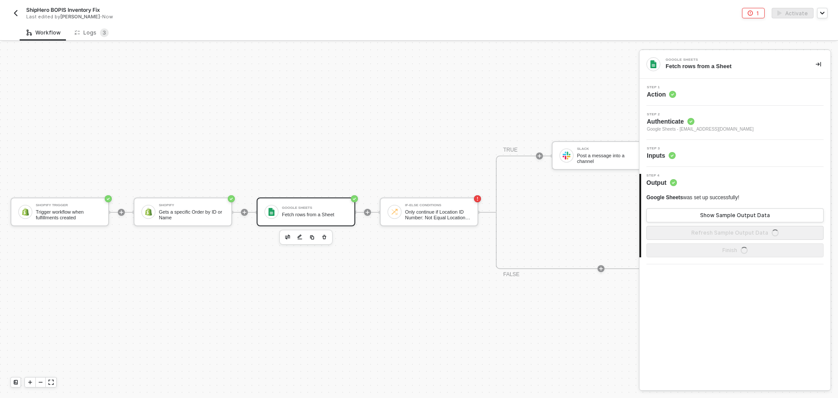
click at [712, 95] on div "Step 1 Action" at bounding box center [735, 92] width 189 height 13
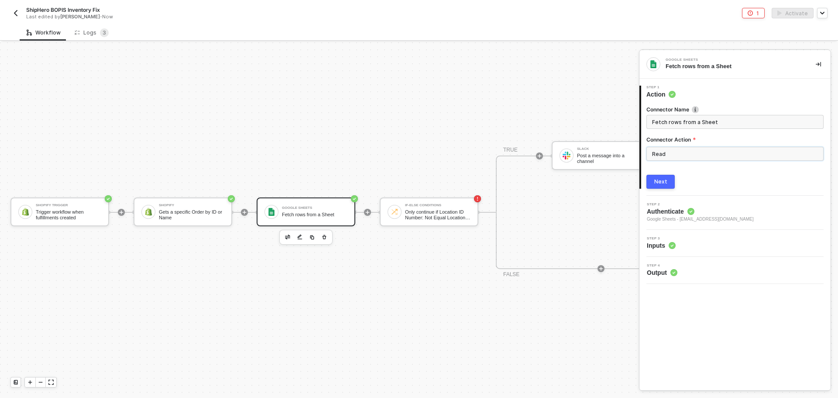
click at [714, 155] on input "Read" at bounding box center [734, 154] width 177 height 14
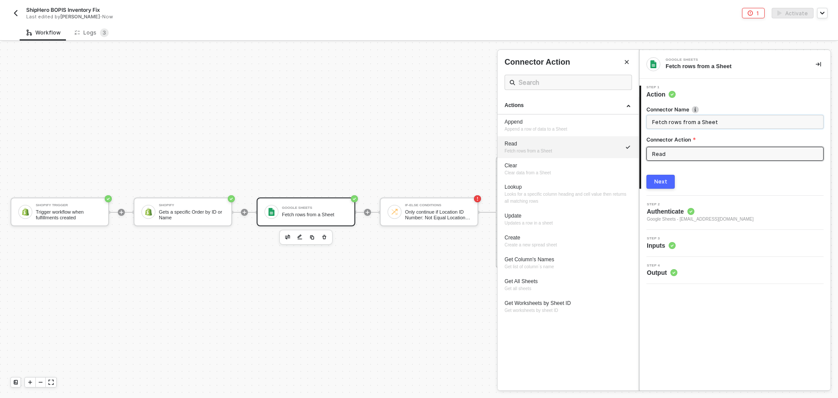
click at [730, 117] on input "Fetch rows from a Sheet" at bounding box center [734, 122] width 164 height 10
click at [231, 360] on div at bounding box center [419, 219] width 838 height 355
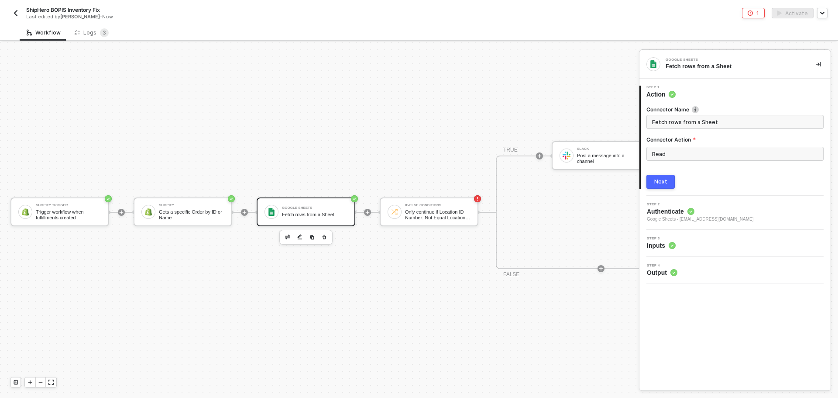
click at [297, 212] on div "Fetch rows from a Sheet" at bounding box center [314, 215] width 65 height 6
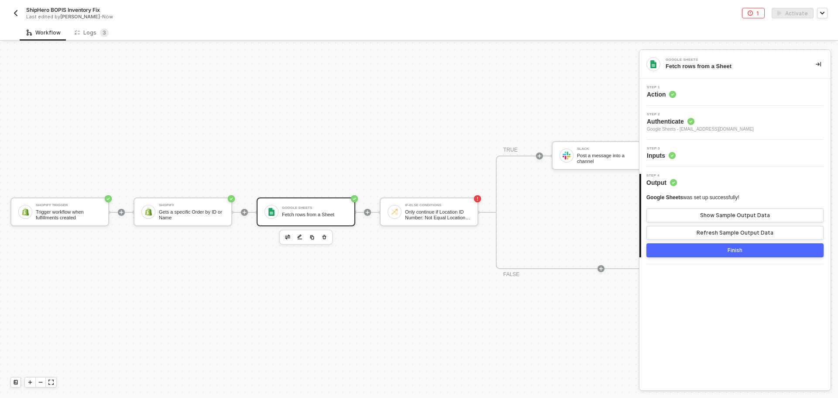
click at [703, 89] on div "Step 1 Action" at bounding box center [735, 92] width 189 height 13
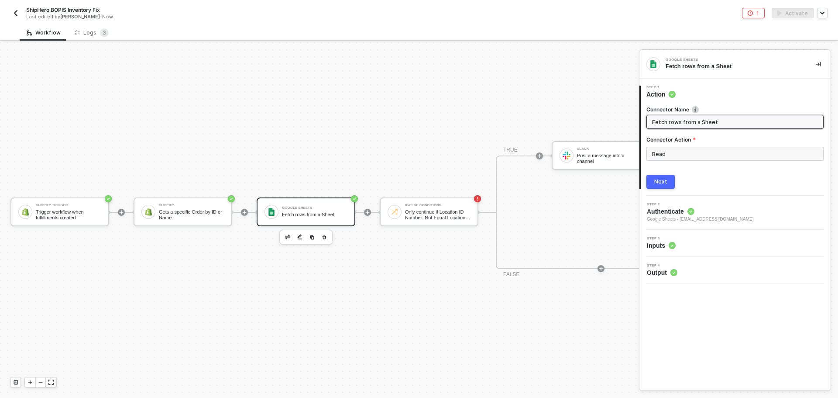
click at [723, 120] on input "Fetch rows from a Sheet" at bounding box center [734, 122] width 164 height 10
drag, startPoint x: 723, startPoint y: 120, endPoint x: 575, endPoint y: 132, distance: 148.4
click at [568, 129] on div "Shopify Trigger Trigger workflow when fulfillments created Shopify Gets a speci…" at bounding box center [419, 219] width 838 height 355
click at [703, 120] on input "Google Sheets" at bounding box center [734, 122] width 164 height 10
type input "Google Sheets"
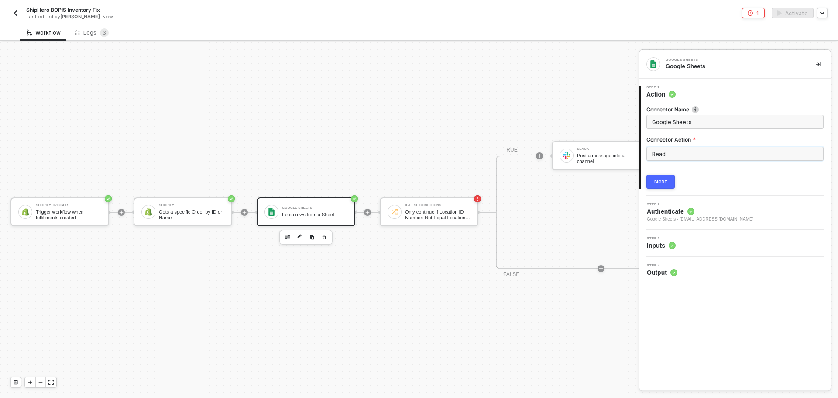
click at [691, 160] on input "Read" at bounding box center [734, 154] width 177 height 14
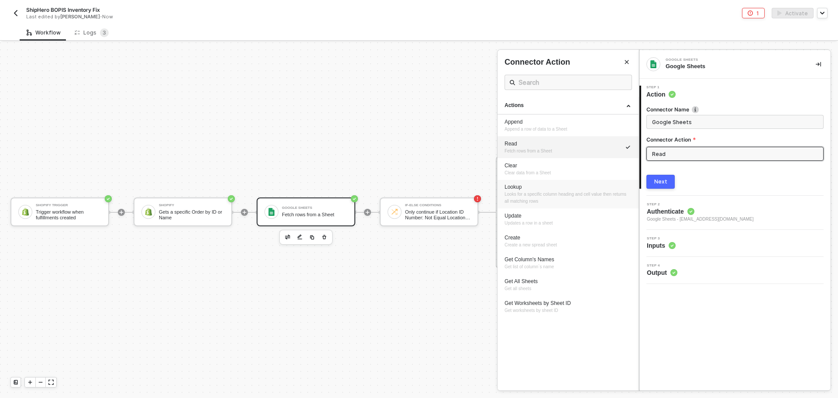
click at [582, 195] on span "Looks for a specific column heading and cell value then returns all matching ro…" at bounding box center [565, 198] width 123 height 12
type input "Lookup"
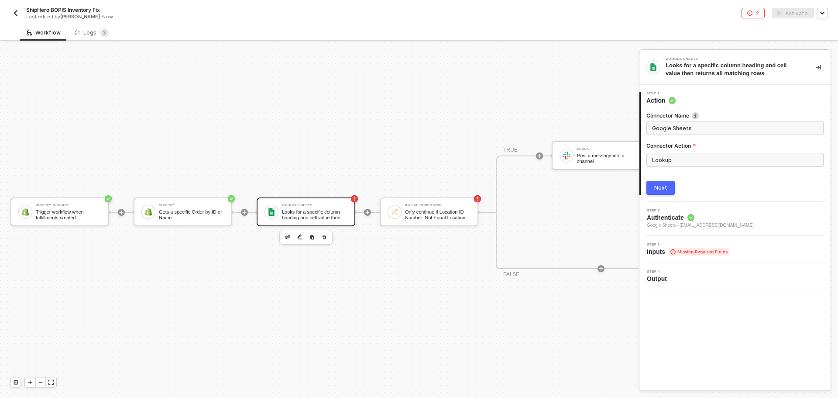
click at [661, 188] on div "Next" at bounding box center [660, 187] width 13 height 7
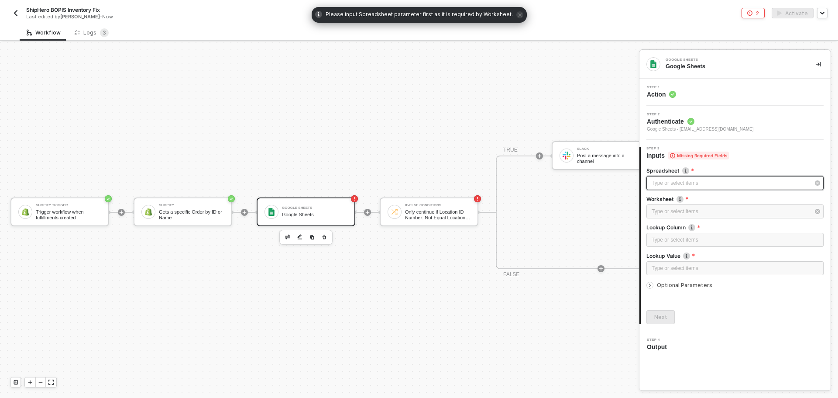
click at [672, 182] on div "Type or select items ﻿" at bounding box center [730, 183] width 158 height 8
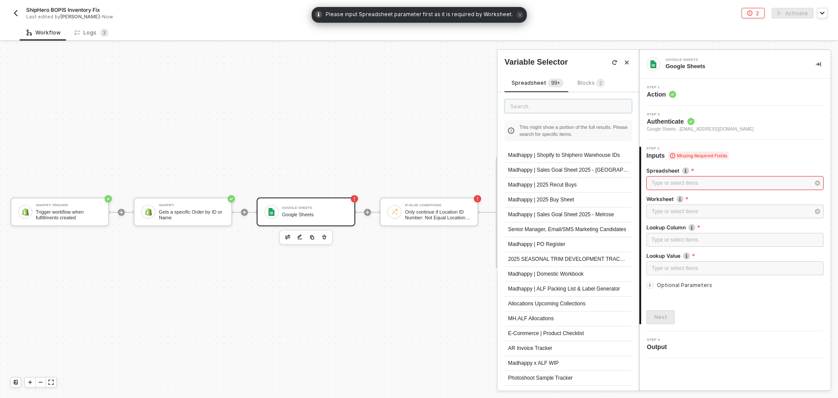
click at [552, 112] on input "text" at bounding box center [567, 106] width 127 height 14
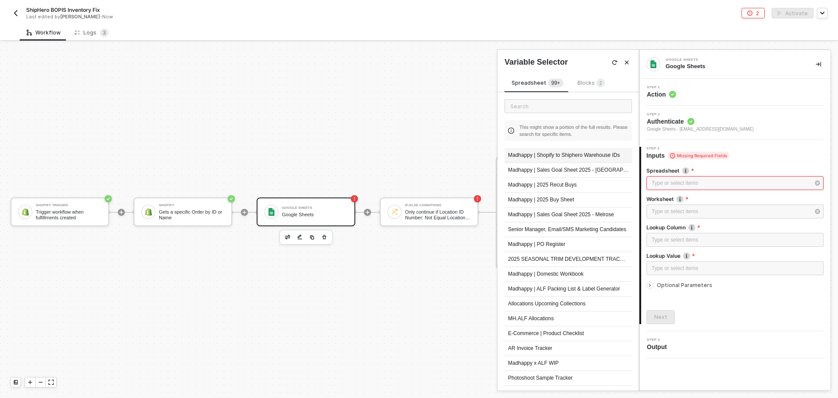
click at [567, 154] on div "Madhappy | Shopify to Shiphero Warehouse IDs" at bounding box center [567, 155] width 127 height 15
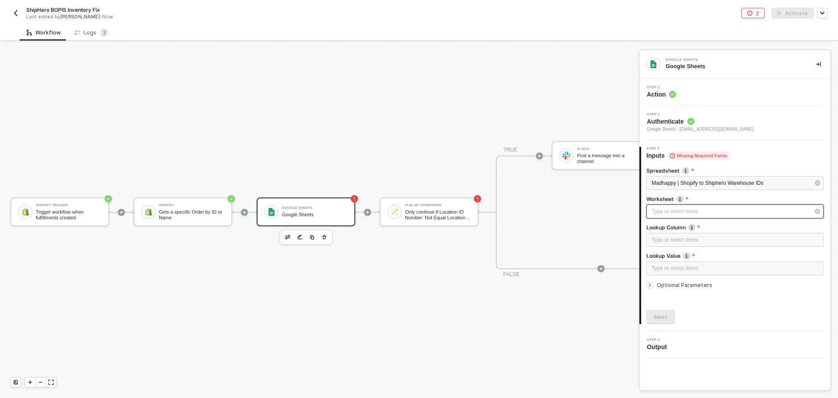
click at [703, 215] on div "Type or select items ﻿" at bounding box center [730, 211] width 158 height 8
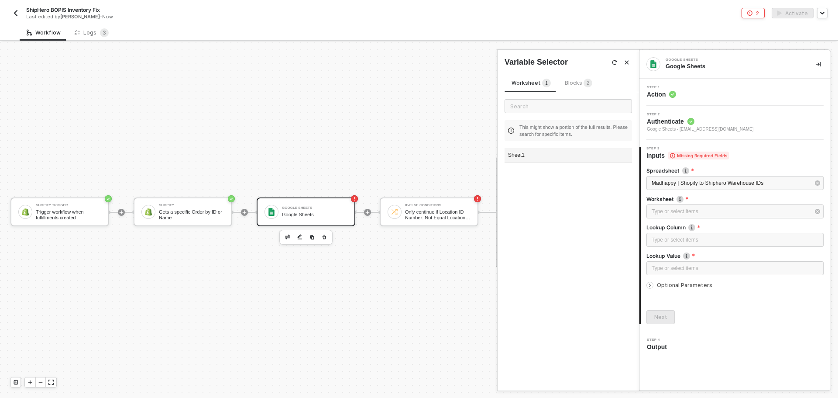
click at [539, 155] on div "Sheet1" at bounding box center [567, 155] width 127 height 15
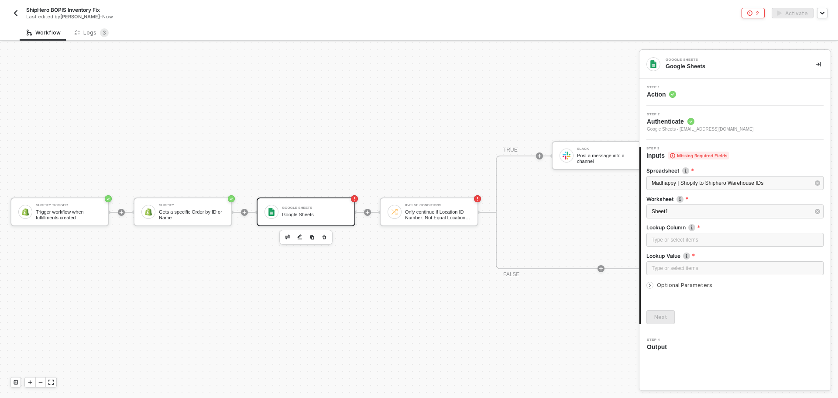
click at [701, 231] on div "Lookup Column" at bounding box center [734, 227] width 177 height 9
click at [699, 239] on div "Type or select items ﻿" at bounding box center [734, 240] width 167 height 8
click at [649, 280] on div at bounding box center [651, 285] width 10 height 10
click at [686, 312] on div "Type or select items ﻿" at bounding box center [734, 313] width 167 height 8
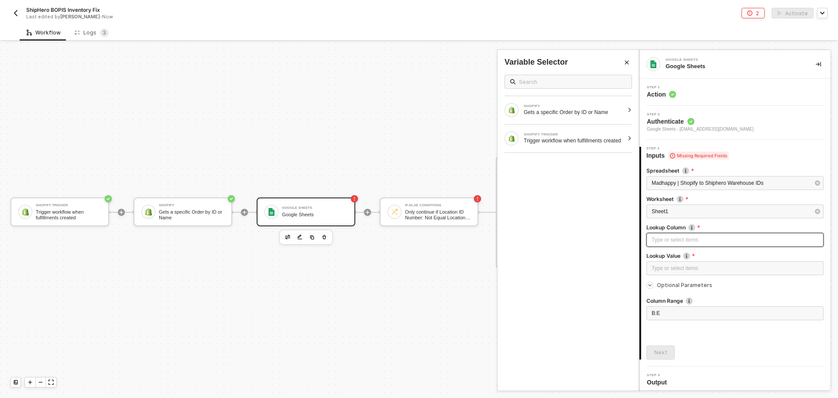
click at [697, 239] on div "Type or select items ﻿" at bounding box center [734, 240] width 167 height 8
click at [627, 141] on div at bounding box center [629, 138] width 5 height 5
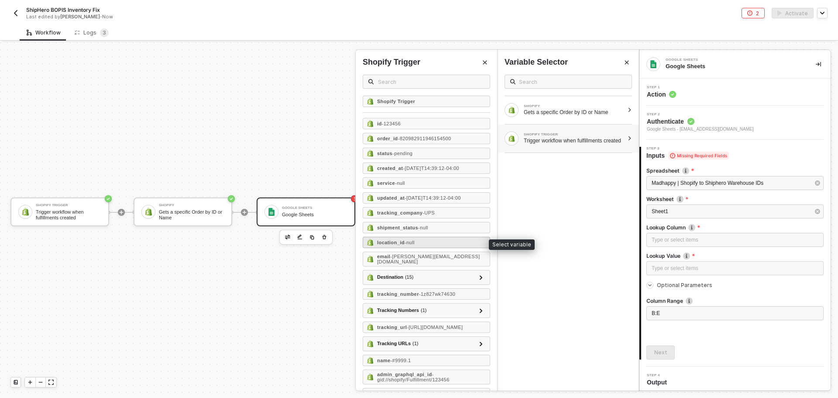
click at [443, 237] on div "location_id - null" at bounding box center [426, 241] width 127 height 11
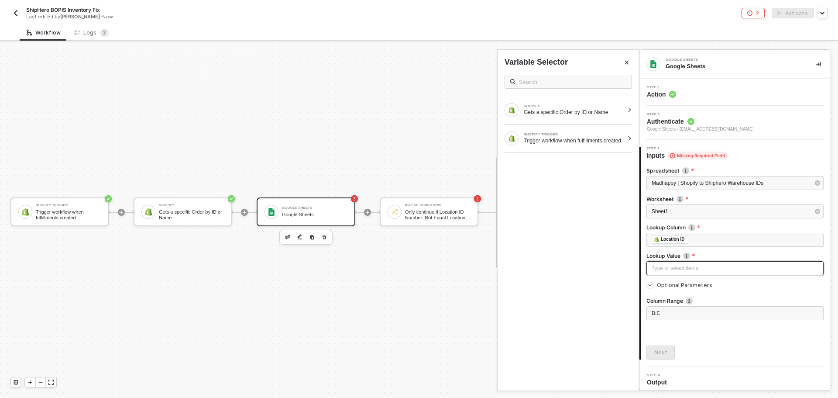
click at [687, 270] on div "Type or select items ﻿" at bounding box center [734, 268] width 167 height 8
click at [699, 242] on div "﻿ ﻿ Location ID ﻿" at bounding box center [734, 240] width 167 height 10
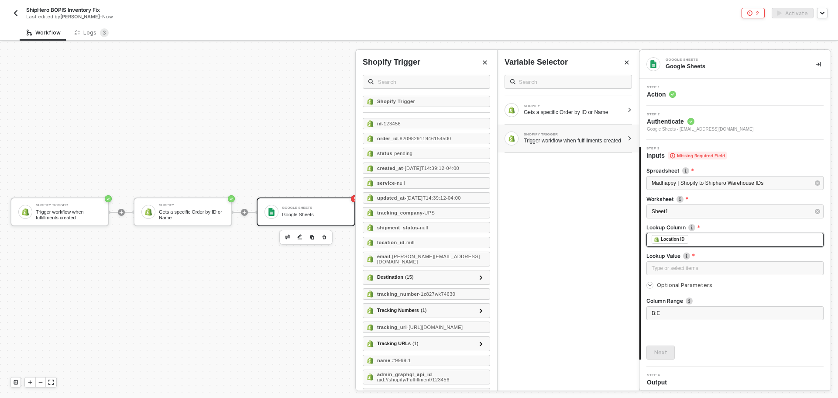
click at [699, 240] on div "﻿ ﻿ Location ID ﻿" at bounding box center [734, 240] width 167 height 10
drag, startPoint x: 258, startPoint y: 346, endPoint x: 542, endPoint y: 326, distance: 284.7
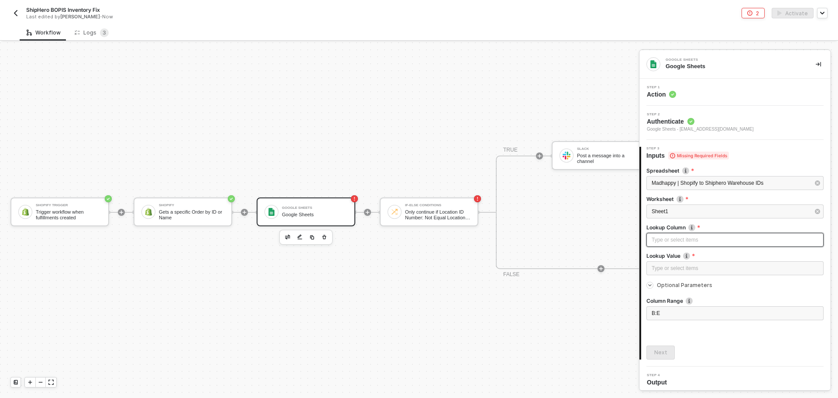
click at [670, 236] on div "Type or select items ﻿" at bounding box center [734, 240] width 167 height 8
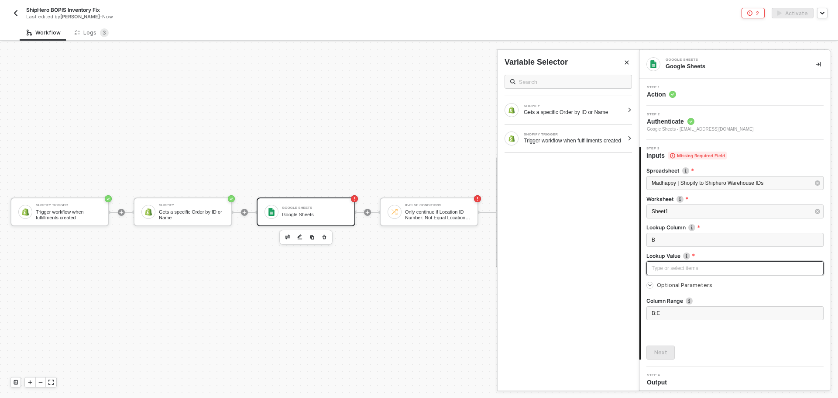
click at [675, 268] on div "Type or select items ﻿" at bounding box center [734, 268] width 167 height 8
click at [677, 239] on div "B" at bounding box center [734, 240] width 167 height 8
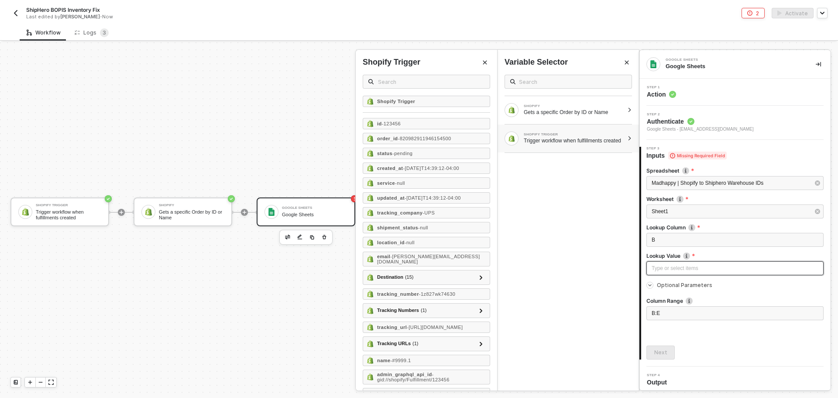
click at [683, 264] on div "Type or select items ﻿" at bounding box center [734, 268] width 167 height 8
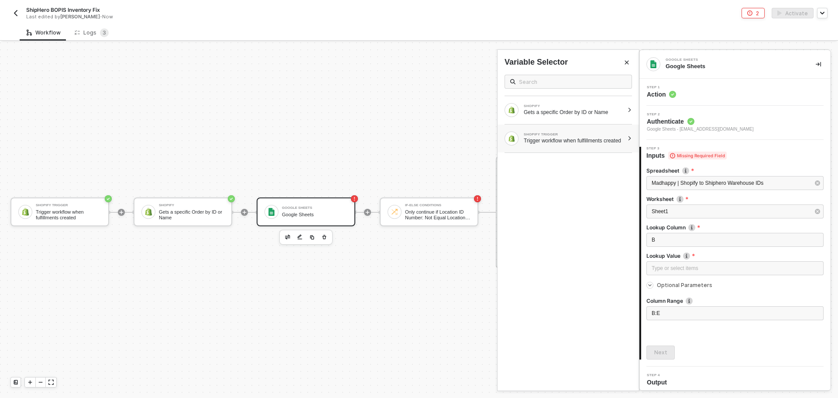
click at [592, 137] on div "Trigger workflow when fulfillments created" at bounding box center [574, 140] width 100 height 7
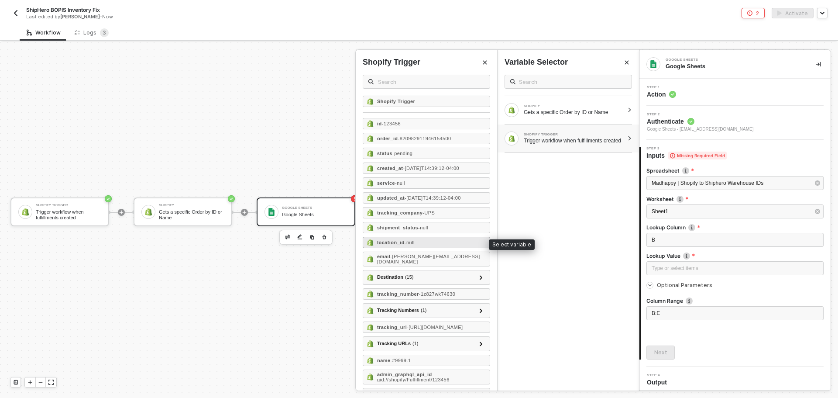
click at [426, 241] on div "location_id - null" at bounding box center [426, 241] width 127 height 11
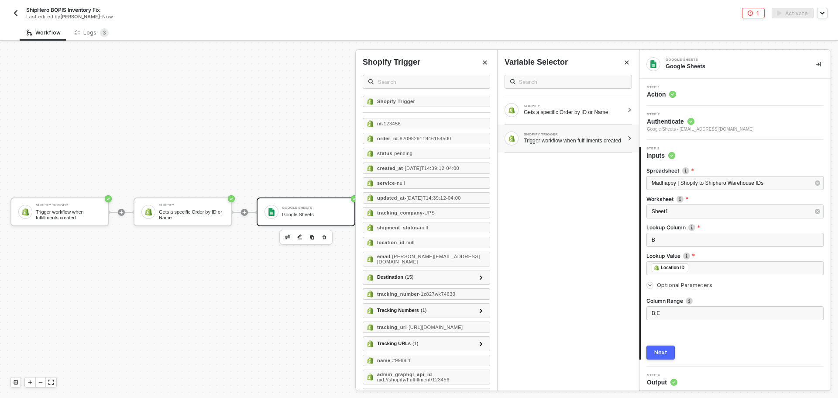
click at [653, 284] on div at bounding box center [649, 284] width 7 height 7
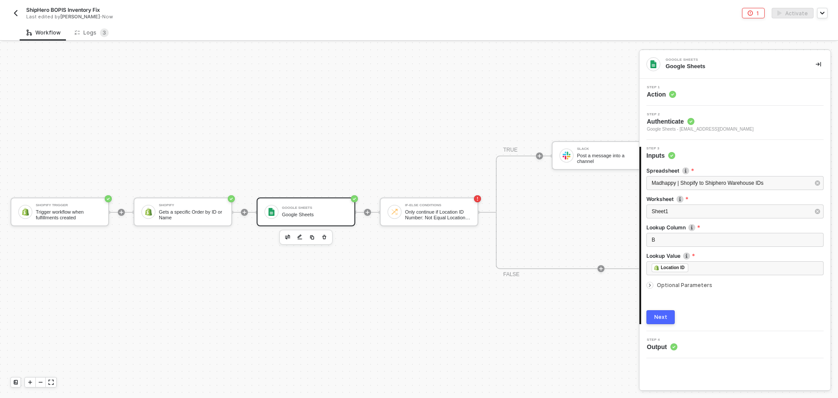
click at [653, 284] on div at bounding box center [649, 284] width 7 height 7
click at [334, 331] on div "Shopify Trigger Trigger workflow when fulfillments created Shopify Gets a speci…" at bounding box center [361, 211] width 722 height 371
click at [662, 353] on div "Next" at bounding box center [660, 352] width 13 height 7
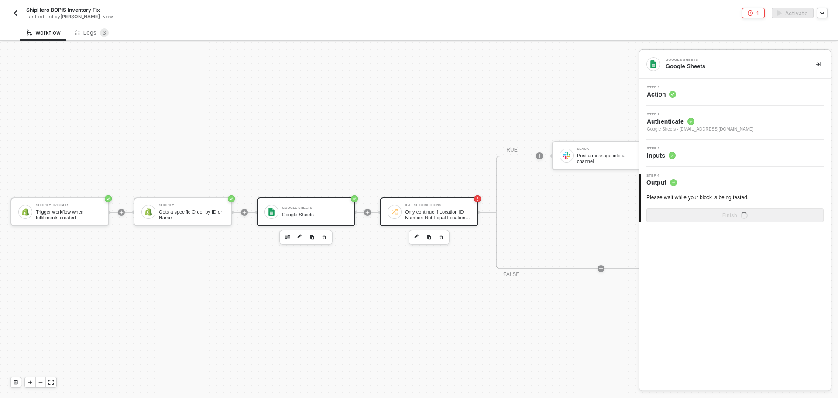
click at [418, 210] on div "Only continue if Location ID Number: Not Equal Location ID" at bounding box center [437, 214] width 65 height 11
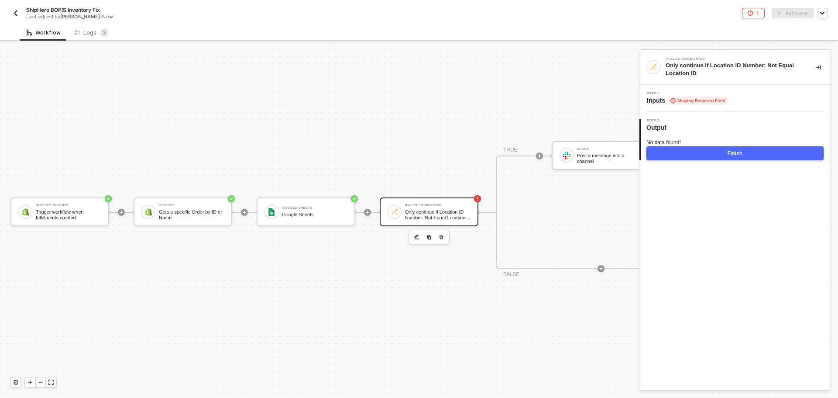
click at [708, 93] on span "Step 1" at bounding box center [687, 93] width 80 height 3
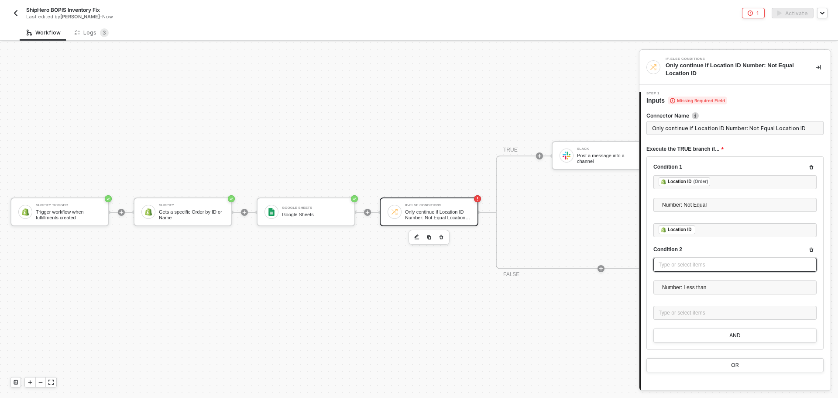
click at [712, 268] on div "Type or select items ﻿" at bounding box center [734, 264] width 153 height 8
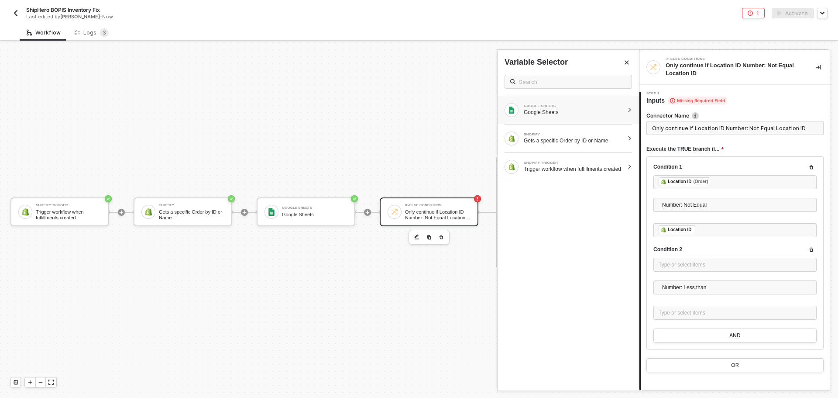
click at [570, 114] on div "Google Sheets" at bounding box center [574, 112] width 100 height 7
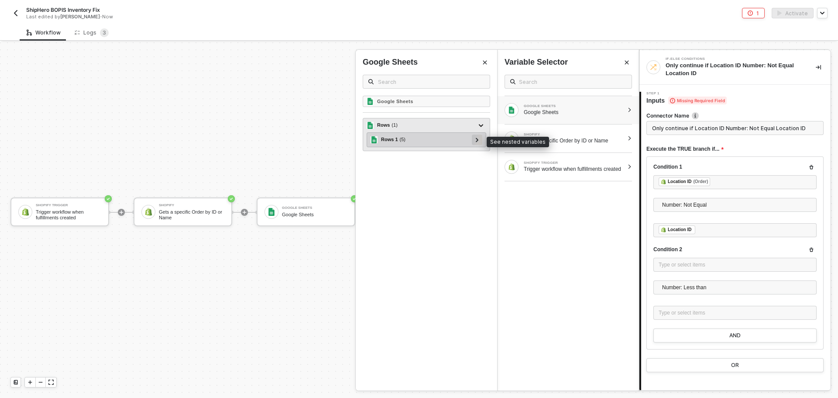
click at [479, 142] on div at bounding box center [477, 139] width 10 height 10
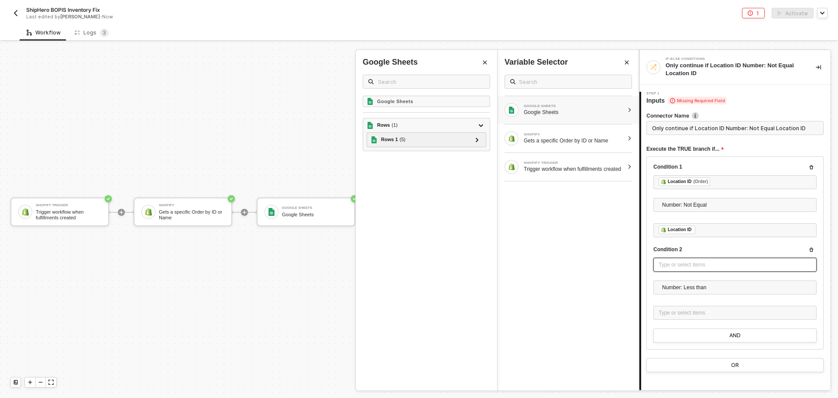
click at [703, 267] on div "Type or select items ﻿" at bounding box center [734, 264] width 153 height 8
click at [486, 127] on div at bounding box center [481, 125] width 10 height 10
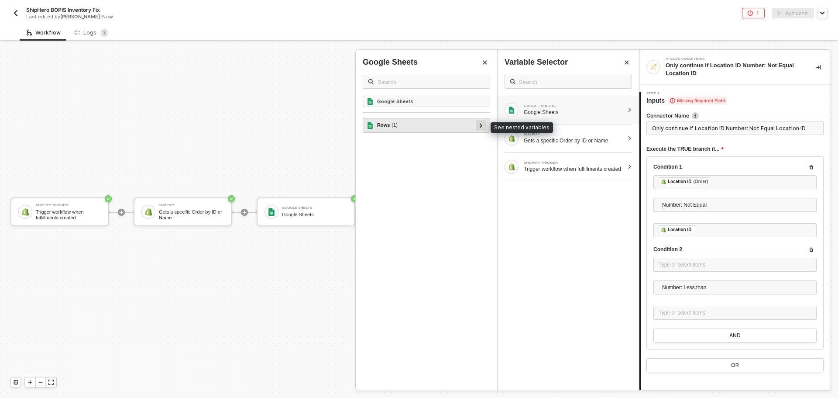
click at [486, 127] on div at bounding box center [481, 125] width 10 height 10
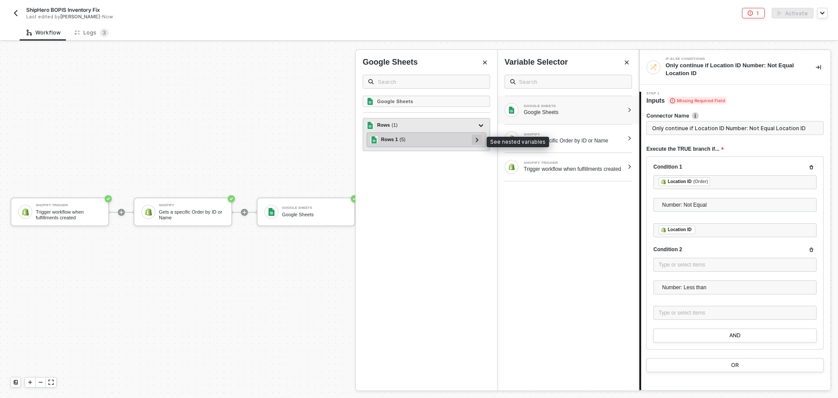
click at [479, 142] on div at bounding box center [477, 139] width 10 height 10
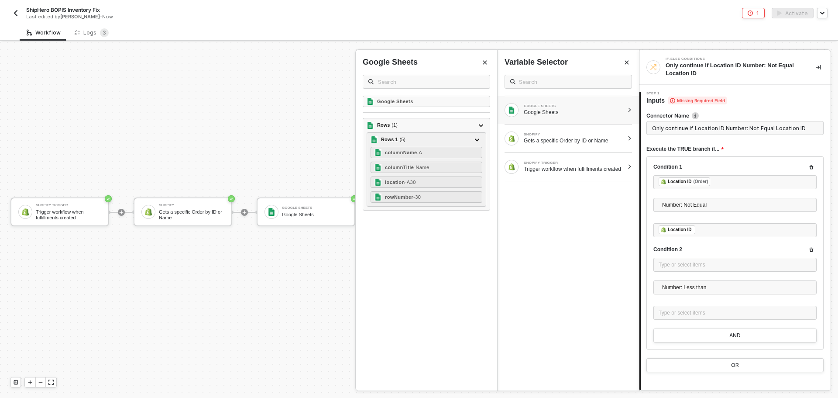
click at [424, 360] on div "Google Sheets Rows ( 1 ) Rows 1 ( 5 ) columnName - A columnTitle - Name locatio…" at bounding box center [426, 243] width 141 height 295
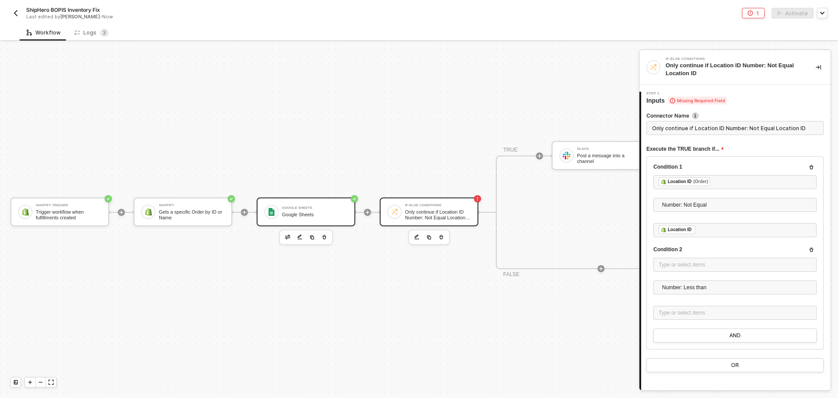
click at [295, 211] on div "Google Sheets Google Sheets" at bounding box center [314, 211] width 65 height 17
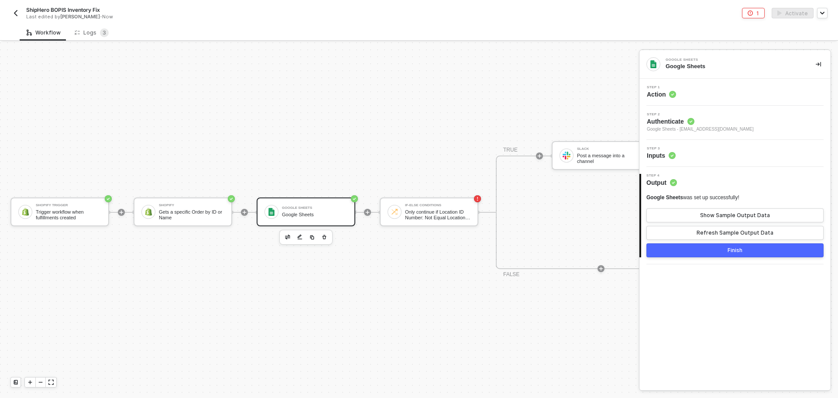
click at [711, 153] on div "Step 3 Inputs" at bounding box center [735, 153] width 189 height 13
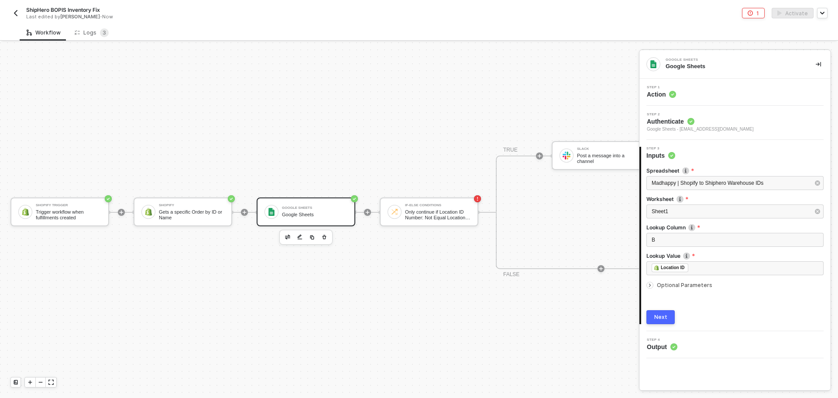
click at [677, 288] on div "Optional Parameters" at bounding box center [734, 285] width 177 height 10
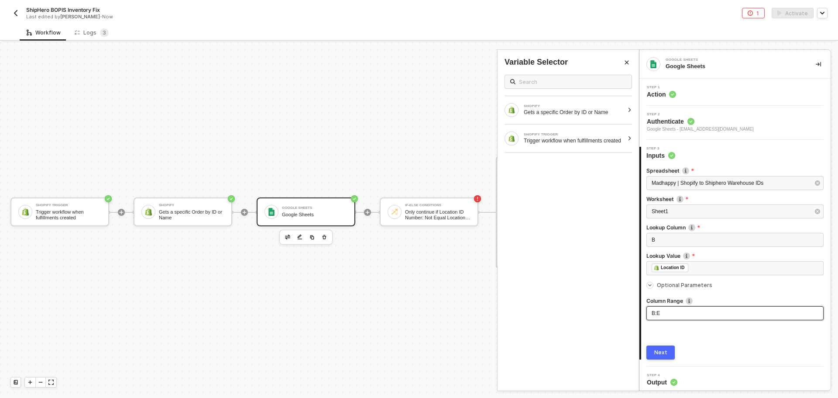
drag, startPoint x: 656, startPoint y: 313, endPoint x: 638, endPoint y: 311, distance: 18.5
click at [639, 311] on div "Google Sheets Google Sheets Step 1 Action Step 2 Authenticate Google Sheets - t…" at bounding box center [738, 219] width 199 height 355
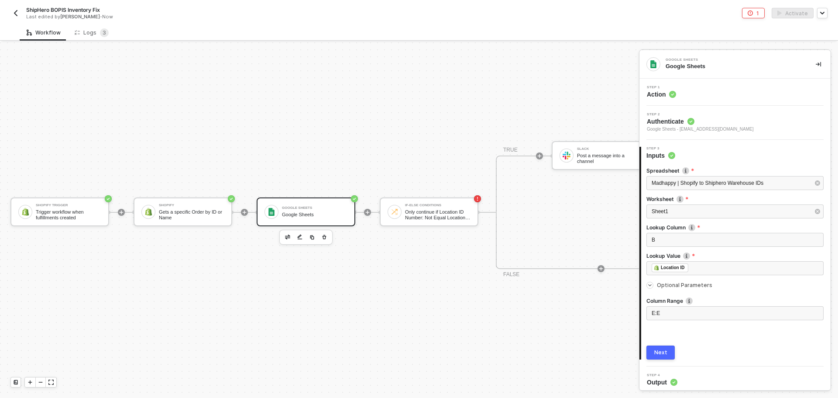
click at [663, 347] on button "Next" at bounding box center [660, 352] width 28 height 14
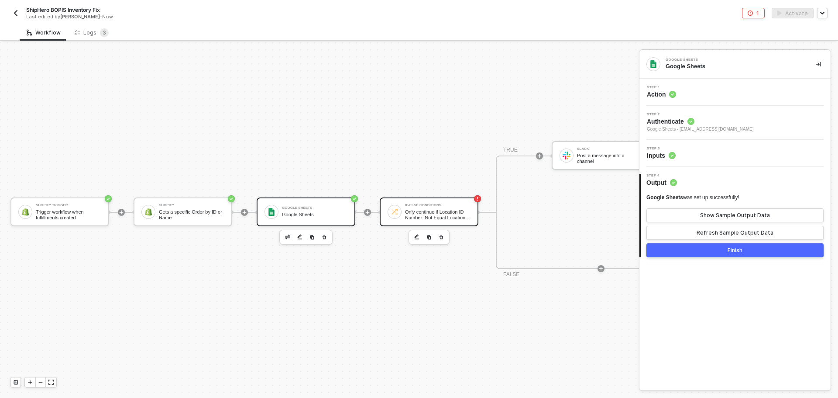
click at [404, 205] on div "If-Else Conditions Only continue if Location ID Number: Not Equal Location ID" at bounding box center [435, 211] width 69 height 17
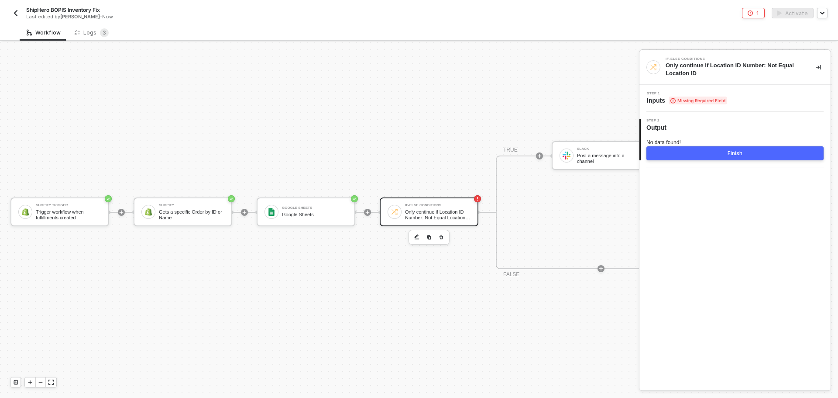
click at [692, 96] on span "Missing Required Field" at bounding box center [697, 100] width 58 height 8
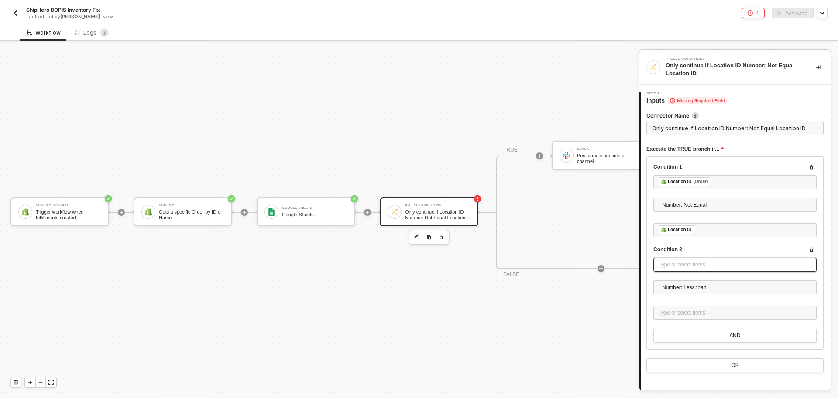
click at [720, 262] on div "Type or select items ﻿" at bounding box center [734, 264] width 153 height 8
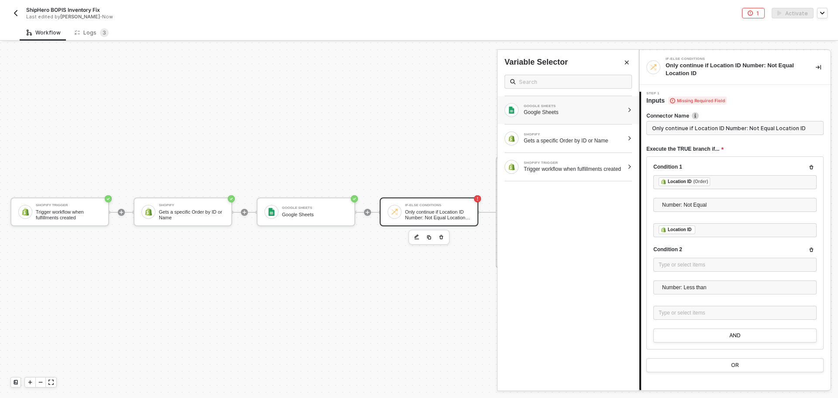
click at [547, 109] on div "Google Sheets" at bounding box center [574, 112] width 100 height 7
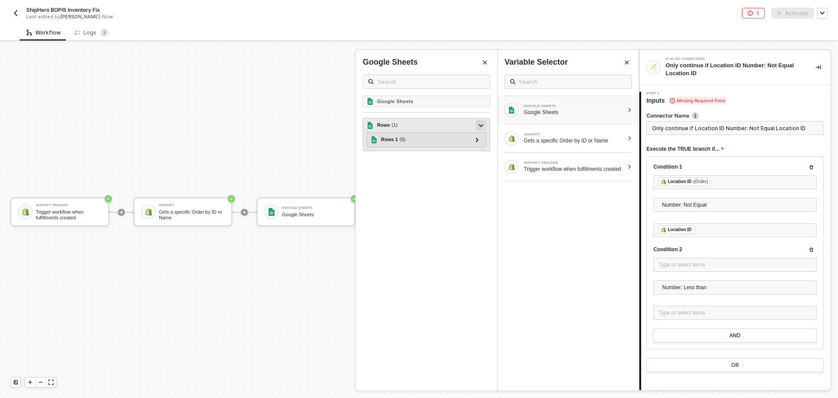
click at [480, 125] on icon at bounding box center [481, 125] width 4 height 3
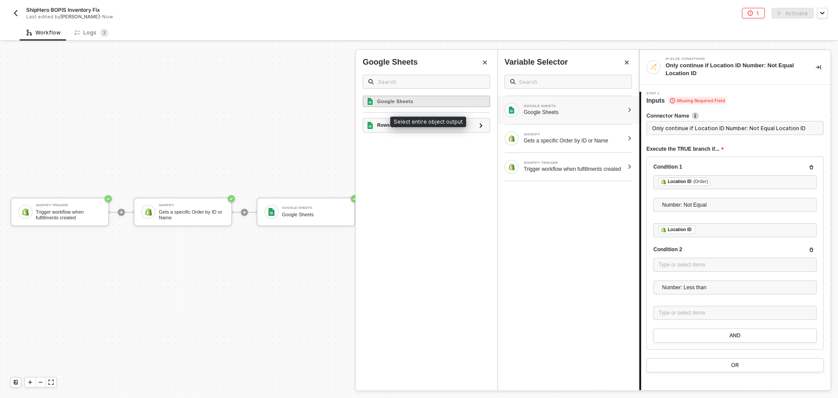
click at [452, 100] on div "Google Sheets" at bounding box center [426, 101] width 127 height 11
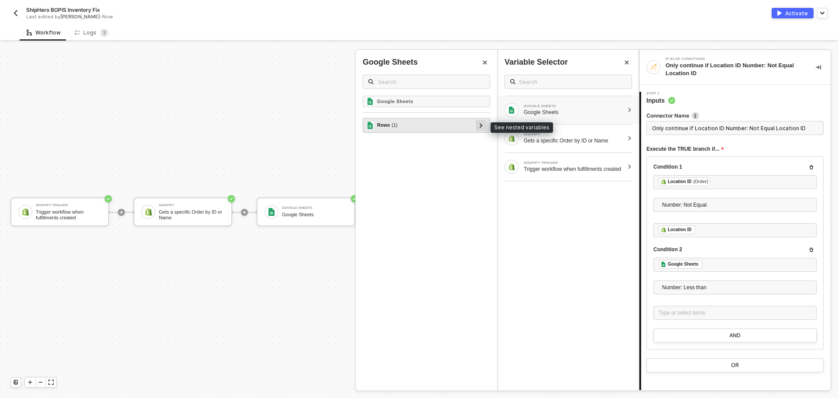
click at [482, 127] on icon at bounding box center [481, 125] width 3 height 4
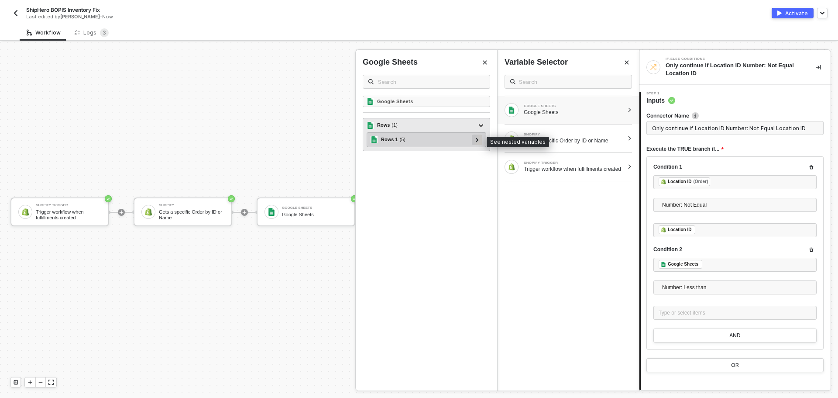
click at [477, 144] on div at bounding box center [477, 139] width 4 height 10
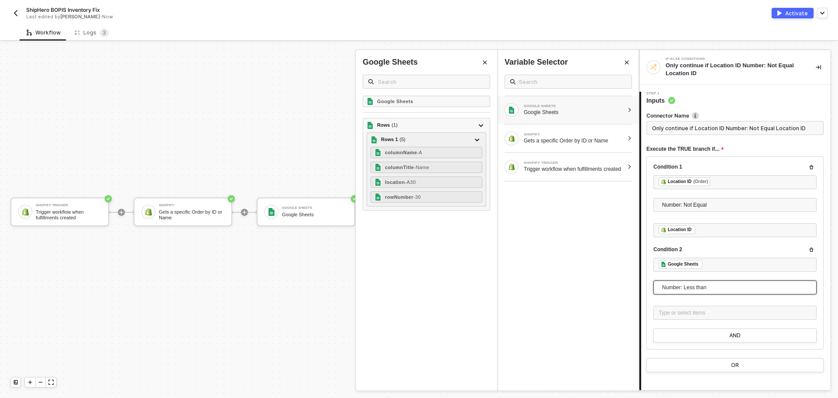
click at [723, 292] on span "Number: Less than" at bounding box center [736, 287] width 149 height 13
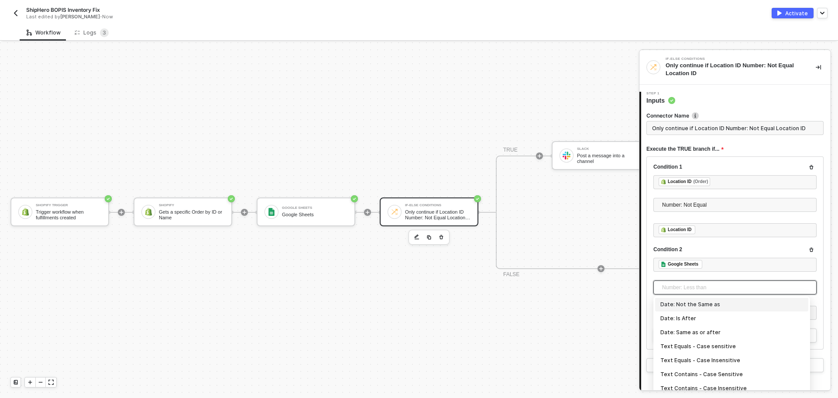
scroll to position [175, 0]
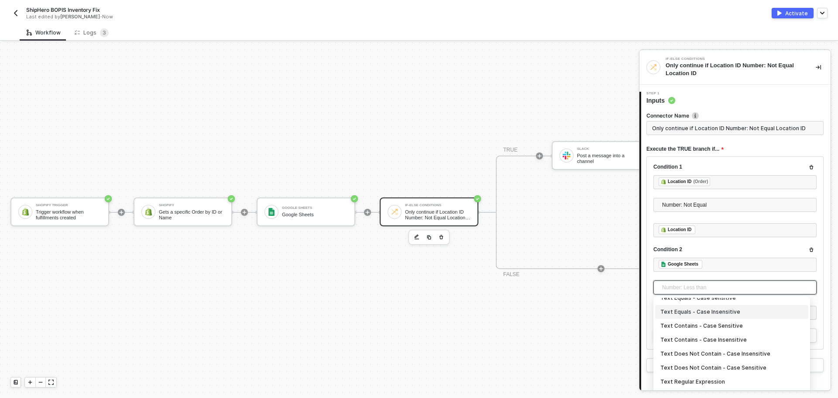
click at [720, 312] on div "Text Equals - Case Insensitive" at bounding box center [731, 312] width 143 height 10
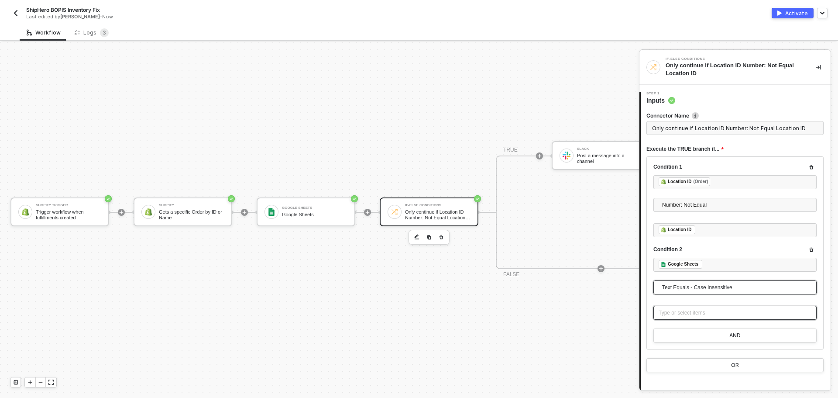
click at [705, 312] on div "Type or select items ﻿" at bounding box center [734, 312] width 153 height 8
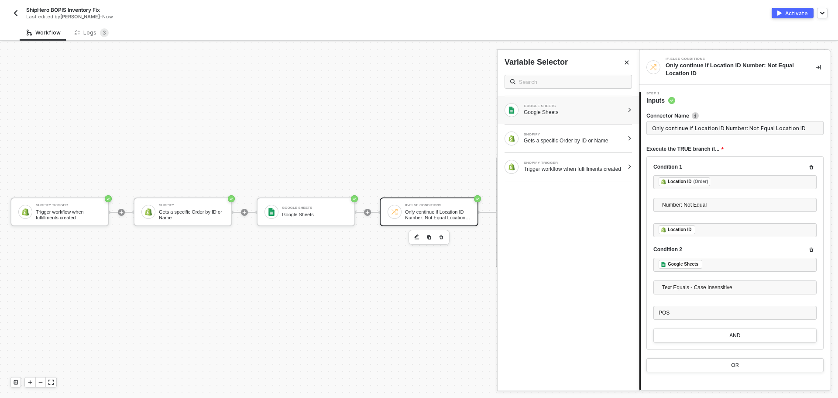
click at [572, 103] on div "GOOGLE SHEETS Google Sheets" at bounding box center [567, 110] width 141 height 28
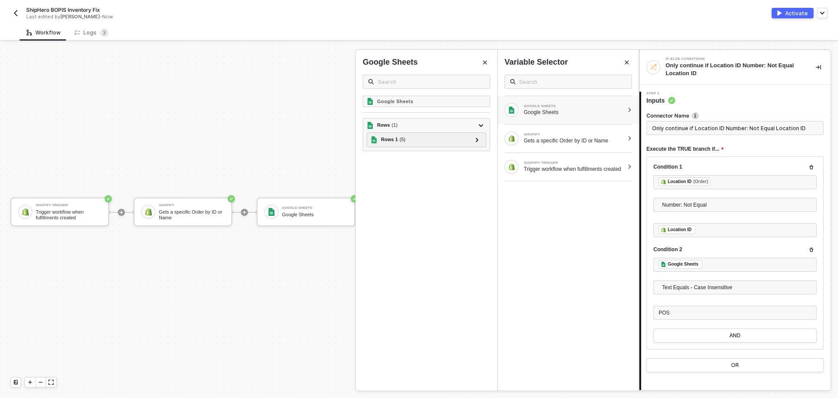
click at [639, 341] on div "Step 1 Inputs Connector Name Only continue if Location ID Number: Not Equal Loc…" at bounding box center [734, 250] width 191 height 316
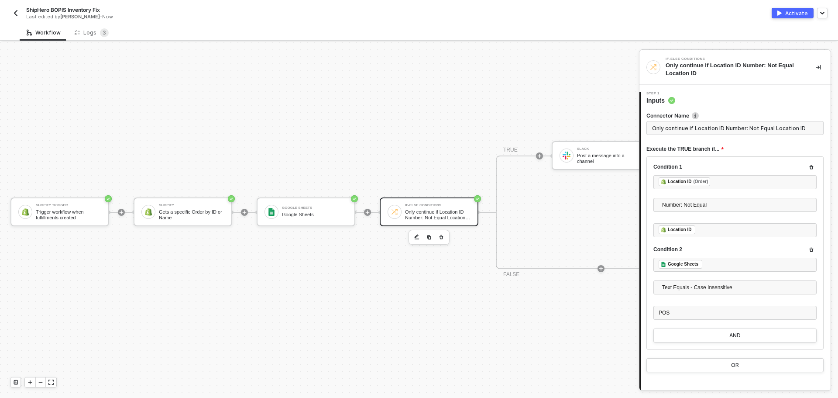
click at [792, 13] on div "Activate" at bounding box center [796, 13] width 23 height 7
click at [95, 32] on div "Logs 3" at bounding box center [92, 32] width 34 height 9
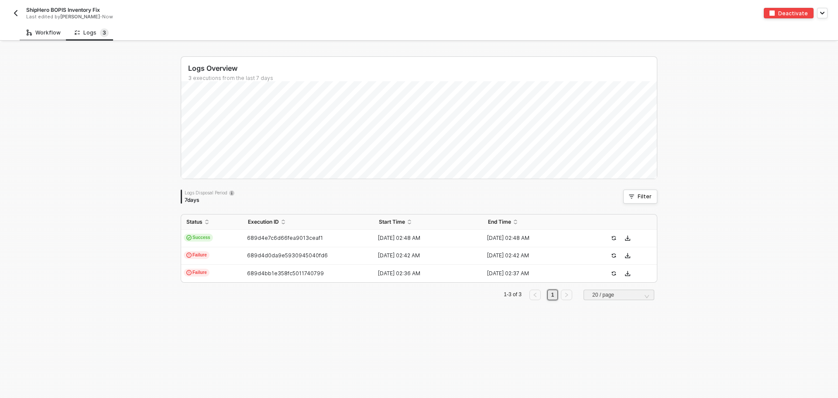
click at [52, 38] on div "Workflow" at bounding box center [44, 32] width 48 height 16
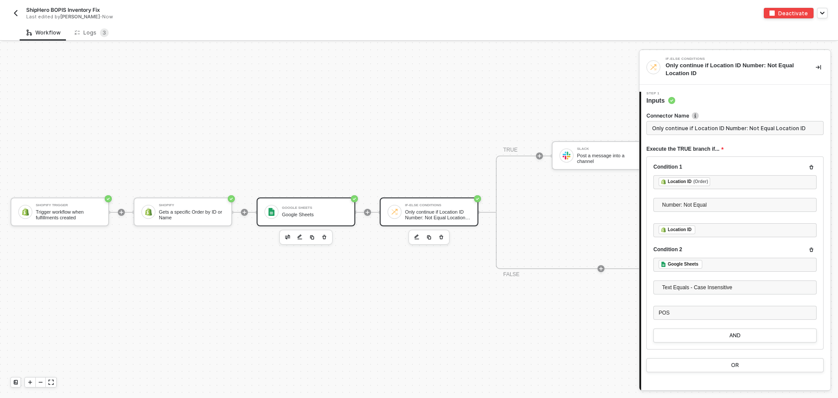
click at [295, 206] on div "Google Sheets" at bounding box center [314, 207] width 65 height 3
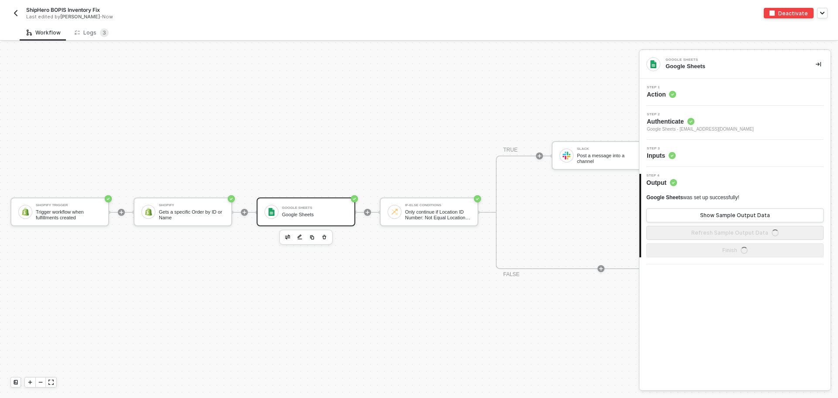
click at [704, 73] on div "Google Sheets Google Sheets" at bounding box center [734, 64] width 191 height 28
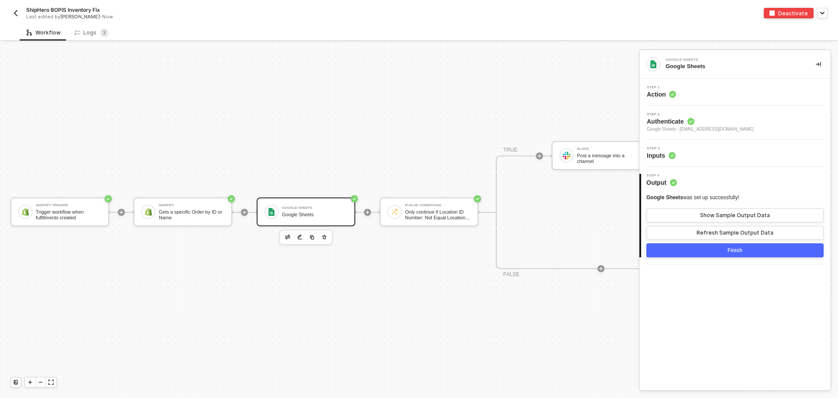
click at [708, 65] on div "Google Sheets" at bounding box center [733, 66] width 136 height 8
click at [701, 96] on div "Step 1 Action" at bounding box center [735, 92] width 189 height 13
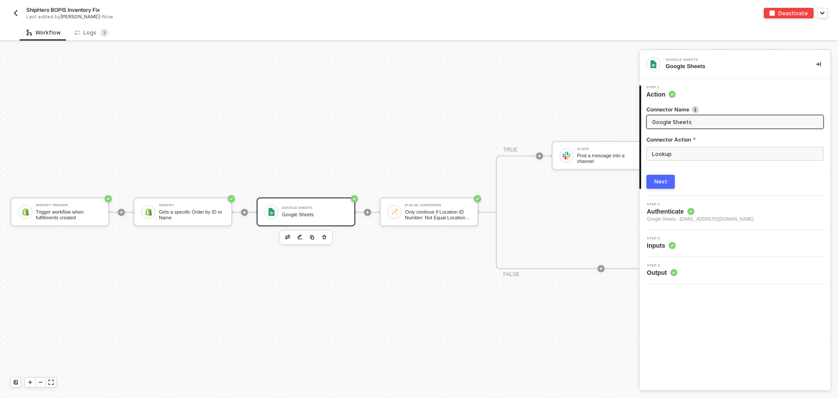
drag, startPoint x: 699, startPoint y: 122, endPoint x: 651, endPoint y: 118, distance: 48.2
click at [651, 118] on span "Google Sheets" at bounding box center [734, 122] width 177 height 14
type input "Check if POS Location"
click at [673, 176] on button "Next" at bounding box center [660, 182] width 28 height 14
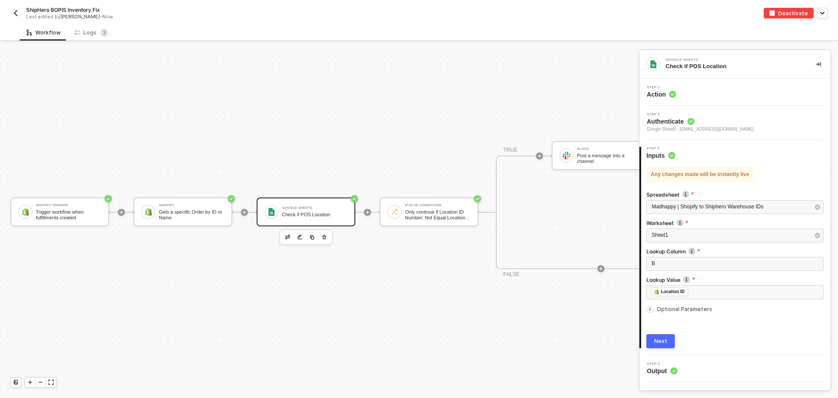
click at [659, 345] on button "Next" at bounding box center [660, 341] width 28 height 14
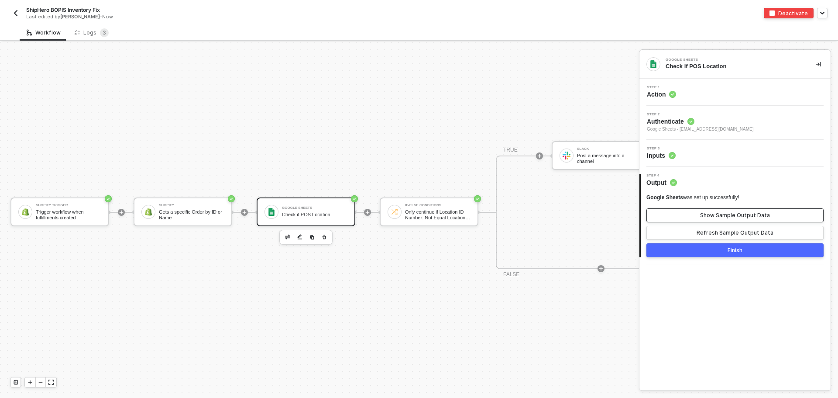
click at [735, 209] on button "Show Sample Output Data" at bounding box center [734, 215] width 177 height 14
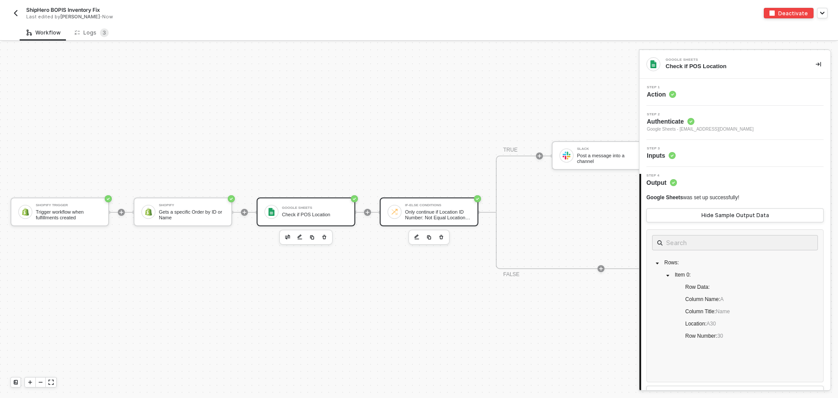
click at [428, 203] on div "If-Else Conditions" at bounding box center [437, 204] width 65 height 3
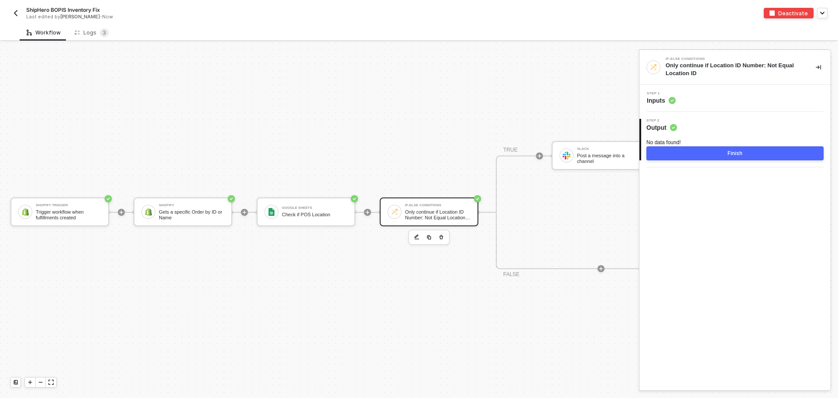
click at [690, 96] on div "Step 1 Inputs" at bounding box center [735, 98] width 189 height 13
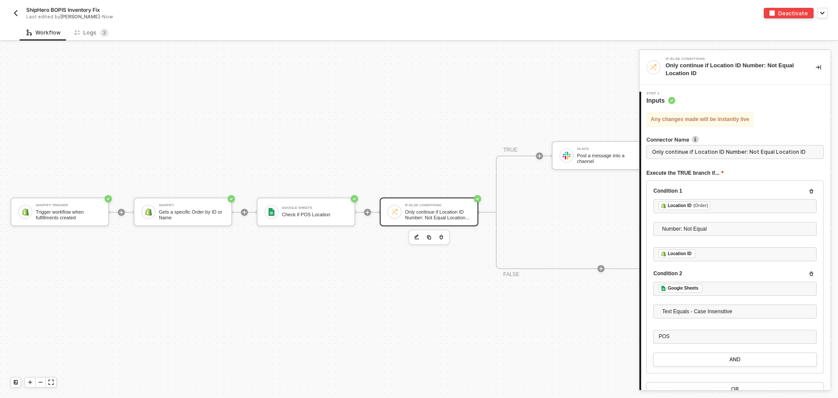
click at [701, 70] on div "Only continue if Location ID Number: Not Equal Location ID" at bounding box center [733, 70] width 136 height 16
click at [344, 212] on div "Check if POS Location" at bounding box center [314, 215] width 65 height 6
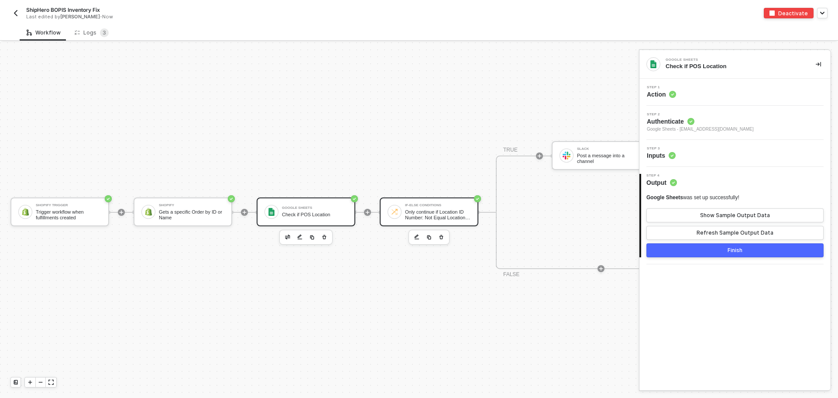
click at [444, 203] on div "If-Else Conditions" at bounding box center [437, 204] width 65 height 3
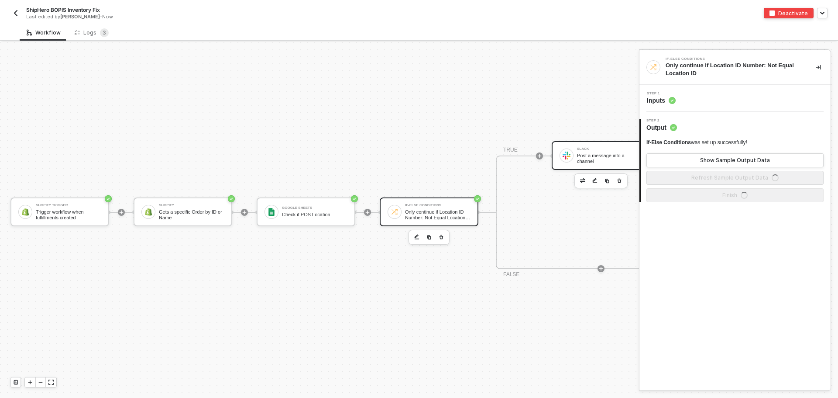
click at [588, 147] on div "Slack Post a message into a channel" at bounding box center [609, 155] width 65 height 17
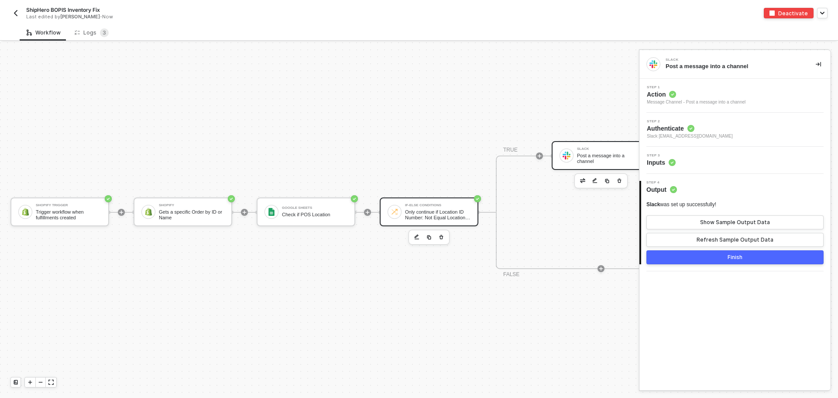
click at [431, 209] on div "Only continue if Location ID Number: Not Equal Location ID" at bounding box center [437, 214] width 65 height 11
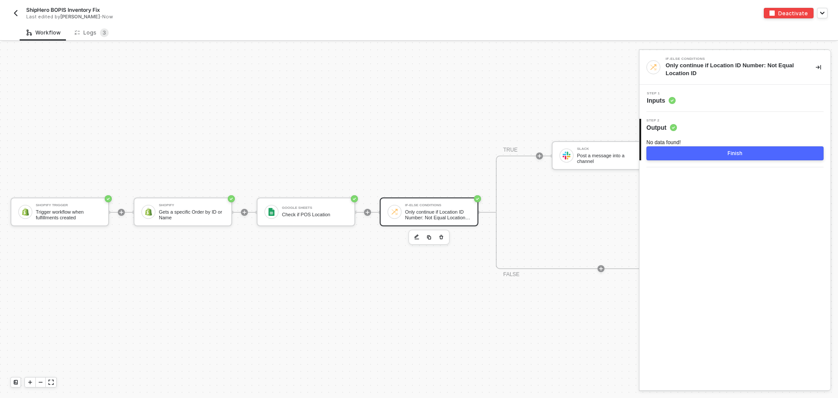
click at [711, 125] on div "Step 2 Output" at bounding box center [735, 125] width 189 height 13
click at [708, 92] on div "Step 1 Inputs" at bounding box center [735, 98] width 189 height 13
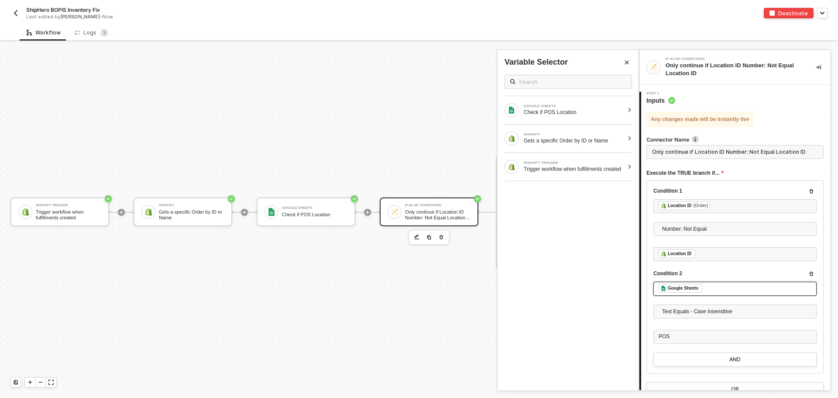
click at [715, 291] on div "﻿ ﻿ Google Sheets ﻿" at bounding box center [734, 289] width 153 height 10
click at [635, 113] on div "GOOGLE SHEETS Check if POS Location" at bounding box center [567, 110] width 141 height 28
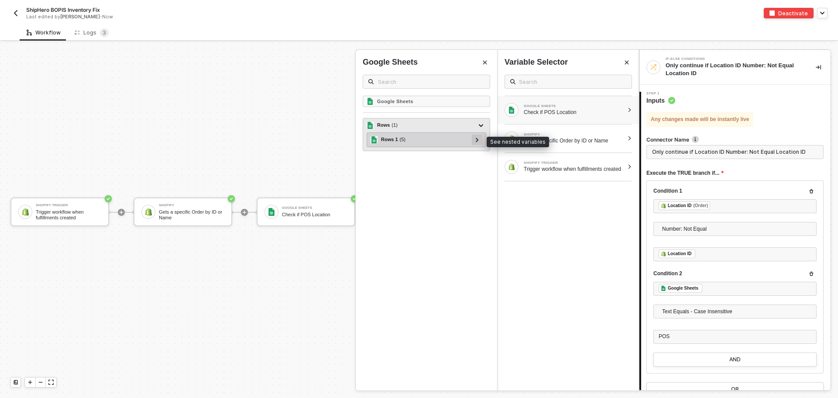
click at [479, 138] on div at bounding box center [477, 139] width 4 height 10
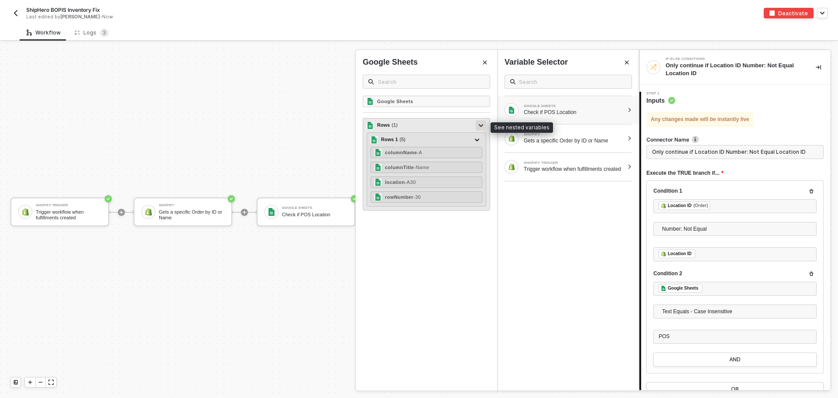
click at [478, 126] on div at bounding box center [481, 125] width 10 height 10
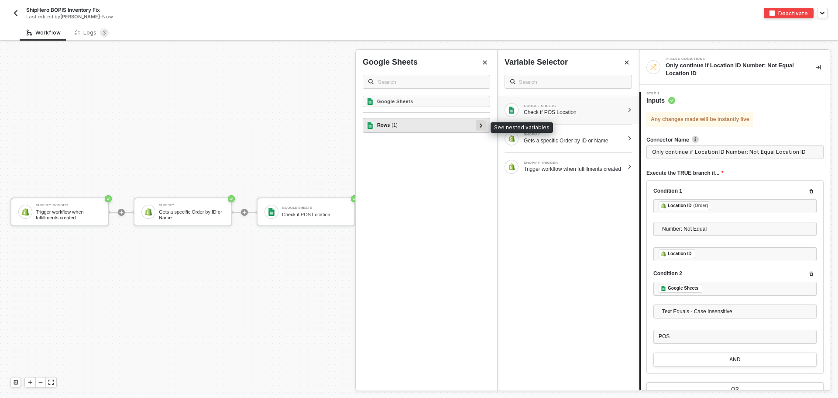
click at [478, 126] on div at bounding box center [481, 125] width 10 height 10
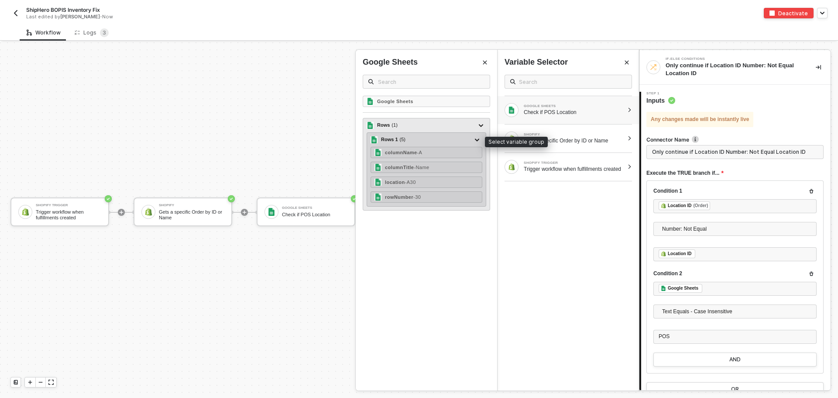
click at [442, 137] on div "Rows 1 ( 5 )" at bounding box center [420, 139] width 101 height 10
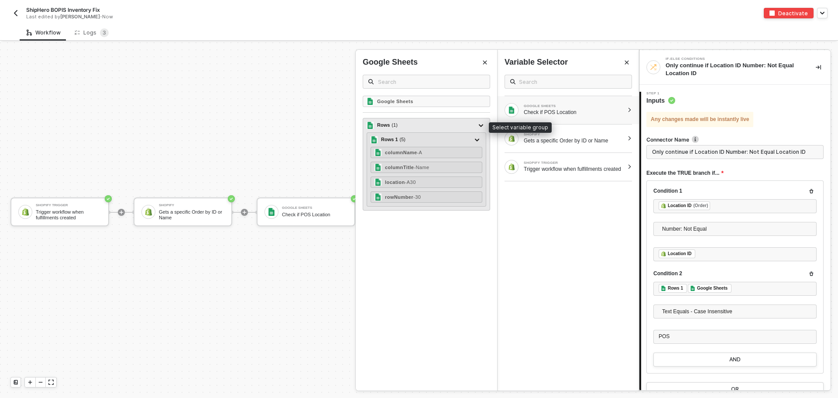
click at [431, 124] on div "Rows ( 1 )" at bounding box center [421, 125] width 109 height 10
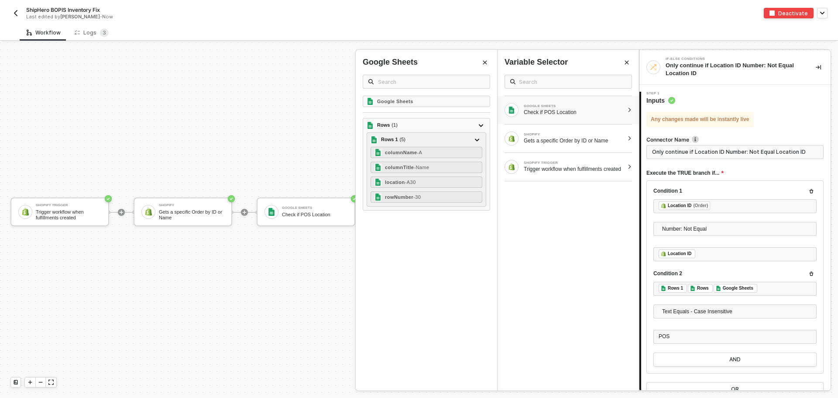
click at [404, 361] on div "Google Sheets Rows ( 1 ) Rows 1 ( 5 ) columnName - A columnTitle - Name locatio…" at bounding box center [426, 243] width 141 height 295
click at [781, 286] on div "﻿ ﻿ Rows 1 ﻿ ﻿ Rows ﻿ ﻿ Google Sheets ﻿" at bounding box center [734, 289] width 153 height 10
click at [728, 290] on div "﻿ ﻿ Rows 1 ﻿" at bounding box center [734, 289] width 153 height 10
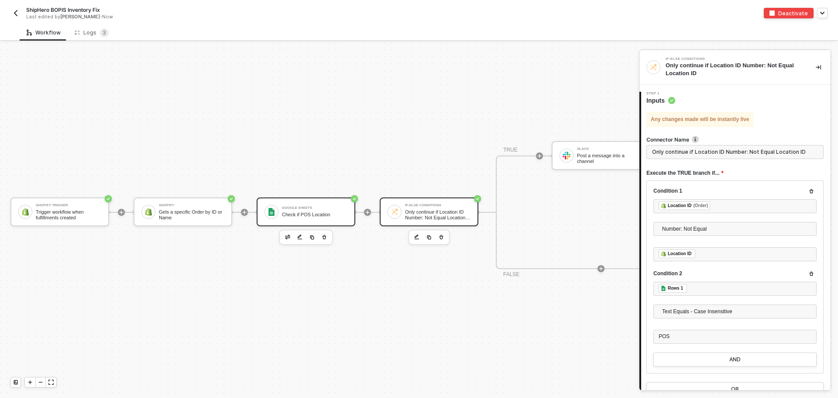
click at [296, 212] on div "Check if POS Location" at bounding box center [314, 215] width 65 height 6
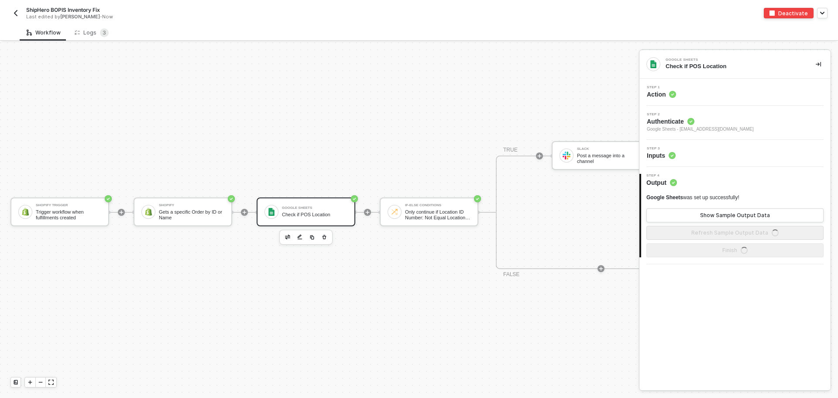
click at [707, 120] on span "Authenticate" at bounding box center [700, 121] width 107 height 9
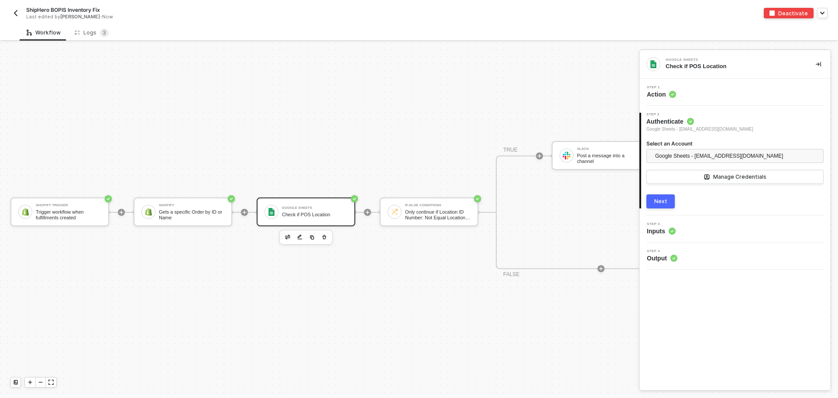
click at [731, 225] on div "Step 3 Inputs" at bounding box center [735, 228] width 189 height 13
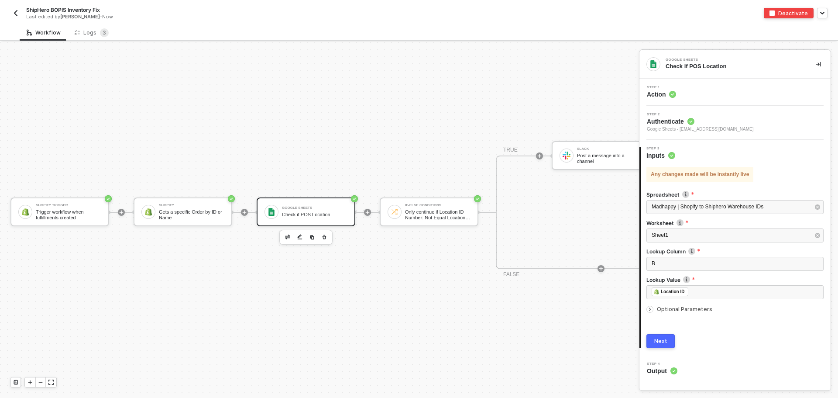
click at [718, 94] on div "Step 1 Action" at bounding box center [735, 92] width 189 height 13
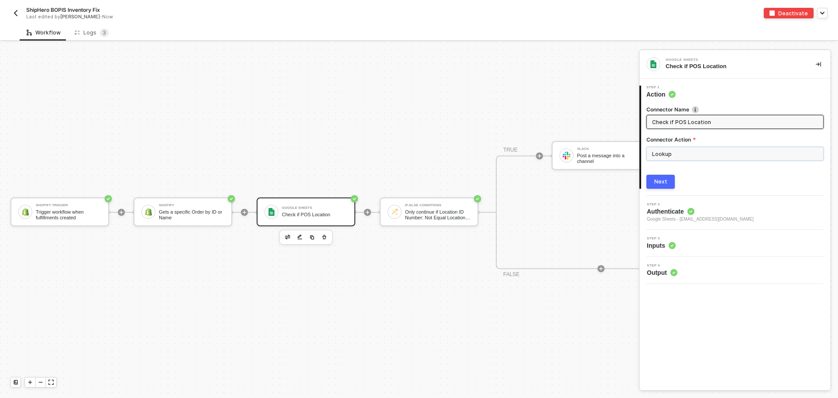
click at [716, 152] on input "Lookup" at bounding box center [734, 154] width 177 height 14
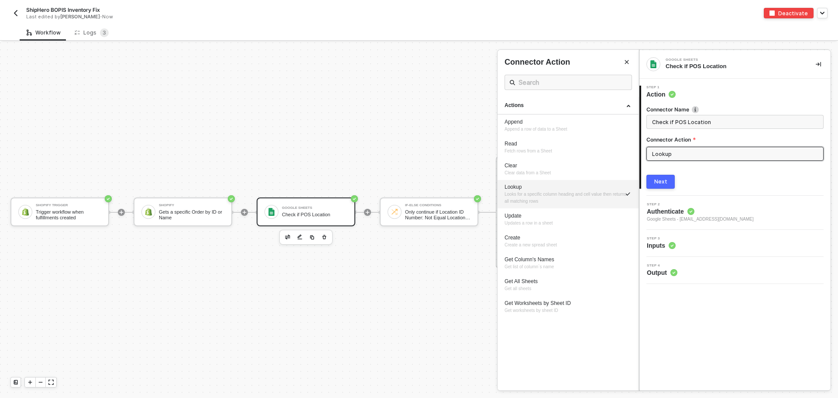
click at [719, 275] on div "Step 4 Output" at bounding box center [735, 270] width 189 height 13
click at [82, 32] on div "Logs 3" at bounding box center [92, 32] width 34 height 9
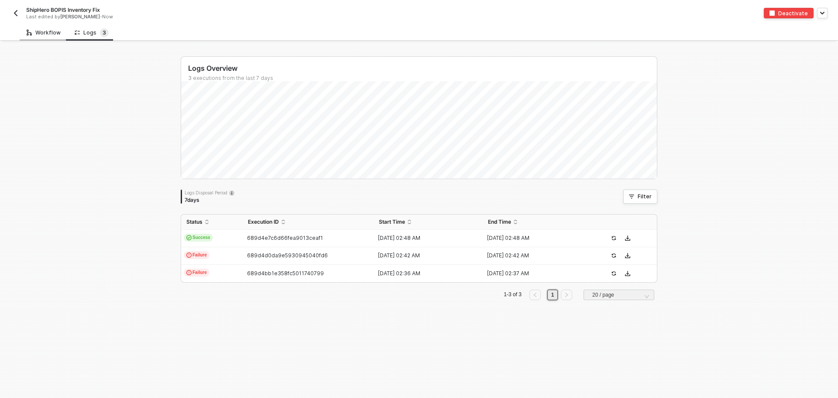
click at [41, 34] on div "Workflow" at bounding box center [44, 32] width 34 height 7
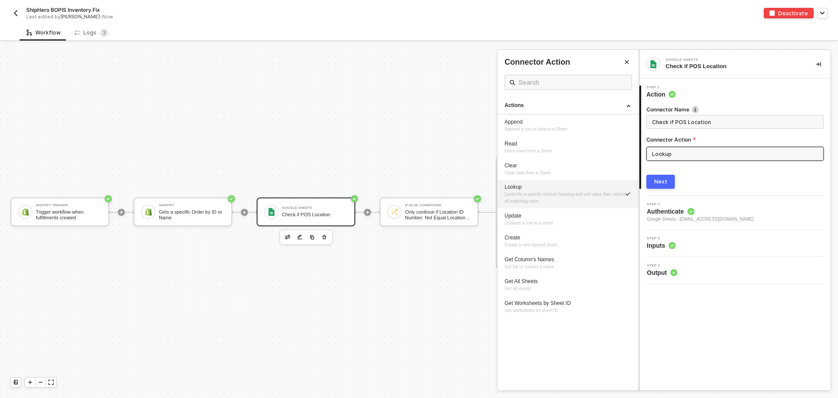
click at [662, 183] on div "Next" at bounding box center [660, 181] width 13 height 7
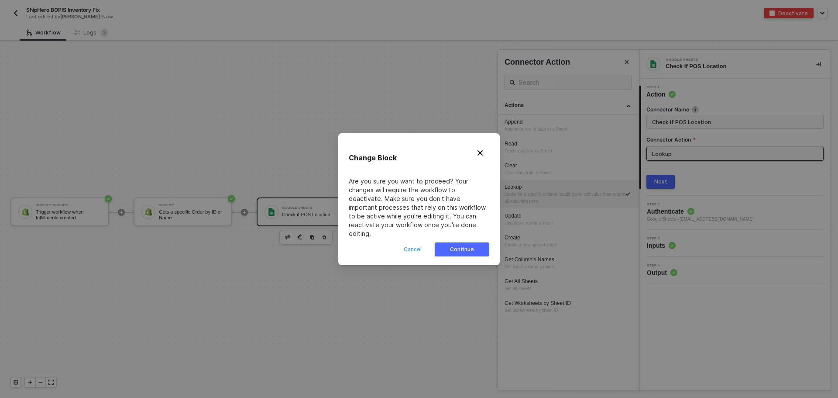
click at [404, 242] on button "Cancel" at bounding box center [412, 249] width 28 height 14
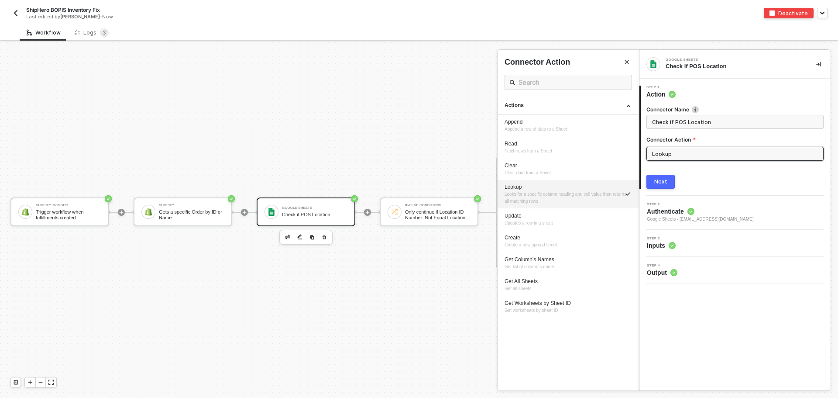
click at [423, 204] on div at bounding box center [419, 219] width 838 height 355
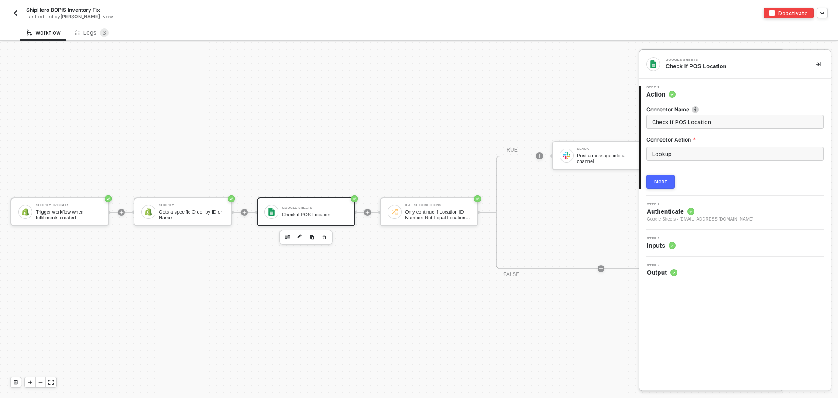
click at [441, 209] on div "Only continue if Location ID Number: Not Equal Location ID" at bounding box center [437, 214] width 65 height 11
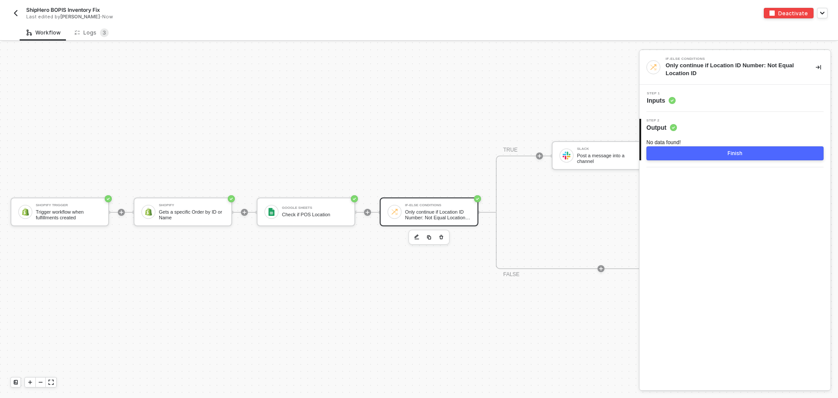
click at [727, 109] on div "Step 1 Inputs" at bounding box center [734, 98] width 191 height 27
click at [728, 101] on div "Step 1 Inputs" at bounding box center [735, 98] width 189 height 13
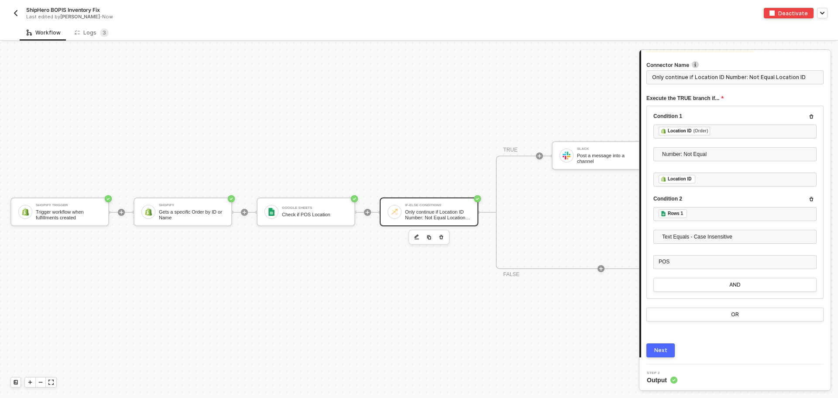
scroll to position [76, 0]
click at [715, 260] on div "POS" at bounding box center [734, 260] width 153 height 8
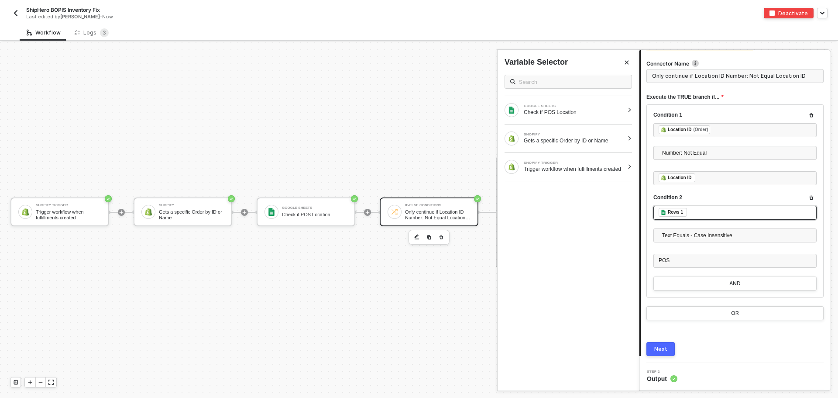
click at [713, 210] on div "﻿ ﻿ Rows 1 ﻿" at bounding box center [734, 213] width 153 height 10
click at [565, 101] on div "GOOGLE SHEETS Check if POS Location" at bounding box center [567, 110] width 141 height 28
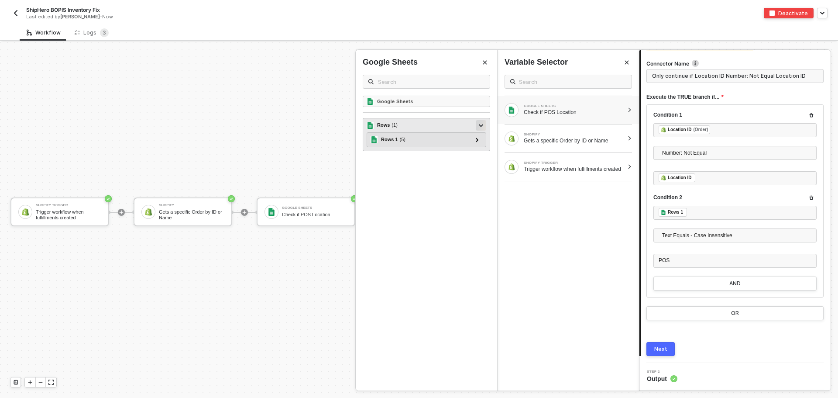
click at [480, 126] on icon at bounding box center [481, 125] width 4 height 3
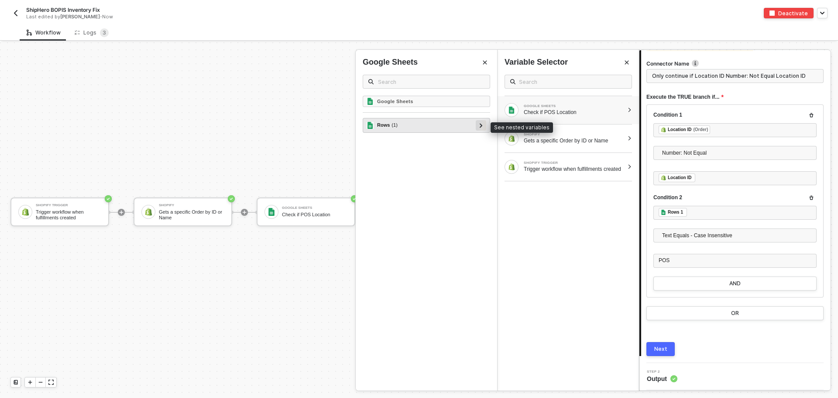
click at [480, 126] on icon at bounding box center [481, 125] width 3 height 4
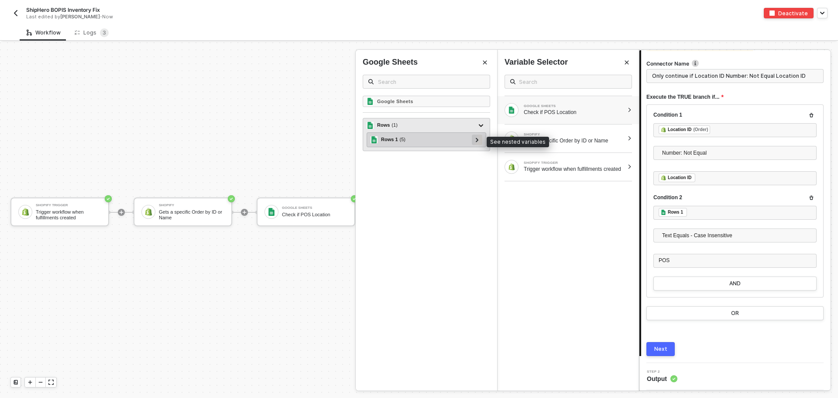
click at [481, 140] on div at bounding box center [477, 139] width 10 height 10
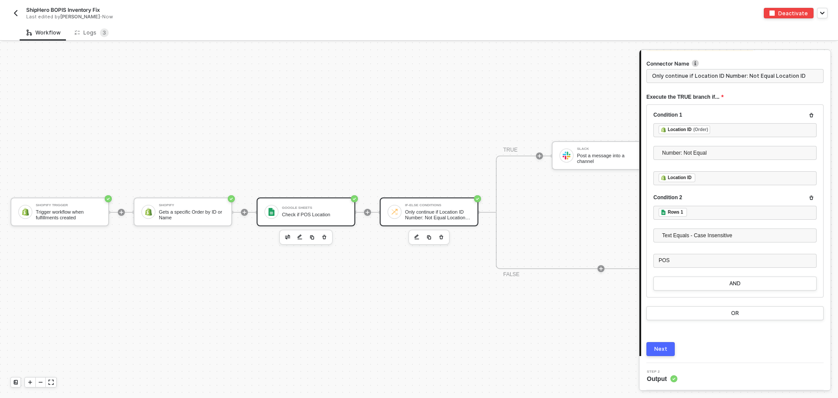
click at [297, 212] on div "Check if POS Location" at bounding box center [314, 215] width 65 height 6
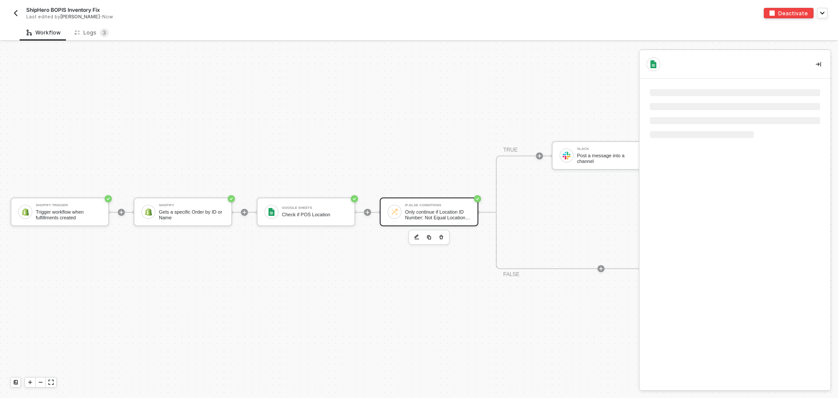
scroll to position [0, 0]
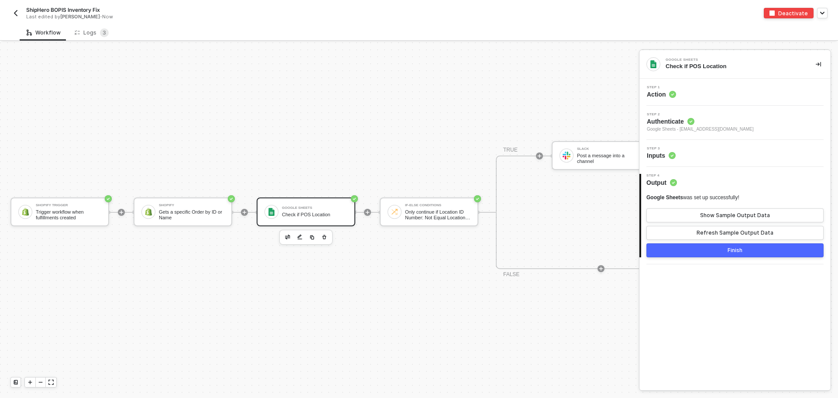
click at [712, 162] on div "Step 3 Inputs" at bounding box center [734, 153] width 191 height 27
click at [713, 156] on div "Step 3 Inputs" at bounding box center [735, 153] width 189 height 13
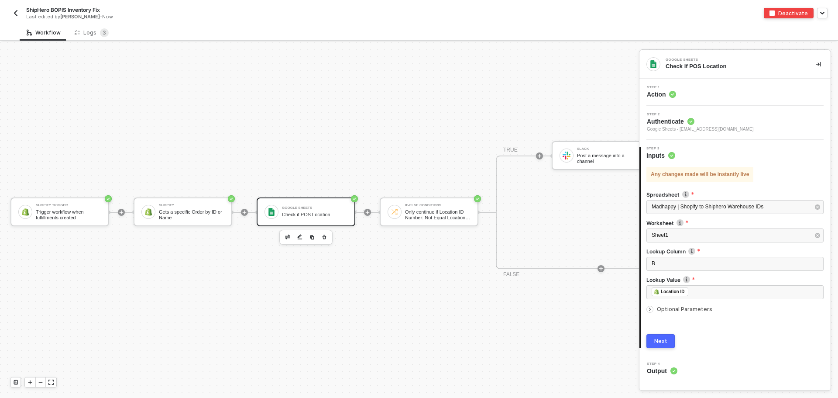
click at [645, 304] on div "Any changes made will be instantly live Spreadsheet Madhappy | Shopify to Shiph…" at bounding box center [735, 254] width 189 height 188
click at [652, 310] on icon "icon-arrow-right-small" at bounding box center [649, 308] width 5 height 5
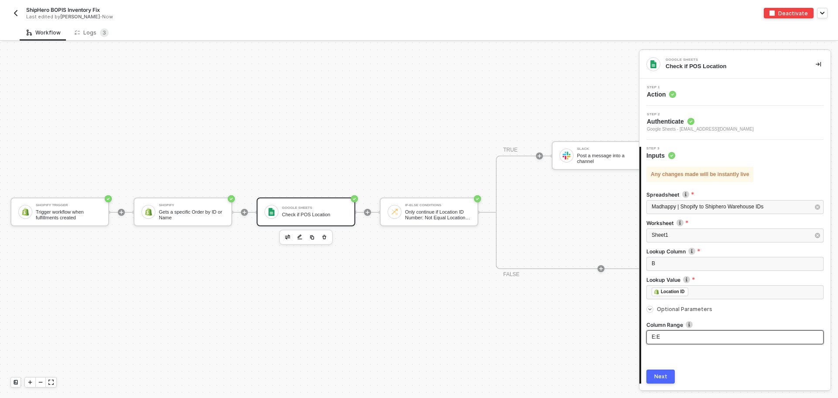
click at [677, 335] on div "E:E" at bounding box center [734, 336] width 167 height 8
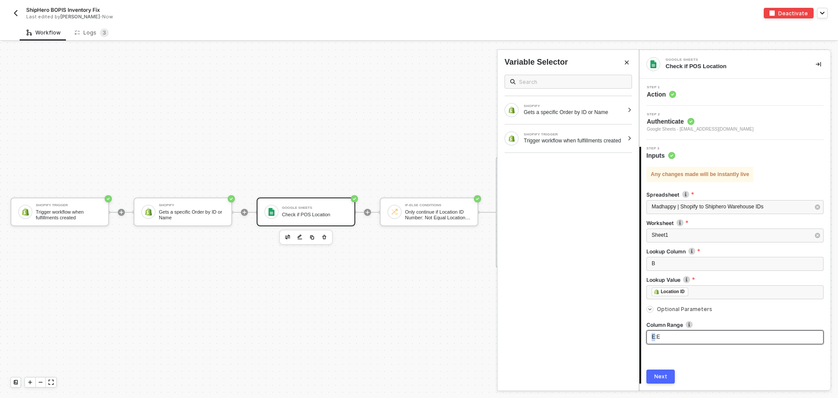
click at [654, 337] on div "E:E" at bounding box center [734, 337] width 177 height 14
click at [669, 372] on button "Next" at bounding box center [660, 376] width 28 height 14
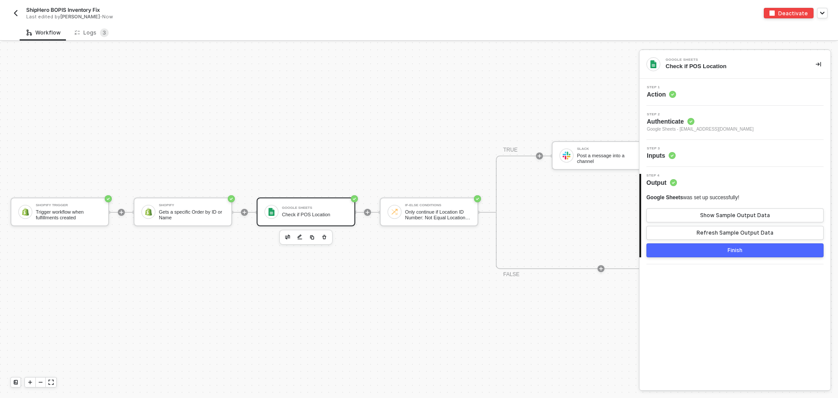
click at [738, 254] on button "Finish" at bounding box center [734, 250] width 177 height 14
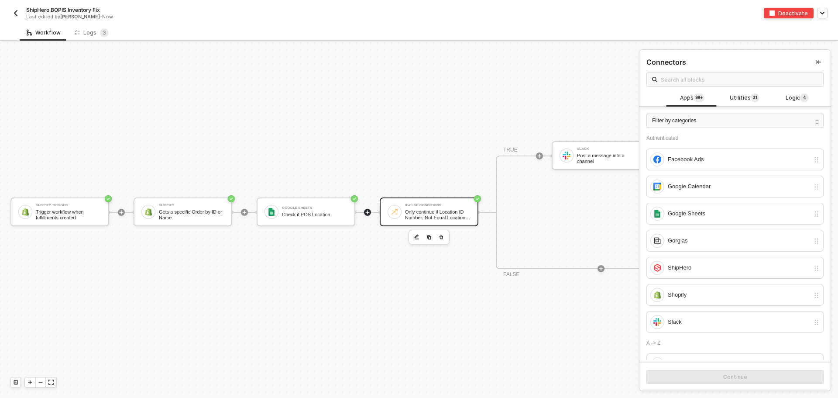
click at [441, 203] on div "If-Else Conditions" at bounding box center [437, 204] width 65 height 3
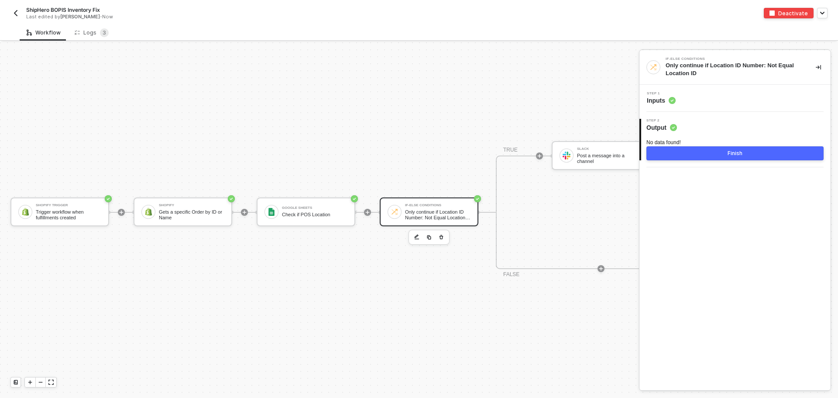
click at [720, 108] on div "Step 1 Inputs" at bounding box center [734, 98] width 191 height 27
click at [723, 101] on div "Step 1 Inputs" at bounding box center [735, 98] width 189 height 13
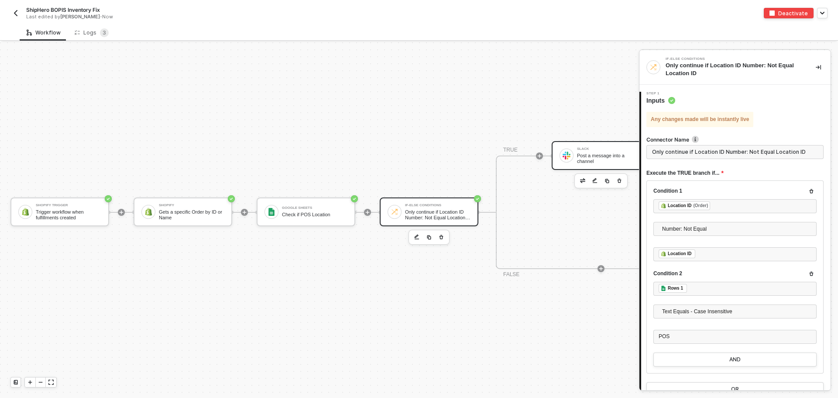
click at [594, 153] on div "Post a message into a channel" at bounding box center [609, 158] width 65 height 11
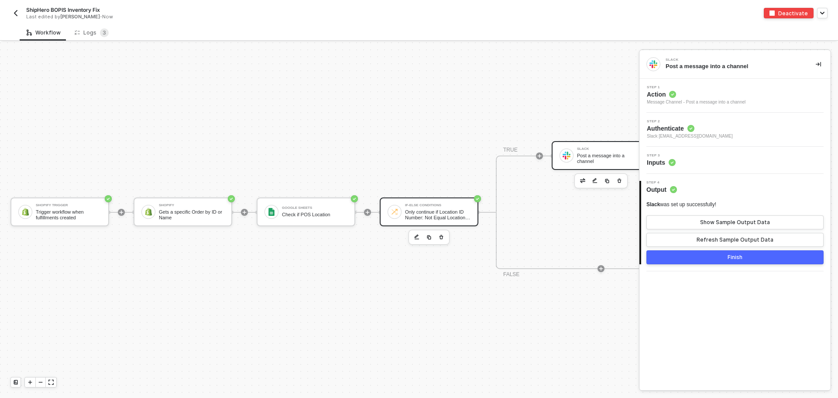
click at [449, 209] on div "Only continue if Location ID Number: Not Equal Location ID" at bounding box center [437, 214] width 65 height 11
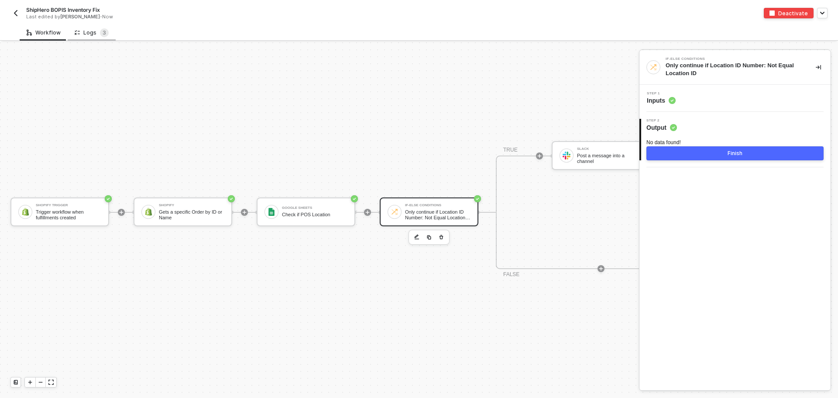
click at [86, 33] on div "Logs 3" at bounding box center [92, 32] width 34 height 9
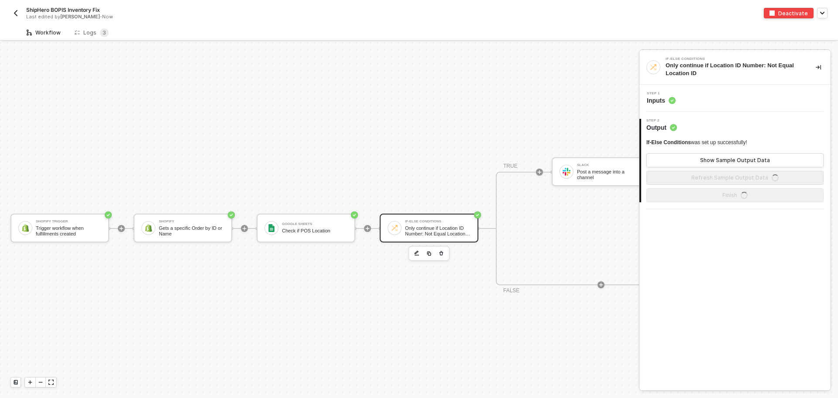
scroll to position [23, 0]
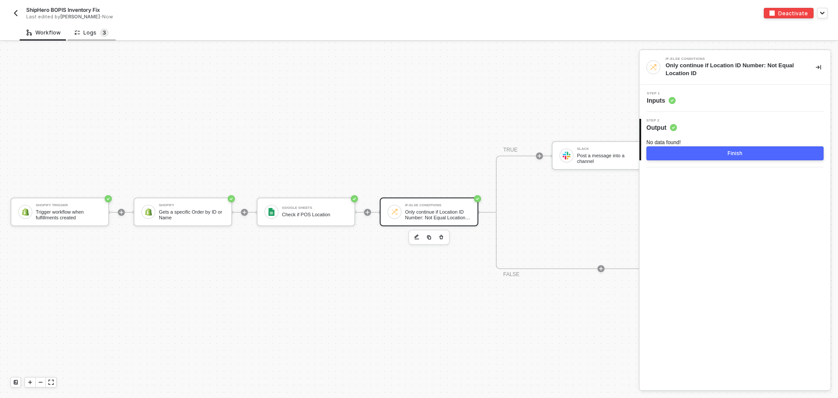
click at [100, 35] on sup "3" at bounding box center [104, 32] width 9 height 9
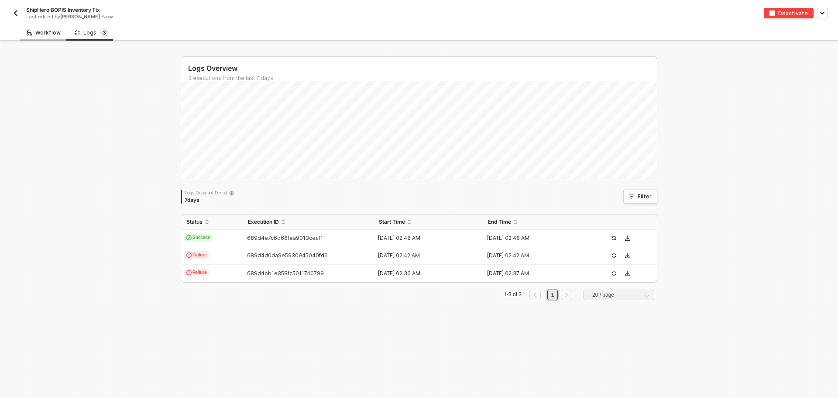
click at [32, 27] on div "Workflow" at bounding box center [44, 32] width 48 height 16
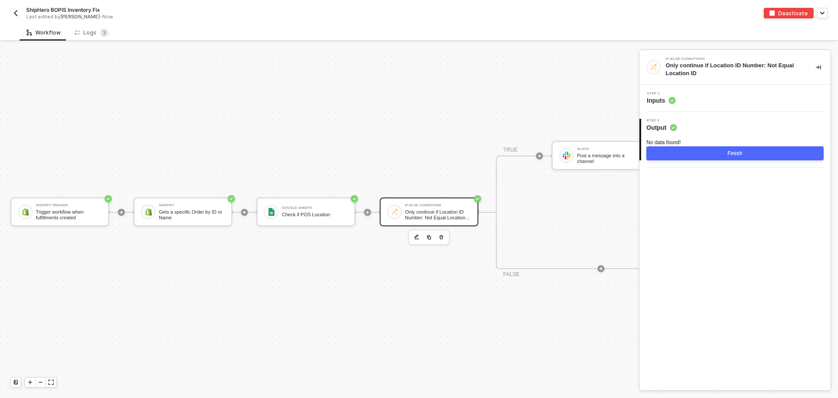
click at [725, 150] on button "Finish" at bounding box center [734, 153] width 177 height 14
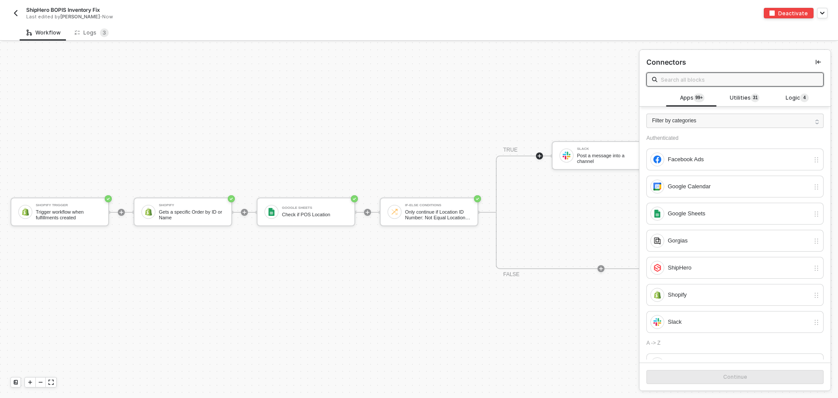
click at [504, 105] on div "Shopify Trigger Trigger workflow when fulfillments created Shopify Gets a speci…" at bounding box center [361, 211] width 722 height 371
click at [19, 16] on button "button" at bounding box center [15, 13] width 10 height 10
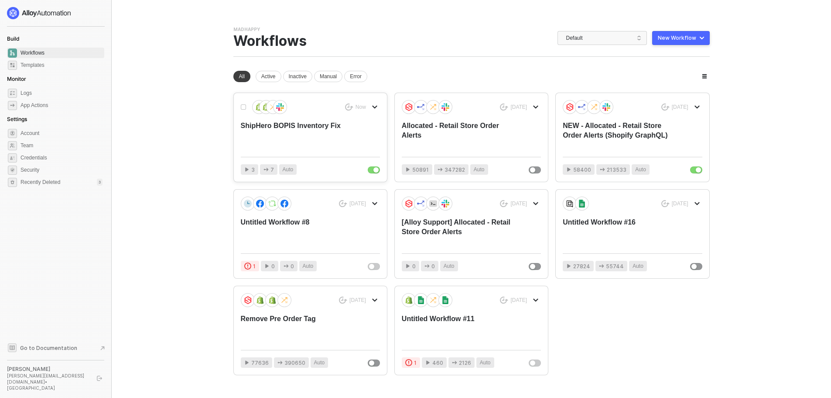
click at [295, 144] on div "ShipHero BOPIS Inventory Fix" at bounding box center [296, 135] width 111 height 29
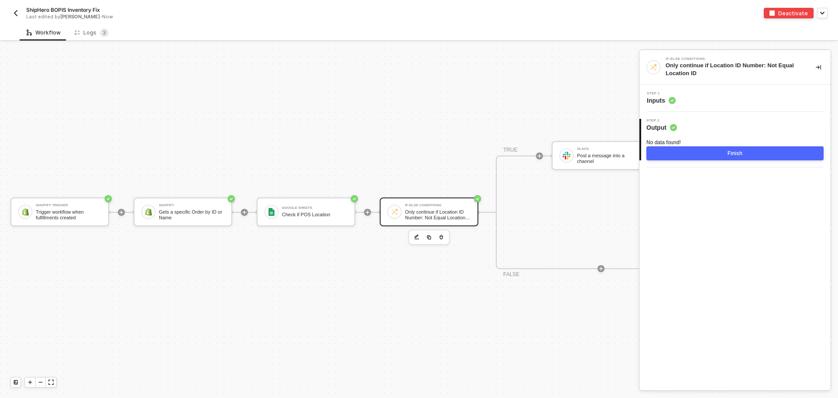
scroll to position [23, 144]
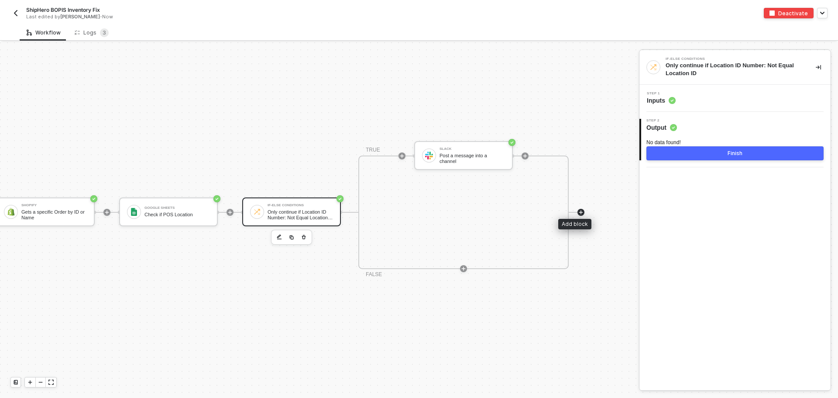
click at [578, 209] on icon "icon-play" at bounding box center [580, 211] width 5 height 5
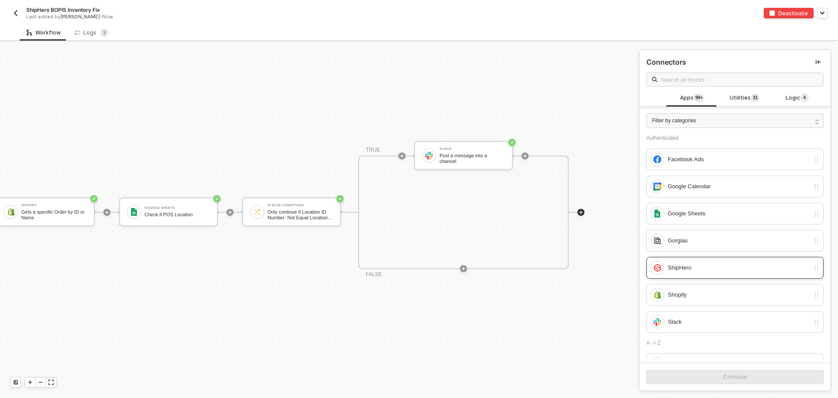
click at [706, 265] on div "ShipHero" at bounding box center [739, 268] width 142 height 10
click at [724, 373] on div "Continue" at bounding box center [735, 376] width 24 height 7
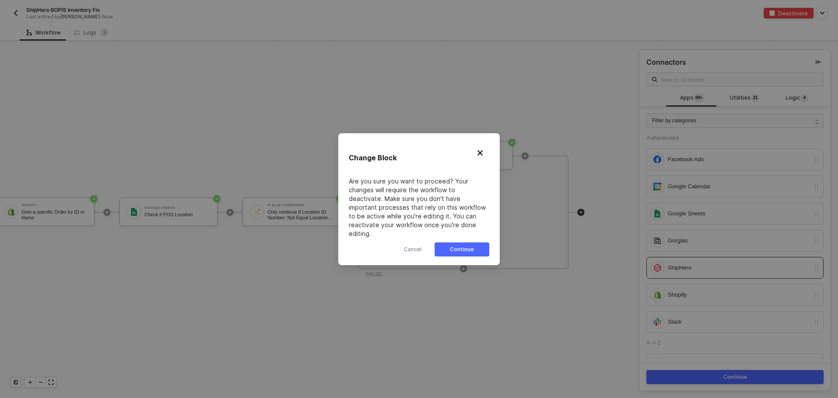
click at [457, 242] on button "Continue" at bounding box center [462, 249] width 55 height 14
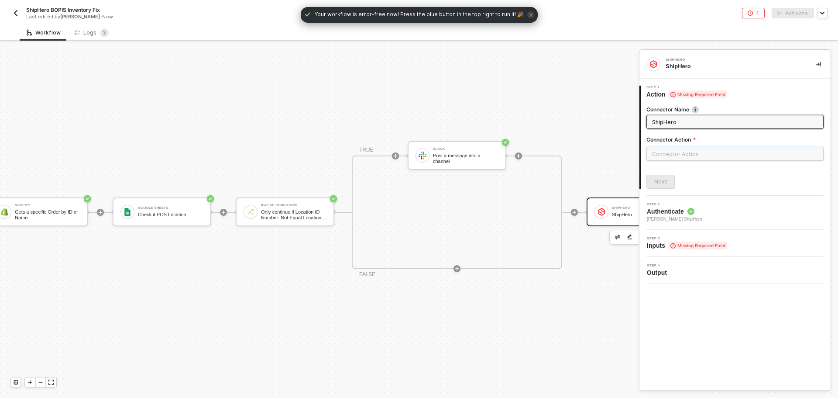
click at [682, 154] on input "text" at bounding box center [734, 154] width 177 height 14
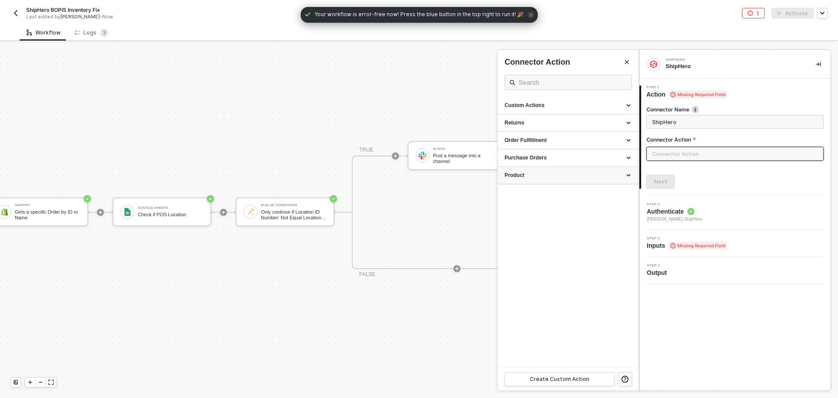
click at [574, 178] on div "Product" at bounding box center [567, 174] width 127 height 7
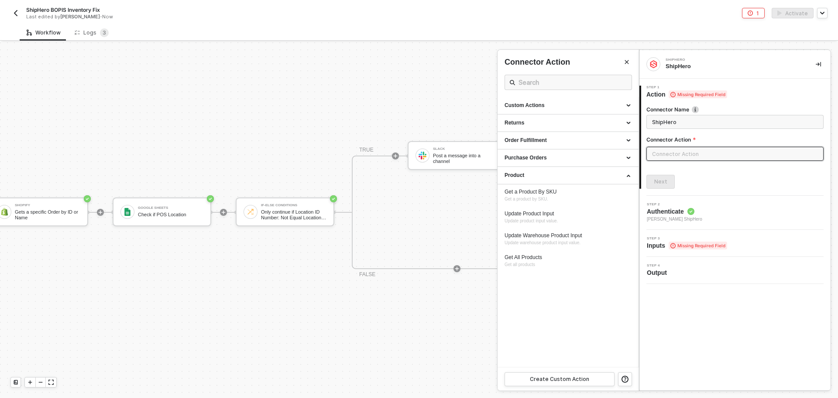
click at [223, 206] on div at bounding box center [419, 219] width 838 height 355
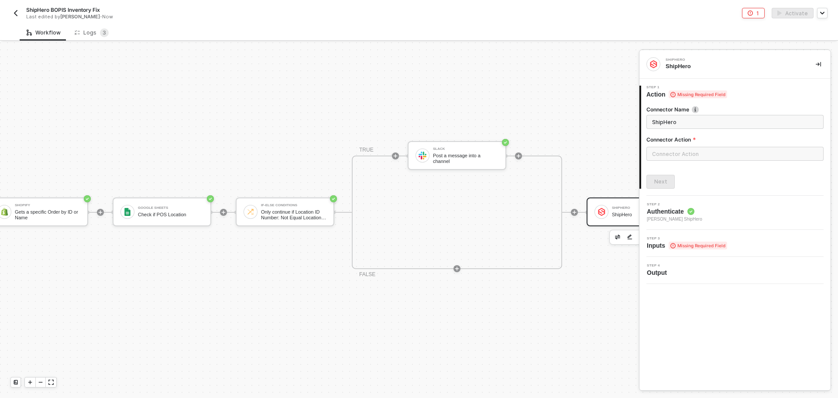
click at [224, 240] on div "Shopify Trigger Trigger workflow when fulfillments created Shopify Gets a speci…" at bounding box center [278, 211] width 845 height 371
click at [221, 209] on icon "icon-play" at bounding box center [223, 211] width 5 height 5
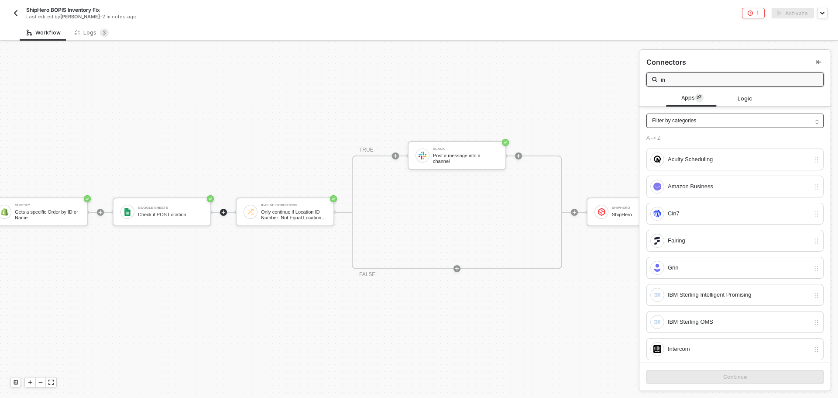
type input "i"
click at [794, 96] on span "Logic 4" at bounding box center [796, 98] width 23 height 10
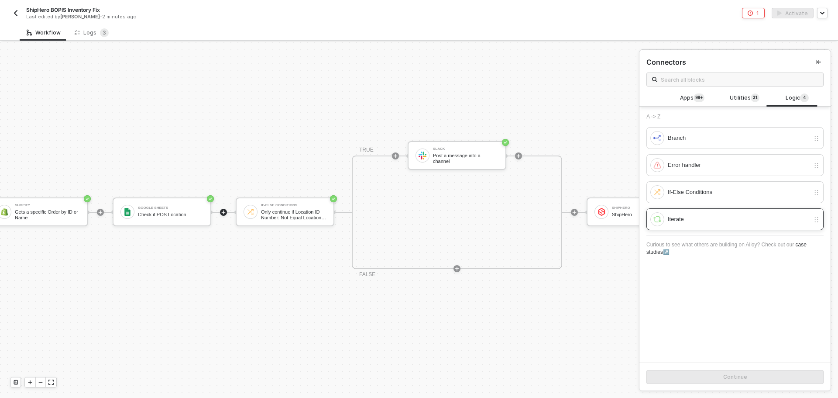
click at [746, 216] on div "Iterate" at bounding box center [739, 219] width 142 height 10
click at [754, 372] on button "Continue" at bounding box center [734, 377] width 177 height 14
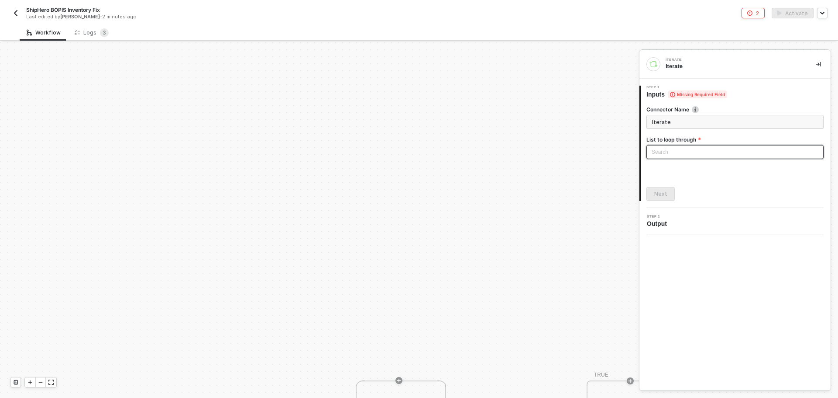
click at [685, 147] on div "Search" at bounding box center [734, 152] width 177 height 14
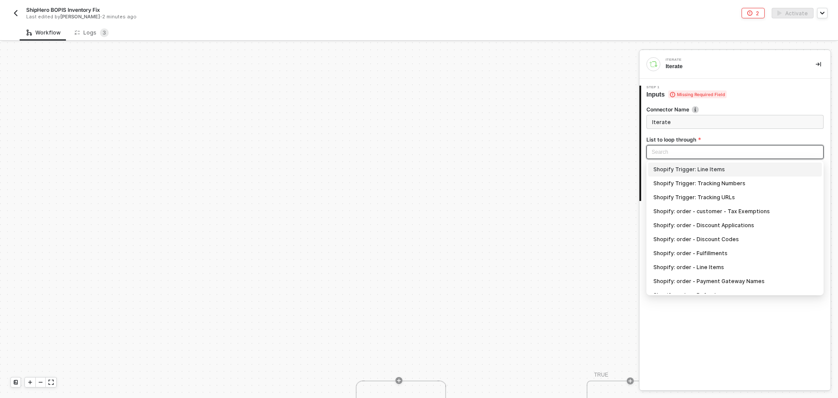
click at [698, 172] on div "Shopify Trigger: Line Items" at bounding box center [734, 170] width 163 height 10
type input "Loop through Shopify Trigger: Line Items"
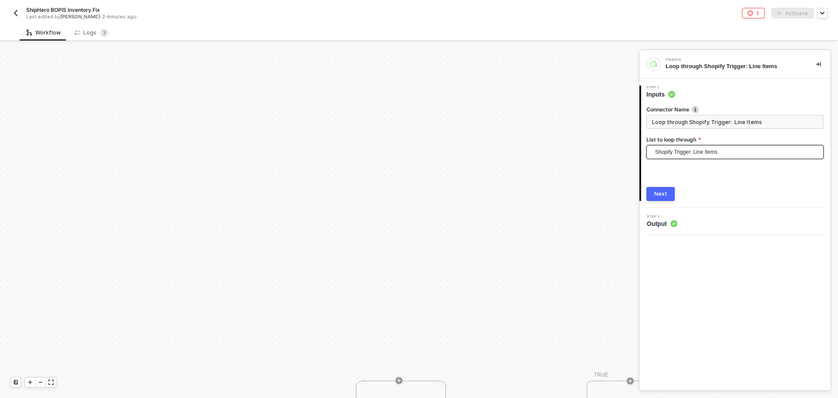
click at [671, 194] on button "Next" at bounding box center [660, 194] width 28 height 14
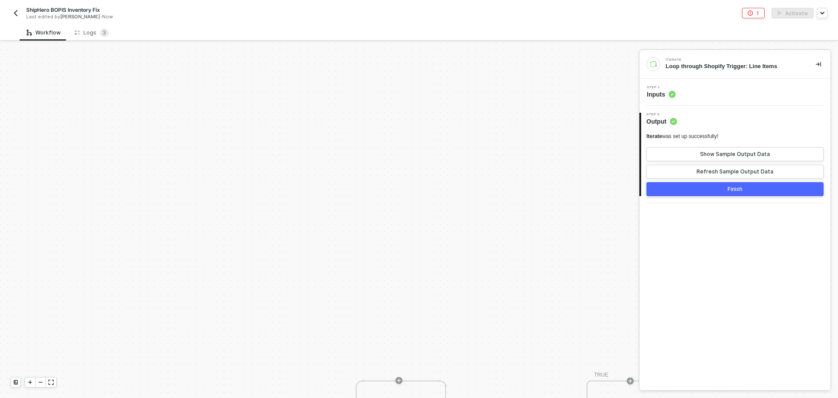
click at [671, 194] on button "Finish" at bounding box center [734, 189] width 177 height 14
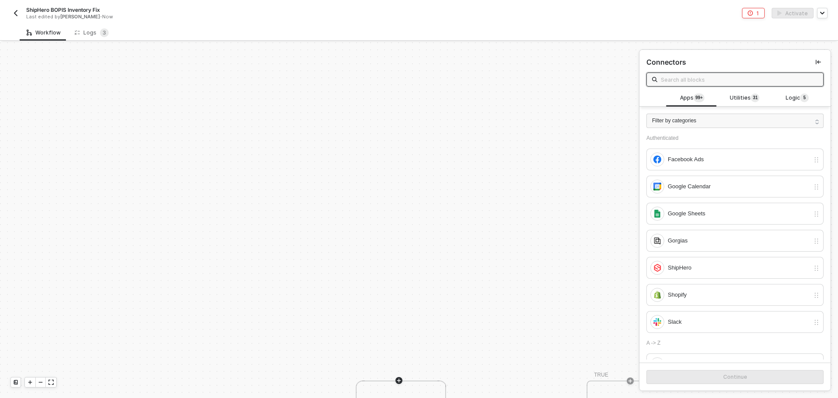
scroll to position [154, 144]
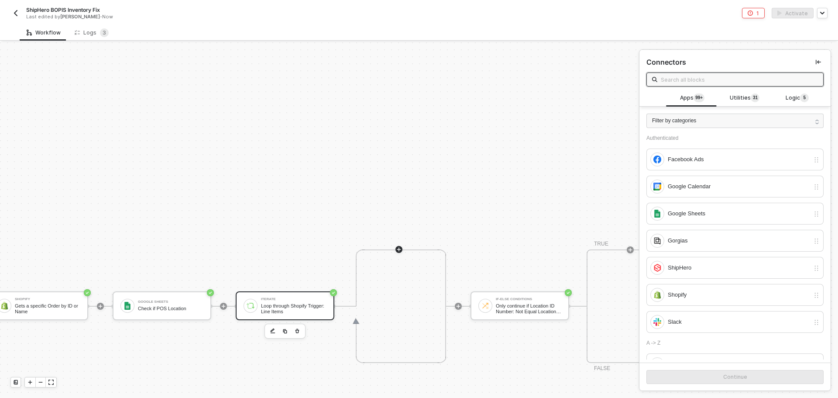
click at [305, 307] on div "Loop through Shopify Trigger: Line Items" at bounding box center [293, 308] width 65 height 11
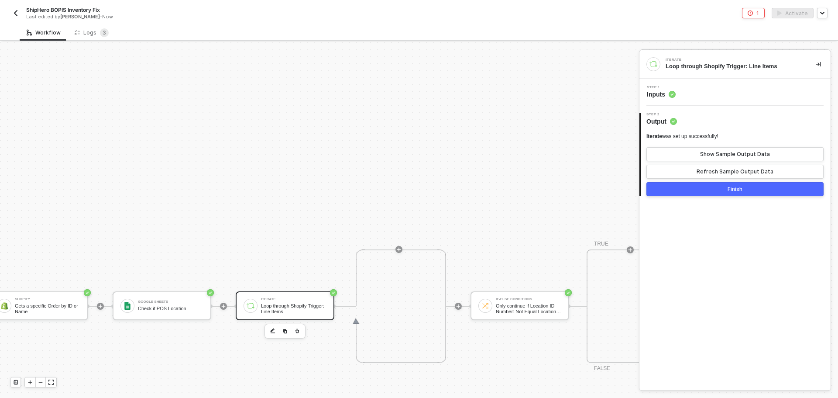
click at [702, 96] on div "Step 1 Inputs" at bounding box center [735, 92] width 189 height 13
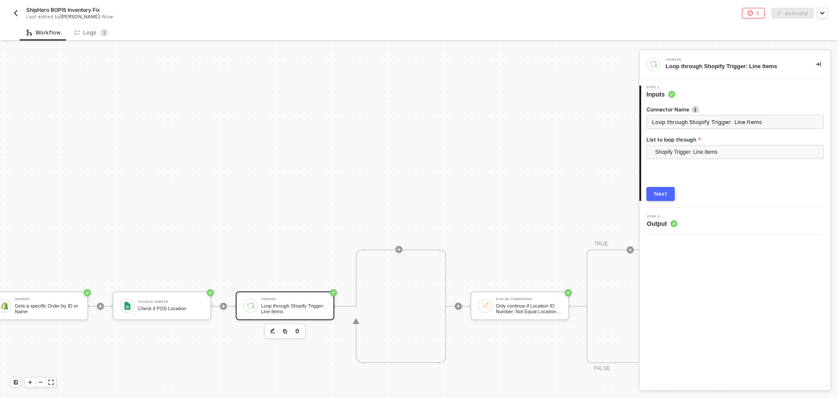
click at [710, 121] on input "Loop through Shopify Trigger: Line Items" at bounding box center [734, 122] width 177 height 14
click at [751, 148] on span "Shopify Trigger: Line Items" at bounding box center [736, 151] width 163 height 13
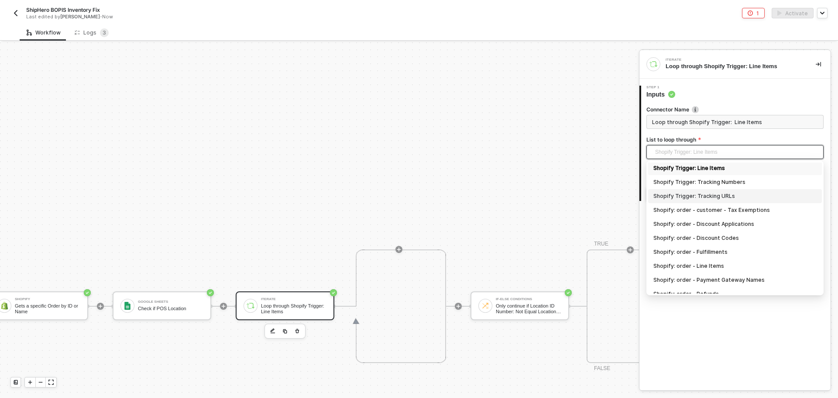
scroll to position [0, 0]
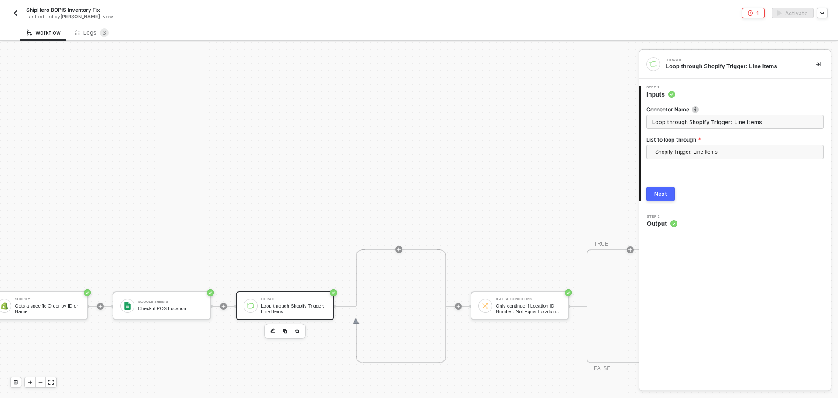
click at [531, 180] on div "Shopify Trigger Trigger workflow when fulfillments created Shopify Gets a speci…" at bounding box center [396, 306] width 1080 height 834
click at [62, 247] on div "Shopify Trigger Trigger workflow when fulfillments created Shopify Gets a speci…" at bounding box center [396, 306] width 1080 height 834
click at [399, 251] on icon "icon-play" at bounding box center [399, 249] width 4 height 4
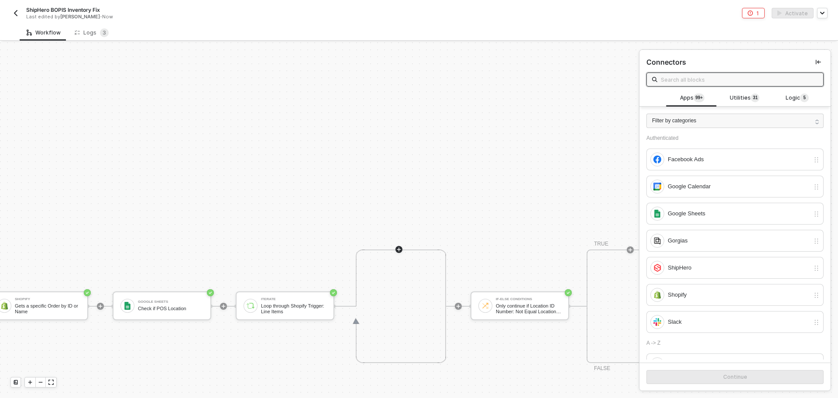
click at [682, 83] on input "text" at bounding box center [739, 80] width 157 height 10
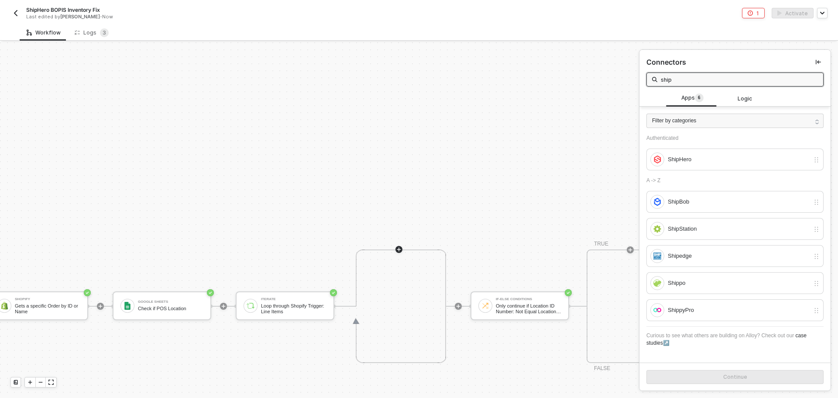
type input "ship"
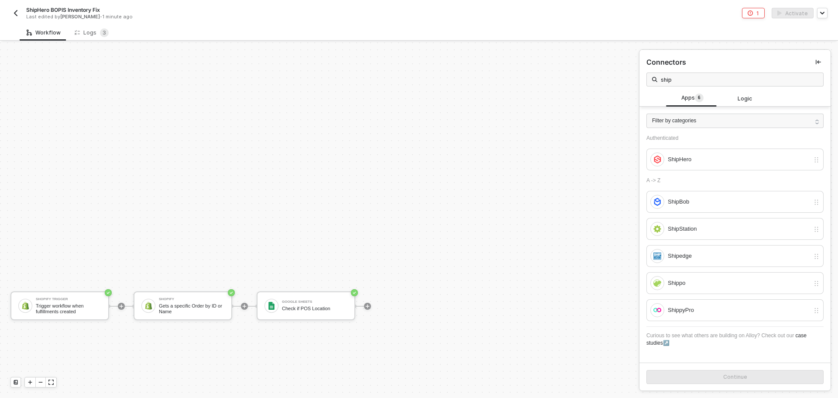
scroll to position [154, 0]
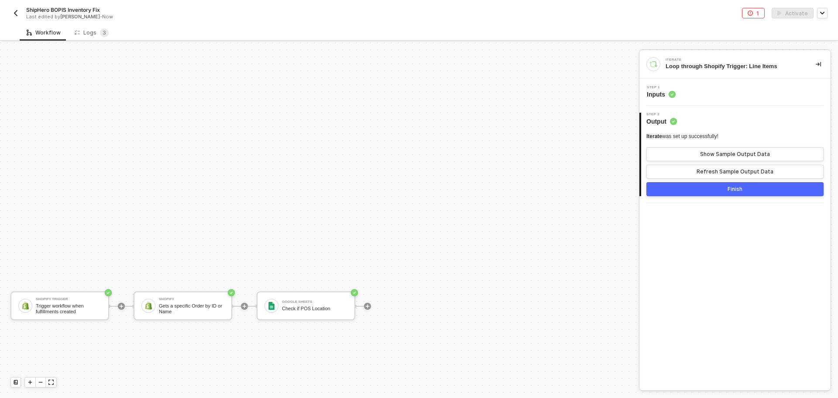
click at [758, 188] on button "Finish" at bounding box center [734, 189] width 177 height 14
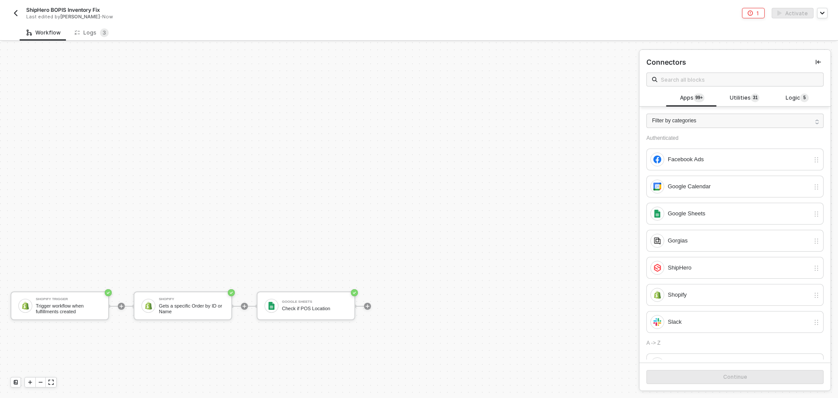
click at [514, 228] on div "Shopify Trigger Trigger workflow when fulfillments created Shopify Gets a speci…" at bounding box center [317, 306] width 634 height 834
click at [17, 12] on img "button" at bounding box center [15, 13] width 7 height 7
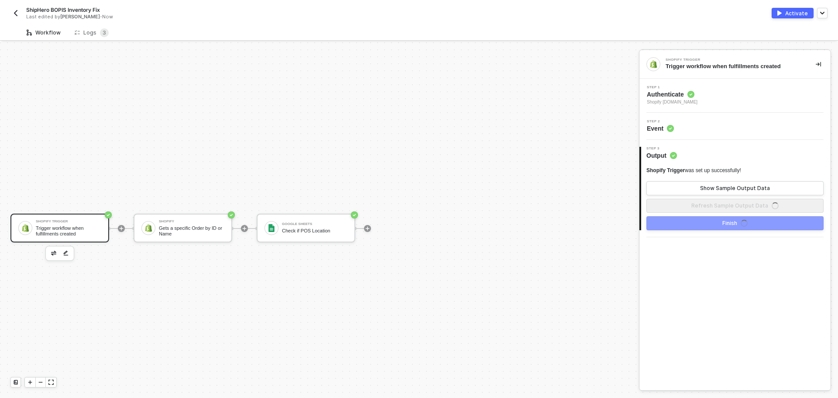
scroll to position [16, 0]
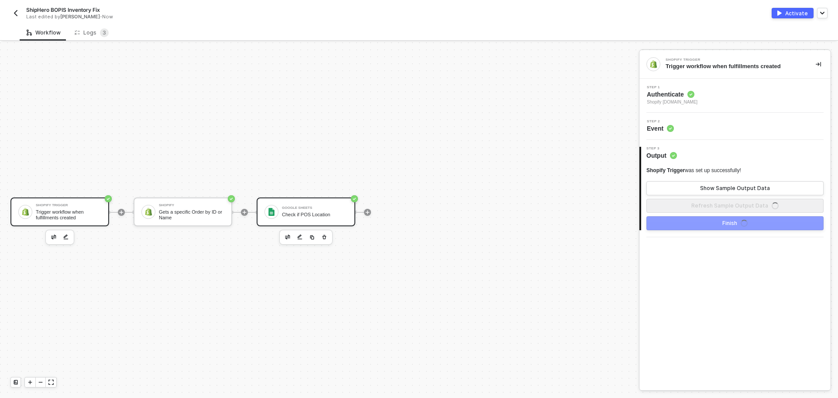
click at [325, 205] on div "Google Sheets Check if POS Location" at bounding box center [314, 211] width 65 height 17
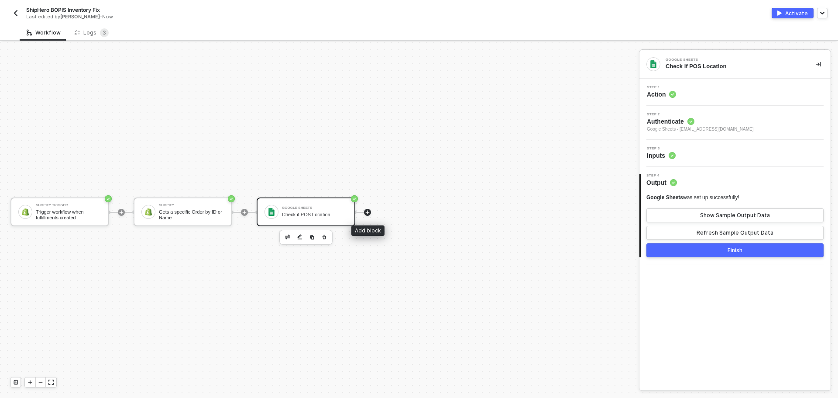
click at [369, 213] on icon "icon-play" at bounding box center [367, 211] width 5 height 5
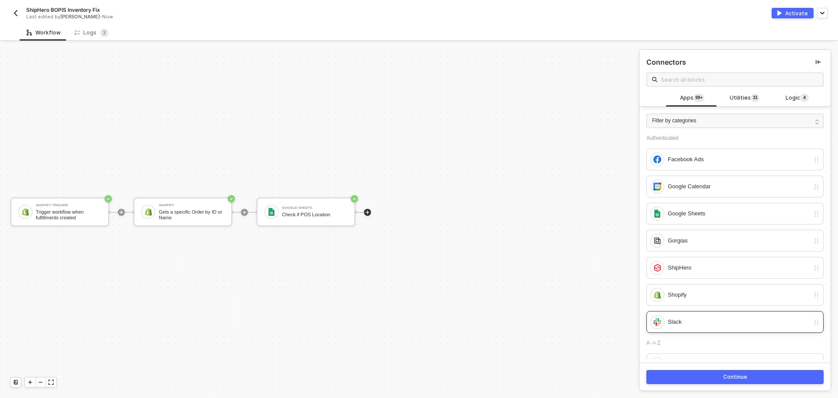
click at [713, 318] on div "Slack" at bounding box center [739, 322] width 142 height 10
click at [727, 379] on div "Continue" at bounding box center [735, 376] width 24 height 7
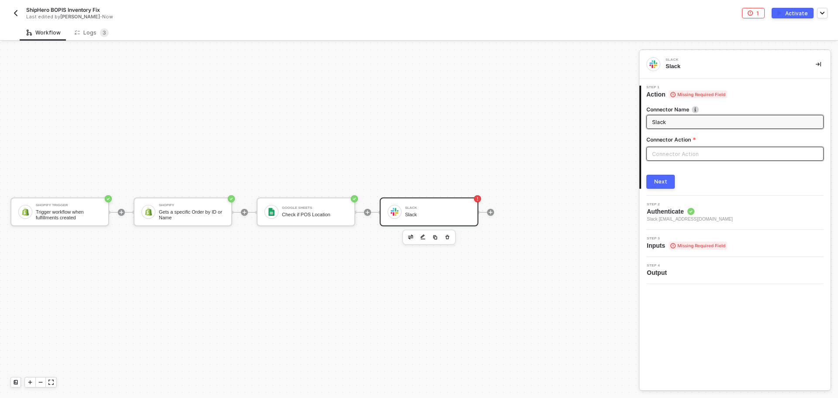
click at [685, 158] on input "text" at bounding box center [734, 154] width 177 height 14
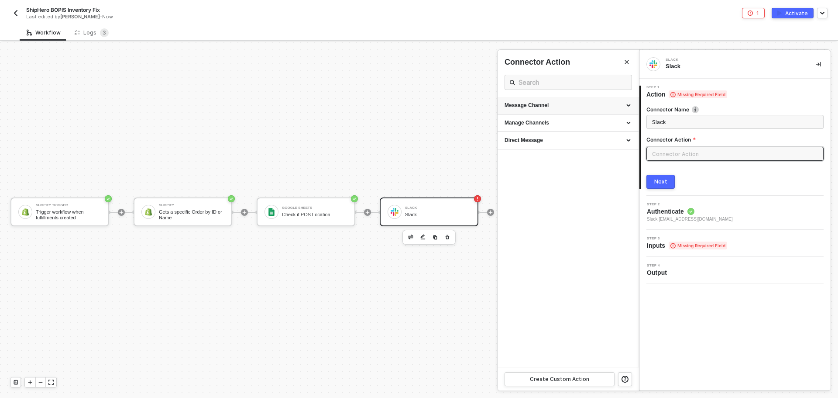
click at [562, 106] on div "Message Channel" at bounding box center [567, 105] width 127 height 7
click at [548, 127] on span "Post a message into a channel" at bounding box center [534, 129] width 60 height 5
type input "Post a message into a channel"
type input "Message Channel - Post"
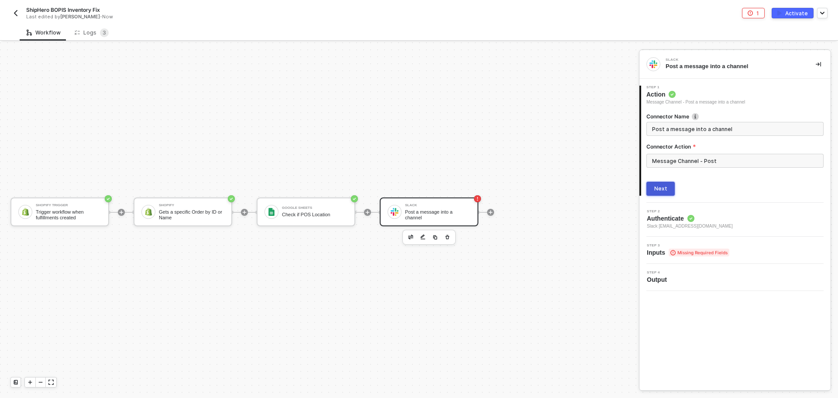
click at [668, 190] on button "Next" at bounding box center [660, 189] width 28 height 14
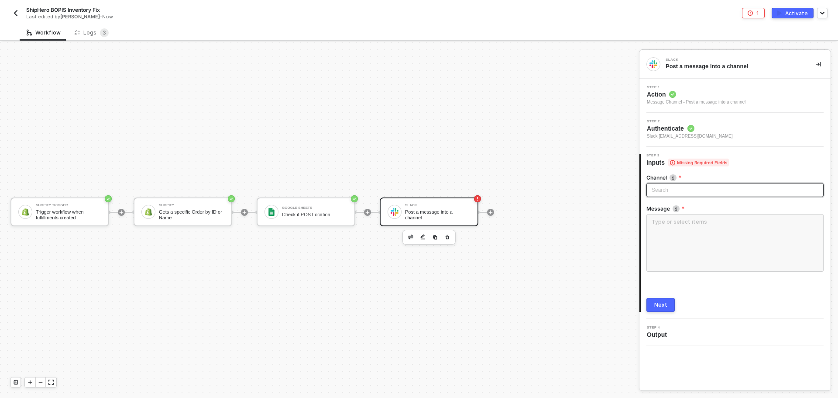
click at [675, 192] on div "Search" at bounding box center [734, 190] width 177 height 14
type input "r"
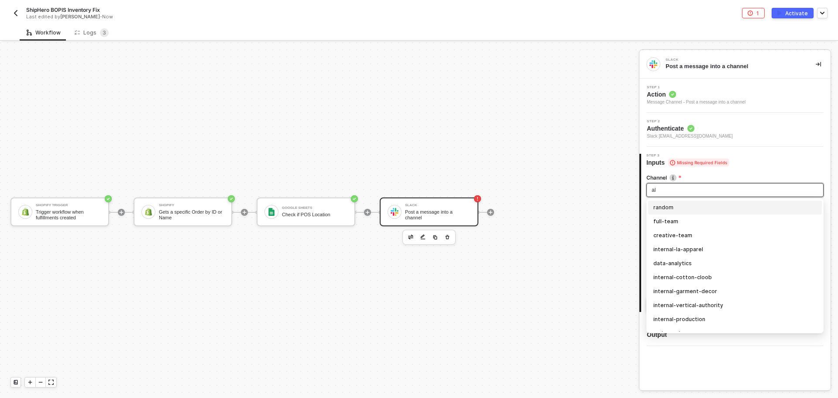
type input "all"
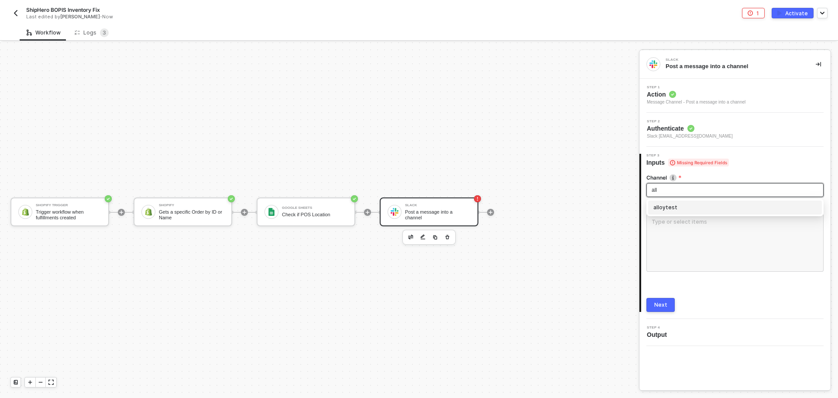
click at [675, 203] on div "alloytest" at bounding box center [734, 207] width 163 height 10
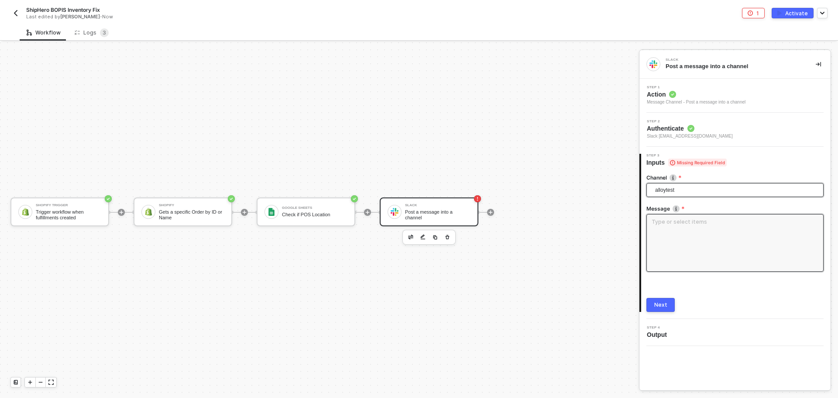
click at [678, 222] on textarea at bounding box center [734, 243] width 177 height 58
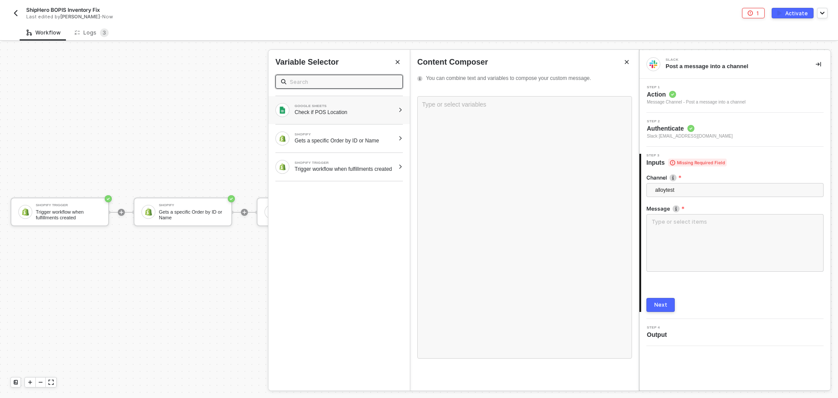
click at [372, 113] on div "Check if POS Location" at bounding box center [345, 112] width 100 height 7
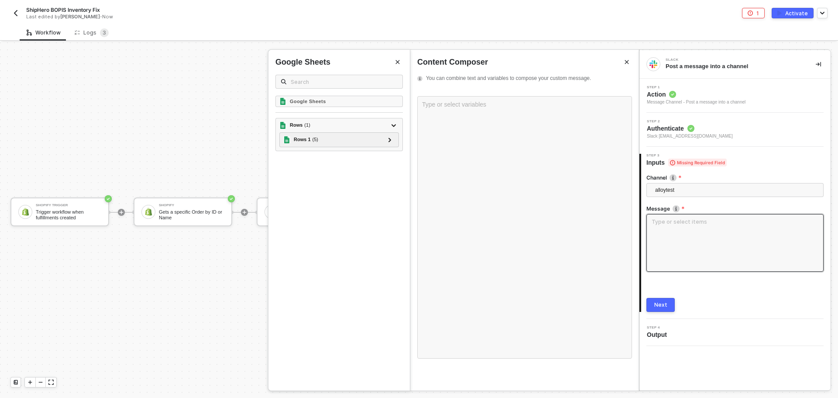
click at [688, 217] on textarea at bounding box center [734, 243] width 177 height 58
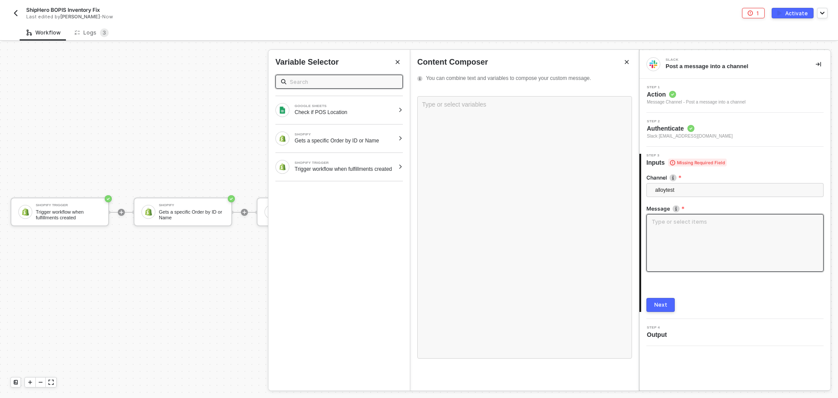
click at [686, 232] on textarea at bounding box center [734, 243] width 177 height 58
click at [681, 228] on textarea at bounding box center [734, 243] width 177 height 58
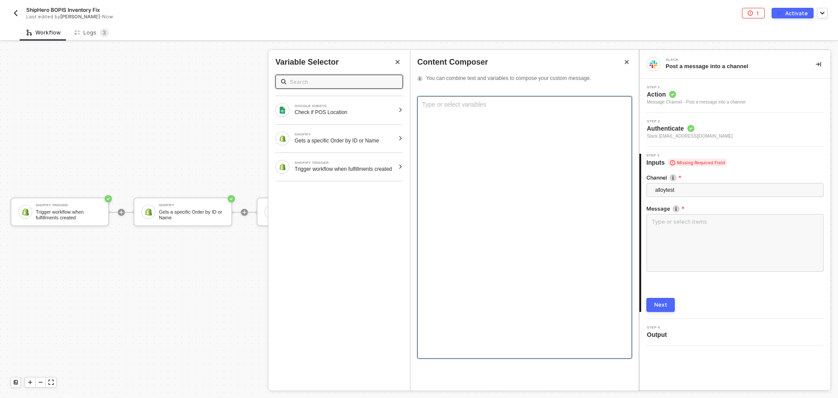
click at [483, 151] on div "Type or select variables ﻿" at bounding box center [524, 227] width 215 height 262
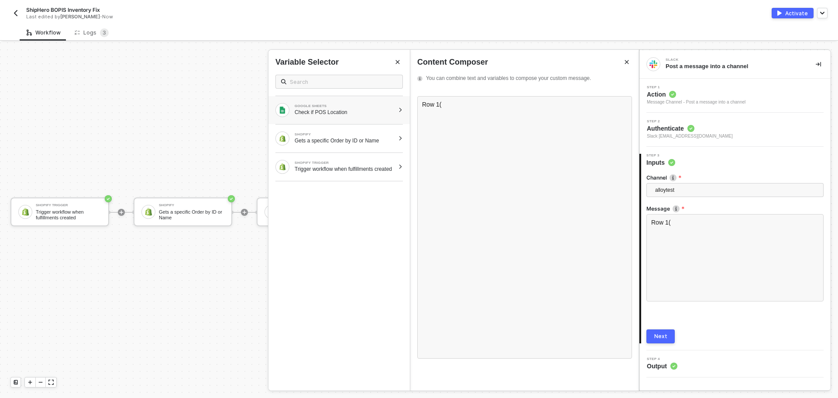
click at [370, 114] on div "Check if POS Location" at bounding box center [345, 112] width 100 height 7
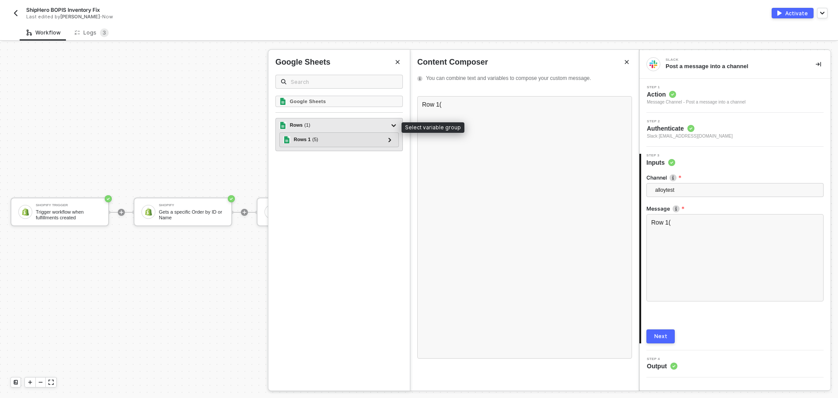
click at [345, 123] on div "Rows ( 1 )" at bounding box center [333, 125] width 109 height 10
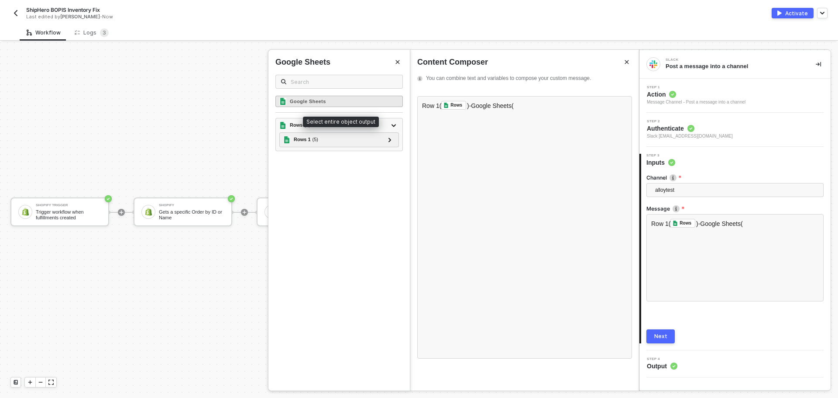
click at [338, 99] on div "Google Sheets" at bounding box center [338, 101] width 127 height 11
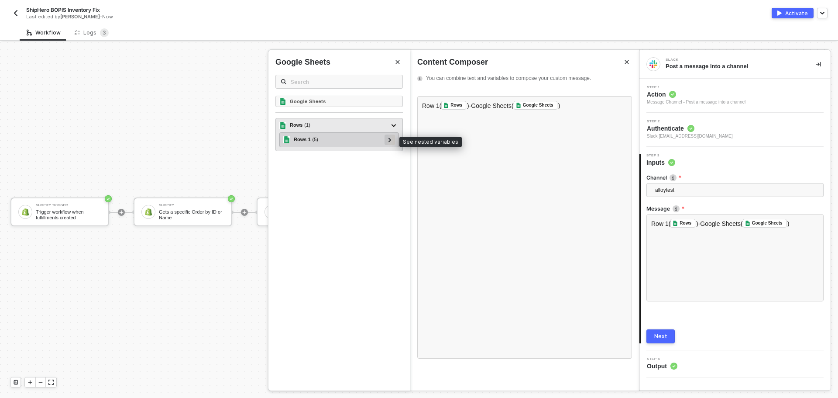
click at [389, 141] on icon at bounding box center [389, 139] width 3 height 4
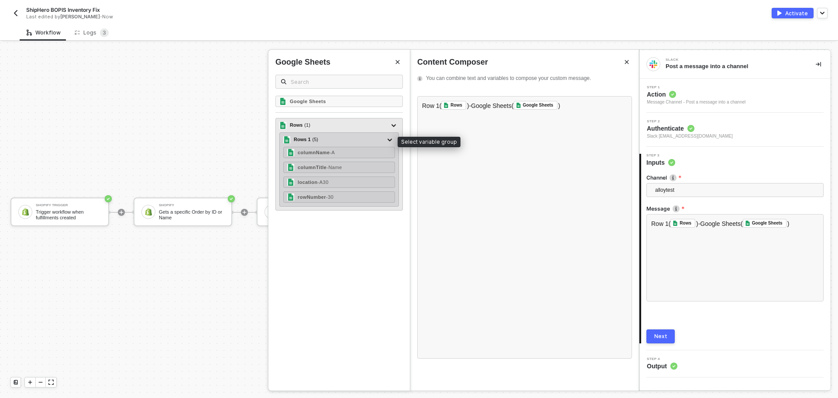
click at [344, 141] on div "Rows 1 ( 5 )" at bounding box center [333, 139] width 101 height 10
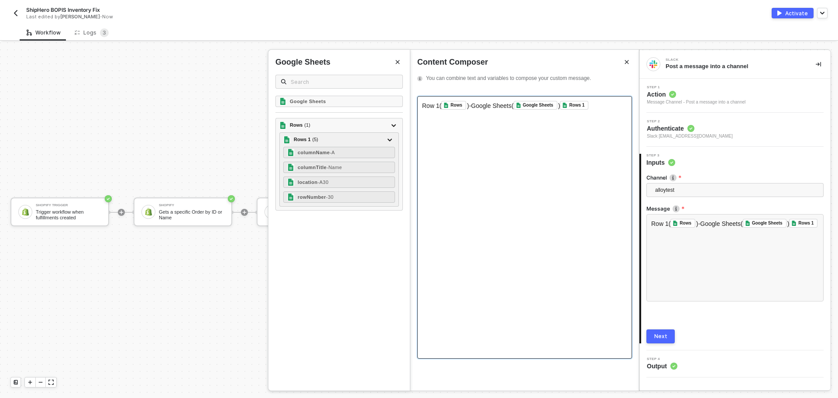
click at [436, 103] on span "Row 1(" at bounding box center [431, 105] width 19 height 7
click at [613, 111] on div "Rows( Rows ﻿ )-Google Sheets( Google Sheets ﻿ )-Rows 1( Rows 1 ﻿ ﻿" at bounding box center [524, 227] width 215 height 262
click at [425, 115] on span ")------Location ID(" at bounding box center [524, 109] width 204 height 14
click at [490, 112] on div "Rows( Rows ﻿ )-Google Sheets( Google Sheets ﻿ )-Rows 1( Rows 1 ﻿ )------Fulfill…" at bounding box center [524, 109] width 205 height 16
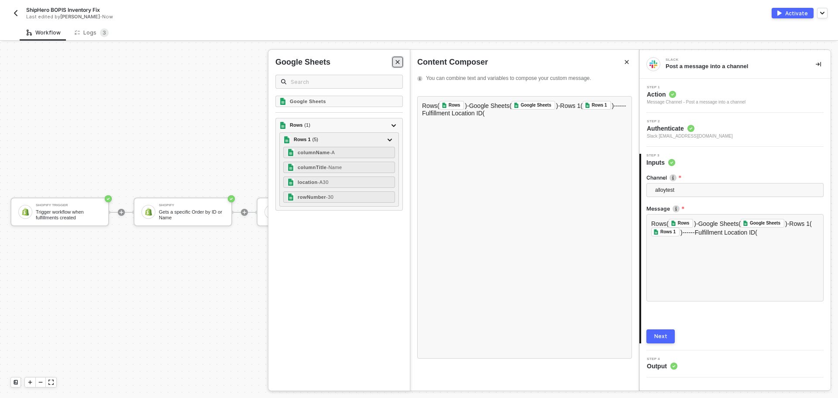
click at [401, 60] on button "Close" at bounding box center [397, 62] width 10 height 10
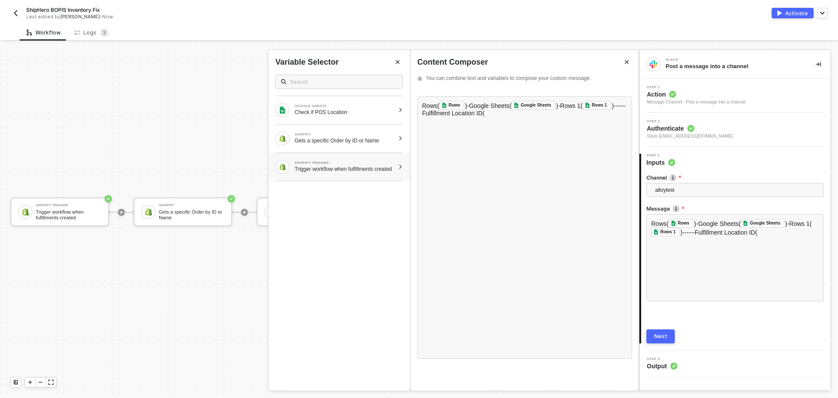
click at [353, 172] on div "Trigger workflow when fulfillments created" at bounding box center [345, 168] width 100 height 7
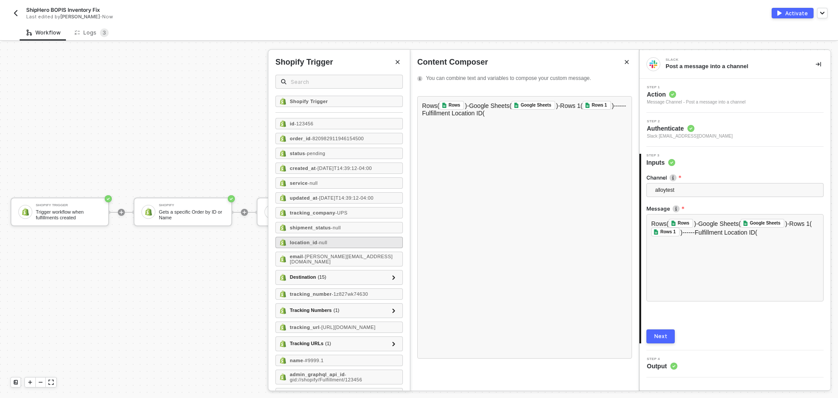
click at [348, 246] on div "location_id - null" at bounding box center [338, 241] width 127 height 11
click at [401, 62] on button "Close" at bounding box center [397, 62] width 10 height 10
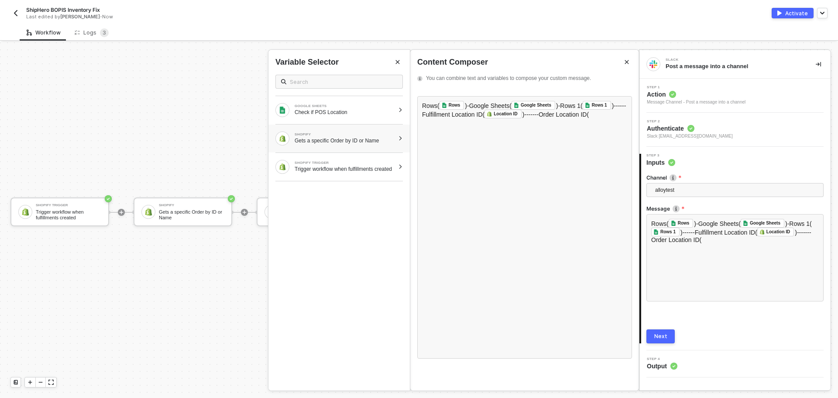
click at [342, 130] on div "SHOPIFY Gets a specific Order by ID or Name" at bounding box center [338, 138] width 141 height 28
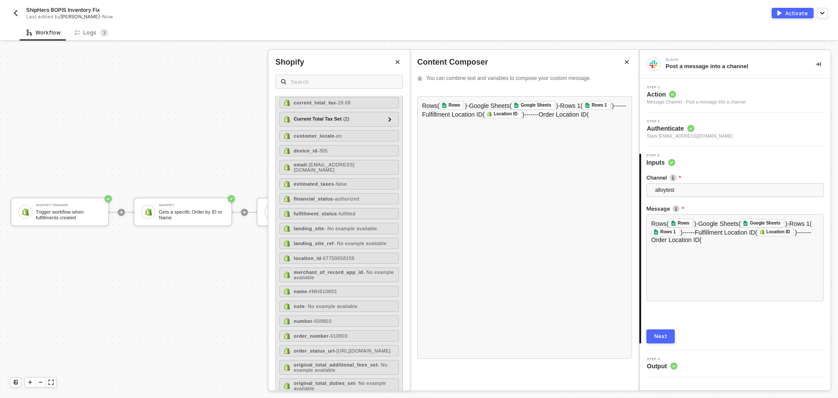
scroll to position [452, 0]
click at [351, 253] on div "location_id - 67750658159" at bounding box center [339, 258] width 120 height 11
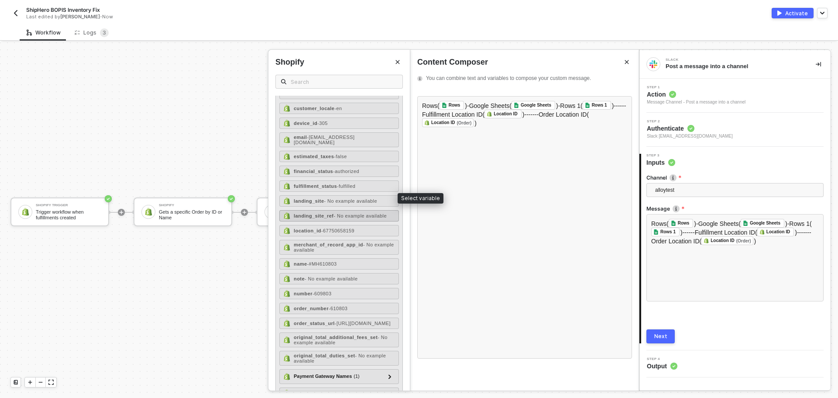
scroll to position [524, 0]
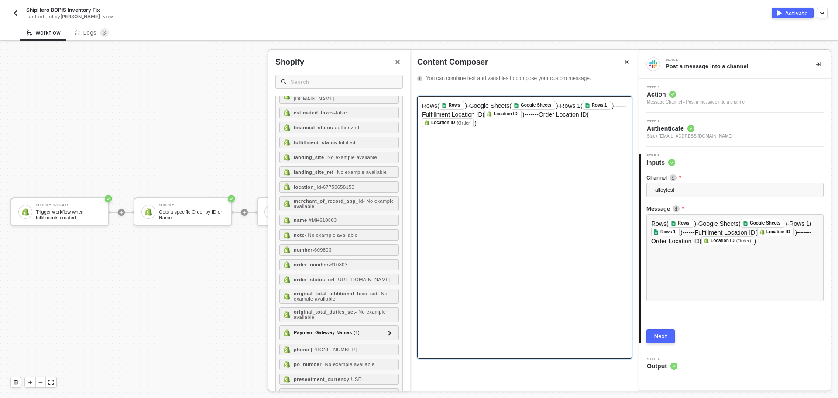
click at [487, 123] on div "Rows( Rows ﻿ )-Google Sheets( Google Sheets ﻿ )-Rows 1( Rows 1 ﻿ )------Fulfill…" at bounding box center [524, 114] width 205 height 26
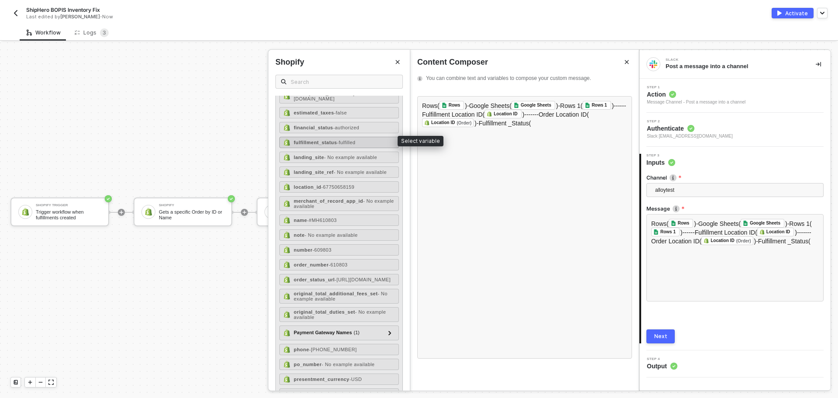
click at [345, 140] on span "- fulfilled" at bounding box center [346, 142] width 18 height 5
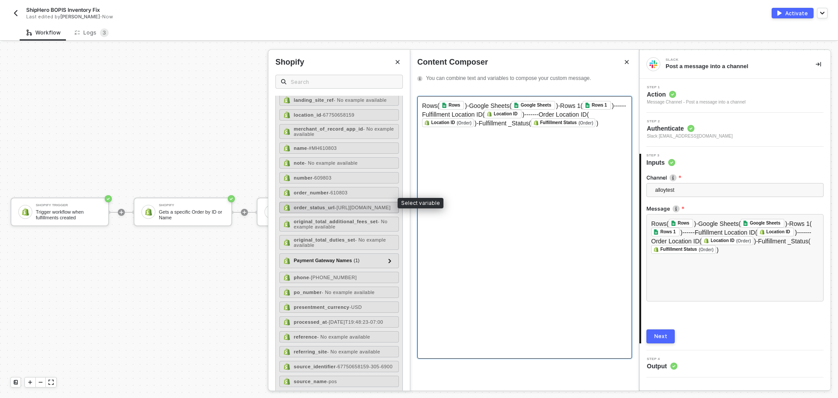
scroll to position [611, 0]
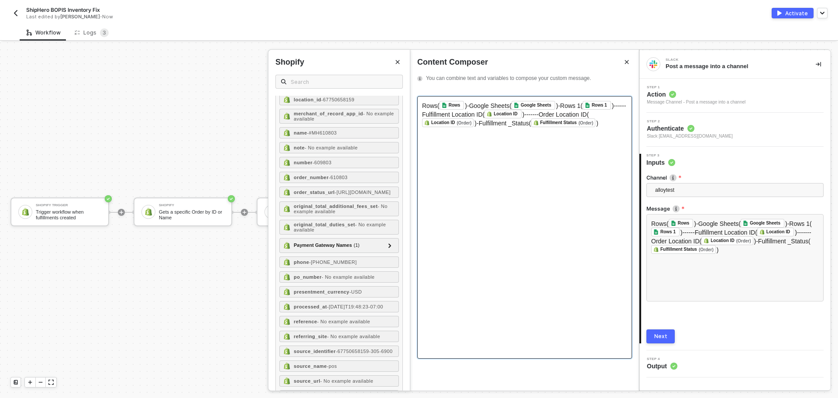
click at [422, 103] on span "Rows(" at bounding box center [430, 105] width 17 height 7
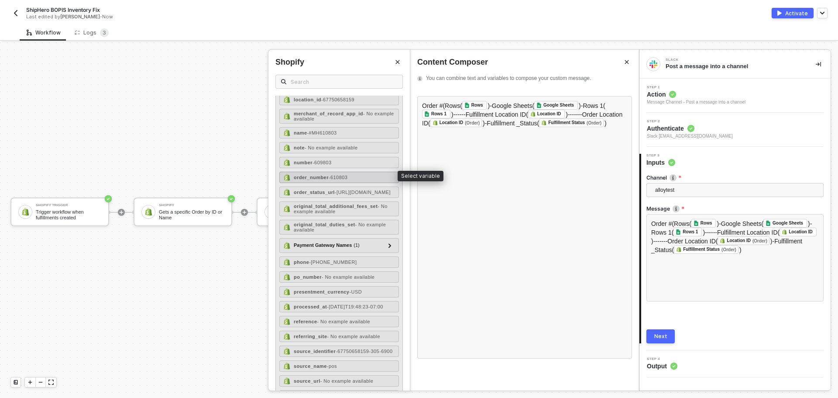
click at [341, 175] on span "- 610803" at bounding box center [338, 177] width 19 height 5
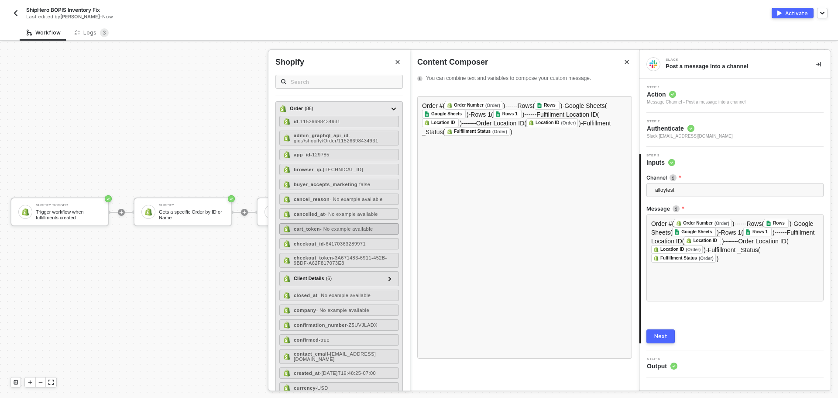
scroll to position [44, 0]
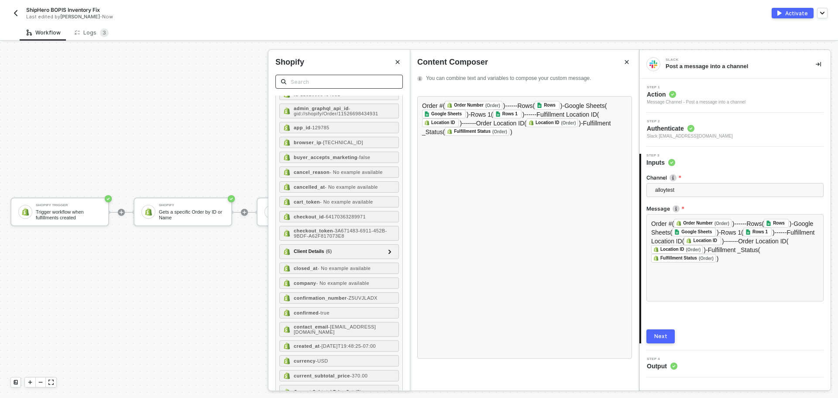
click at [327, 79] on input "text" at bounding box center [344, 82] width 106 height 10
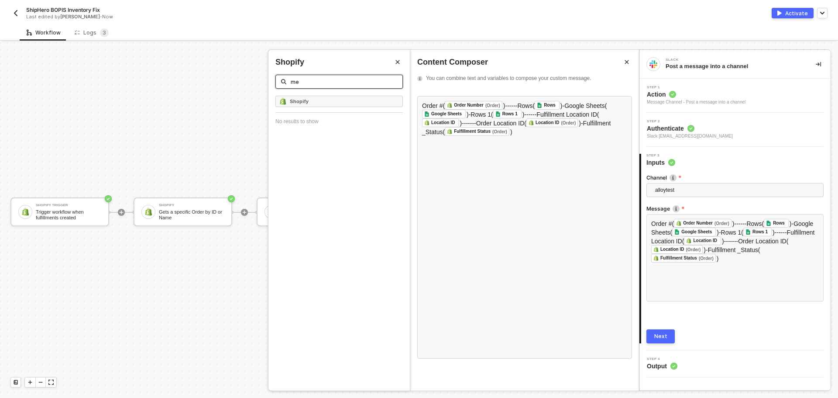
scroll to position [0, 0]
type input "m"
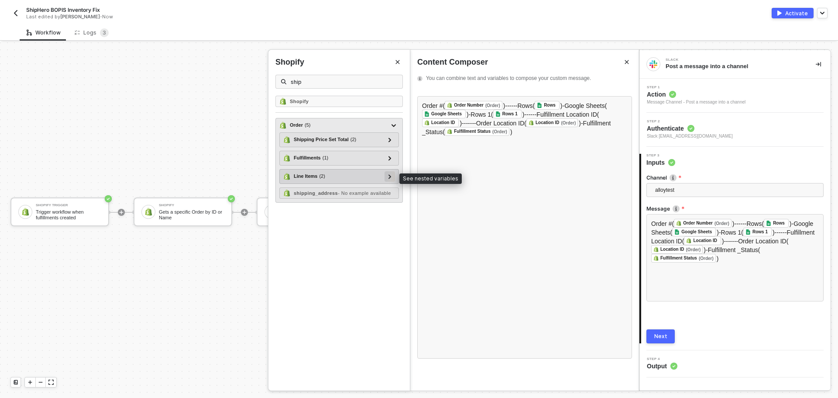
click at [391, 175] on icon at bounding box center [389, 176] width 3 height 4
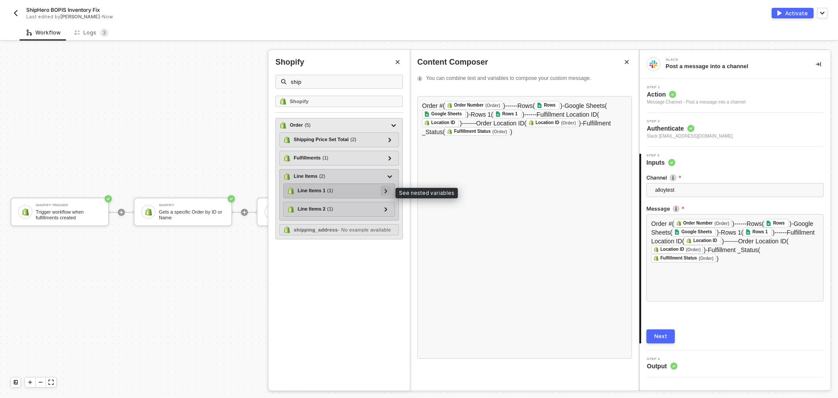
click at [388, 194] on div at bounding box center [385, 190] width 10 height 10
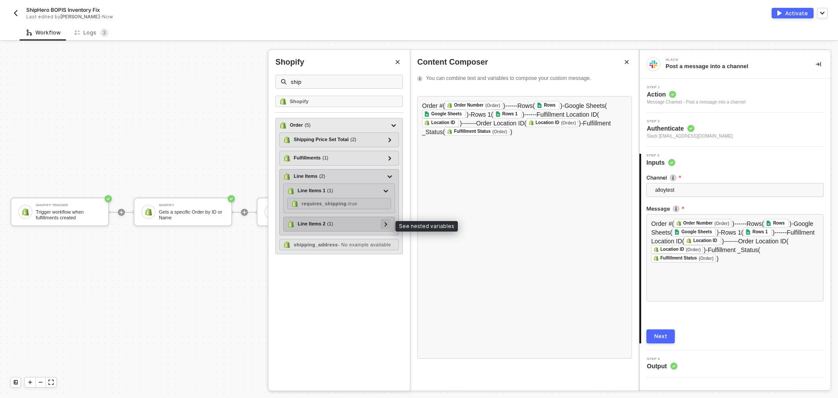
click at [387, 224] on icon at bounding box center [385, 224] width 3 height 4
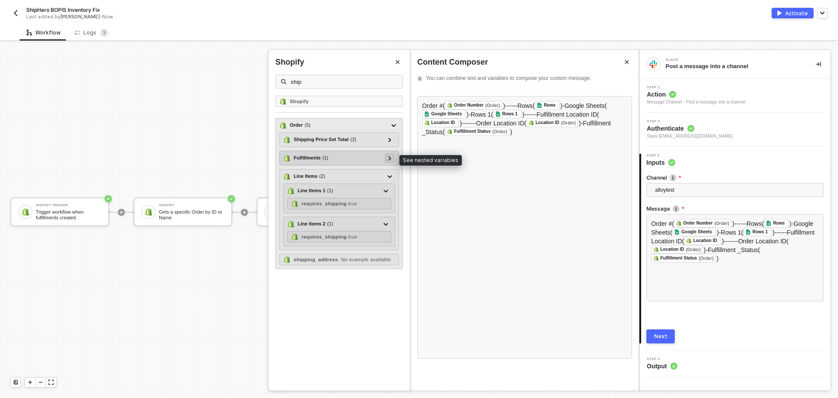
click at [387, 154] on div at bounding box center [389, 158] width 10 height 10
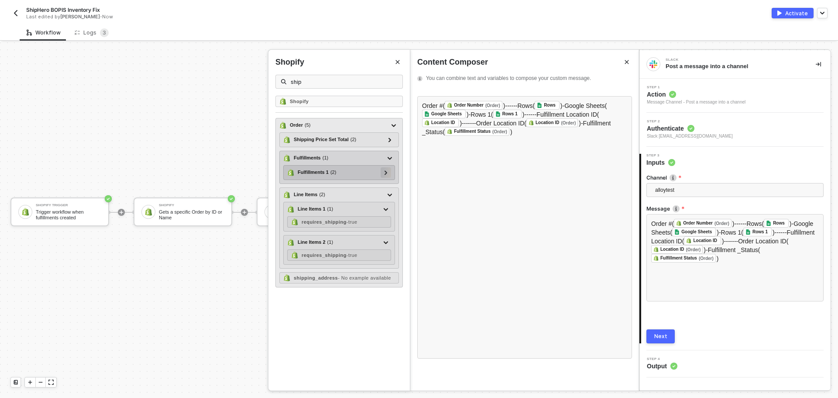
click at [387, 174] on icon at bounding box center [385, 172] width 3 height 4
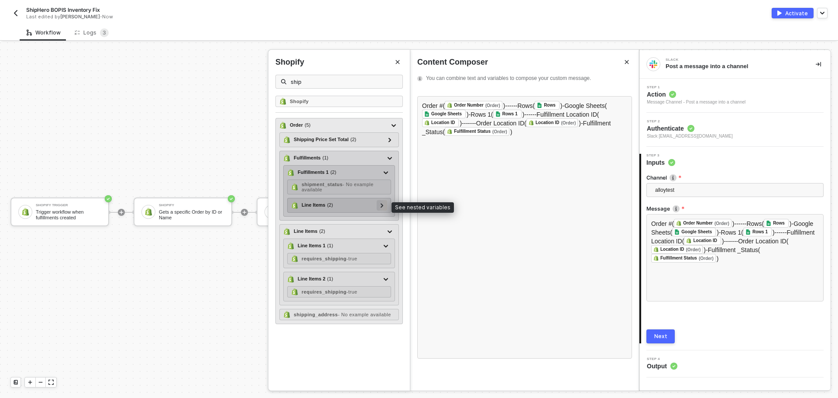
click at [384, 202] on div at bounding box center [382, 205] width 10 height 10
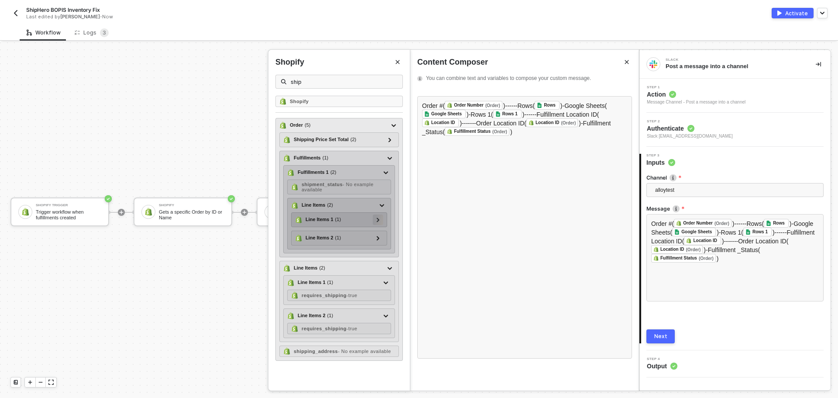
click at [381, 219] on div at bounding box center [378, 219] width 10 height 10
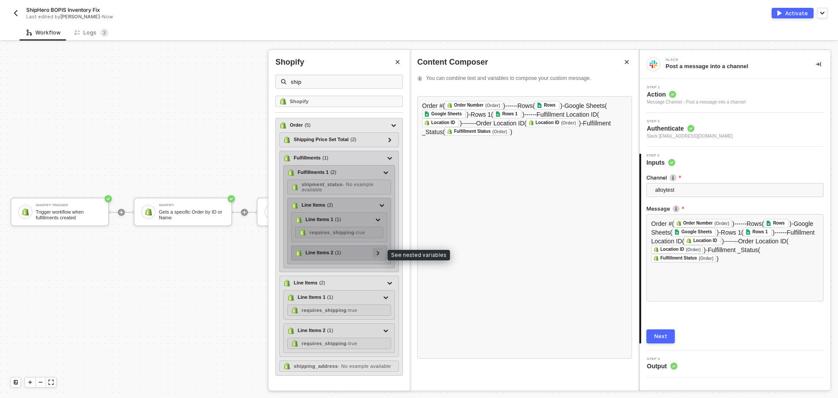
click at [377, 251] on icon at bounding box center [378, 252] width 3 height 4
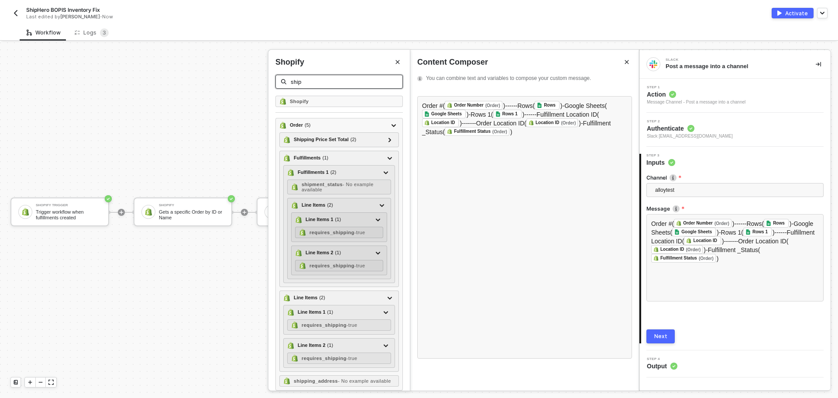
drag, startPoint x: 318, startPoint y: 84, endPoint x: 289, endPoint y: 85, distance: 29.2
click at [289, 85] on span "ship" at bounding box center [338, 82] width 127 height 14
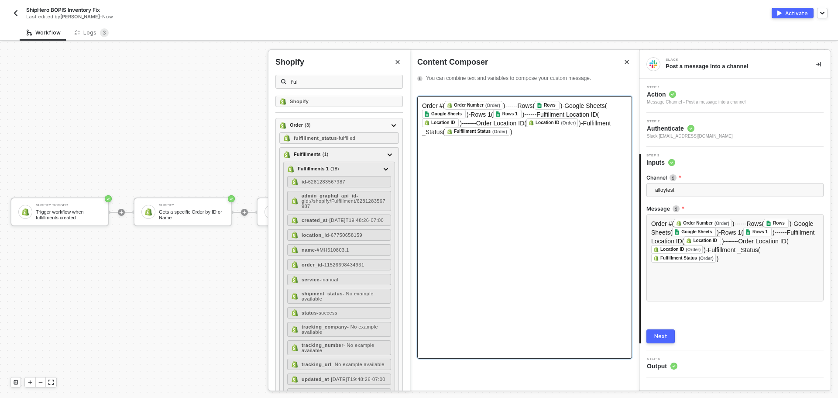
click at [519, 135] on div "Order #( Order Number (Order) ﻿ )------Rows( Rows ﻿ )-Google Sheets( Google She…" at bounding box center [524, 118] width 205 height 35
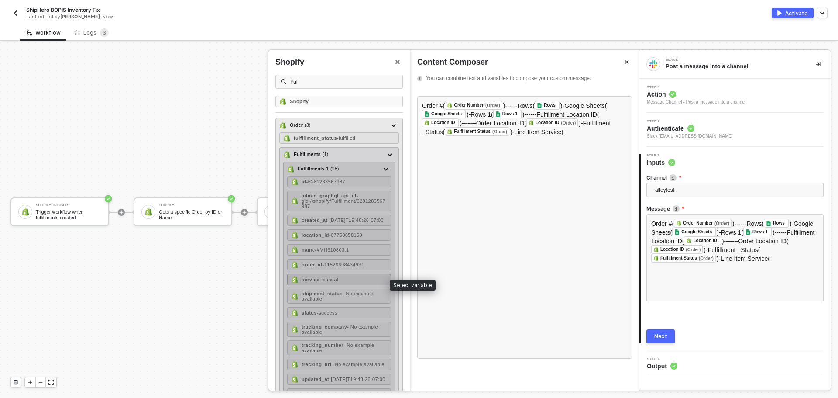
click at [353, 282] on div "service - manual" at bounding box center [339, 279] width 104 height 11
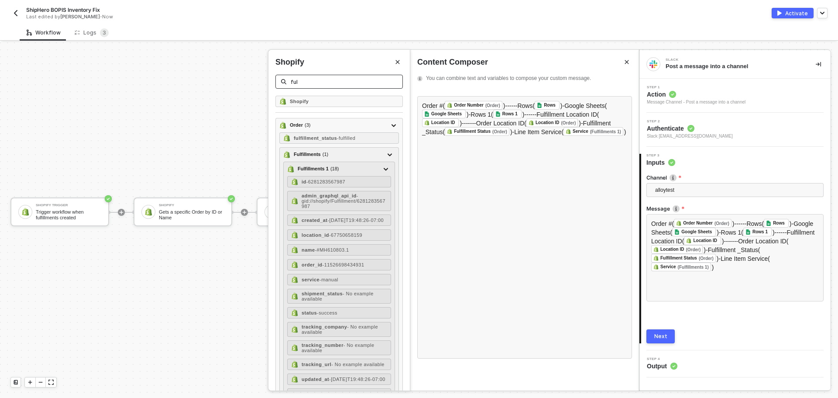
drag, startPoint x: 327, startPoint y: 86, endPoint x: 323, endPoint y: 84, distance: 5.1
click at [323, 84] on span "ful" at bounding box center [338, 82] width 127 height 14
drag, startPoint x: 320, startPoint y: 82, endPoint x: 271, endPoint y: 84, distance: 48.9
click at [271, 84] on div "Shopify ful" at bounding box center [338, 76] width 141 height 39
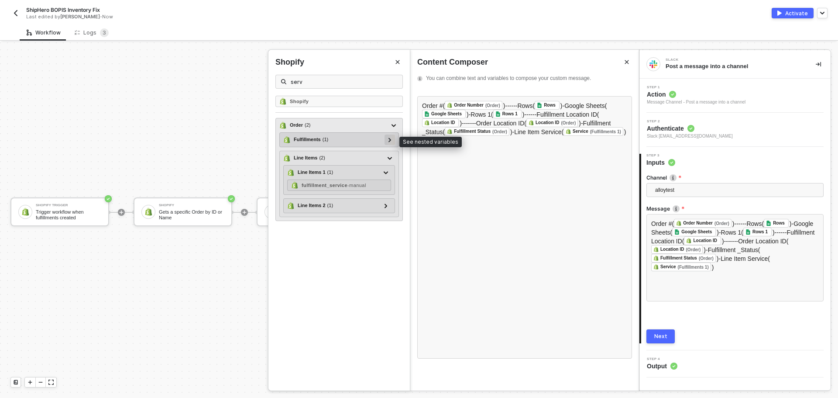
click at [390, 141] on icon at bounding box center [389, 139] width 3 height 4
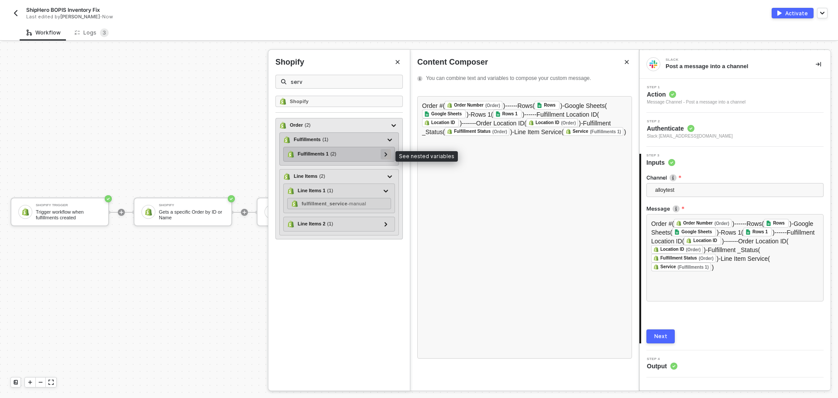
click at [389, 158] on div at bounding box center [385, 154] width 10 height 10
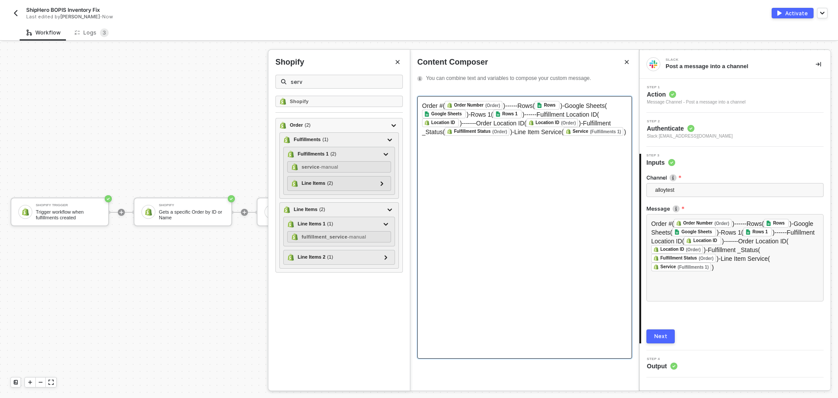
click at [623, 129] on div "Order #( Order Number (Order) ﻿ )------Rows( Rows ﻿ )-Google Sheets( Google She…" at bounding box center [524, 118] width 205 height 35
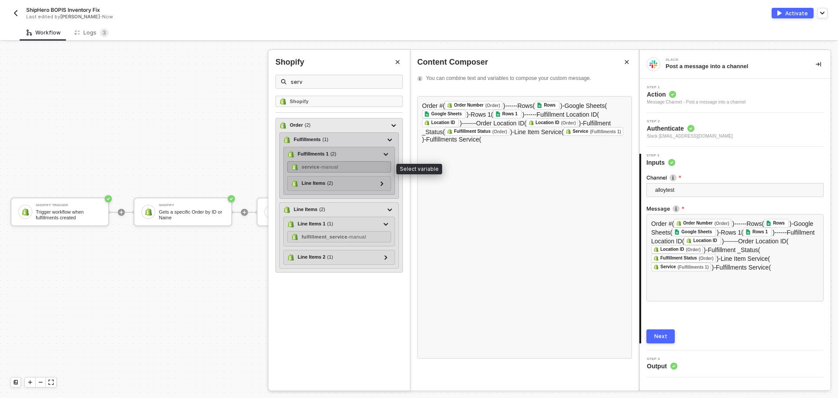
click at [349, 166] on div "service - manual" at bounding box center [339, 166] width 104 height 11
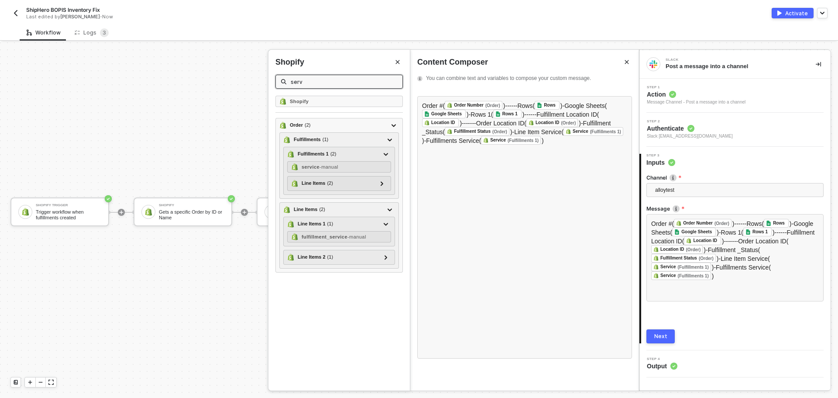
drag, startPoint x: 328, startPoint y: 84, endPoint x: 259, endPoint y: 75, distance: 69.6
click at [639, 397] on div "Shopify serv Shopify Order ( 2 ) Fulfillments ( 1 ) Fulfillments 1 ( 2 ) servic…" at bounding box center [639, 404] width 0 height 0
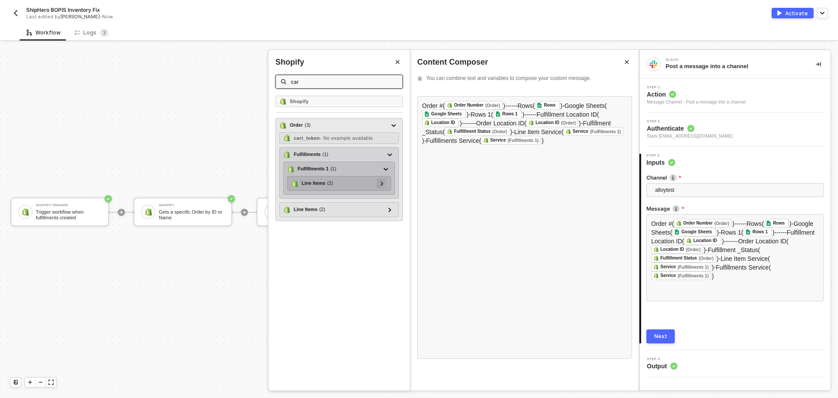
type input "car"
click at [381, 184] on icon at bounding box center [381, 183] width 3 height 4
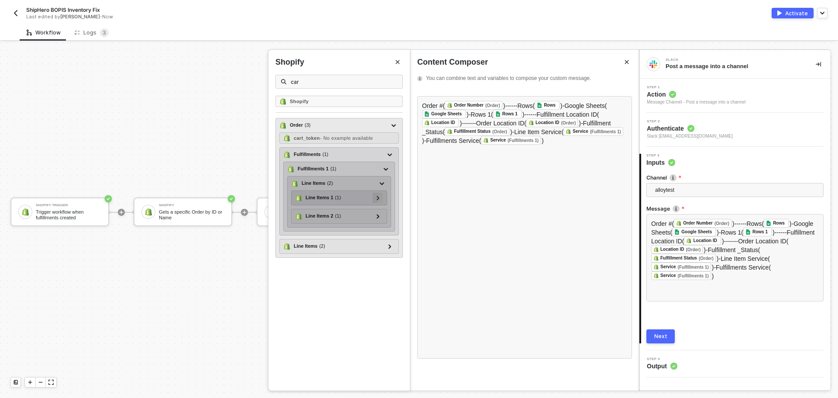
click at [379, 195] on div at bounding box center [378, 197] width 4 height 10
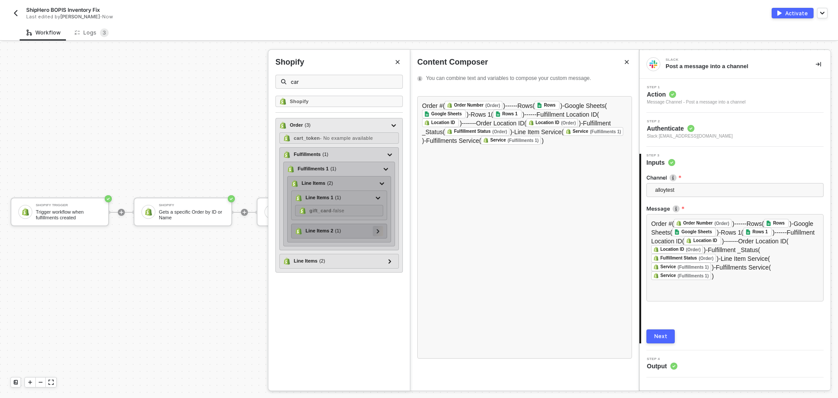
click at [380, 226] on div at bounding box center [378, 231] width 10 height 10
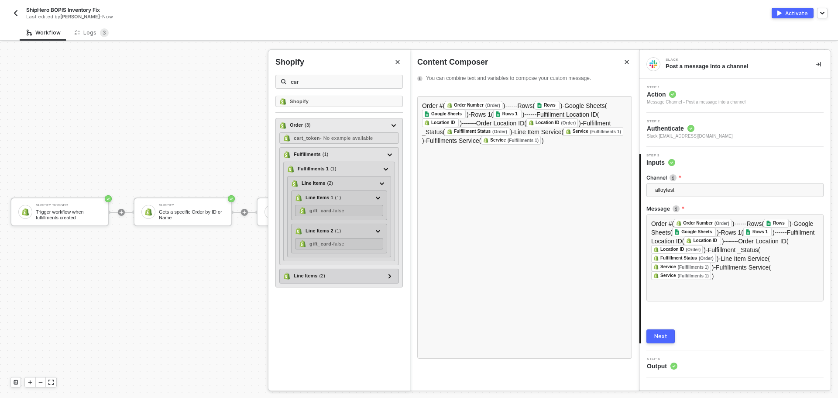
click at [390, 282] on div "Line Items ( 2 ) Line Items 1 ( 1 ) gift_card - false Line Items 2 ( 1 ) gift_c…" at bounding box center [339, 275] width 120 height 15
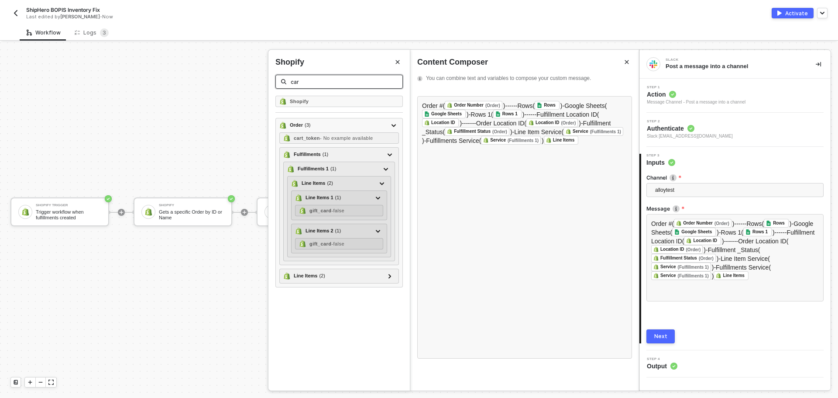
drag, startPoint x: 343, startPoint y: 83, endPoint x: 283, endPoint y: 77, distance: 61.0
click at [283, 77] on span "car" at bounding box center [338, 82] width 127 height 14
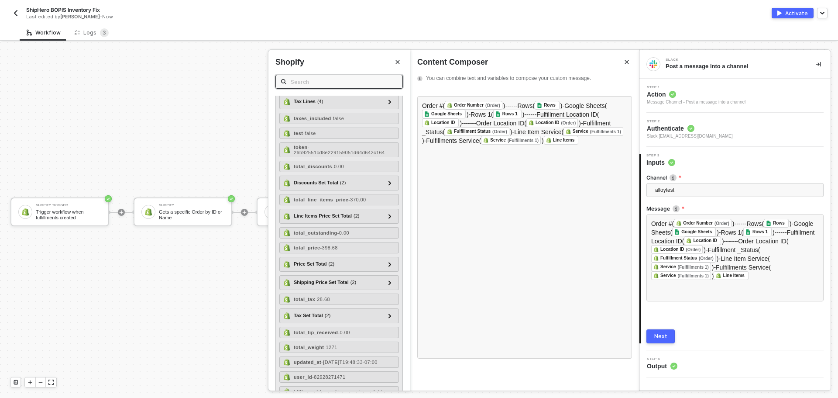
scroll to position [1004, 0]
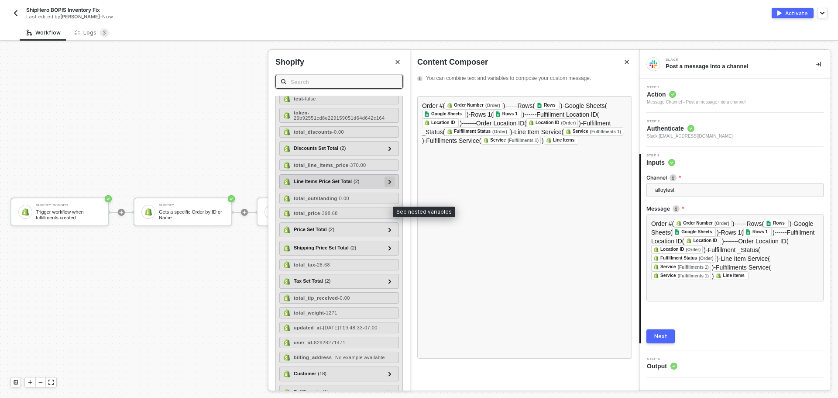
click at [384, 187] on div at bounding box center [389, 181] width 10 height 10
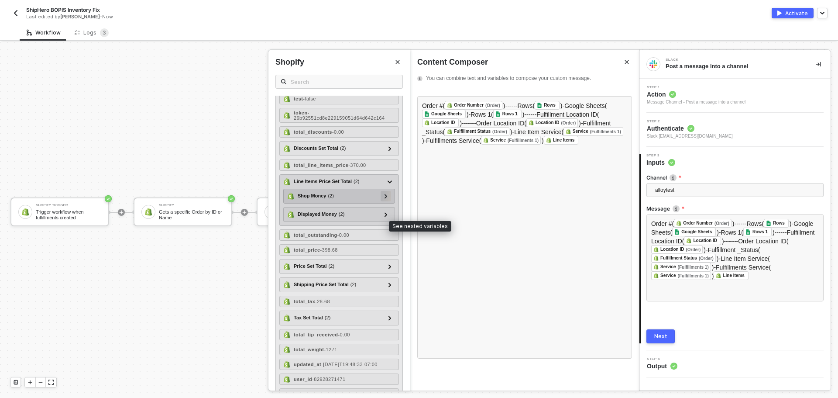
click at [384, 198] on icon at bounding box center [385, 196] width 3 height 4
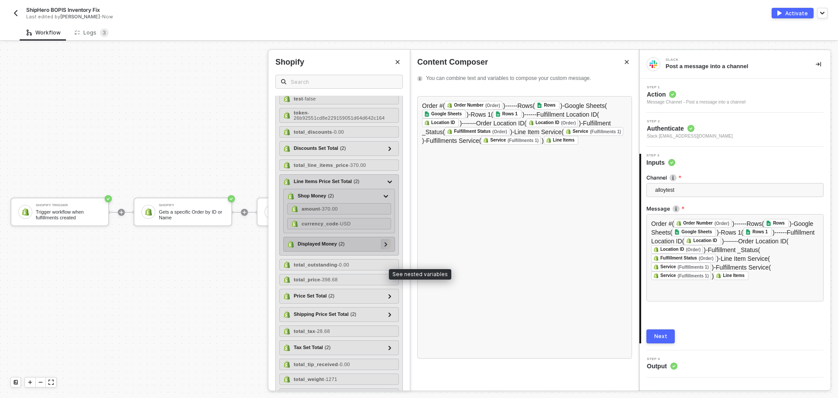
click at [384, 246] on icon at bounding box center [385, 244] width 3 height 4
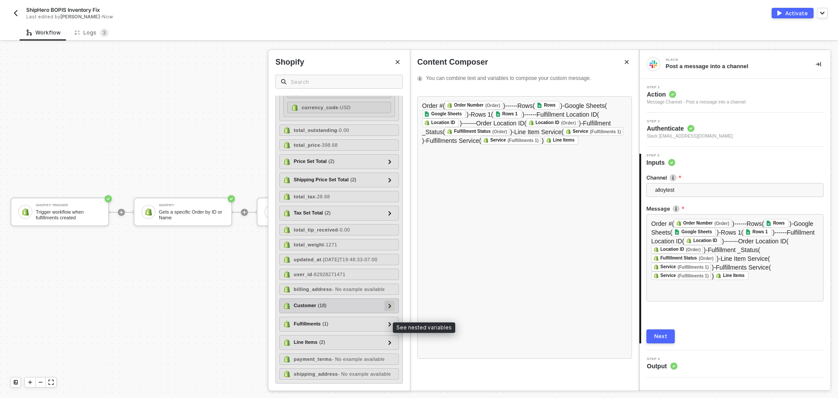
scroll to position [1203, 0]
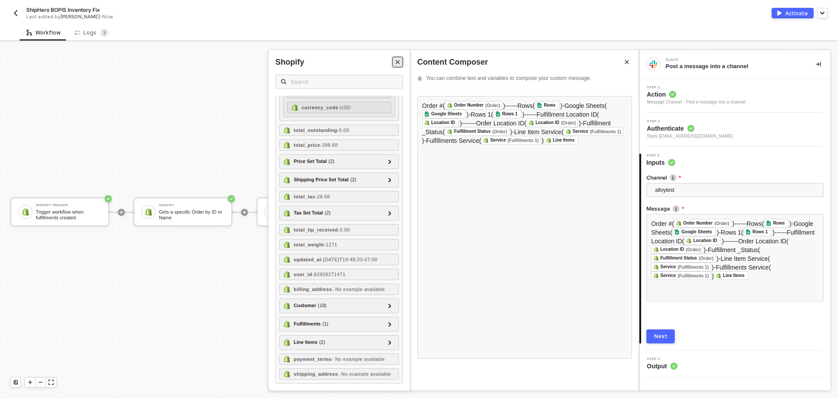
click at [399, 65] on button "Close" at bounding box center [397, 62] width 10 height 10
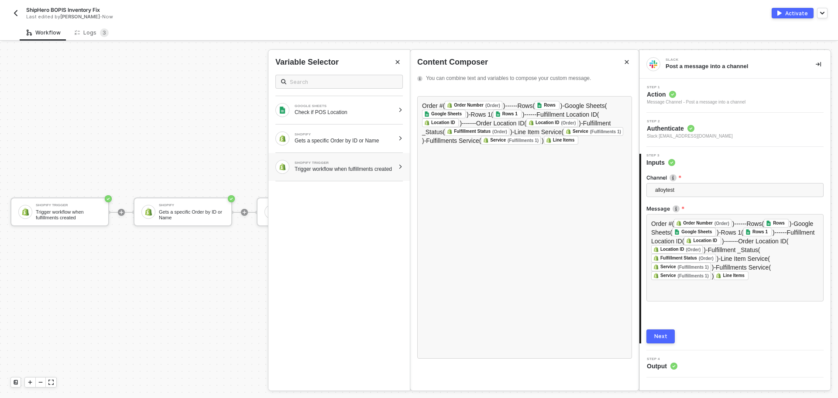
click at [394, 173] on div "SHOPIFY TRIGGER Trigger workflow when fulfillments created" at bounding box center [338, 167] width 141 height 28
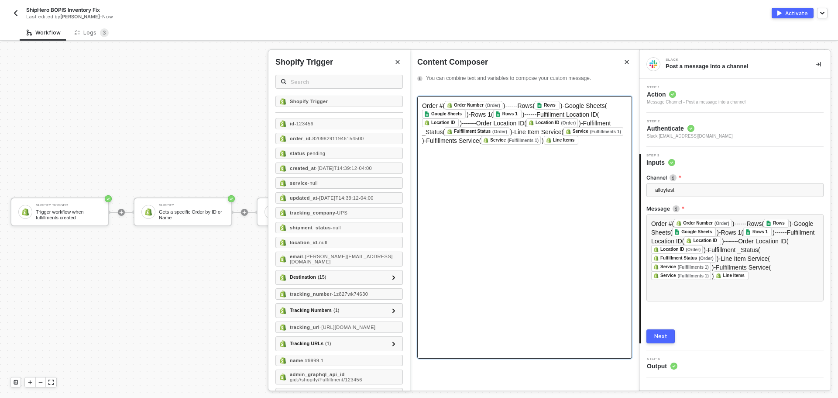
click at [464, 120] on span ")-------Order Location ID(" at bounding box center [492, 123] width 66 height 7
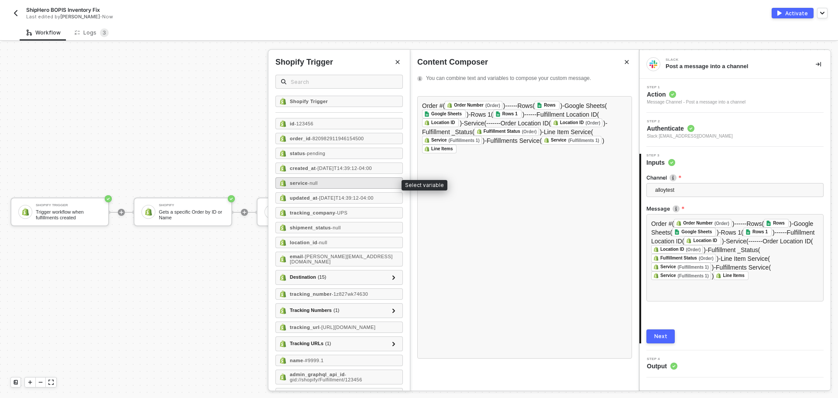
click at [295, 187] on div "service - null" at bounding box center [338, 182] width 127 height 11
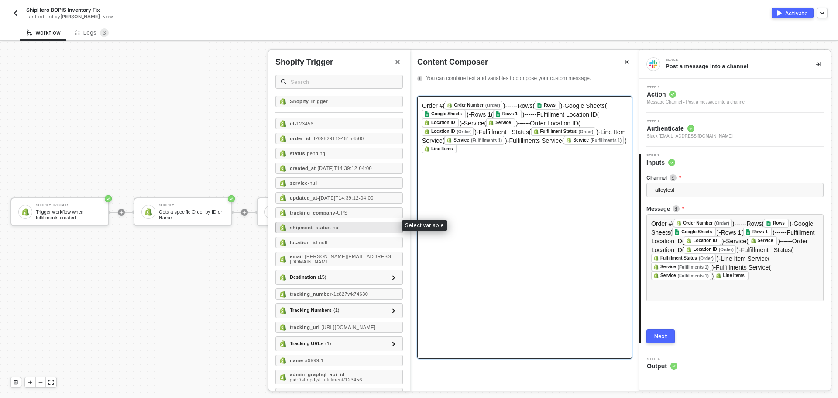
scroll to position [30, 0]
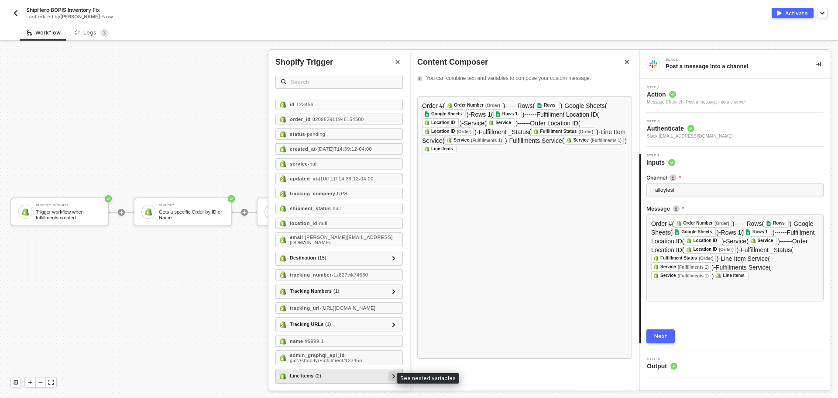
click at [388, 376] on div at bounding box center [393, 375] width 10 height 10
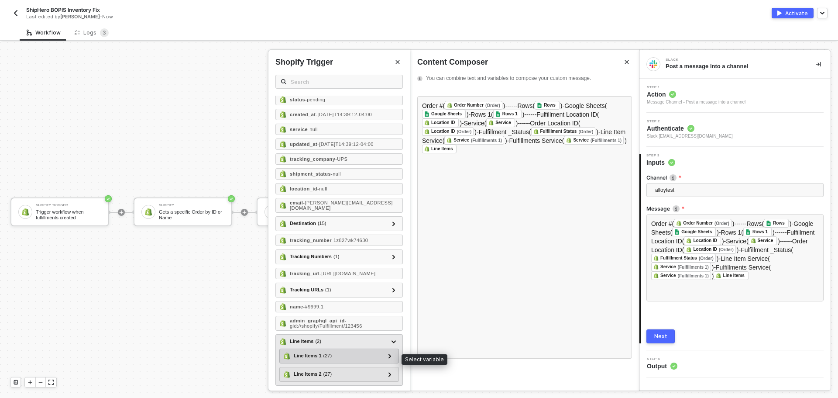
scroll to position [66, 0]
click at [385, 354] on div at bounding box center [389, 353] width 10 height 10
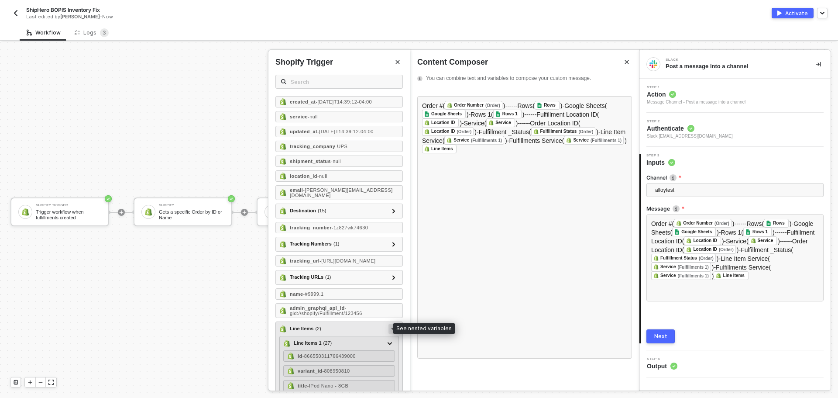
scroll to position [241, 0]
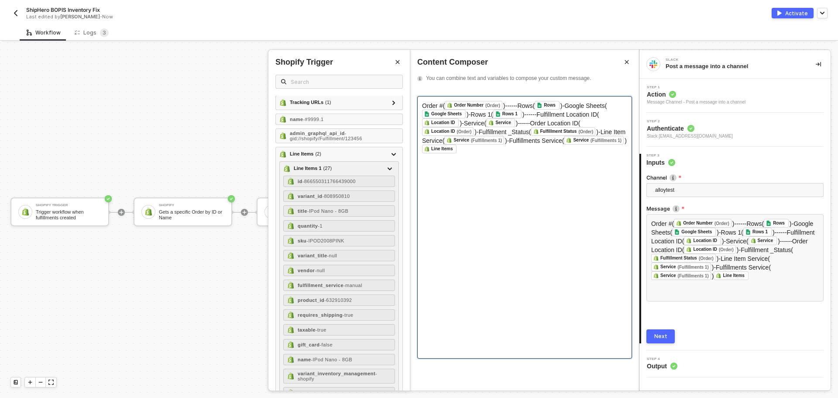
click at [516, 126] on span ")------Order Location ID(" at bounding box center [548, 123] width 65 height 7
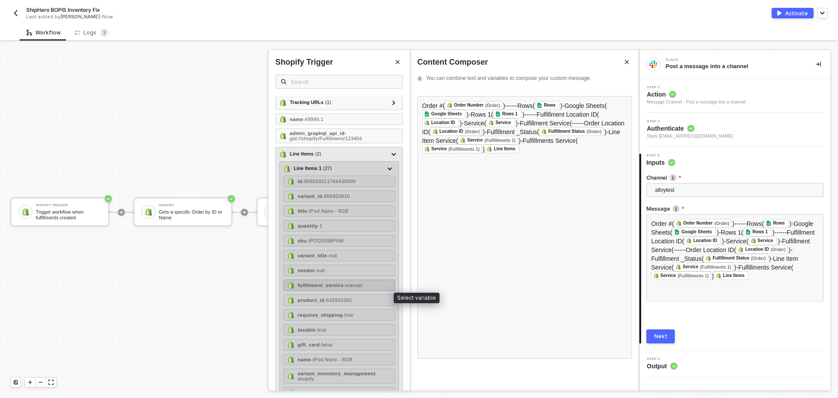
click at [318, 288] on strong "fulfillment_service" at bounding box center [321, 284] width 46 height 5
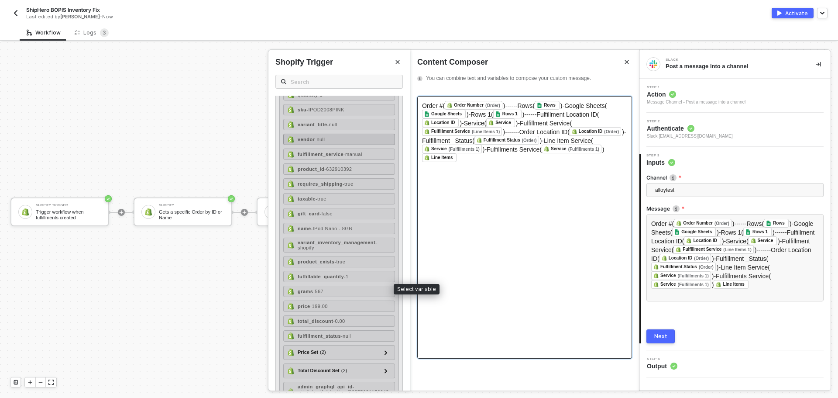
scroll to position [415, 0]
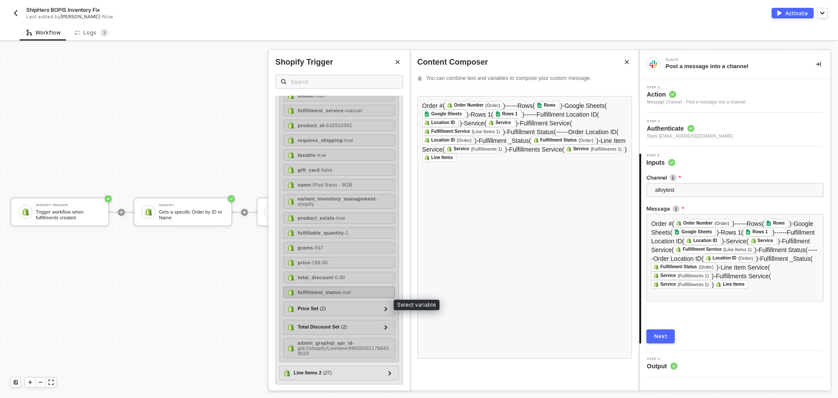
click at [347, 295] on span "- null" at bounding box center [346, 291] width 10 height 5
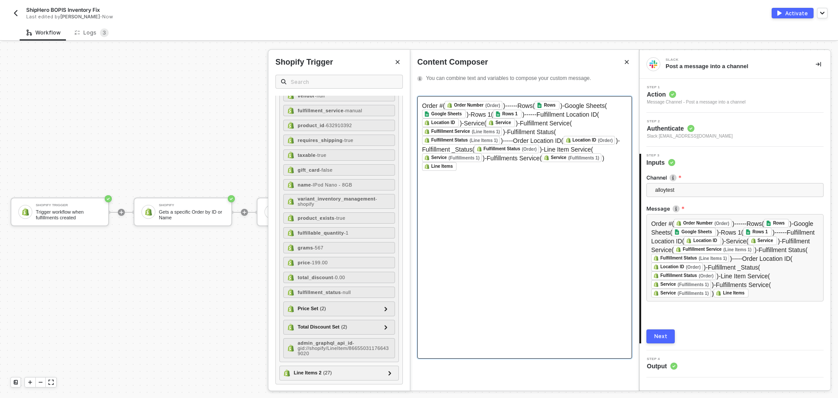
click at [505, 131] on span ")-Fulfillment Status(" at bounding box center [529, 131] width 53 height 7
click at [544, 295] on div "Order #( Order Number (Order) ﻿ )------Rows( Rows ﻿ )-Google Sheets( Google She…" at bounding box center [524, 227] width 215 height 262
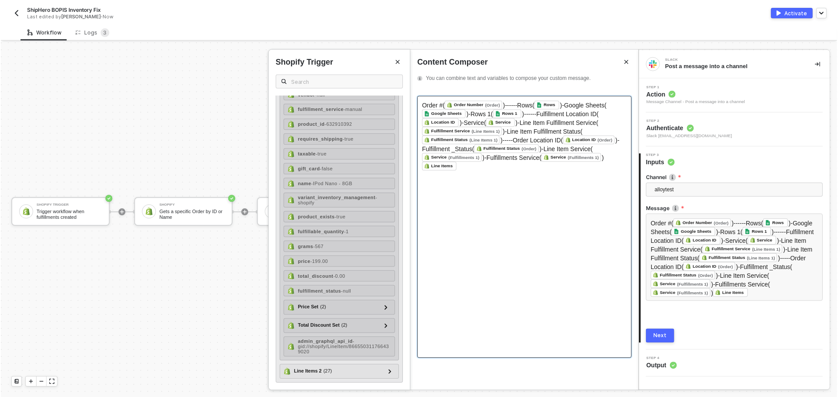
scroll to position [427, 0]
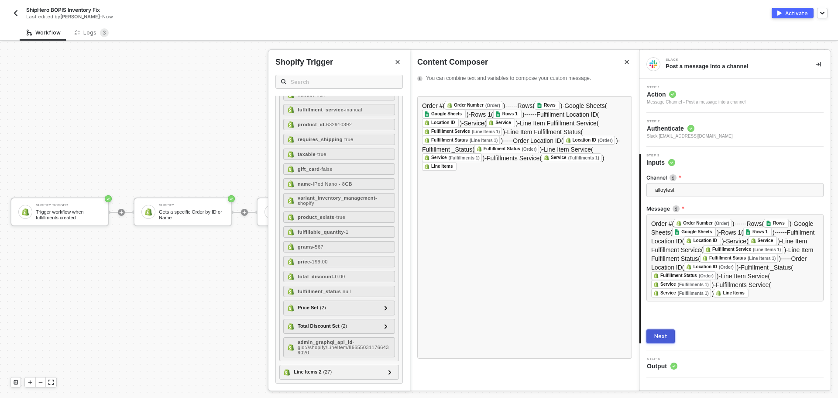
click at [667, 338] on button "Next" at bounding box center [660, 336] width 28 height 14
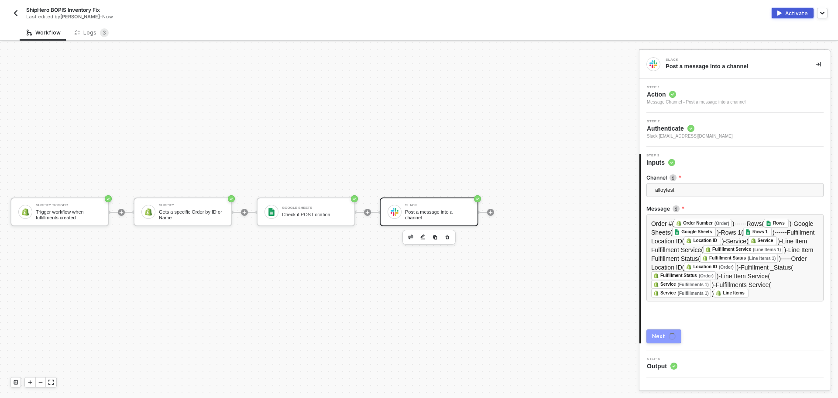
click at [798, 14] on div "Activate" at bounding box center [796, 13] width 23 height 7
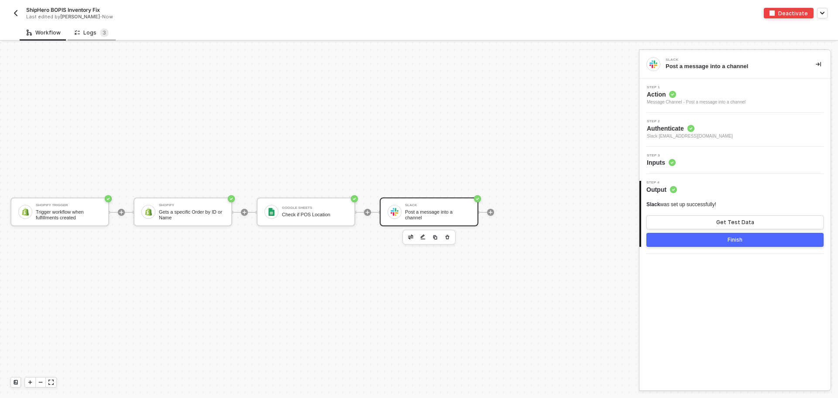
click at [86, 34] on div "Logs 3" at bounding box center [92, 32] width 34 height 9
